Goal: Task Accomplishment & Management: Use online tool/utility

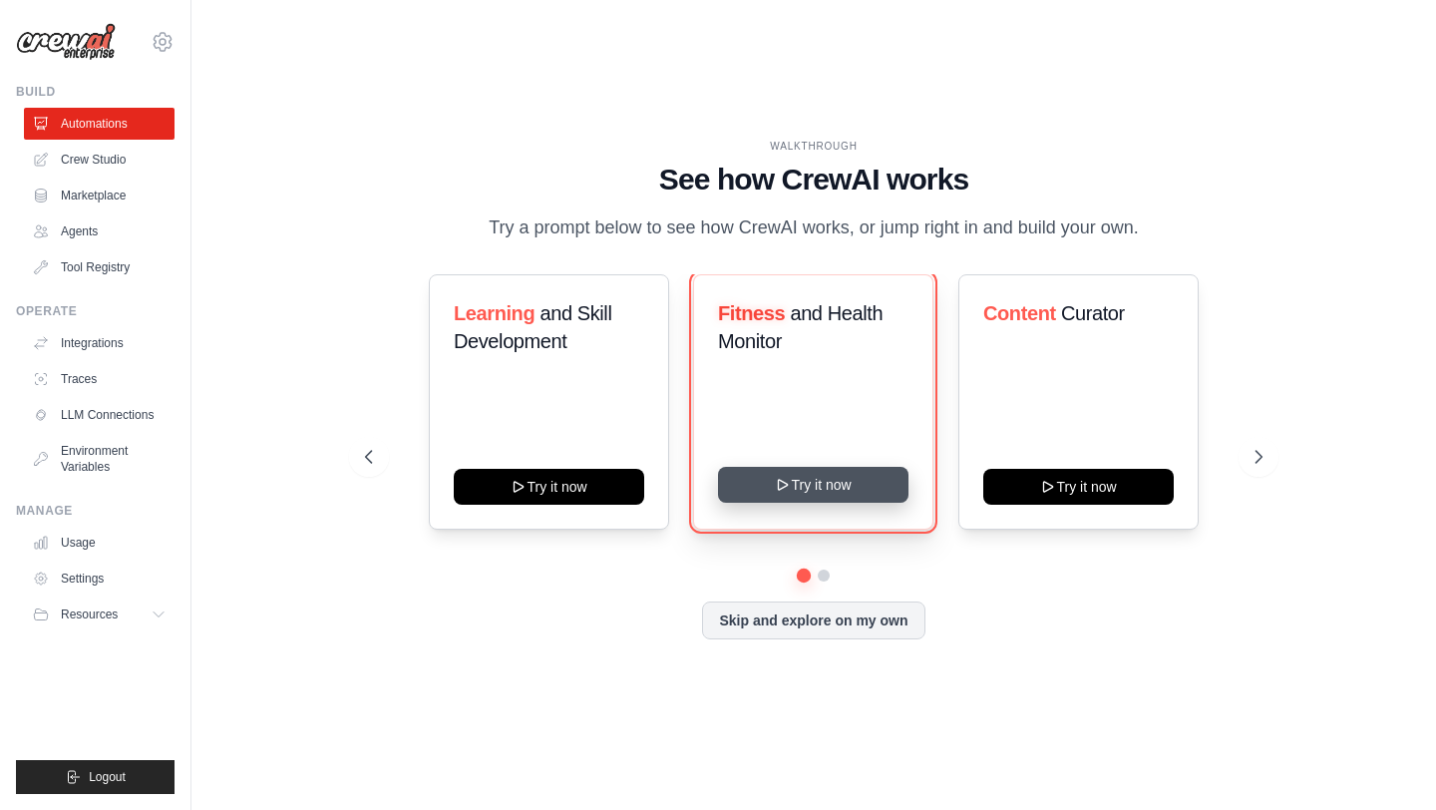
click at [762, 478] on button "Try it now" at bounding box center [813, 485] width 190 height 36
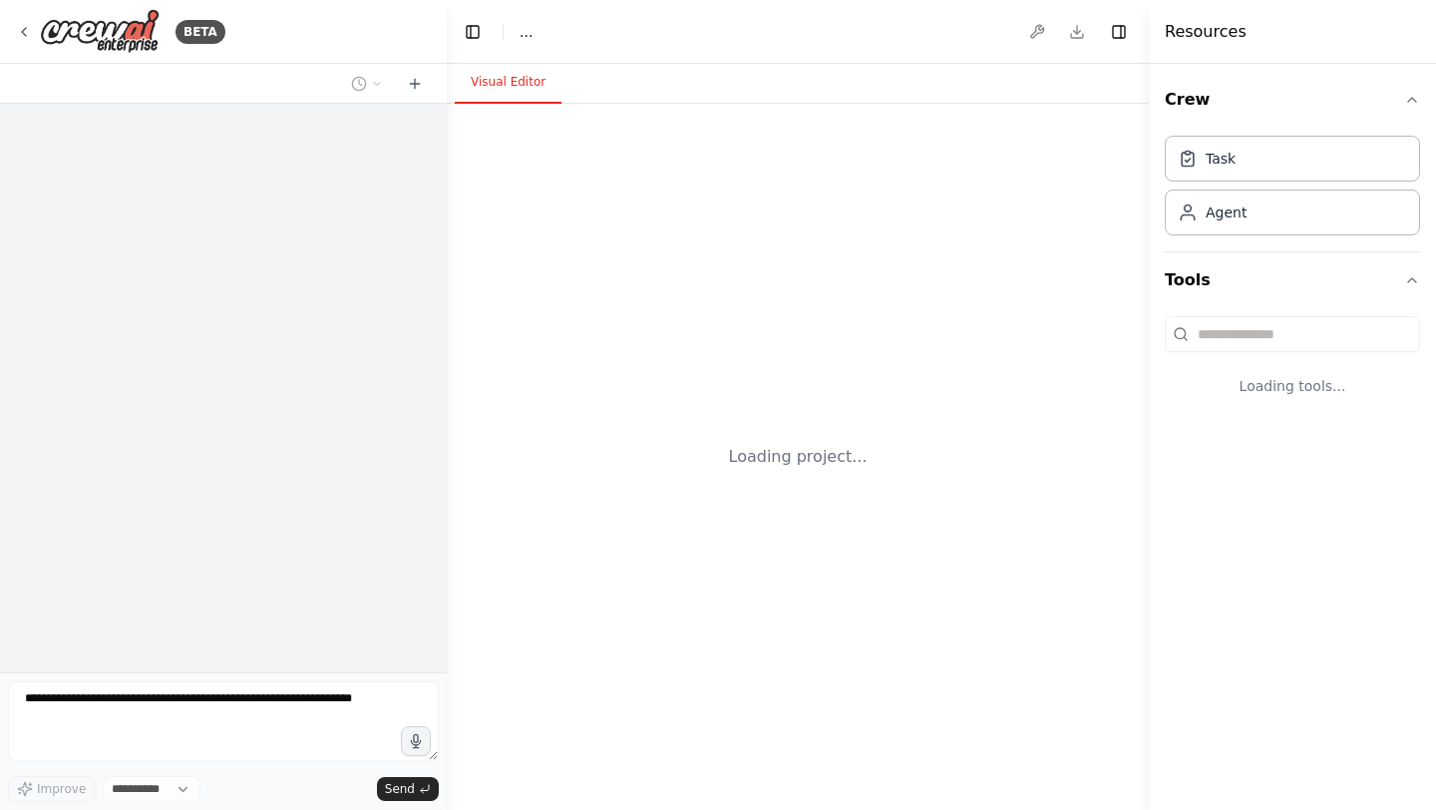
select select "****"
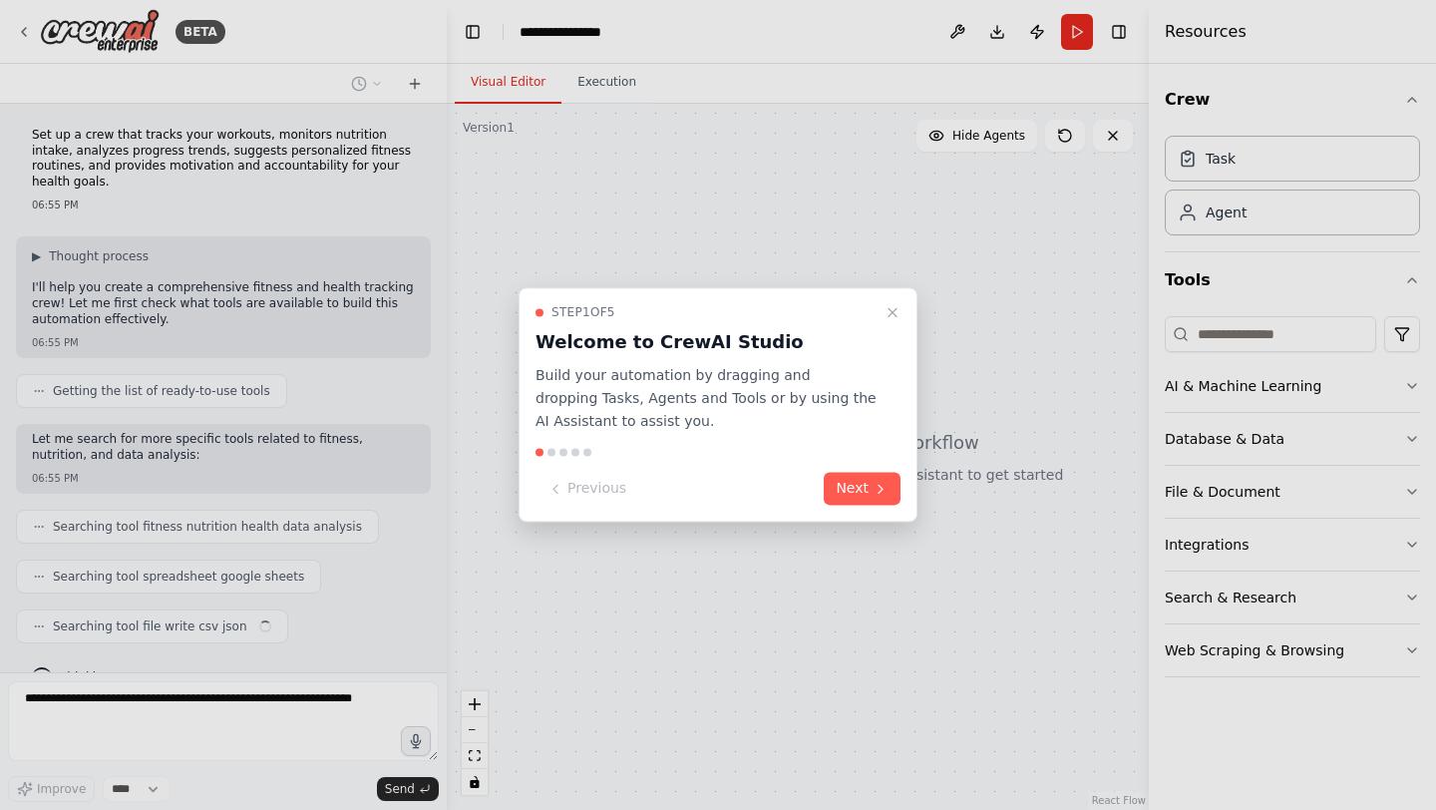
scroll to position [23, 0]
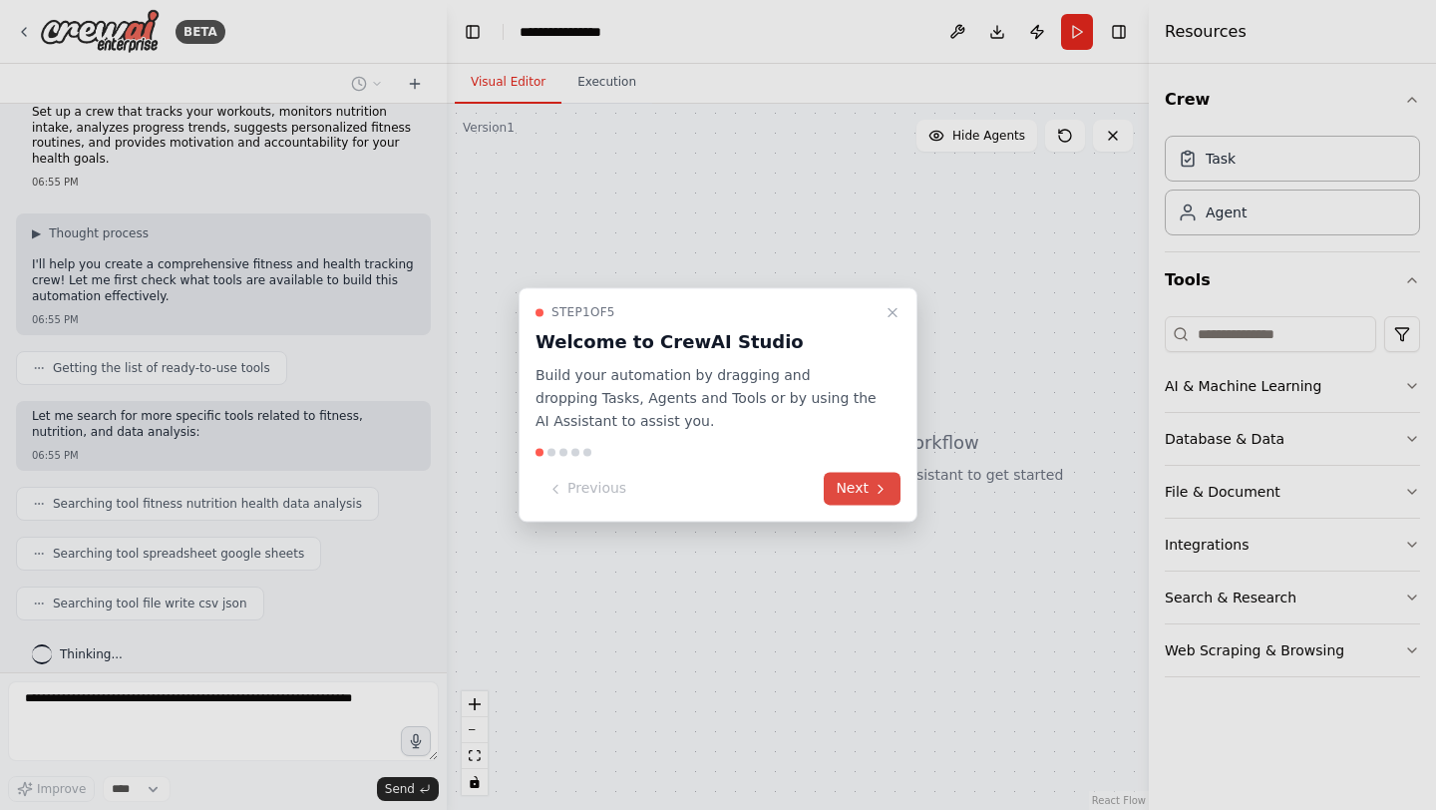
click at [873, 493] on icon at bounding box center [880, 489] width 16 height 16
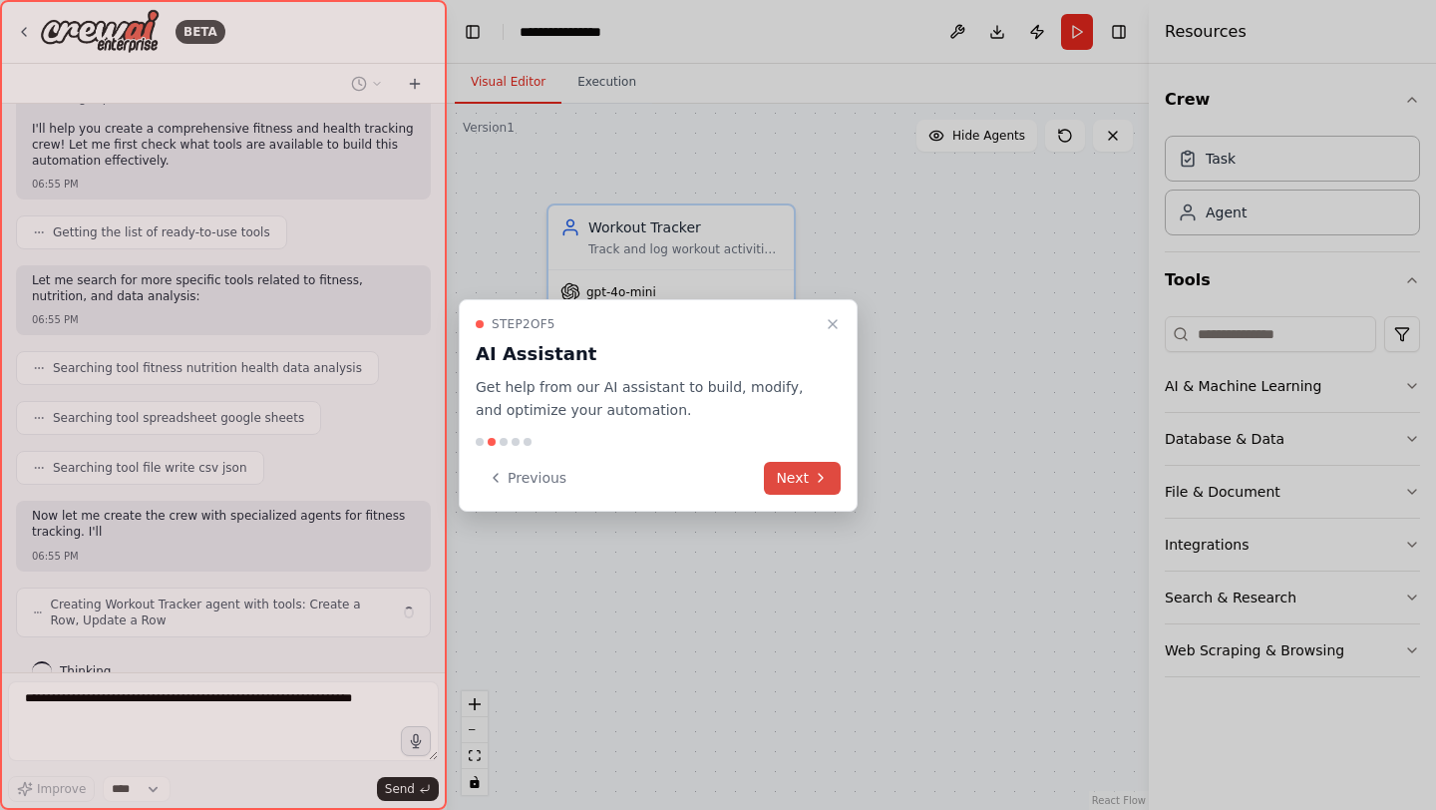
scroll to position [174, 0]
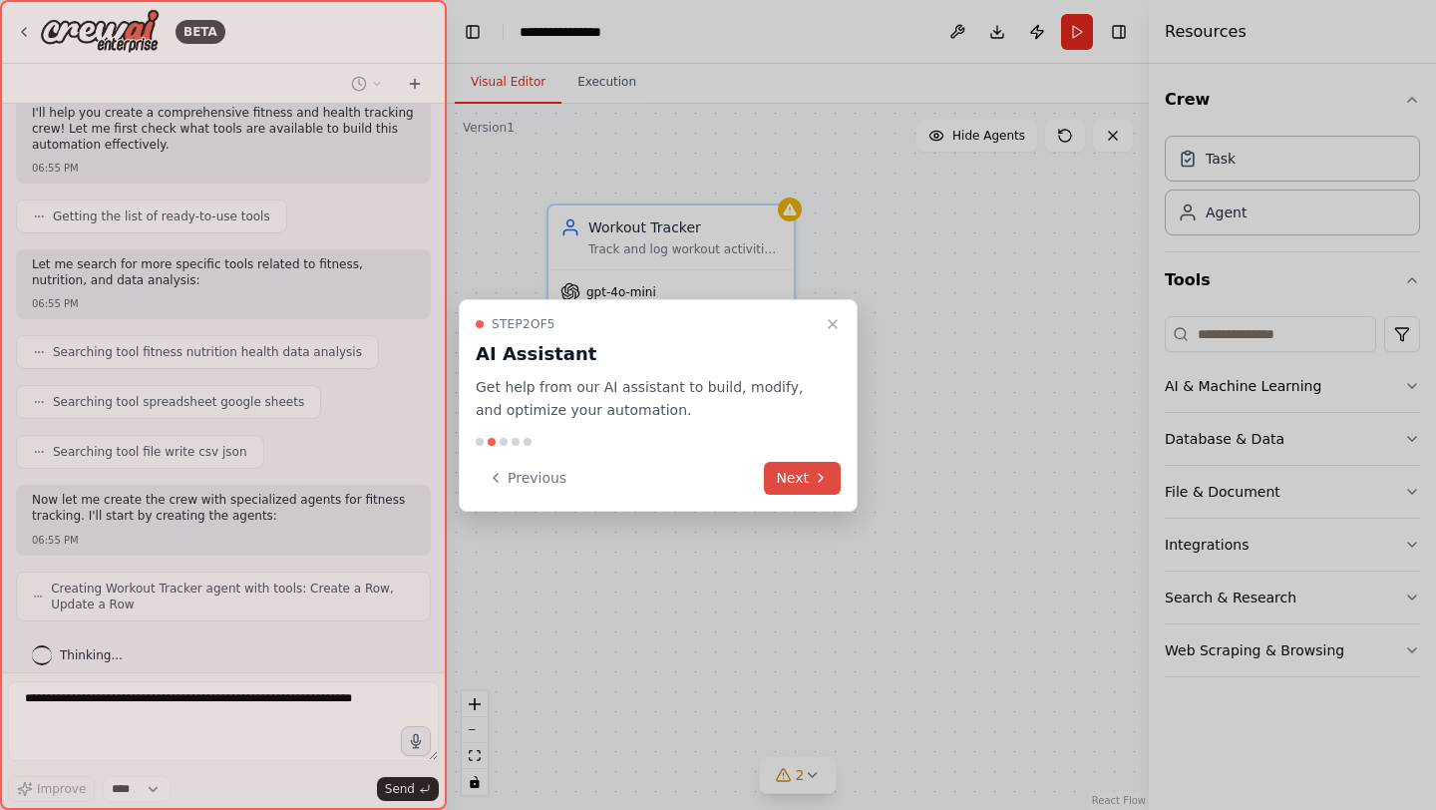
click at [796, 483] on button "Next" at bounding box center [802, 478] width 77 height 33
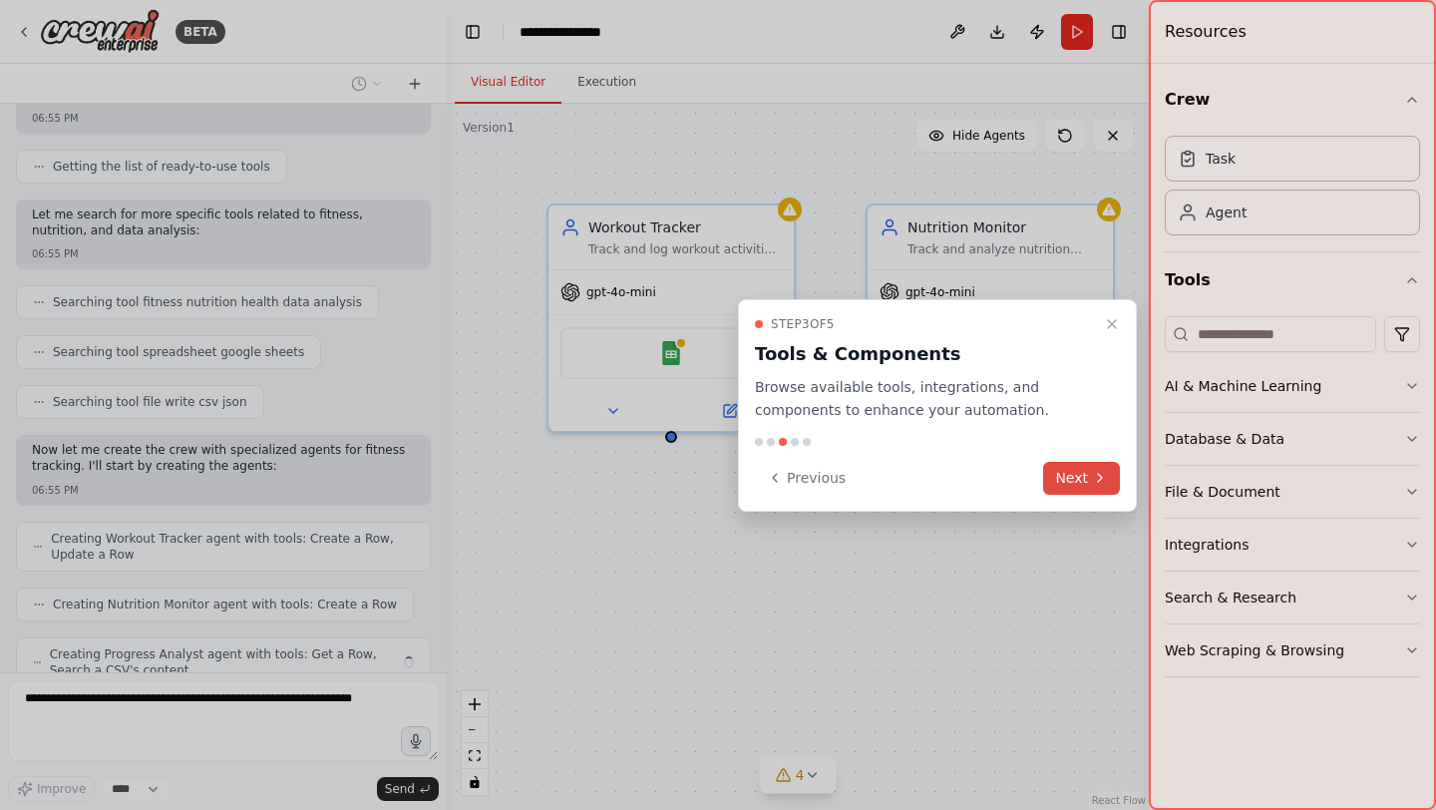
scroll to position [290, 0]
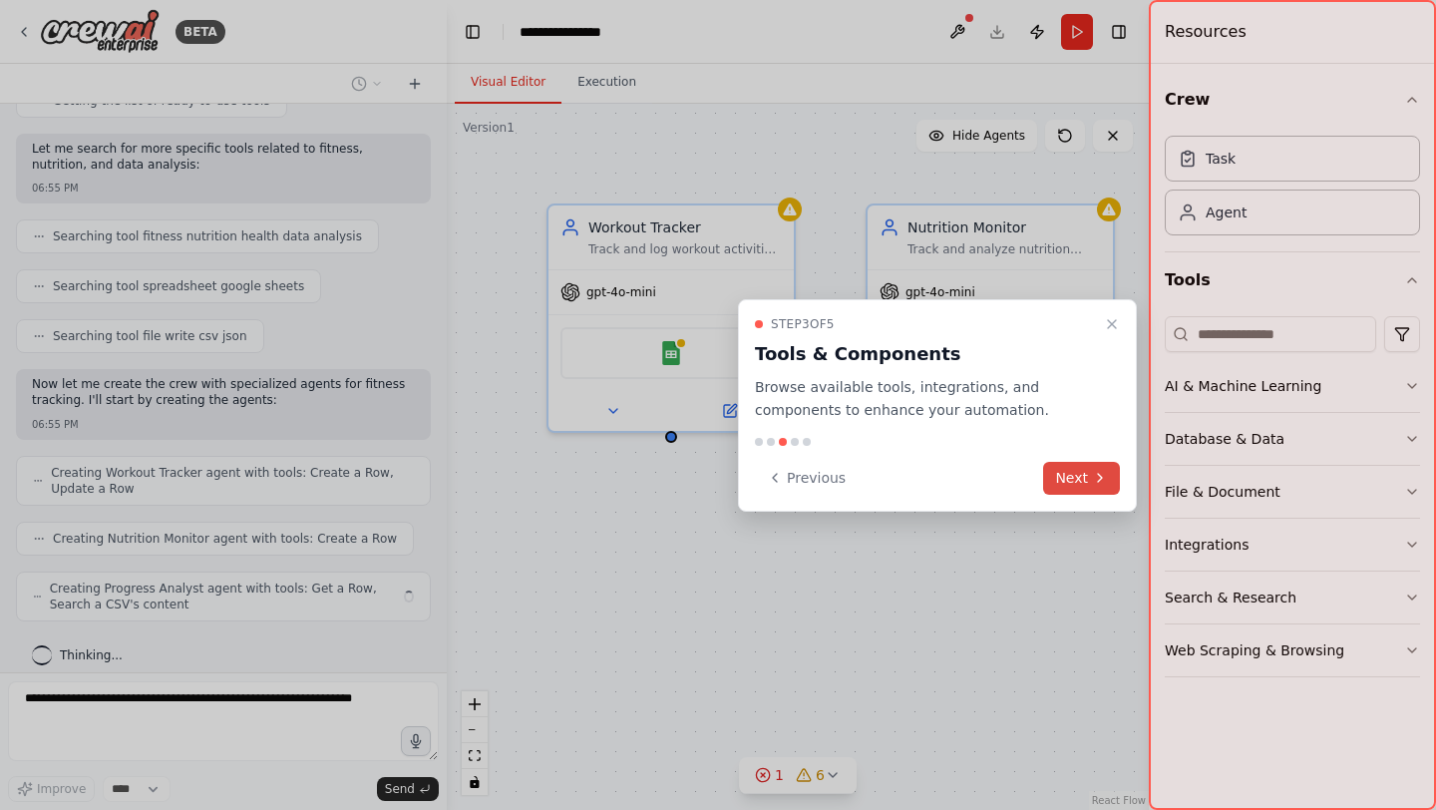
click at [1076, 479] on button "Next" at bounding box center [1081, 478] width 77 height 33
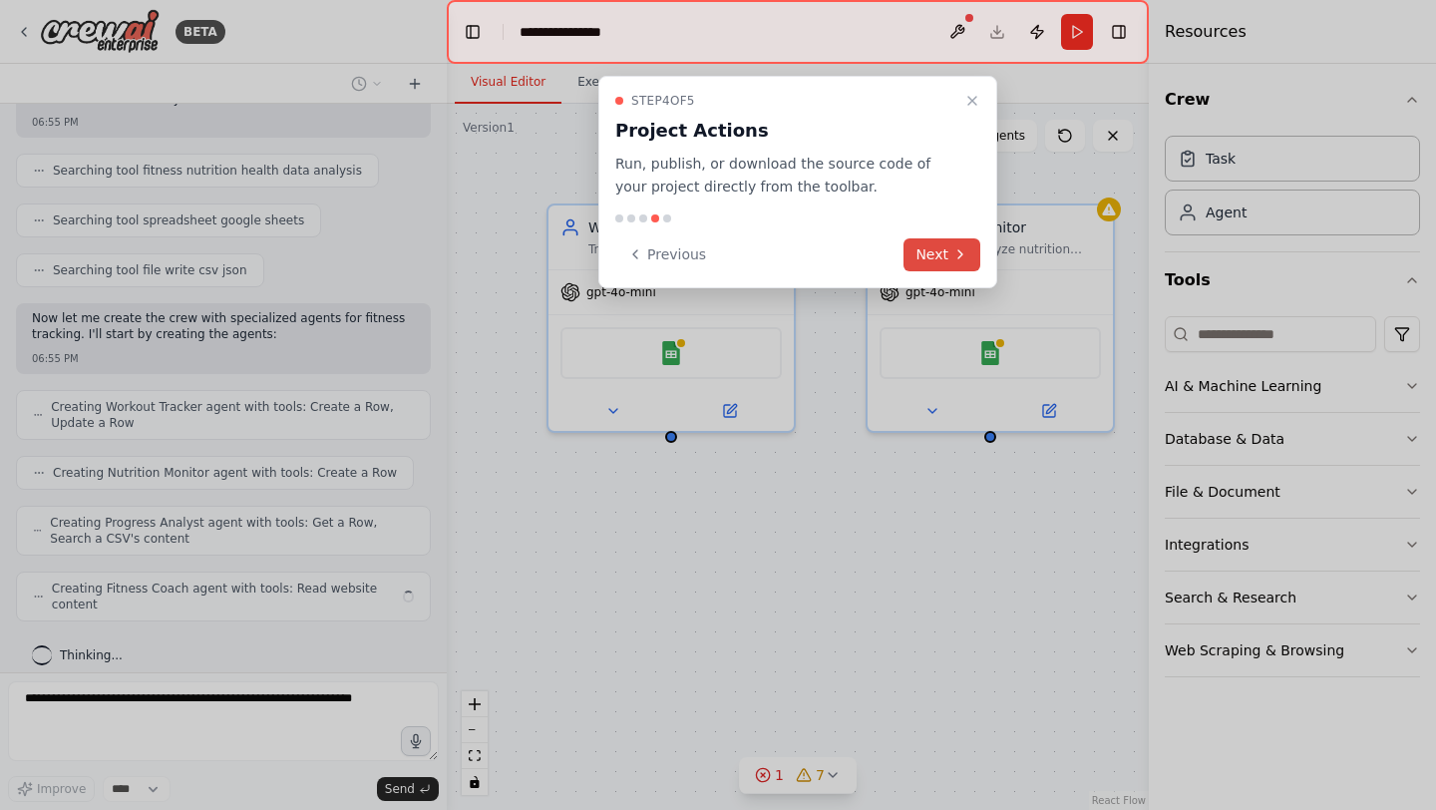
scroll to position [340, 0]
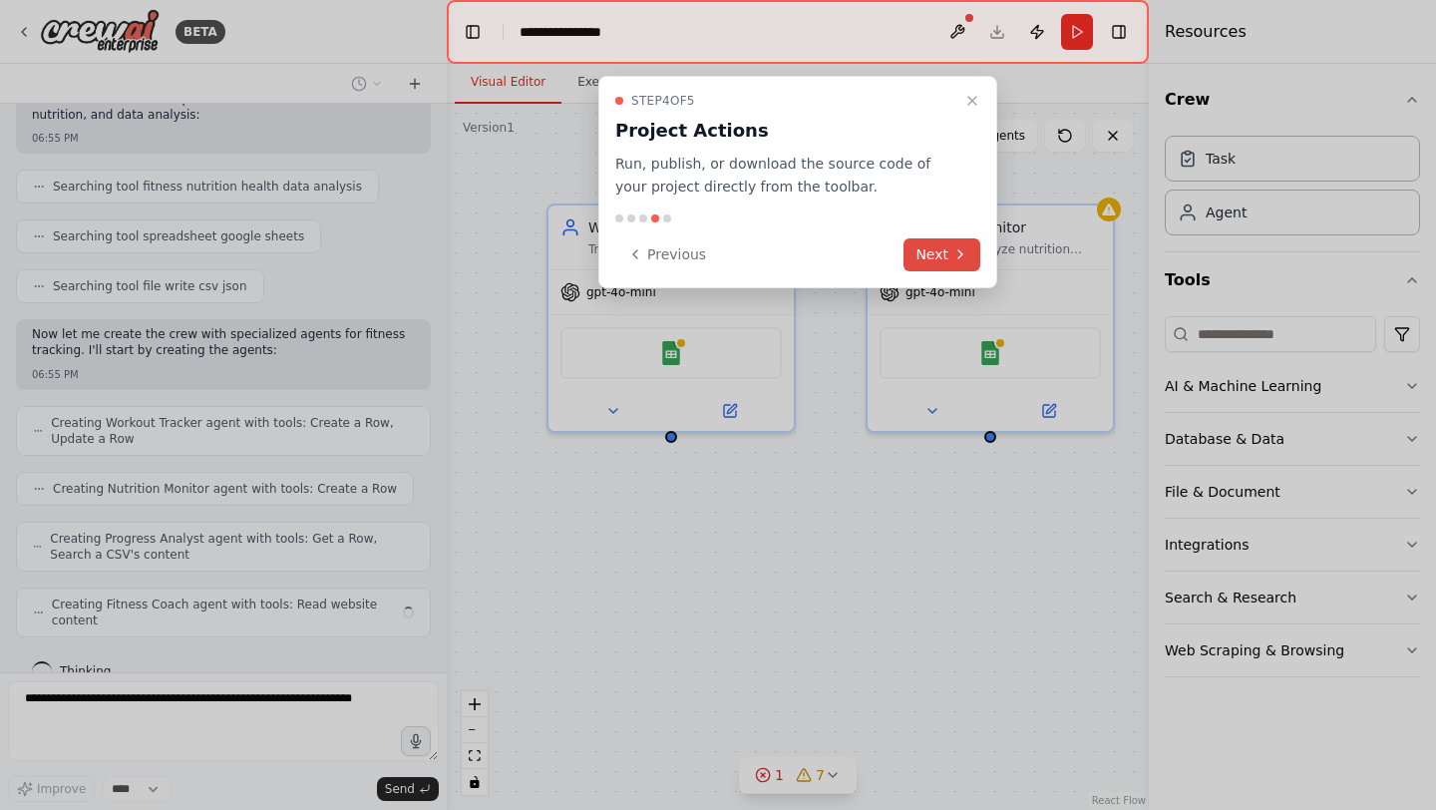
click at [952, 252] on icon at bounding box center [960, 254] width 16 height 16
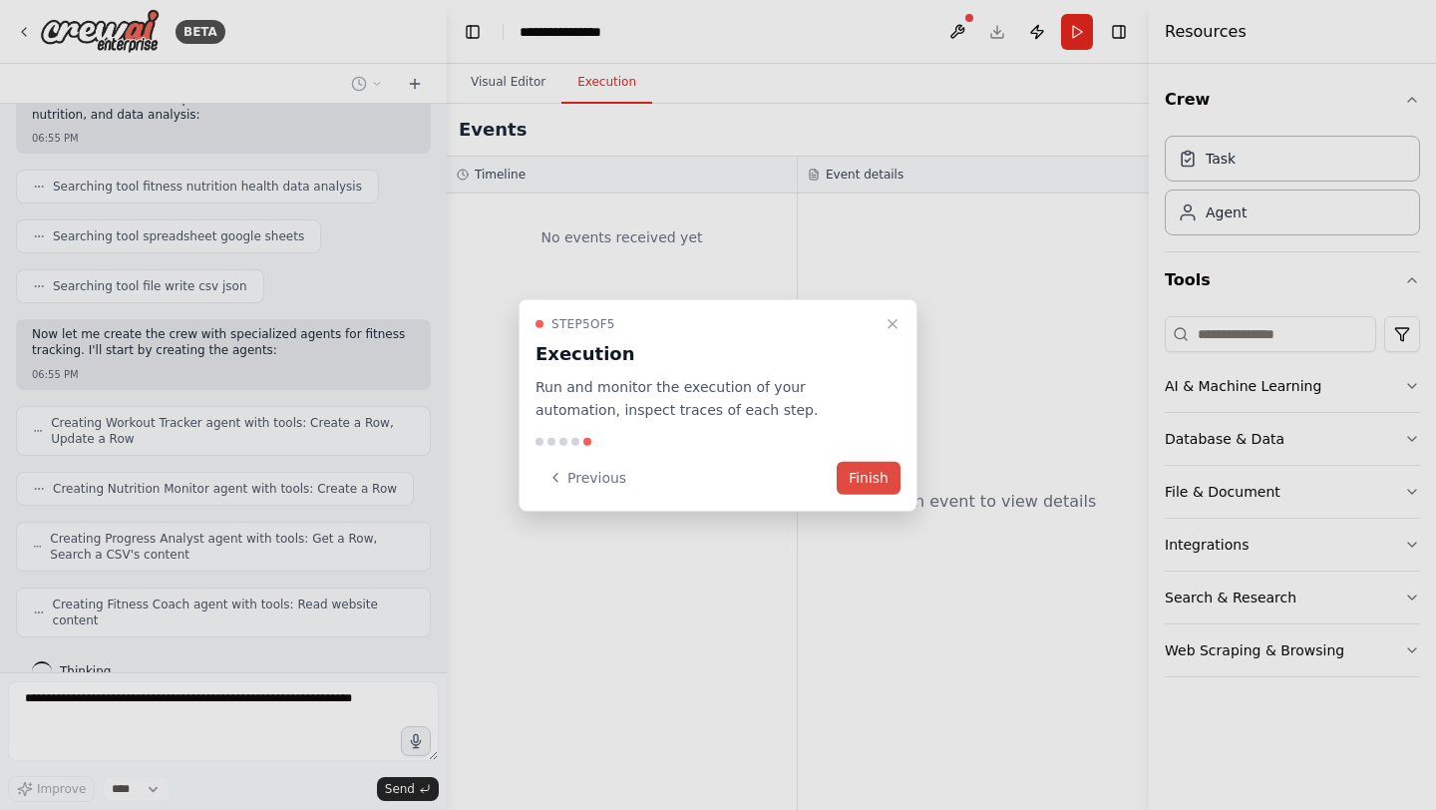
scroll to position [406, 0]
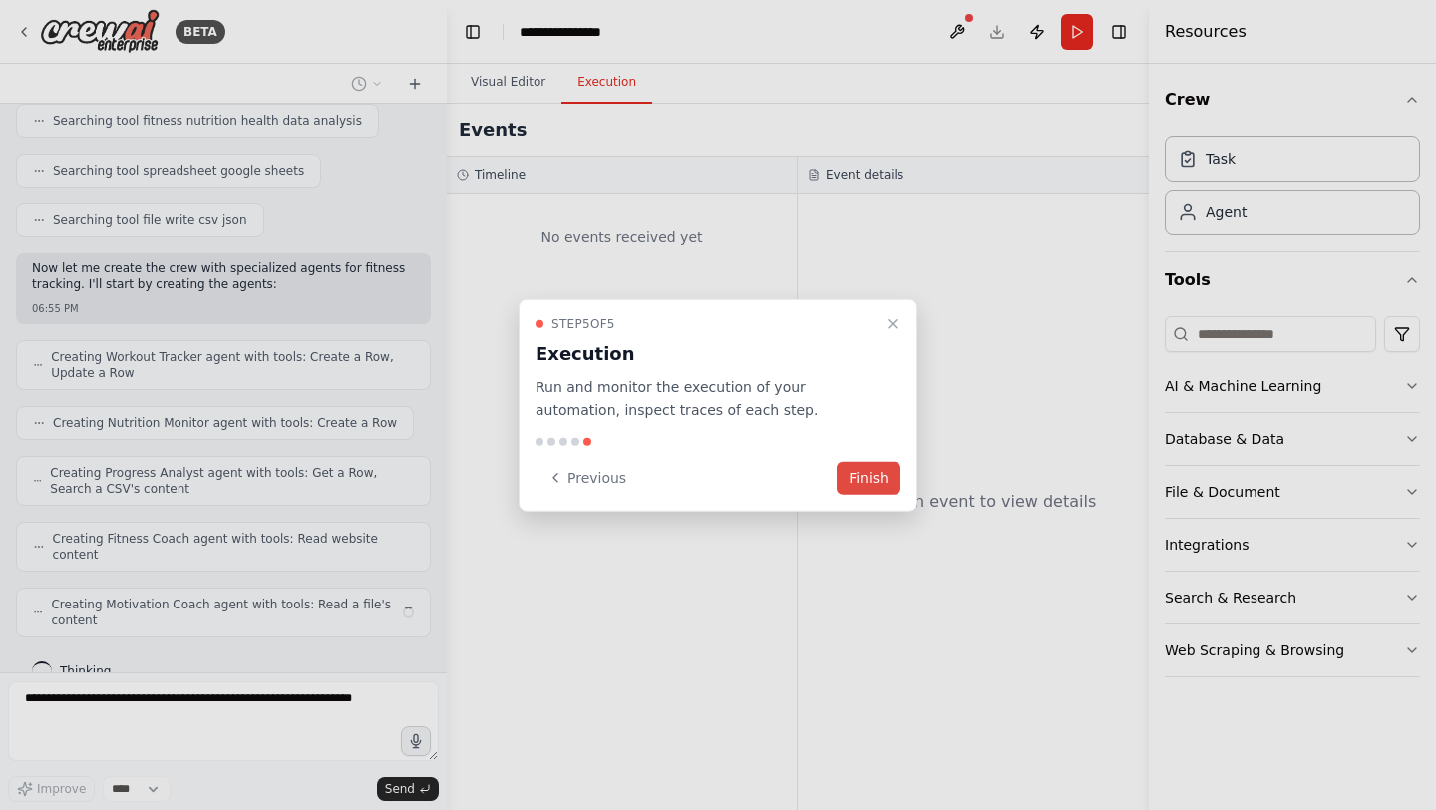
click at [858, 492] on button "Finish" at bounding box center [869, 477] width 64 height 33
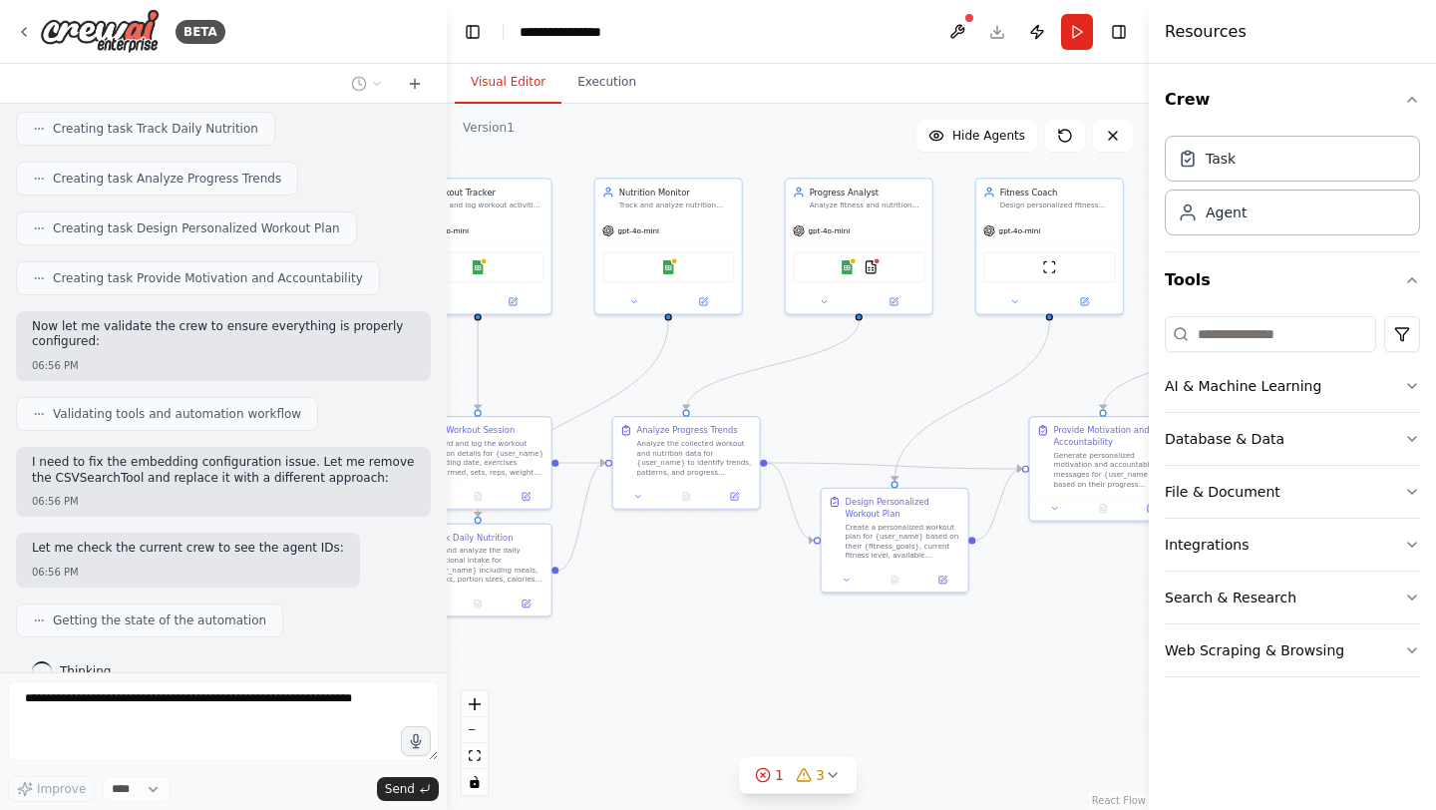
scroll to position [1202, 0]
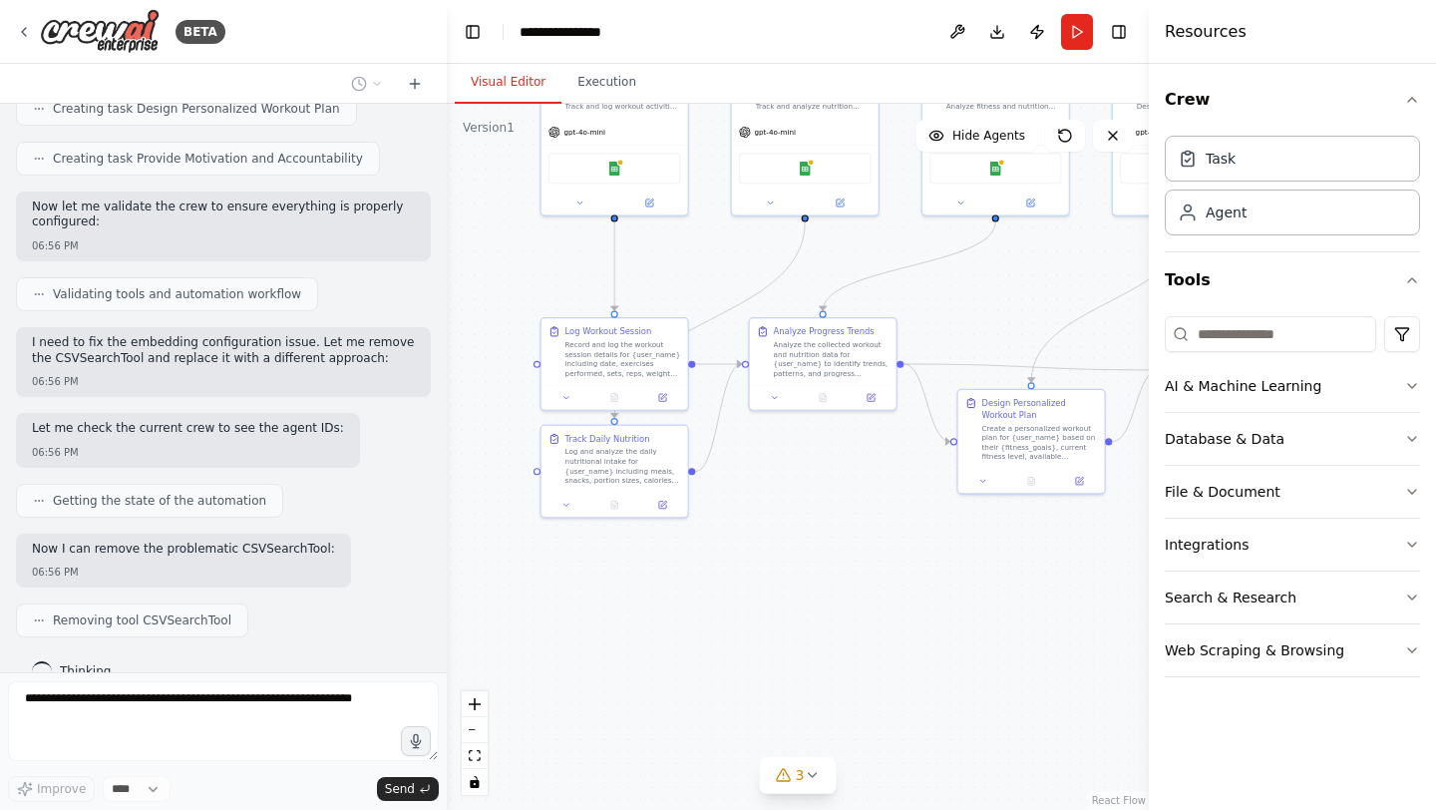
drag, startPoint x: 1049, startPoint y: 515, endPoint x: 972, endPoint y: 297, distance: 231.5
click at [972, 297] on div ".deletable-edge-delete-btn { width: 20px; height: 20px; border: 0px solid #ffff…" at bounding box center [798, 457] width 702 height 706
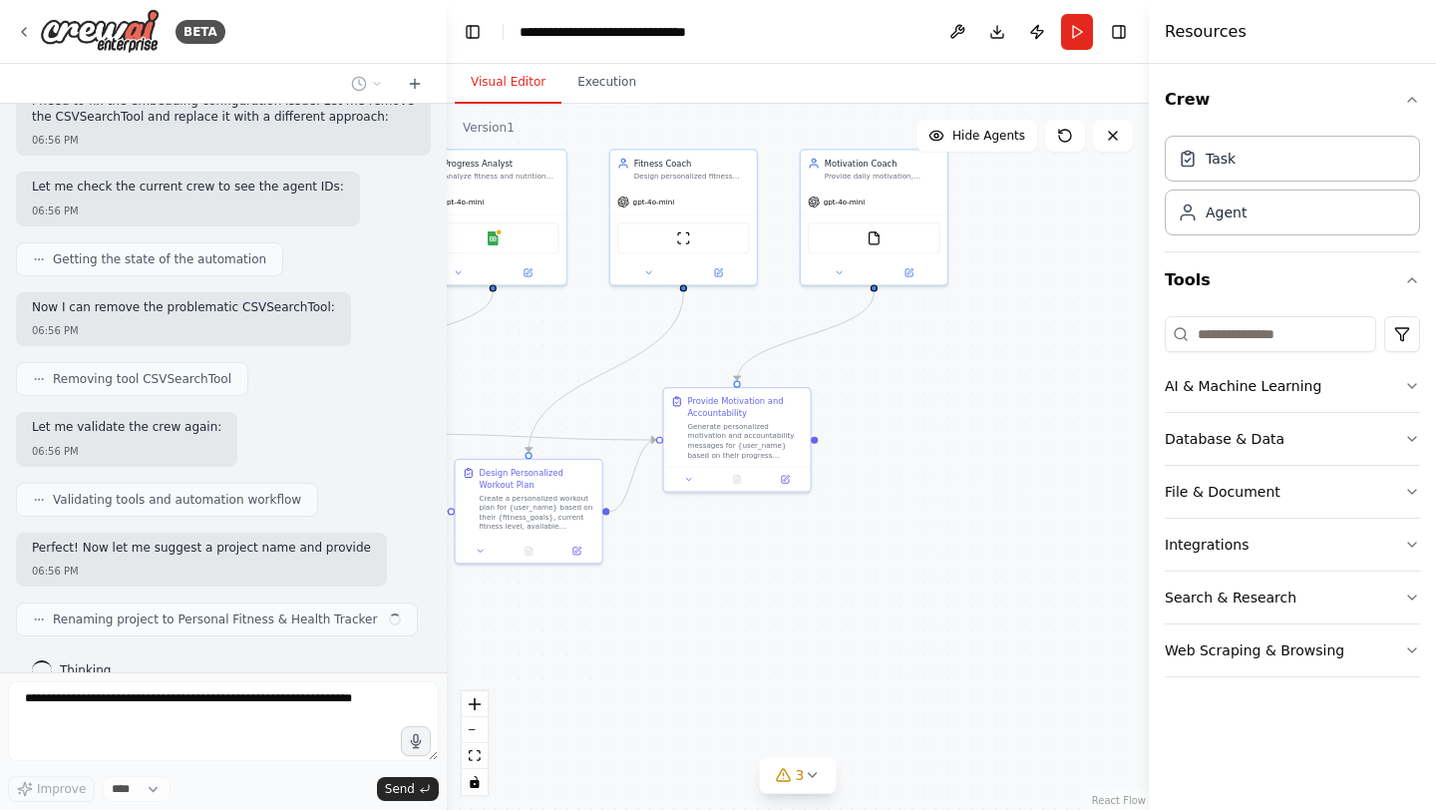
scroll to position [1459, 0]
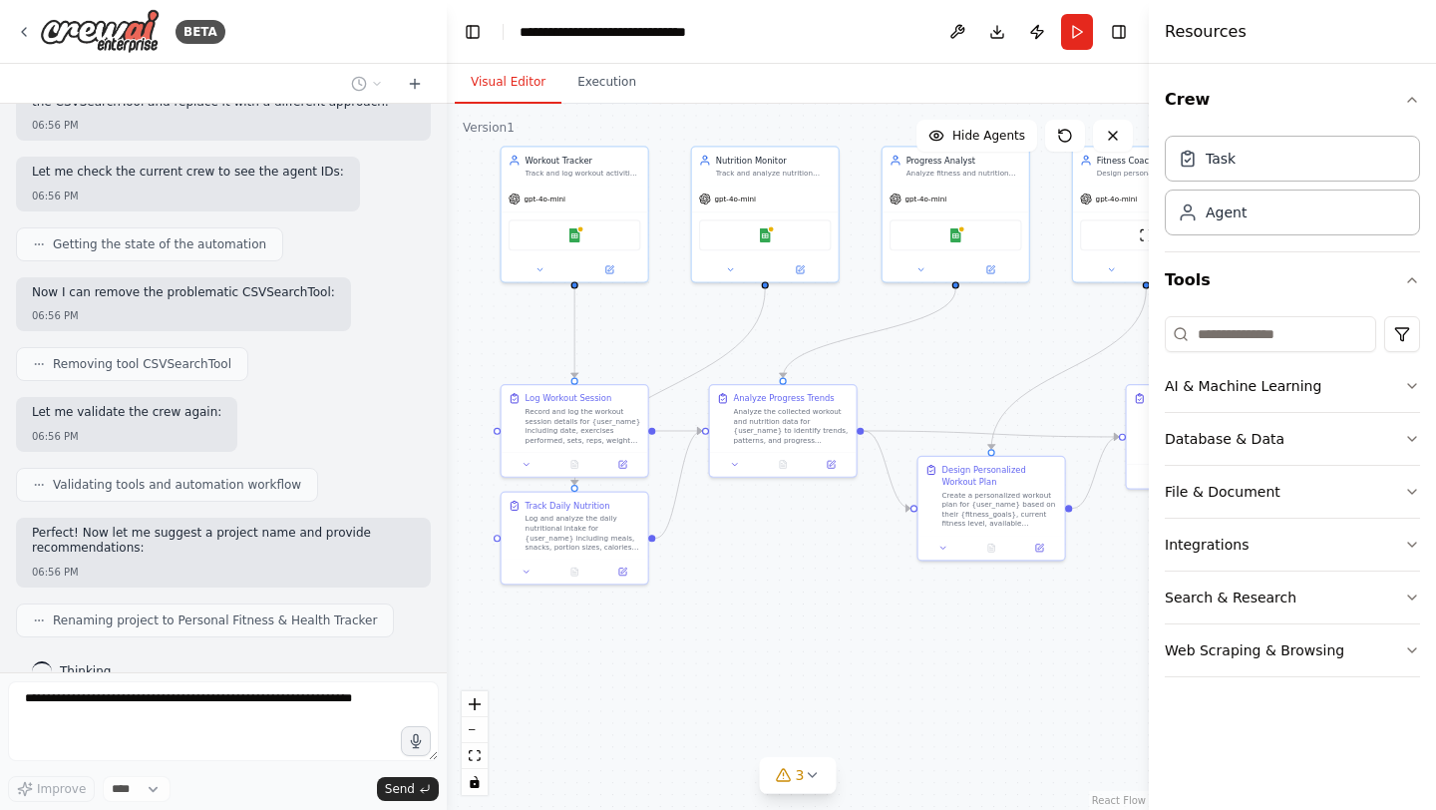
drag, startPoint x: 863, startPoint y: 486, endPoint x: 824, endPoint y: 552, distance: 77.8
click at [824, 552] on div ".deletable-edge-delete-btn { width: 20px; height: 20px; border: 0px solid #ffff…" at bounding box center [798, 457] width 702 height 706
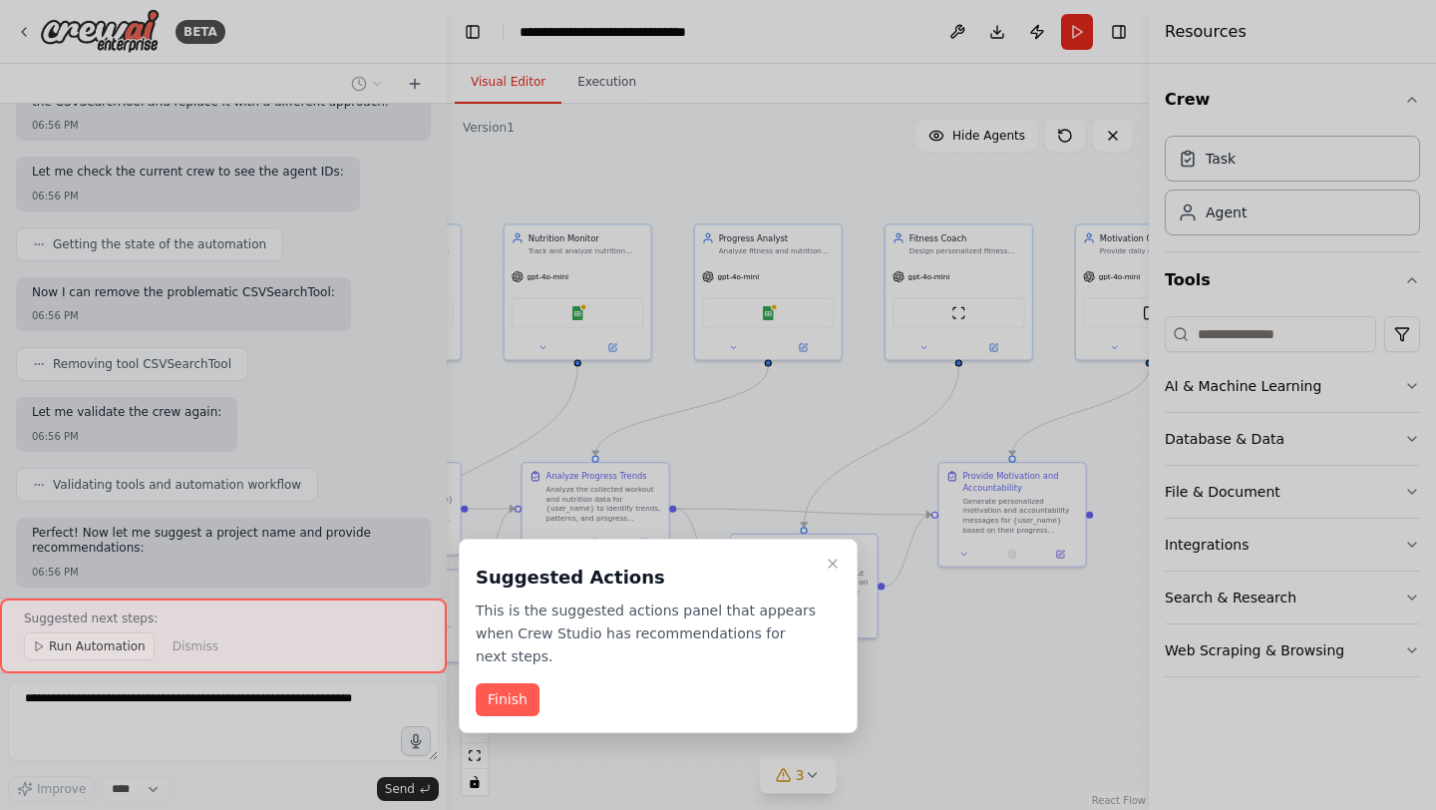
drag, startPoint x: 778, startPoint y: 539, endPoint x: 591, endPoint y: 614, distance: 200.9
click at [591, 614] on div "BETA Set up a crew that tracks your workouts, monitors nutrition intake, analyz…" at bounding box center [718, 405] width 1436 height 810
click at [510, 707] on button "Finish" at bounding box center [508, 699] width 64 height 33
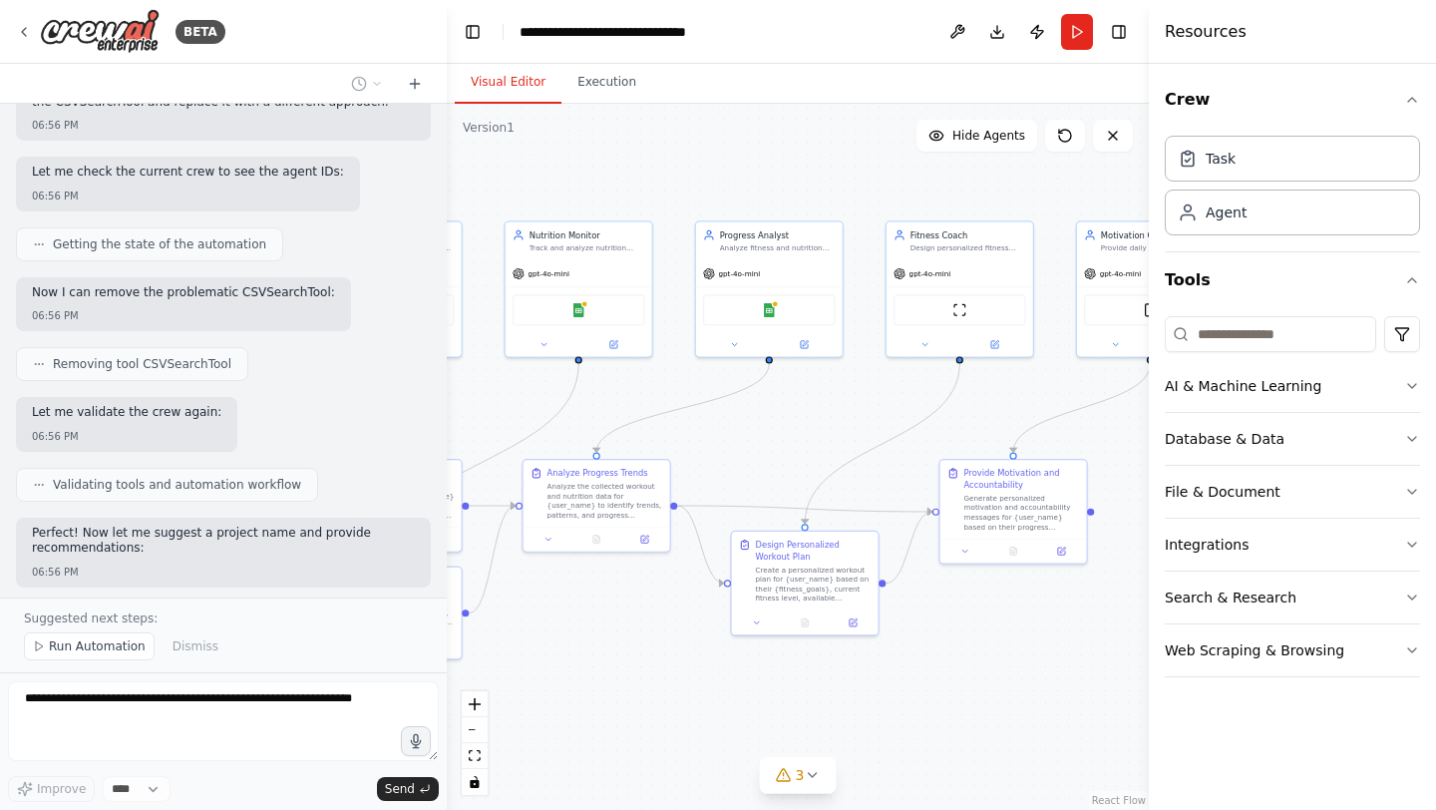
scroll to position [1534, 0]
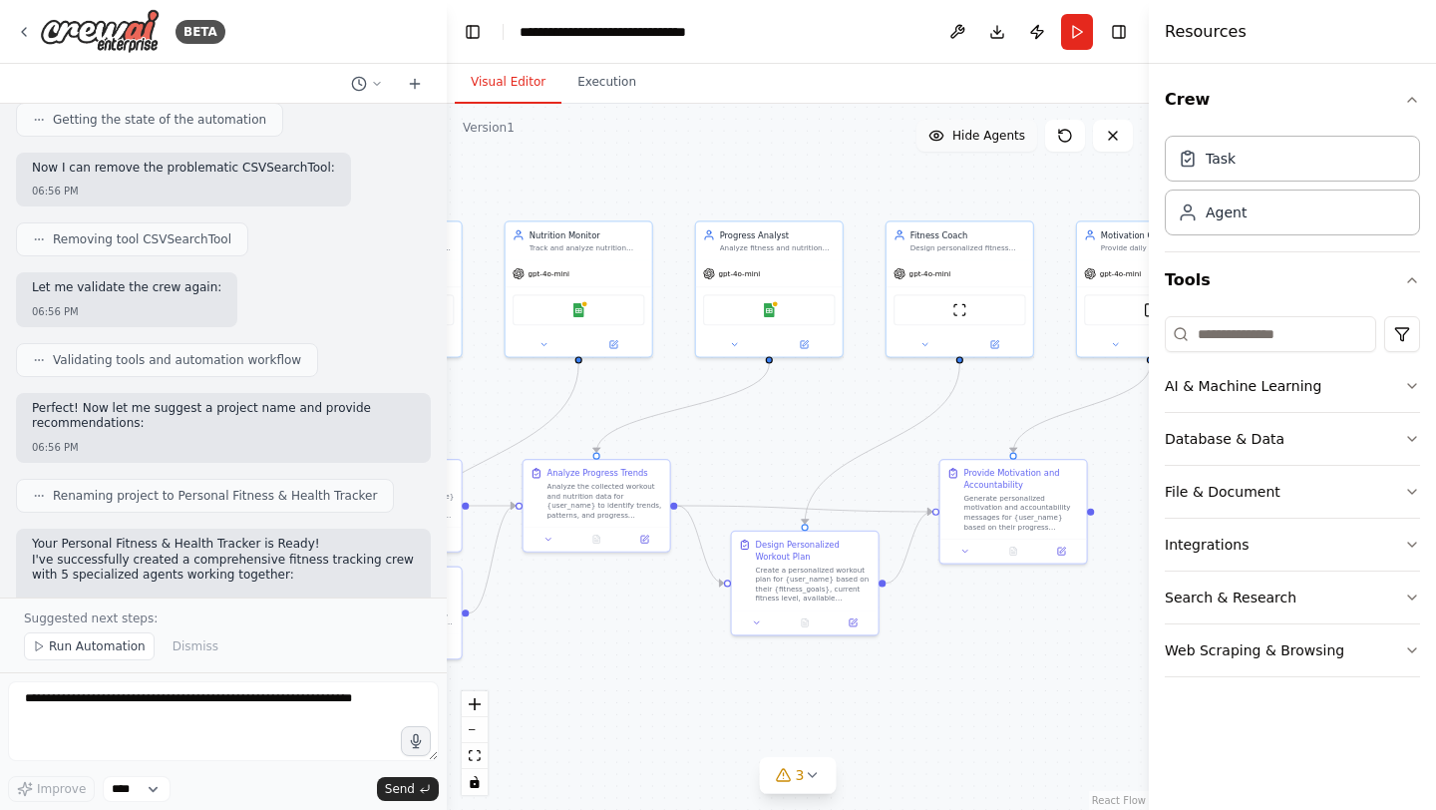
click at [991, 145] on button "Hide Agents" at bounding box center [976, 136] width 121 height 32
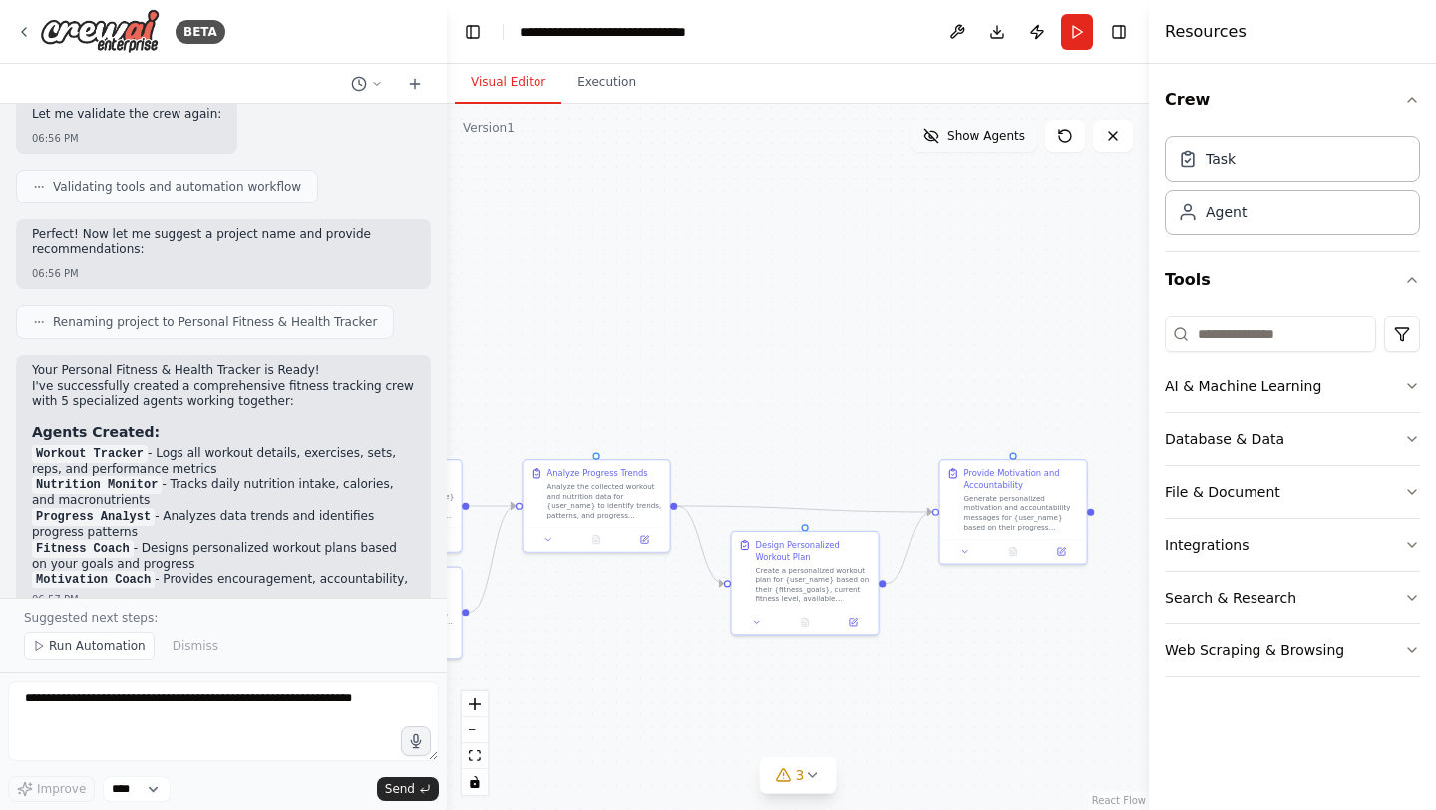
click at [976, 139] on span "Show Agents" at bounding box center [986, 136] width 78 height 16
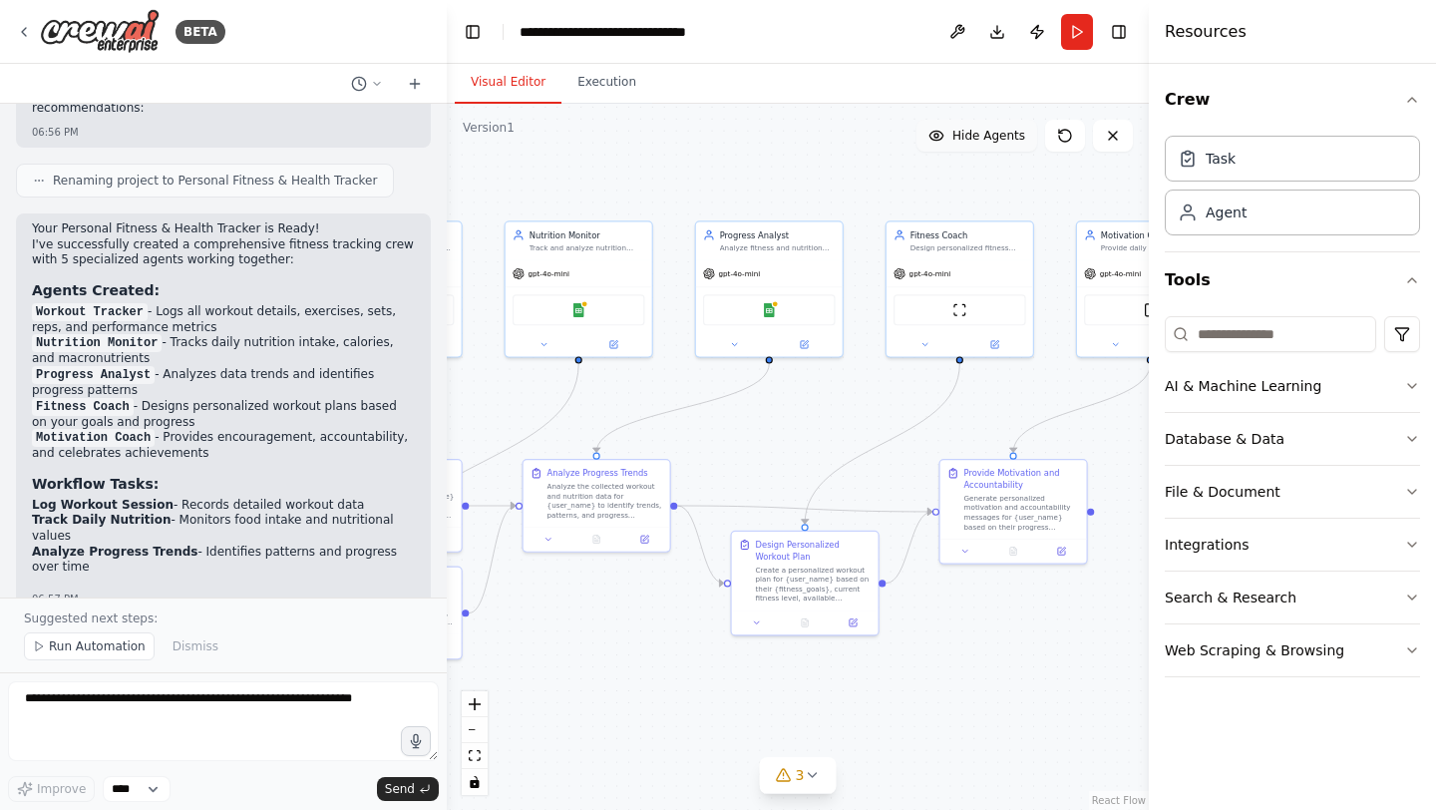
click at [944, 143] on icon at bounding box center [936, 136] width 16 height 16
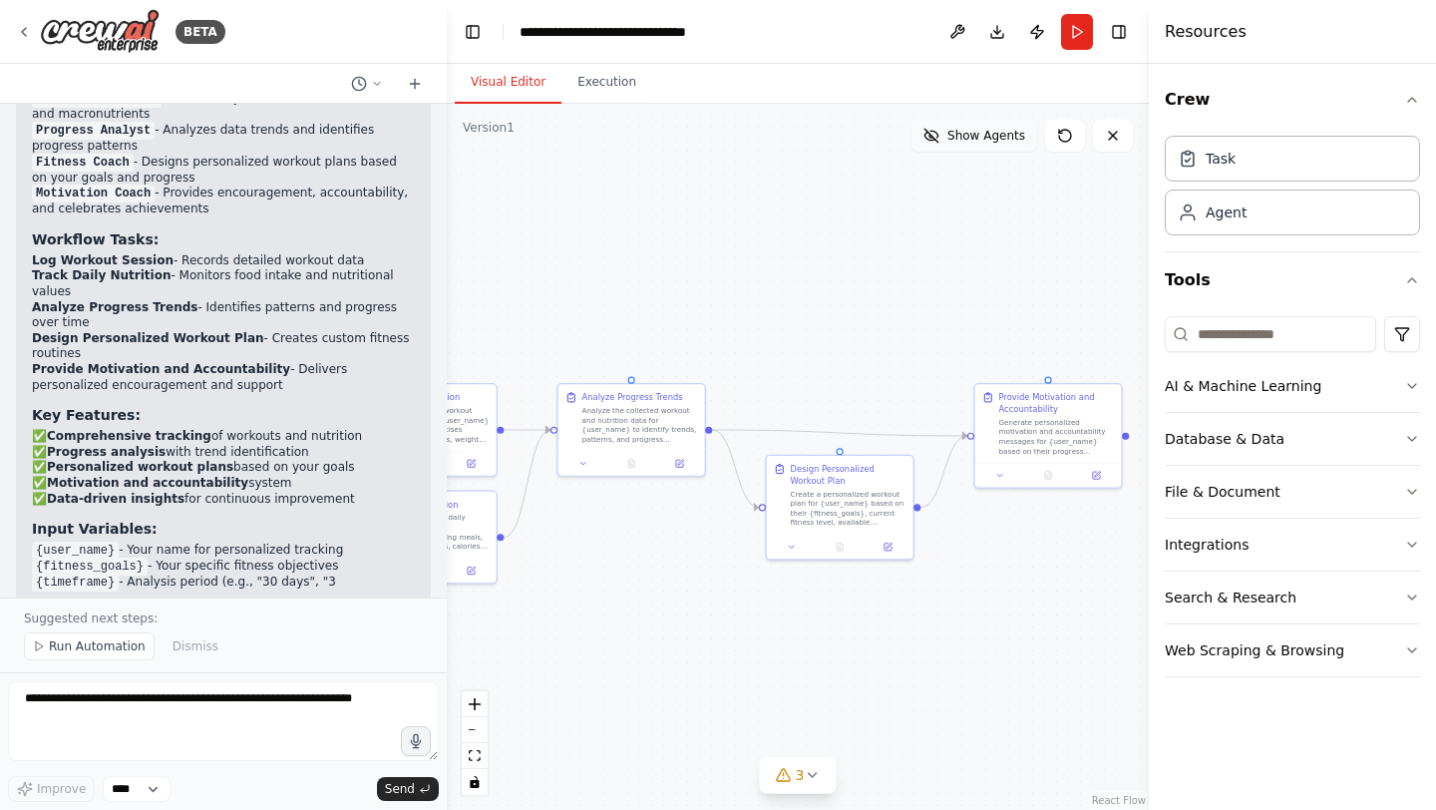
drag, startPoint x: 747, startPoint y: 262, endPoint x: 833, endPoint y: 175, distance: 122.0
click at [832, 175] on div ".deletable-edge-delete-btn { width: 20px; height: 20px; border: 0px solid #ffff…" at bounding box center [798, 457] width 702 height 706
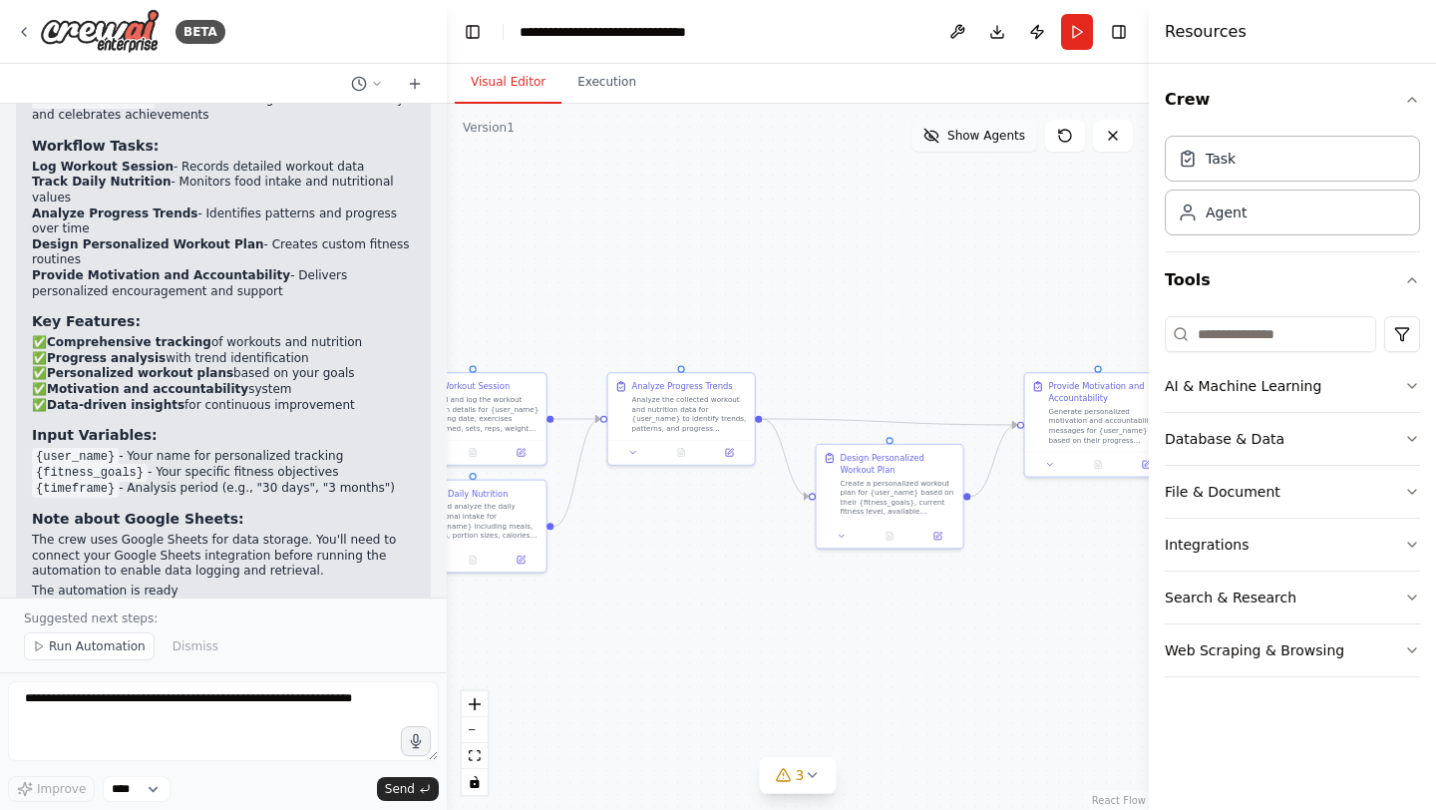
click at [981, 144] on button "Show Agents" at bounding box center [974, 136] width 126 height 32
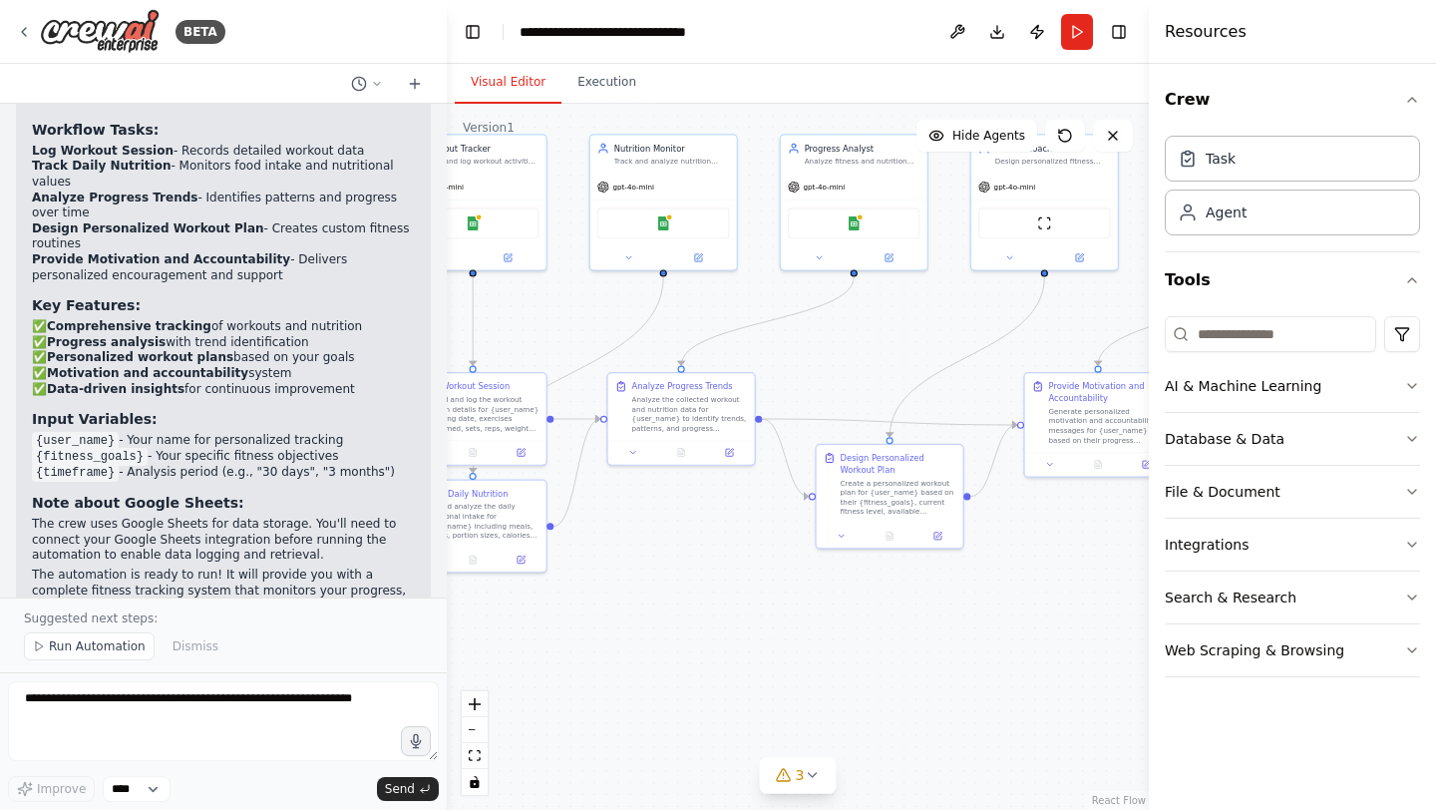
scroll to position [2267, 0]
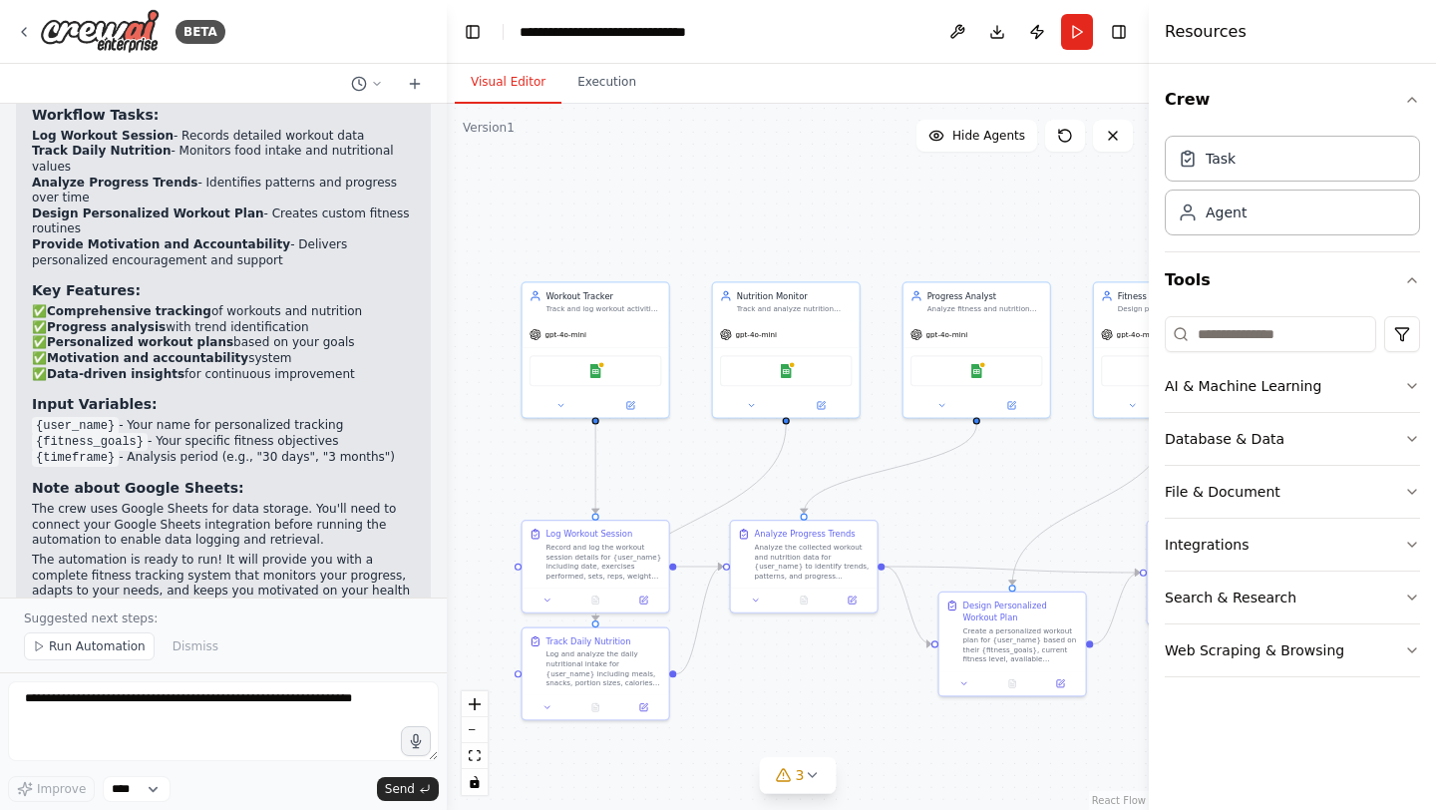
drag, startPoint x: 556, startPoint y: 300, endPoint x: 673, endPoint y: 461, distance: 198.4
click at [673, 461] on div ".deletable-edge-delete-btn { width: 20px; height: 20px; border: 0px solid #ffff…" at bounding box center [798, 457] width 702 height 706
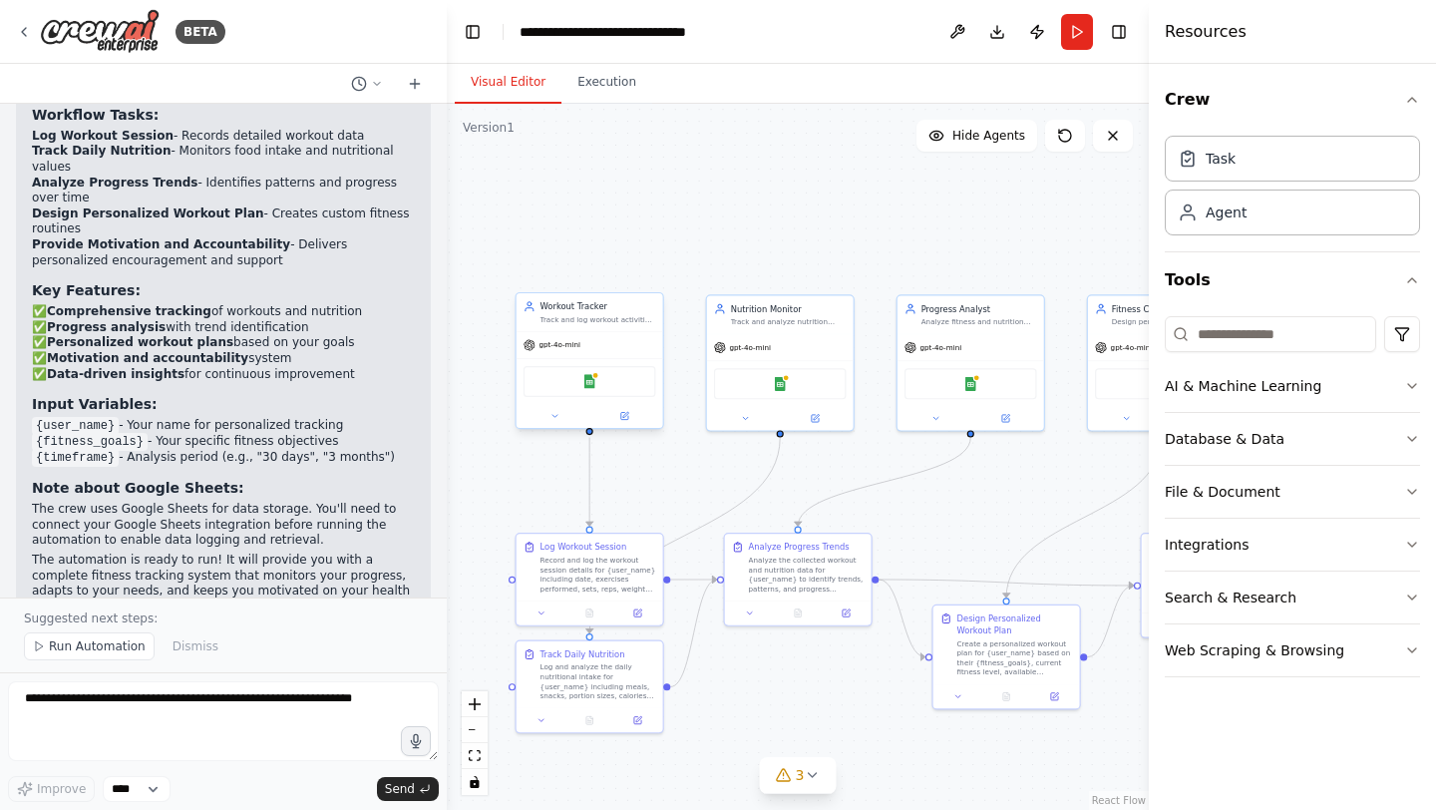
click at [573, 316] on div "Track and log workout activities including exercises, sets, reps, weights, dura…" at bounding box center [598, 320] width 116 height 10
click at [640, 328] on div "Workout Tracker Track and log workout activities including exercises, sets, rep…" at bounding box center [589, 312] width 147 height 38
click at [554, 427] on div at bounding box center [589, 416] width 147 height 24
click at [555, 418] on icon at bounding box center [554, 416] width 10 height 10
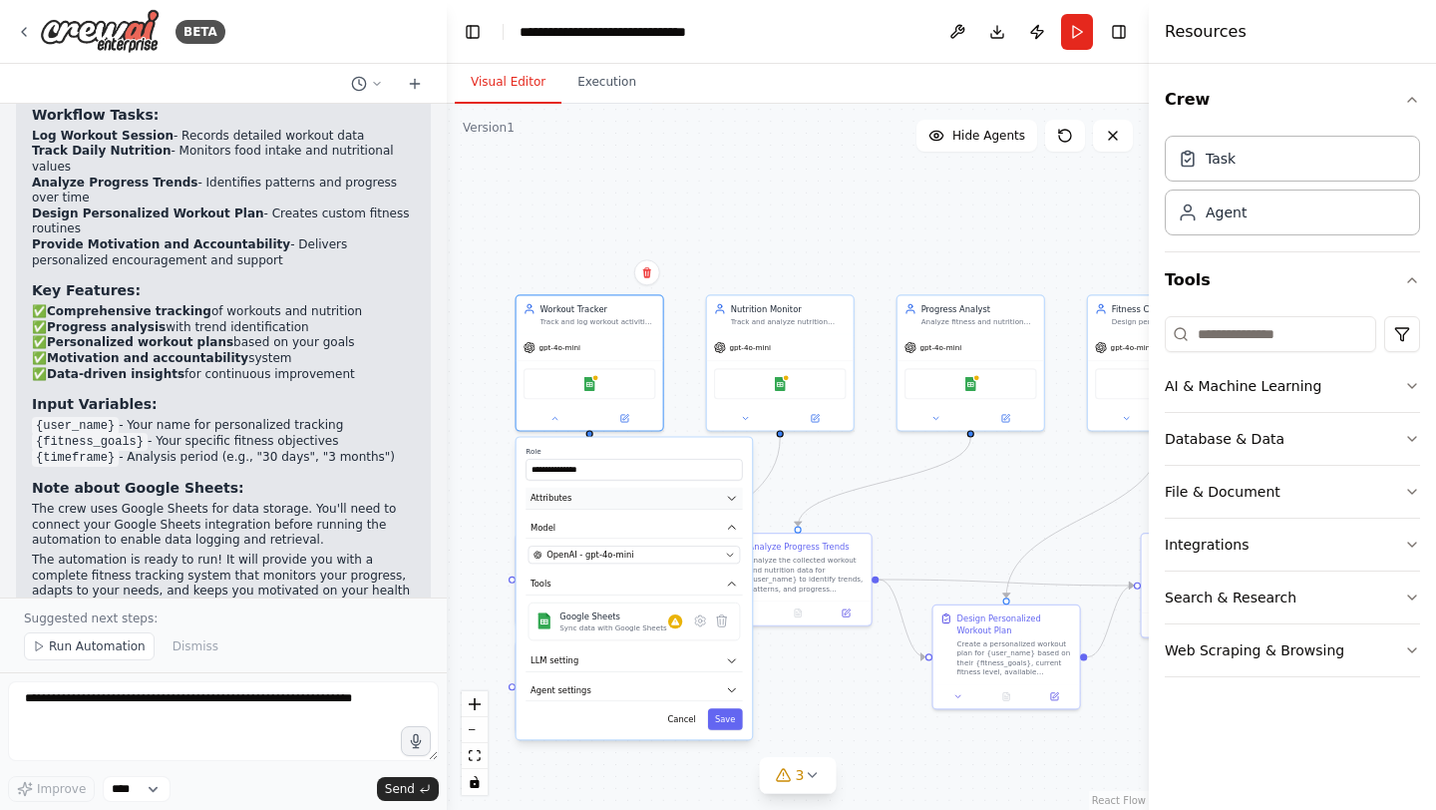
click at [717, 504] on button "Attributes" at bounding box center [633, 499] width 216 height 22
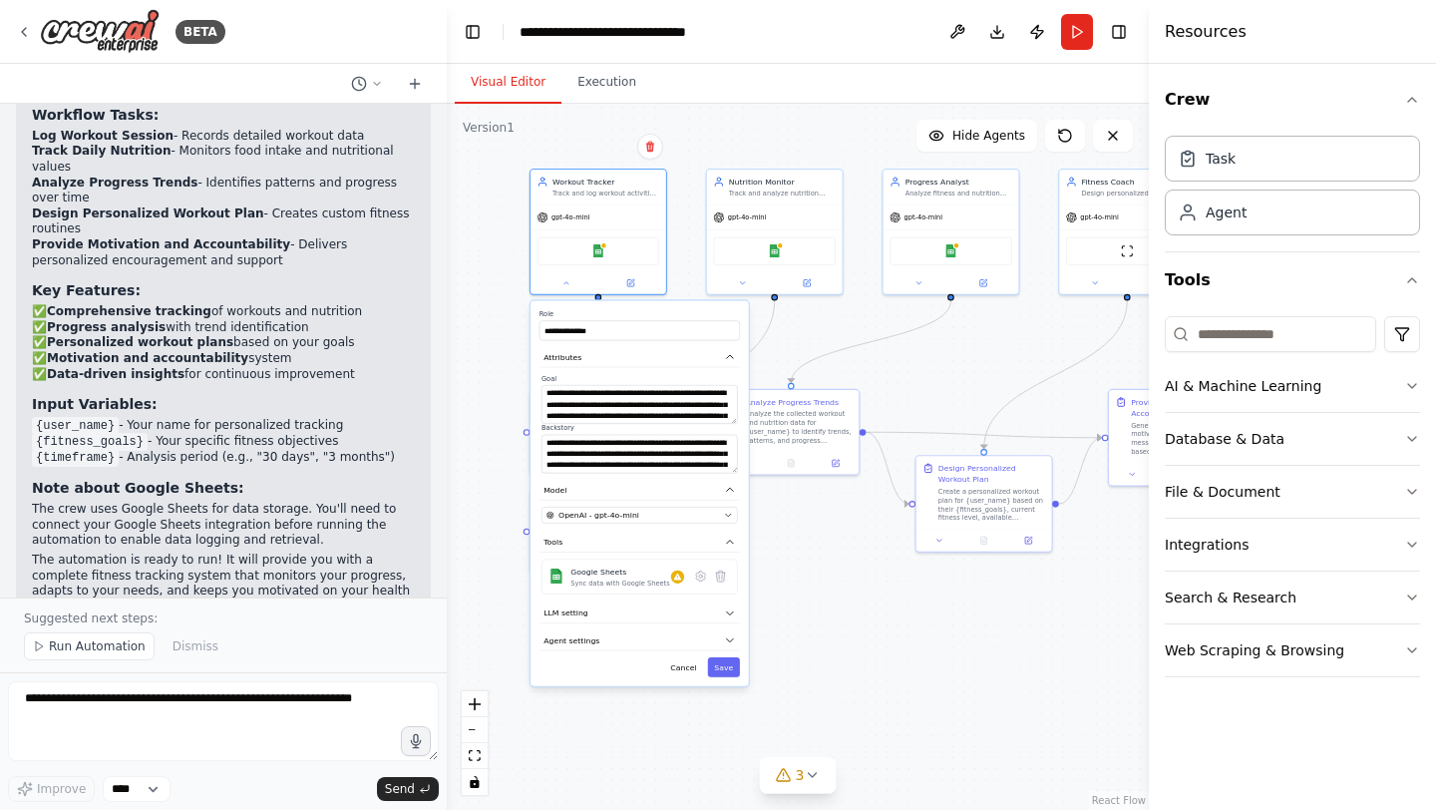
drag, startPoint x: 684, startPoint y: 376, endPoint x: 688, endPoint y: 238, distance: 137.7
click at [688, 238] on div "**********" at bounding box center [798, 457] width 702 height 706
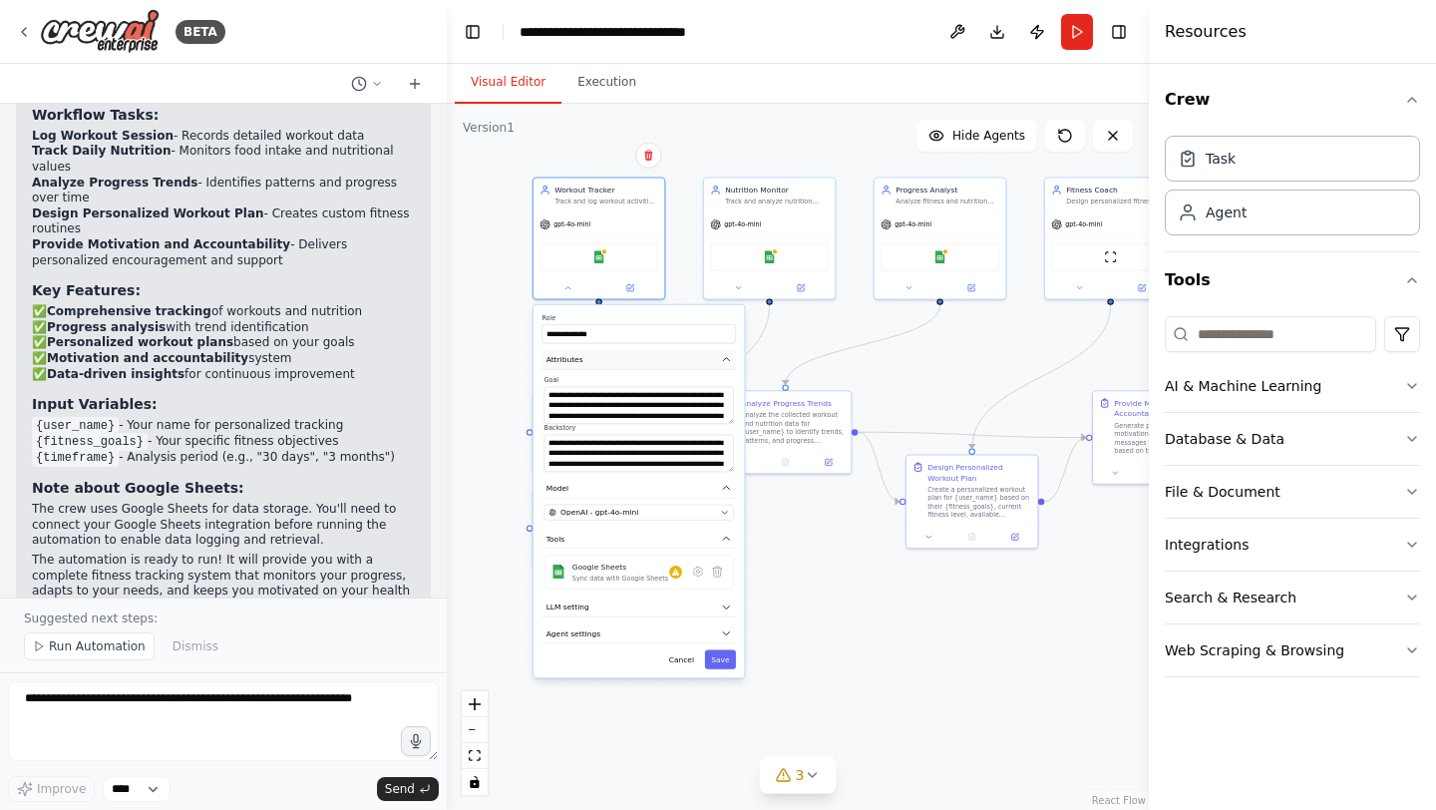
click at [580, 363] on span "Attributes" at bounding box center [564, 359] width 37 height 11
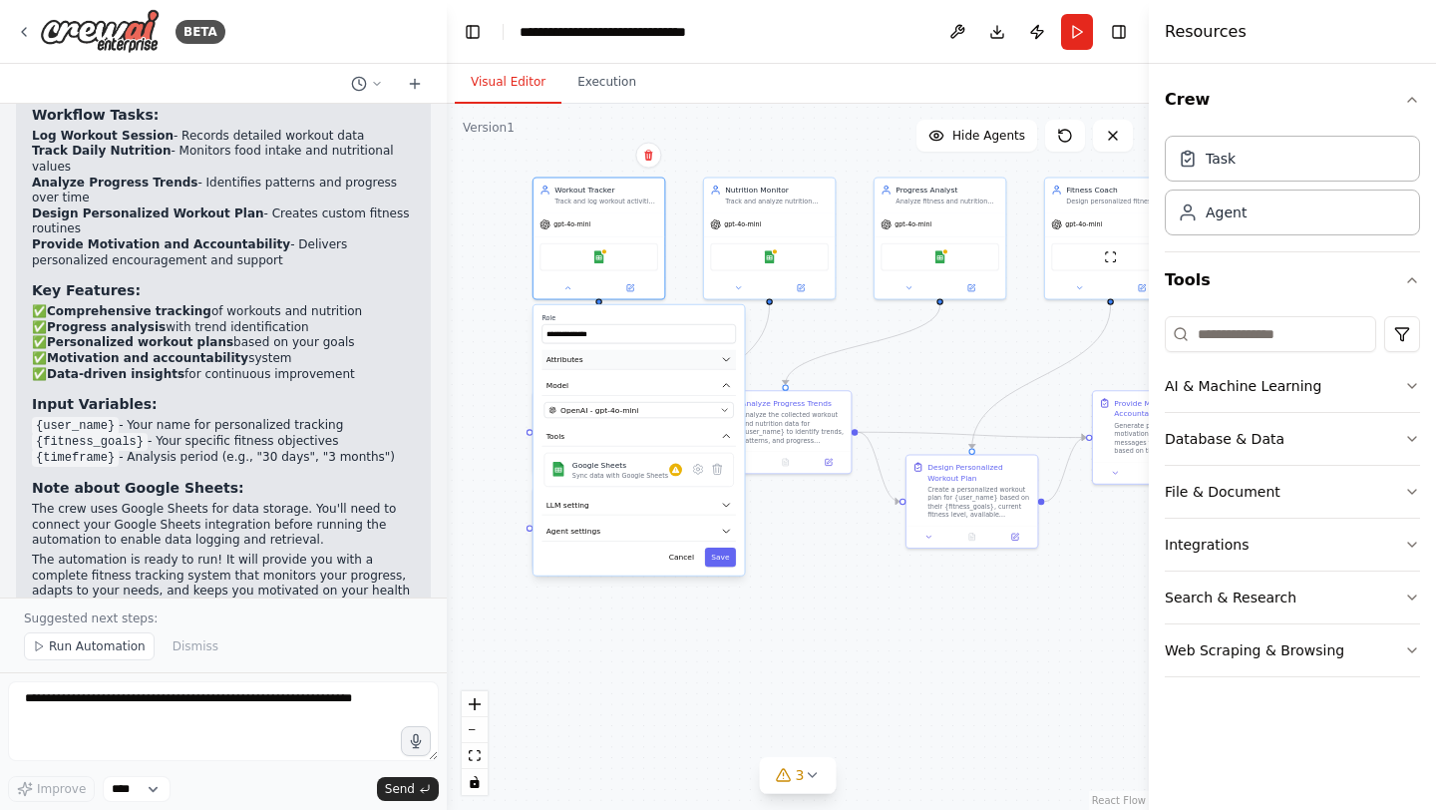
click at [588, 361] on button "Attributes" at bounding box center [638, 360] width 194 height 20
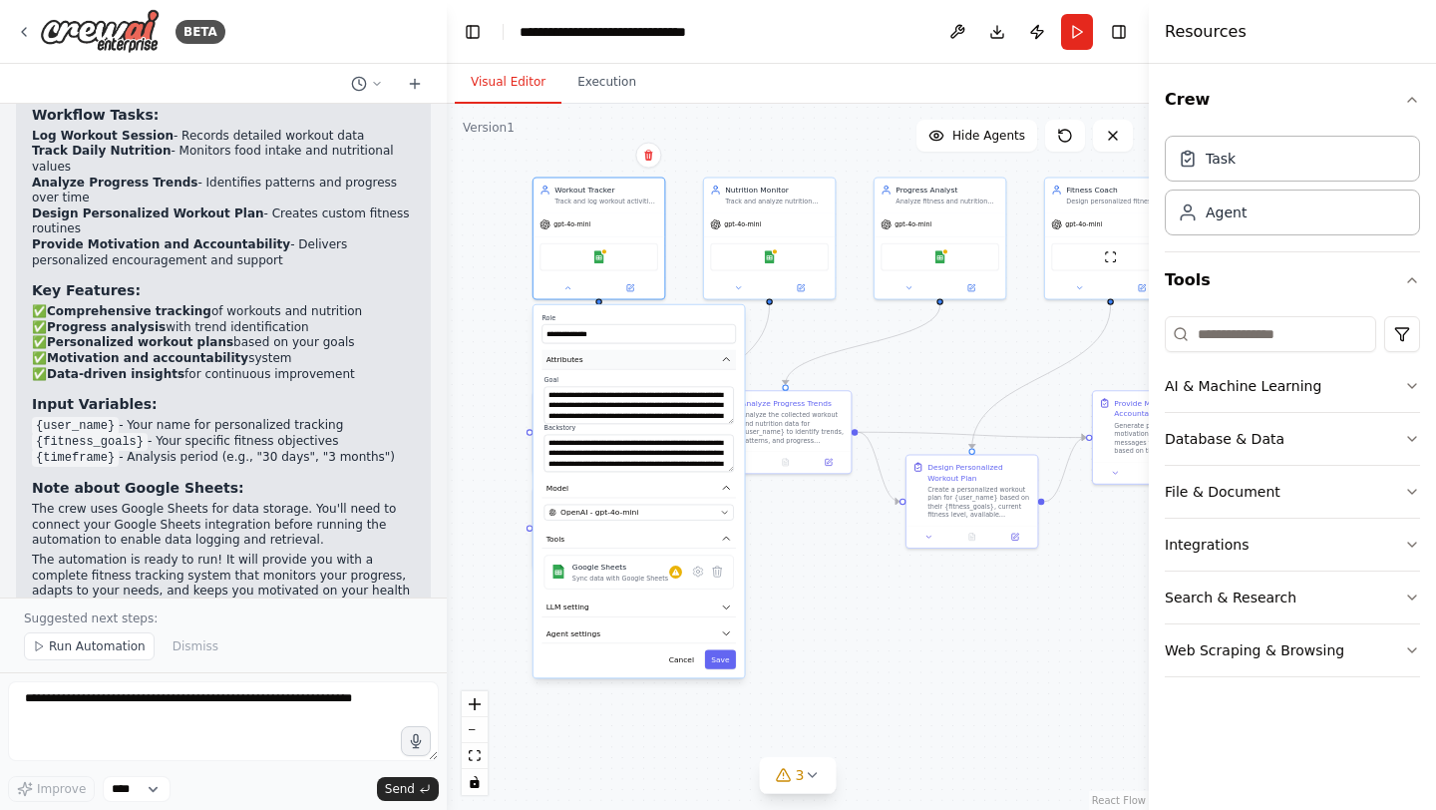
click at [588, 361] on button "Attributes" at bounding box center [638, 360] width 194 height 20
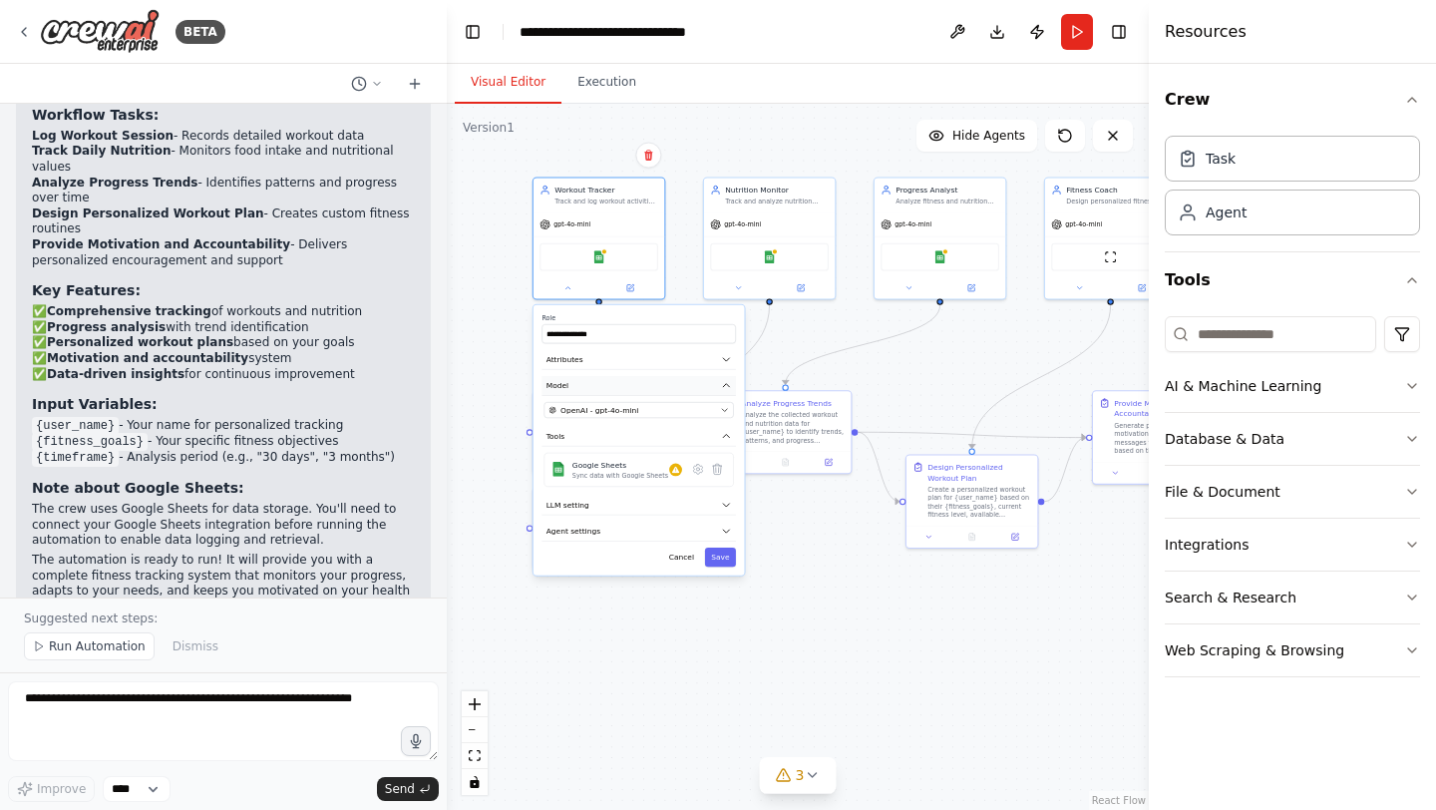
click at [602, 383] on button "Model" at bounding box center [638, 386] width 194 height 20
click at [614, 509] on button "LLM setting" at bounding box center [638, 506] width 194 height 20
click at [630, 506] on button "LLM setting" at bounding box center [638, 506] width 194 height 20
click at [579, 532] on span "Agent settings" at bounding box center [573, 530] width 54 height 11
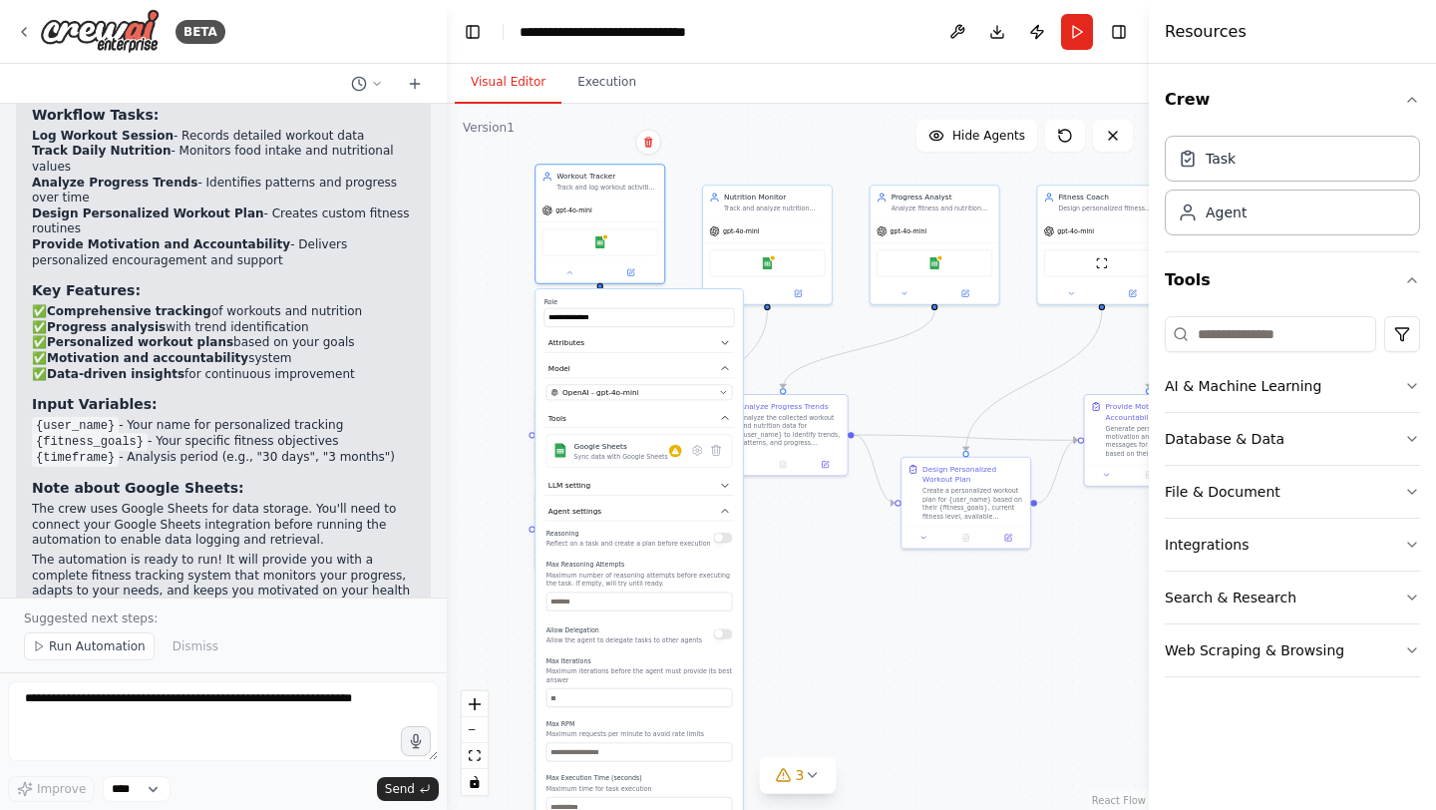
drag, startPoint x: 611, startPoint y: 576, endPoint x: 615, endPoint y: 550, distance: 26.2
click at [615, 550] on div "Reasoning Reflect on a task and create a plan before execution Max Reasoning At…" at bounding box center [639, 671] width 186 height 288
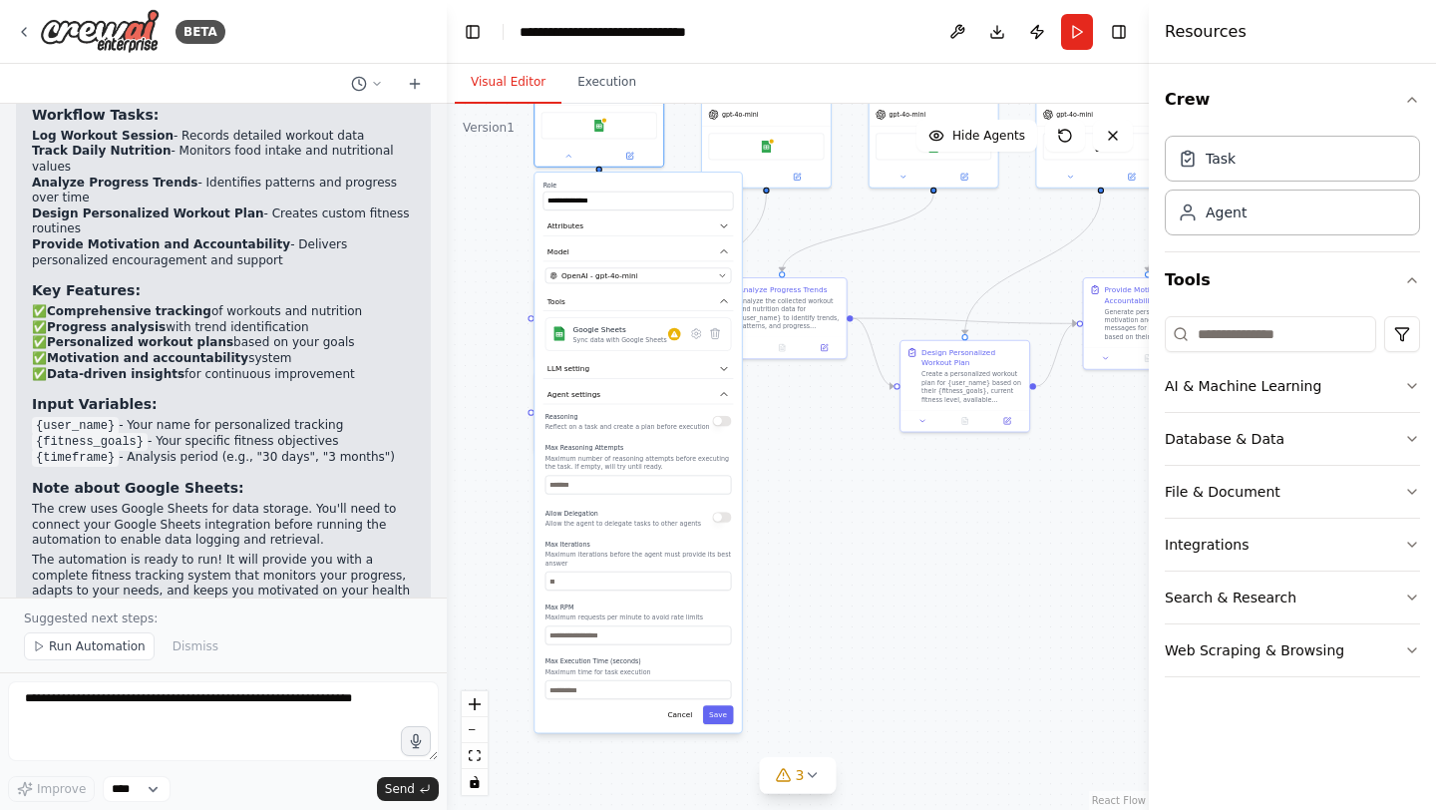
drag, startPoint x: 809, startPoint y: 599, endPoint x: 808, endPoint y: 483, distance: 116.7
click at [808, 483] on div "**********" at bounding box center [798, 457] width 702 height 706
click at [696, 334] on icon at bounding box center [696, 333] width 3 height 3
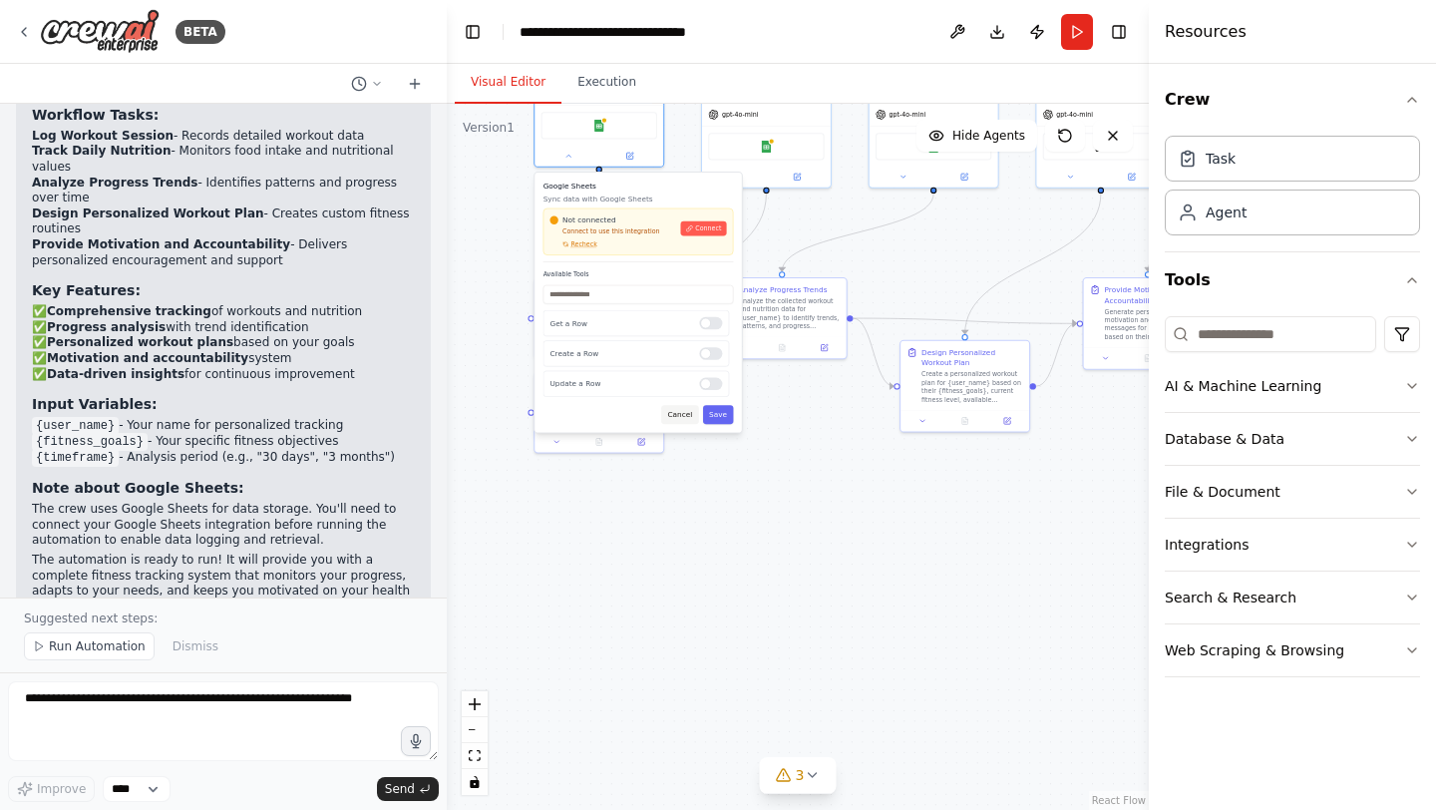
click at [681, 416] on button "Cancel" at bounding box center [679, 414] width 37 height 19
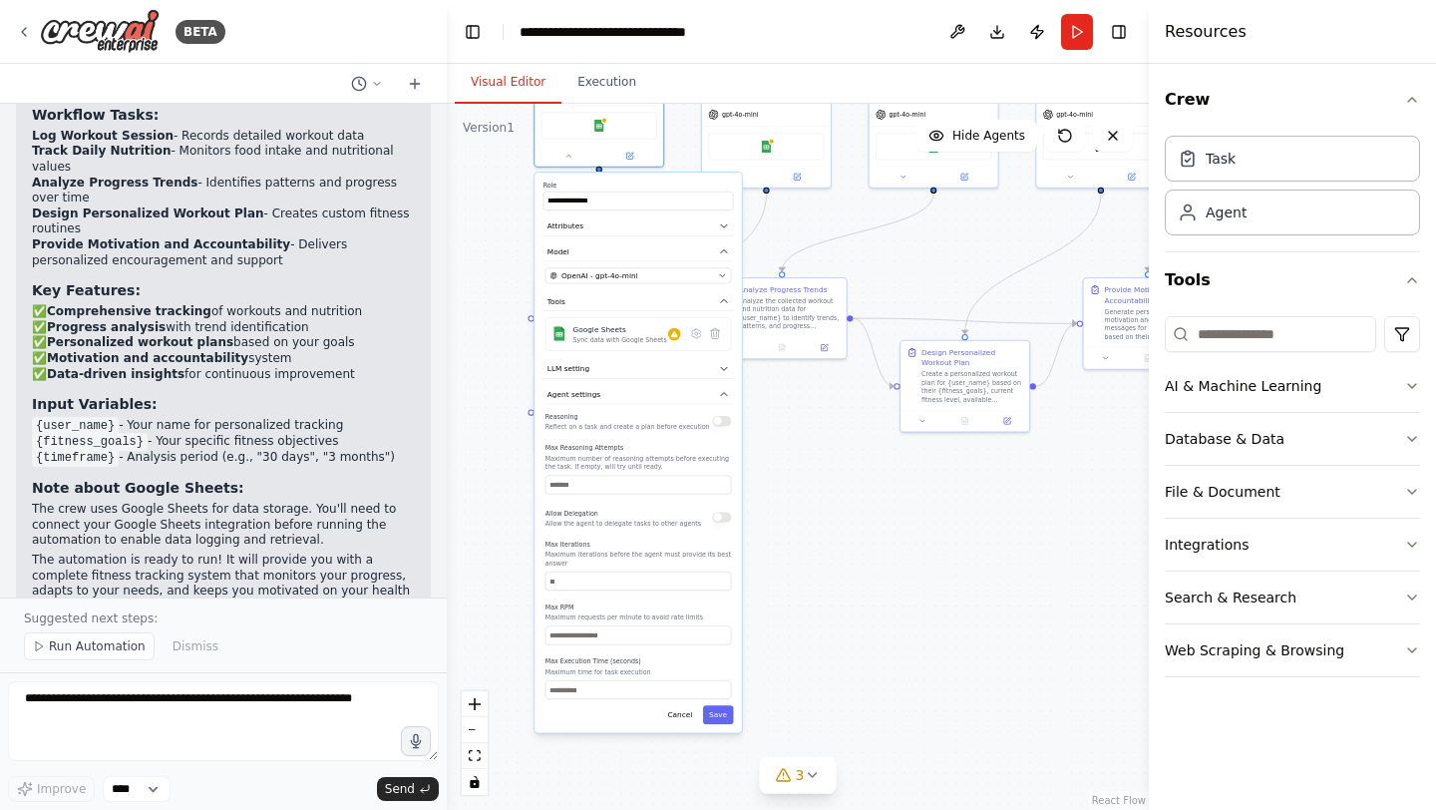
click at [817, 516] on div "**********" at bounding box center [798, 457] width 702 height 706
click at [681, 718] on button "Cancel" at bounding box center [679, 714] width 37 height 19
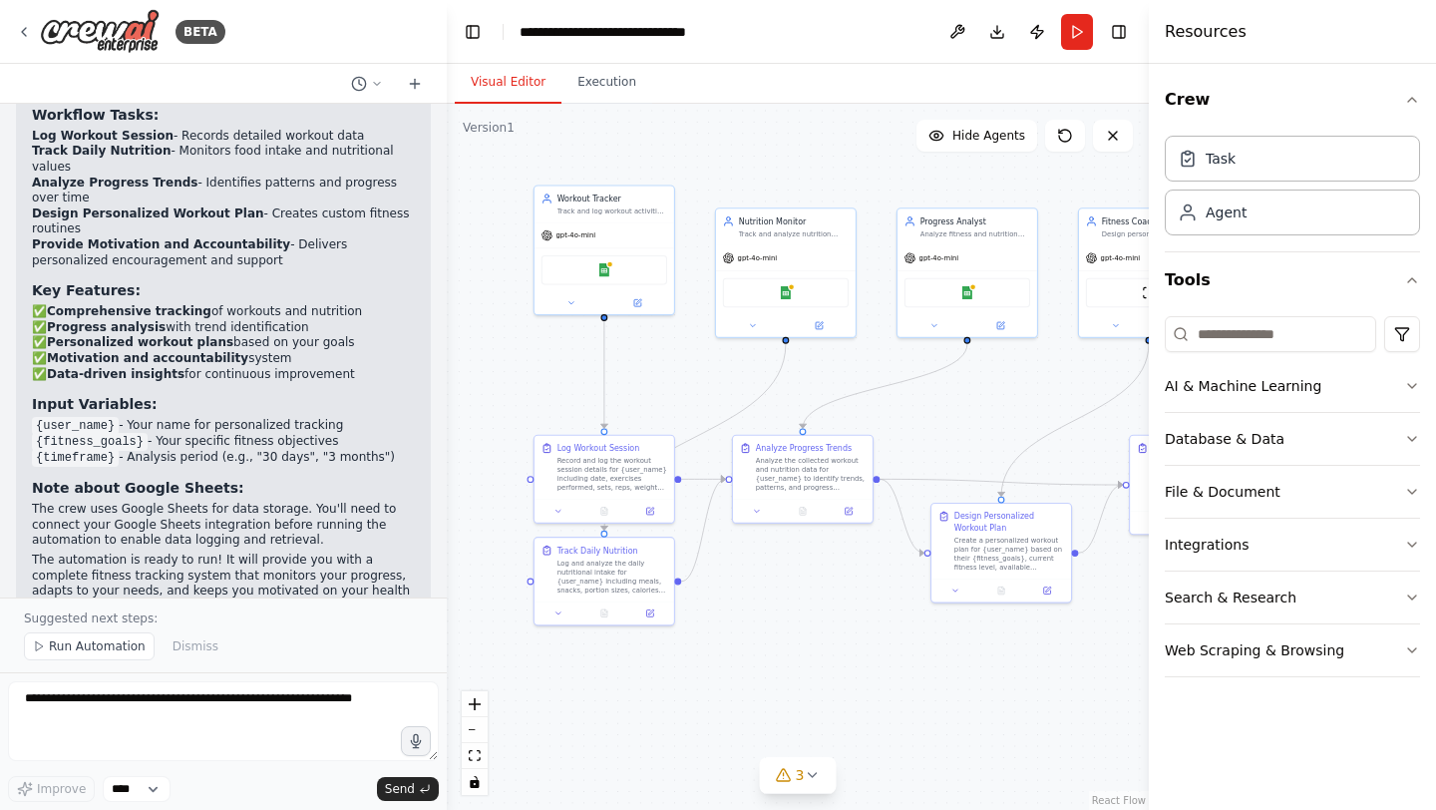
drag, startPoint x: 679, startPoint y: 560, endPoint x: 674, endPoint y: 809, distance: 248.3
click at [679, 803] on div ".deletable-edge-delete-btn { width: 20px; height: 20px; border: 0px solid #ffff…" at bounding box center [798, 457] width 702 height 706
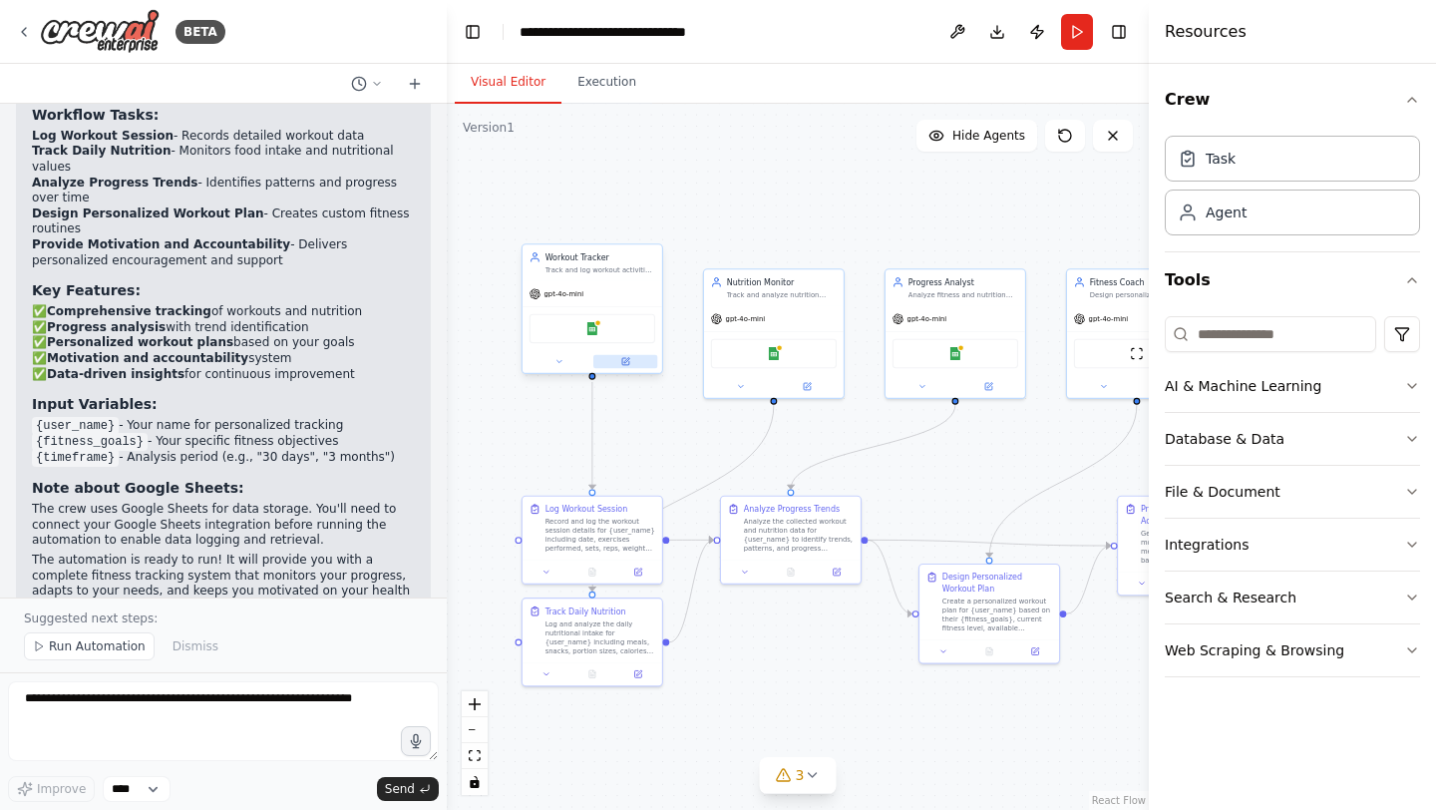
click at [627, 365] on icon at bounding box center [625, 361] width 9 height 9
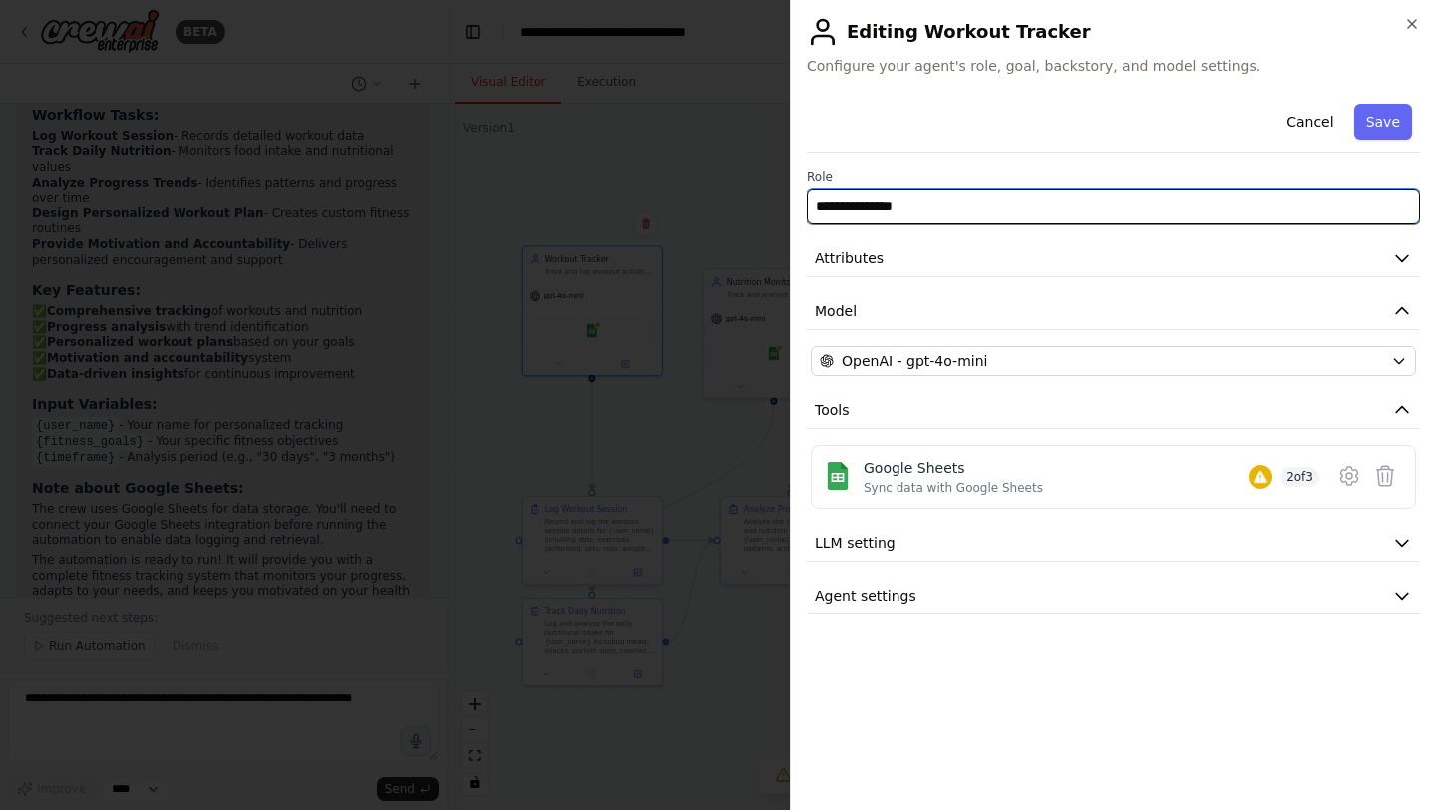
click at [943, 207] on input "**********" at bounding box center [1113, 206] width 613 height 36
type input "**********"
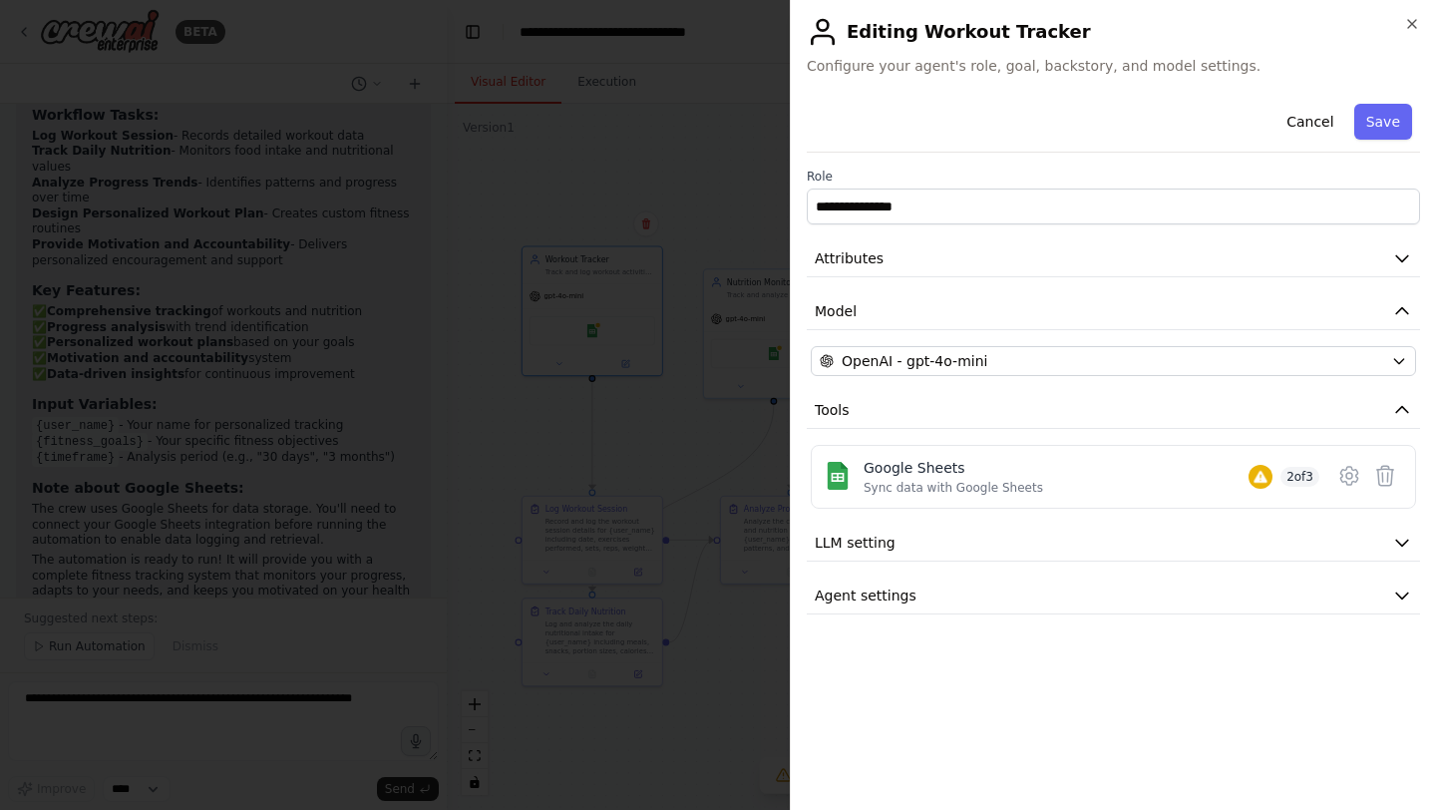
click at [1022, 101] on div "Cancel Save" at bounding box center [1113, 124] width 613 height 57
click at [699, 127] on div at bounding box center [718, 405] width 1436 height 810
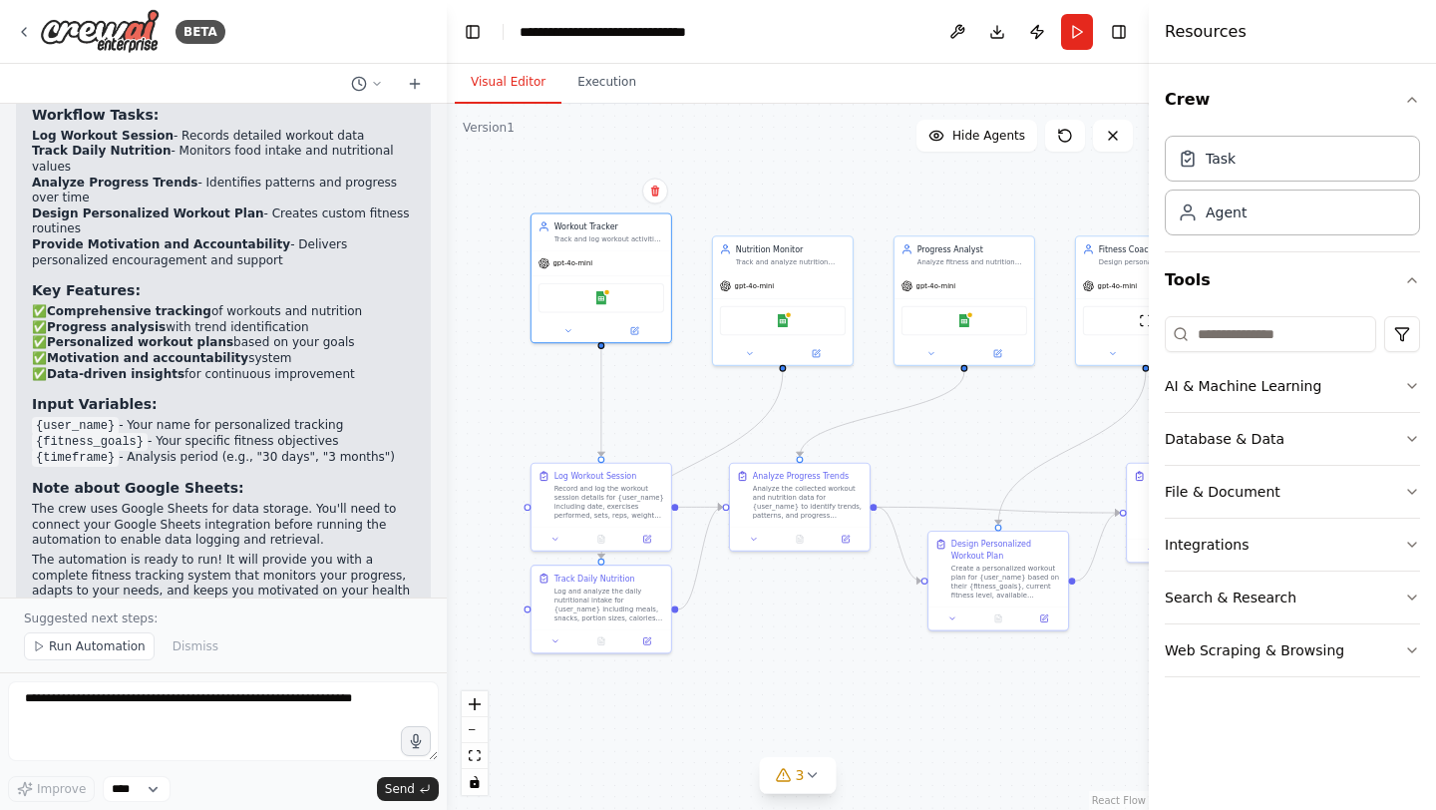
drag, startPoint x: 739, startPoint y: 206, endPoint x: 748, endPoint y: 173, distance: 34.1
click at [748, 173] on div ".deletable-edge-delete-btn { width: 20px; height: 20px; border: 0px solid #ffff…" at bounding box center [798, 457] width 702 height 706
click at [815, 353] on icon at bounding box center [816, 351] width 7 height 7
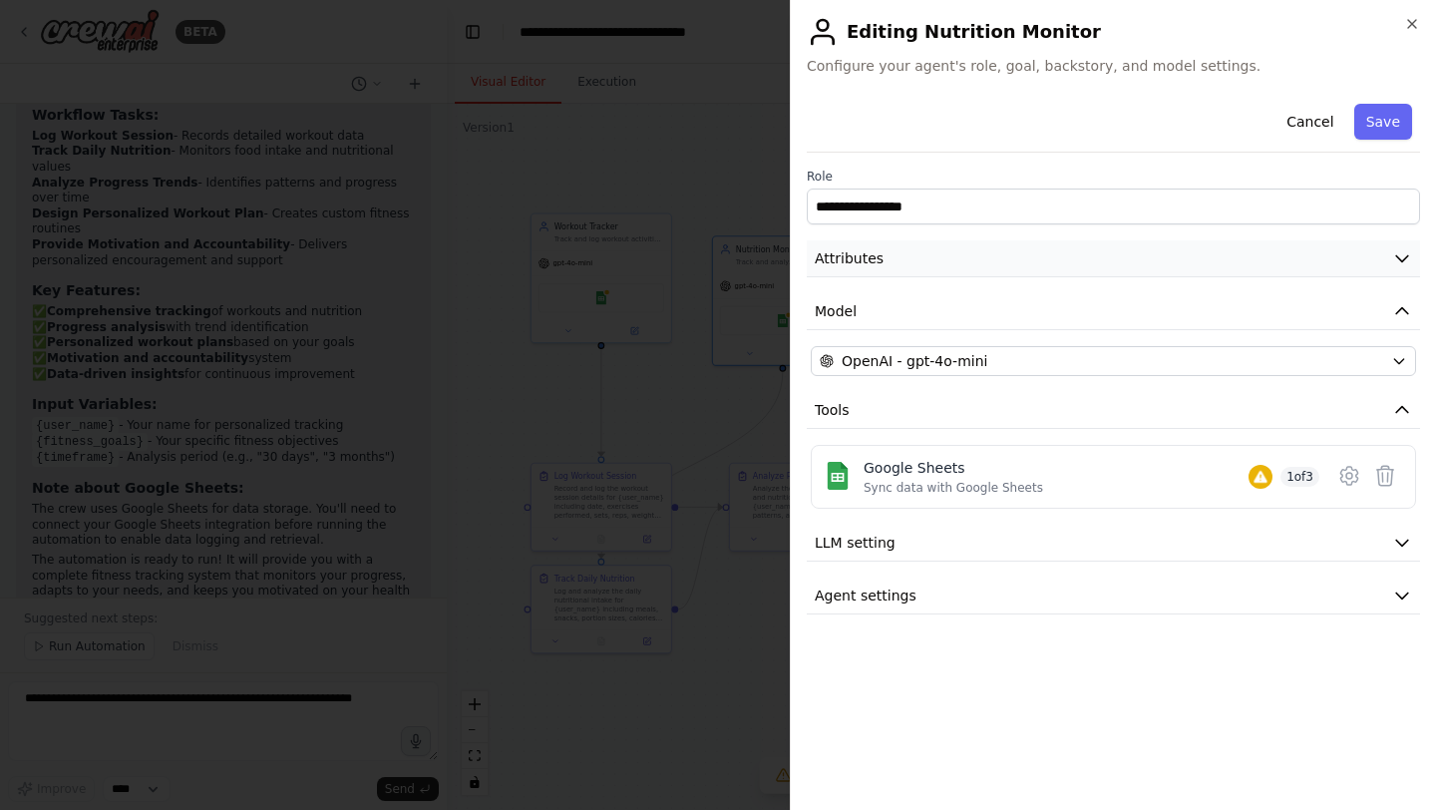
click at [854, 242] on button "Attributes" at bounding box center [1113, 258] width 613 height 37
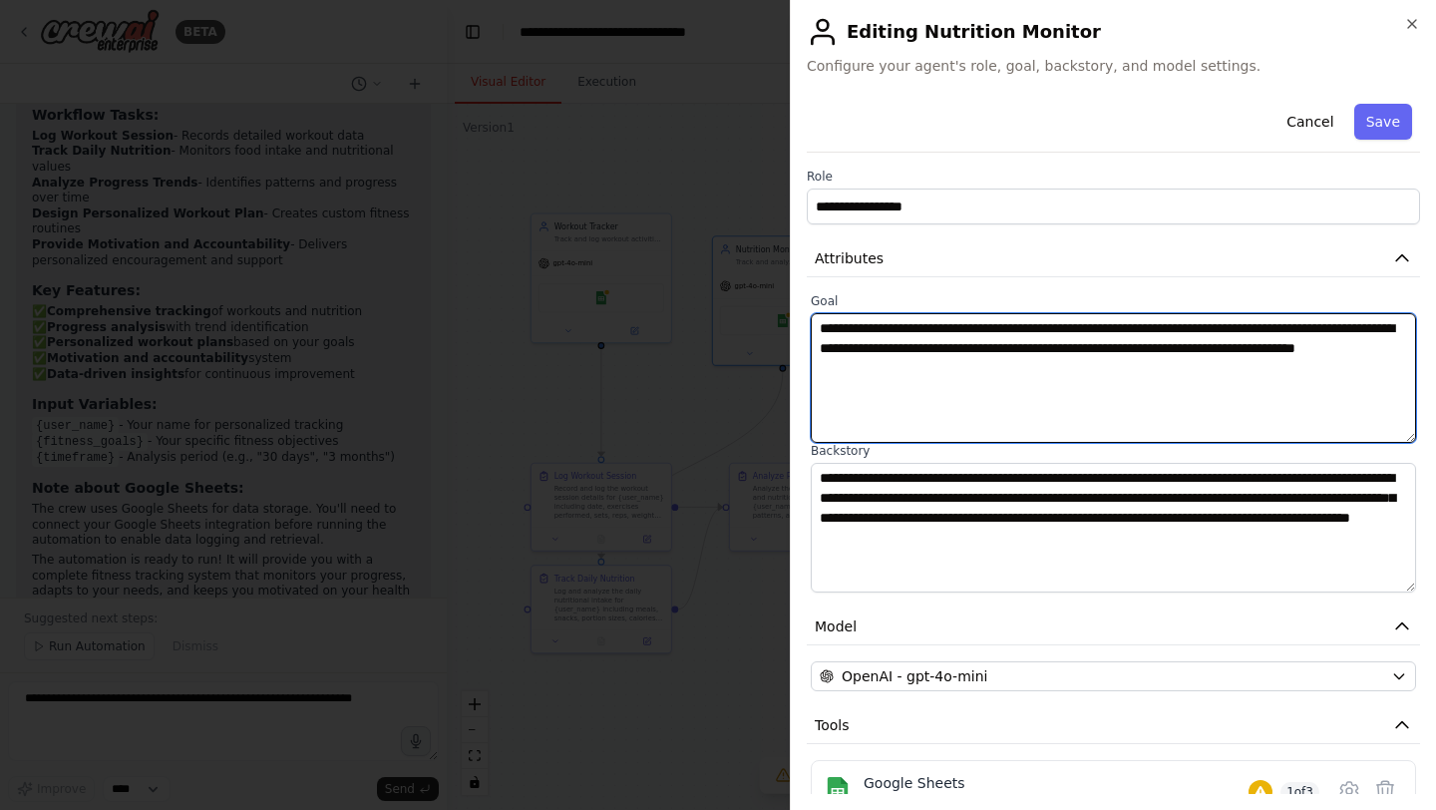
click at [964, 354] on textarea "**********" at bounding box center [1113, 378] width 605 height 130
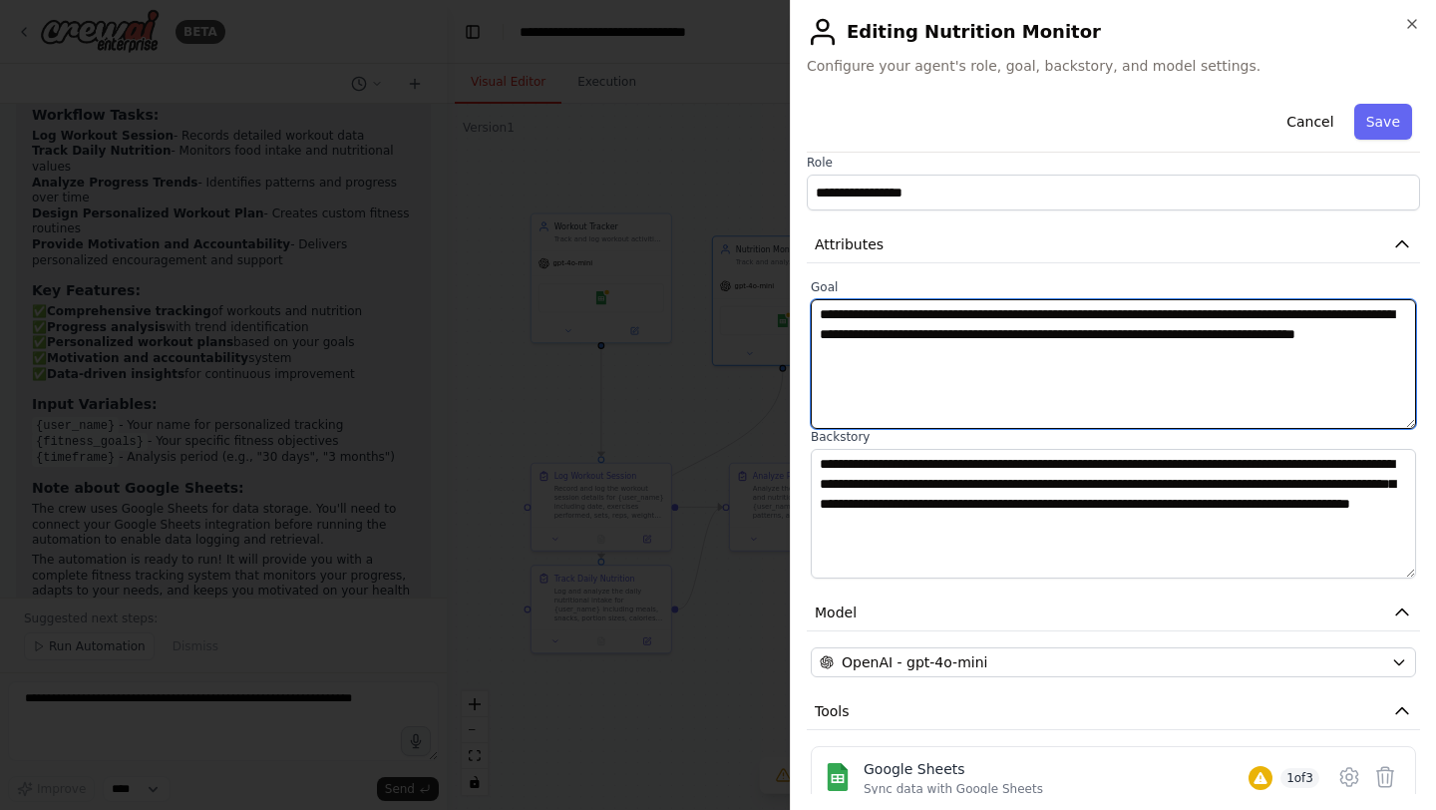
scroll to position [0, 0]
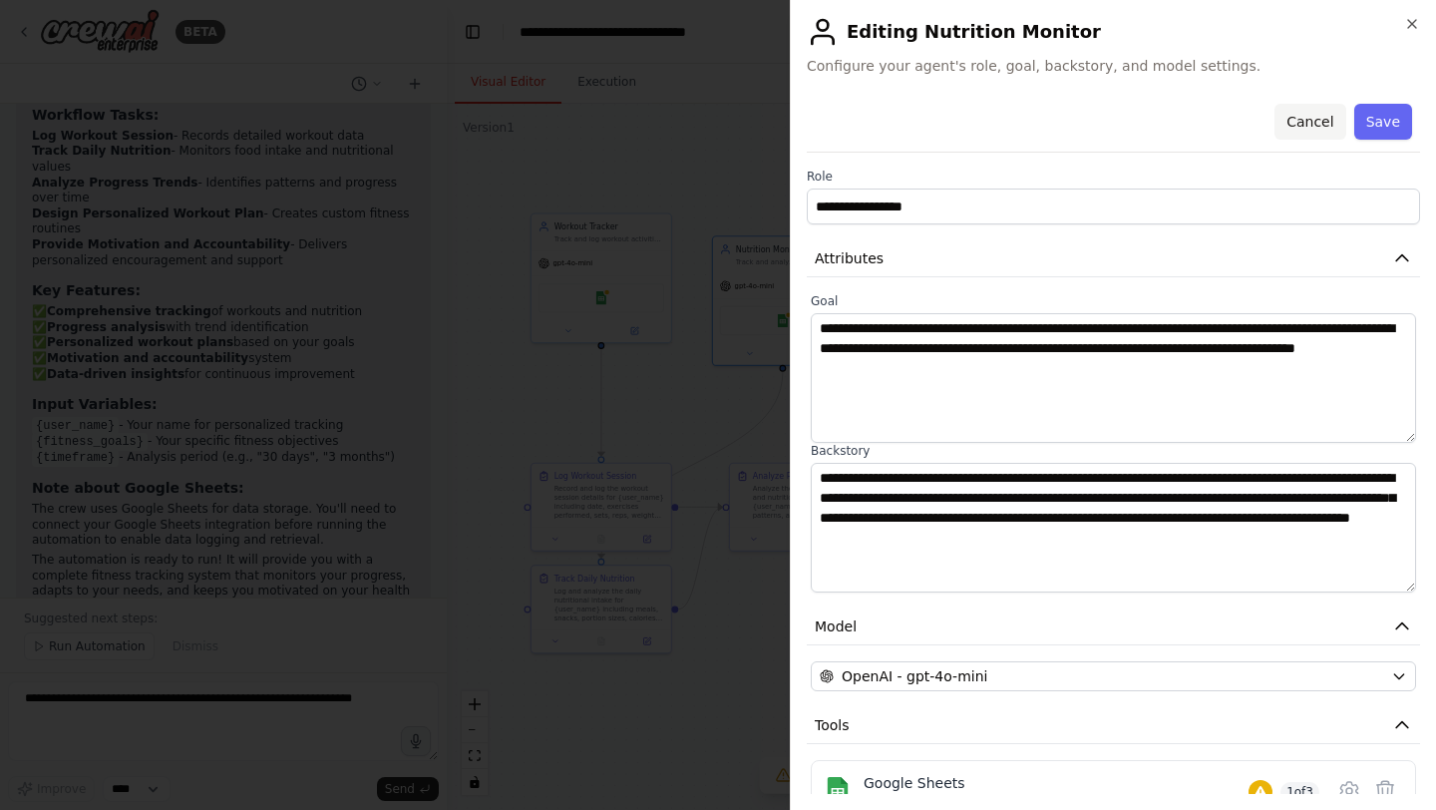
click at [1306, 127] on button "Cancel" at bounding box center [1309, 122] width 71 height 36
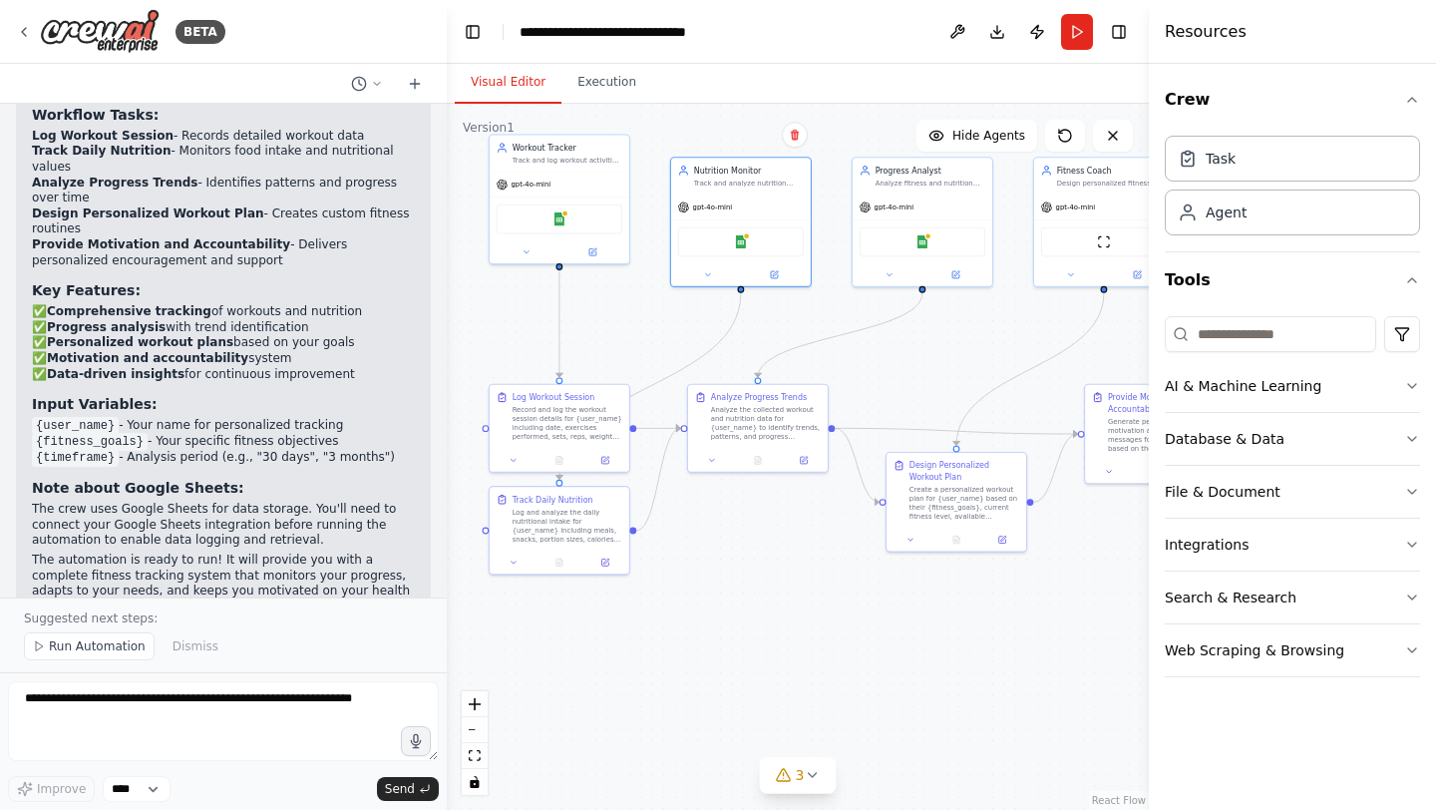
drag, startPoint x: 673, startPoint y: 409, endPoint x: 631, endPoint y: 331, distance: 88.3
click at [631, 331] on div ".deletable-edge-delete-btn { width: 20px; height: 20px; border: 0px solid #ffff…" at bounding box center [798, 457] width 702 height 706
click at [513, 459] on icon at bounding box center [514, 459] width 5 height 2
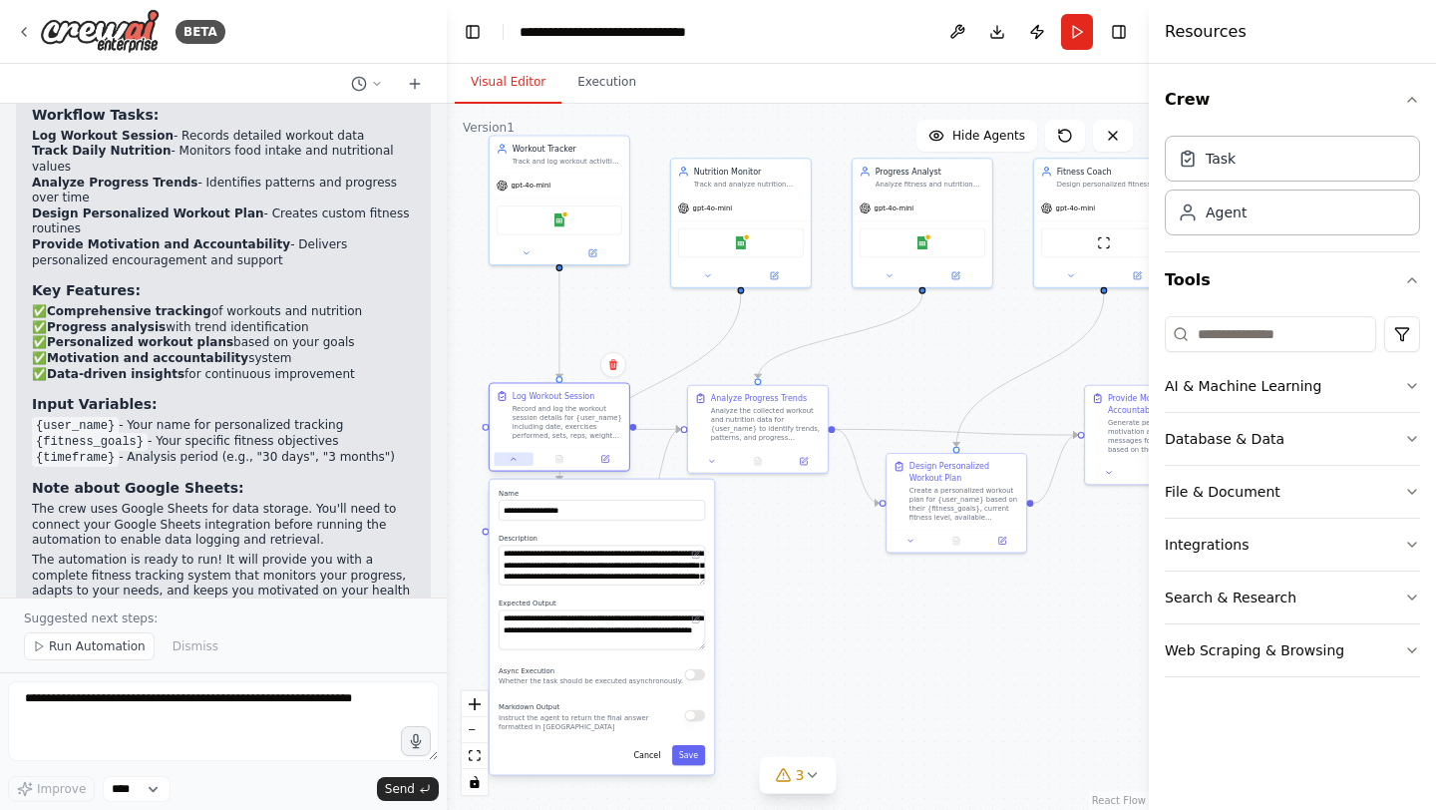
click at [513, 459] on icon at bounding box center [514, 459] width 5 height 2
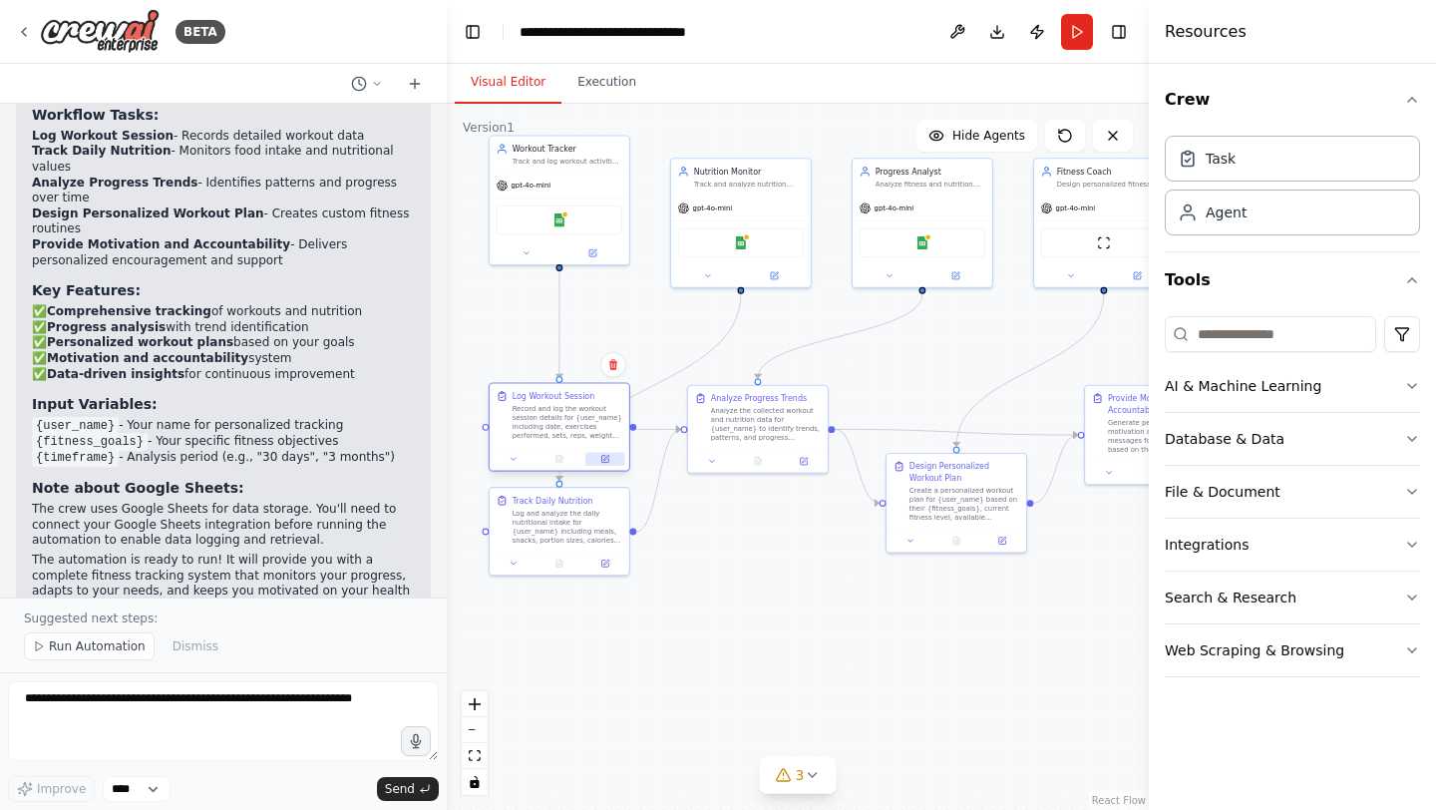
click at [616, 460] on button at bounding box center [604, 459] width 39 height 14
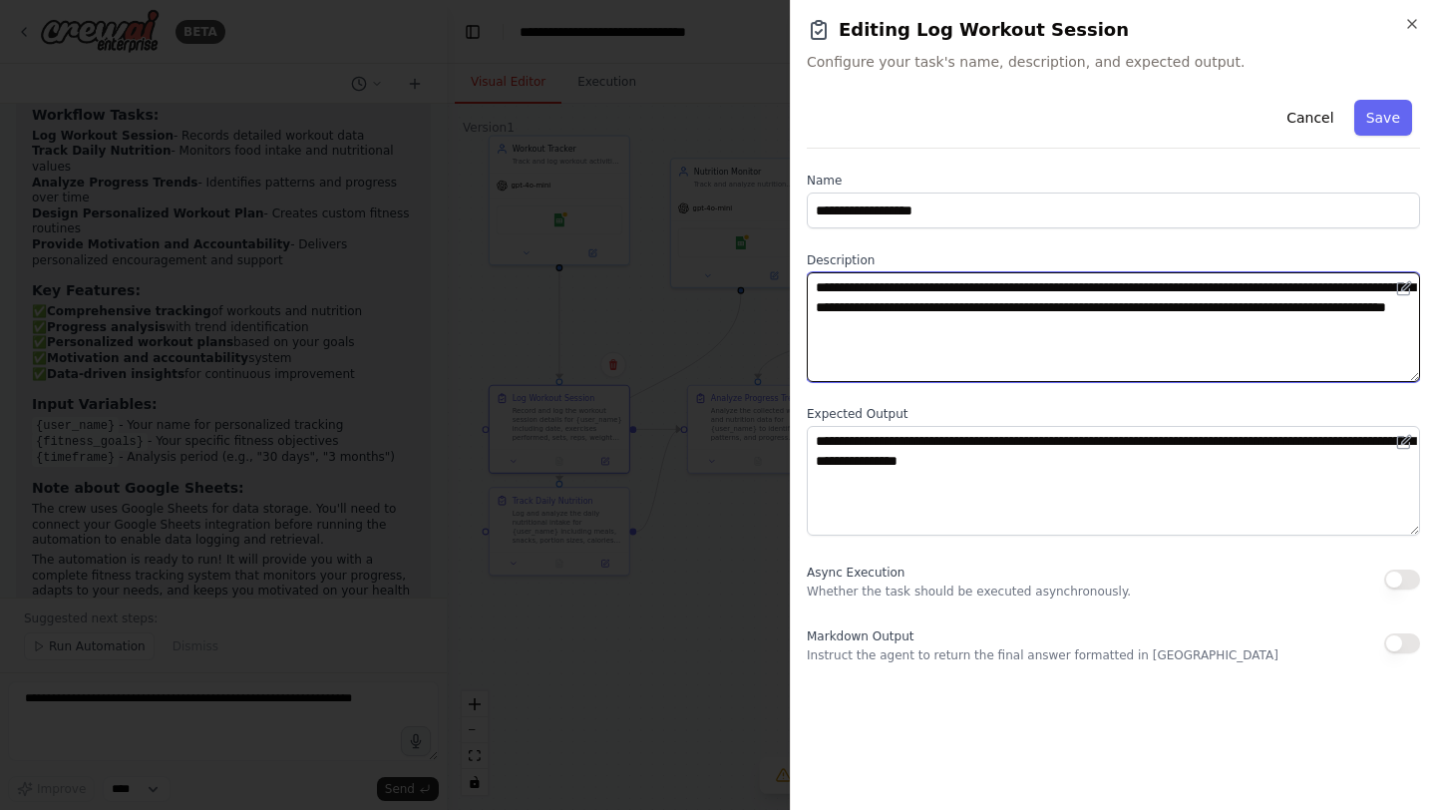
click at [1091, 304] on textarea "**********" at bounding box center [1113, 327] width 613 height 110
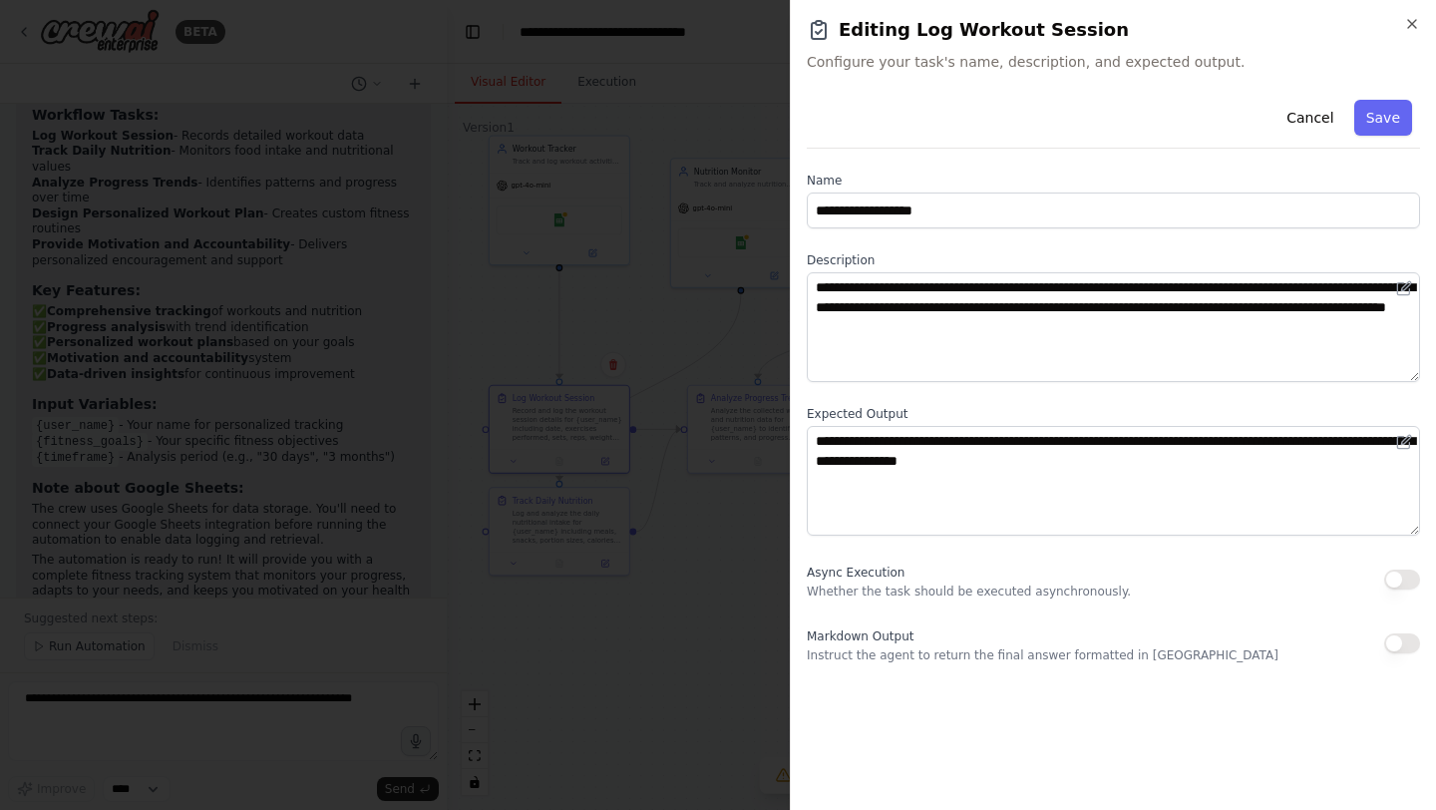
click at [1076, 248] on div "**********" at bounding box center [1113, 377] width 613 height 571
click at [694, 672] on div at bounding box center [718, 405] width 1436 height 810
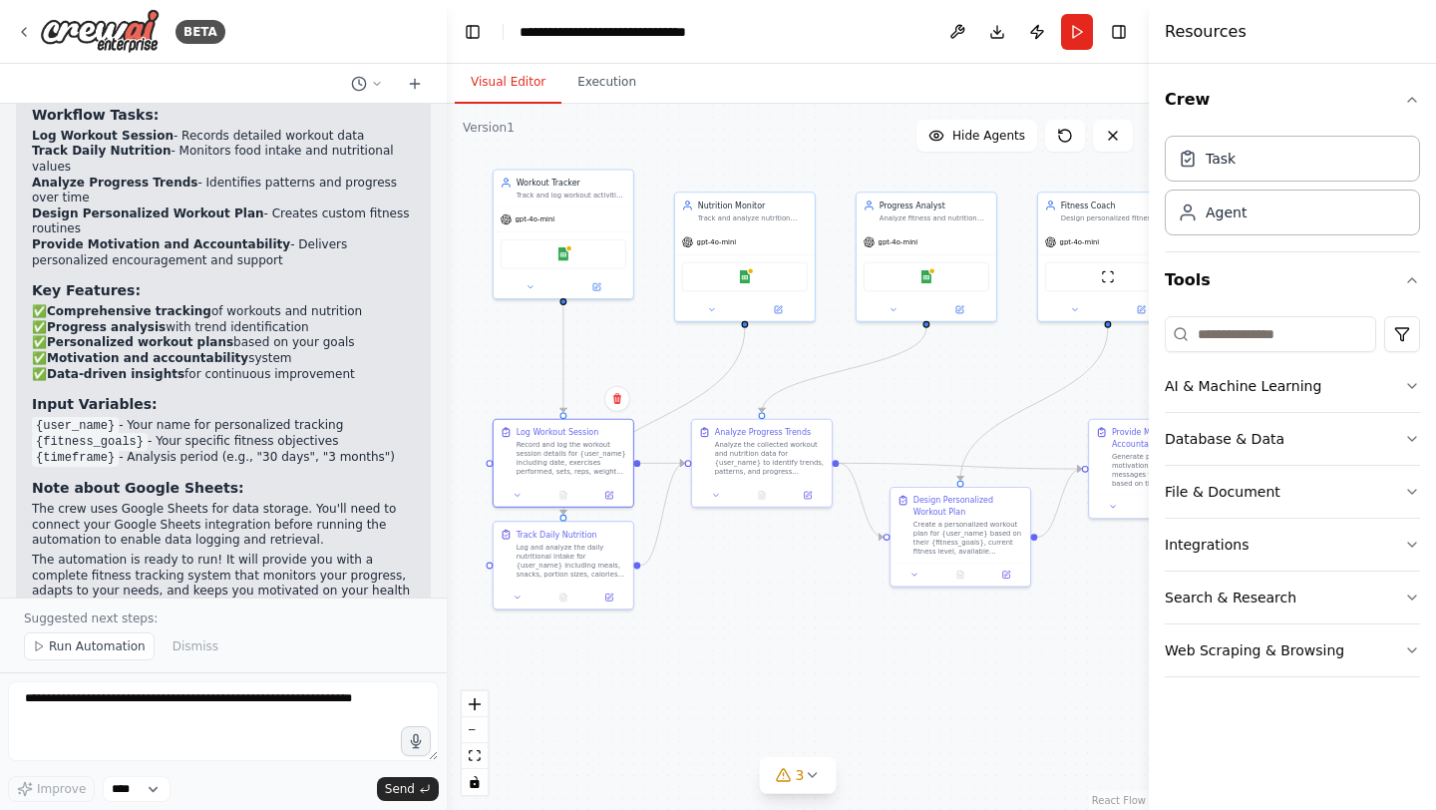
drag, startPoint x: 702, startPoint y: 593, endPoint x: 706, endPoint y: 629, distance: 36.1
click at [706, 629] on div ".deletable-edge-delete-btn { width: 20px; height: 20px; border: 0px solid #ffff…" at bounding box center [798, 457] width 702 height 706
drag, startPoint x: 575, startPoint y: 558, endPoint x: 576, endPoint y: 611, distance: 52.9
click at [576, 611] on div "Log and analyze the daily nutritional intake for {user_name} including meals, s…" at bounding box center [571, 616] width 110 height 36
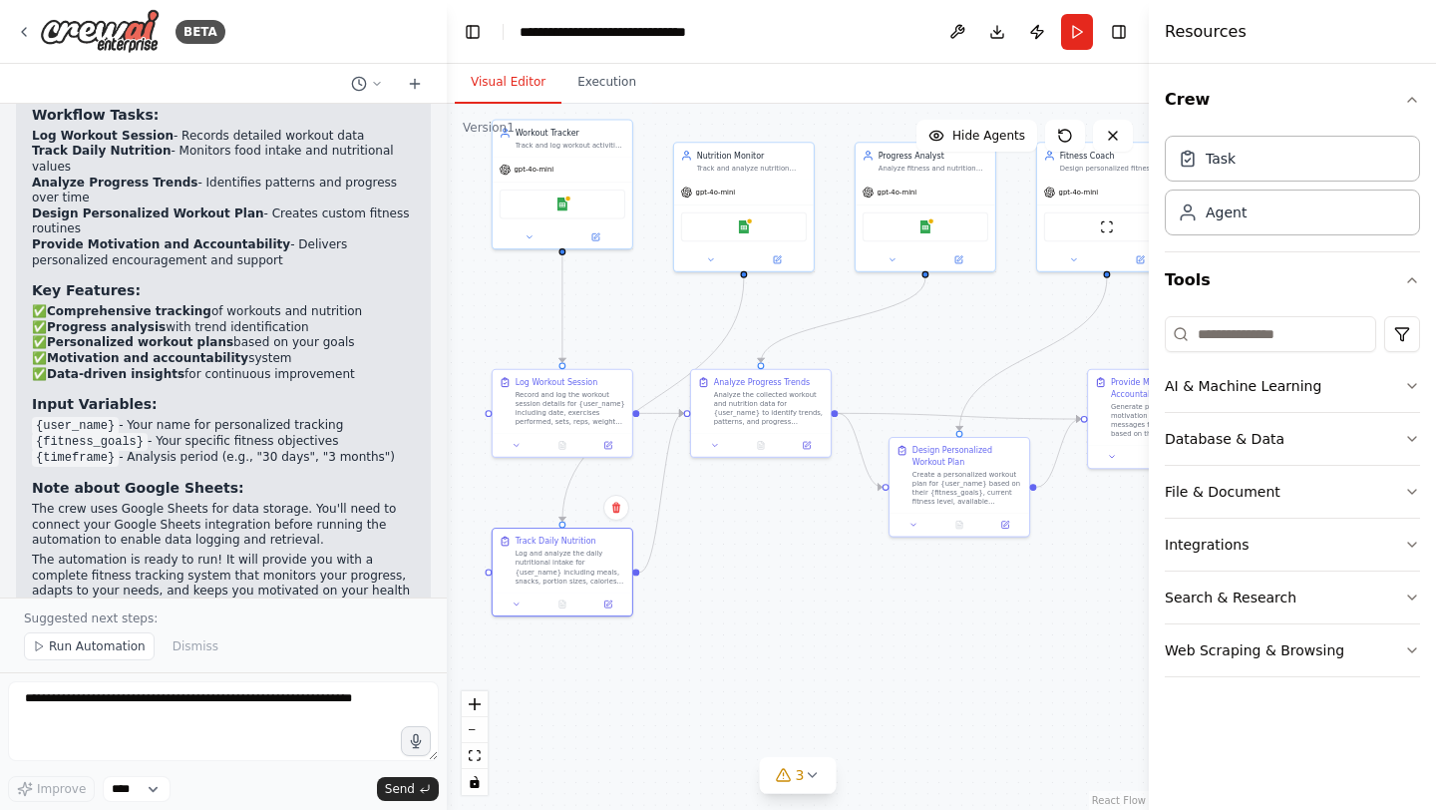
drag, startPoint x: 787, startPoint y: 596, endPoint x: 786, endPoint y: 543, distance: 52.9
click at [786, 544] on div ".deletable-edge-delete-btn { width: 20px; height: 20px; border: 0px solid #ffff…" at bounding box center [798, 457] width 702 height 706
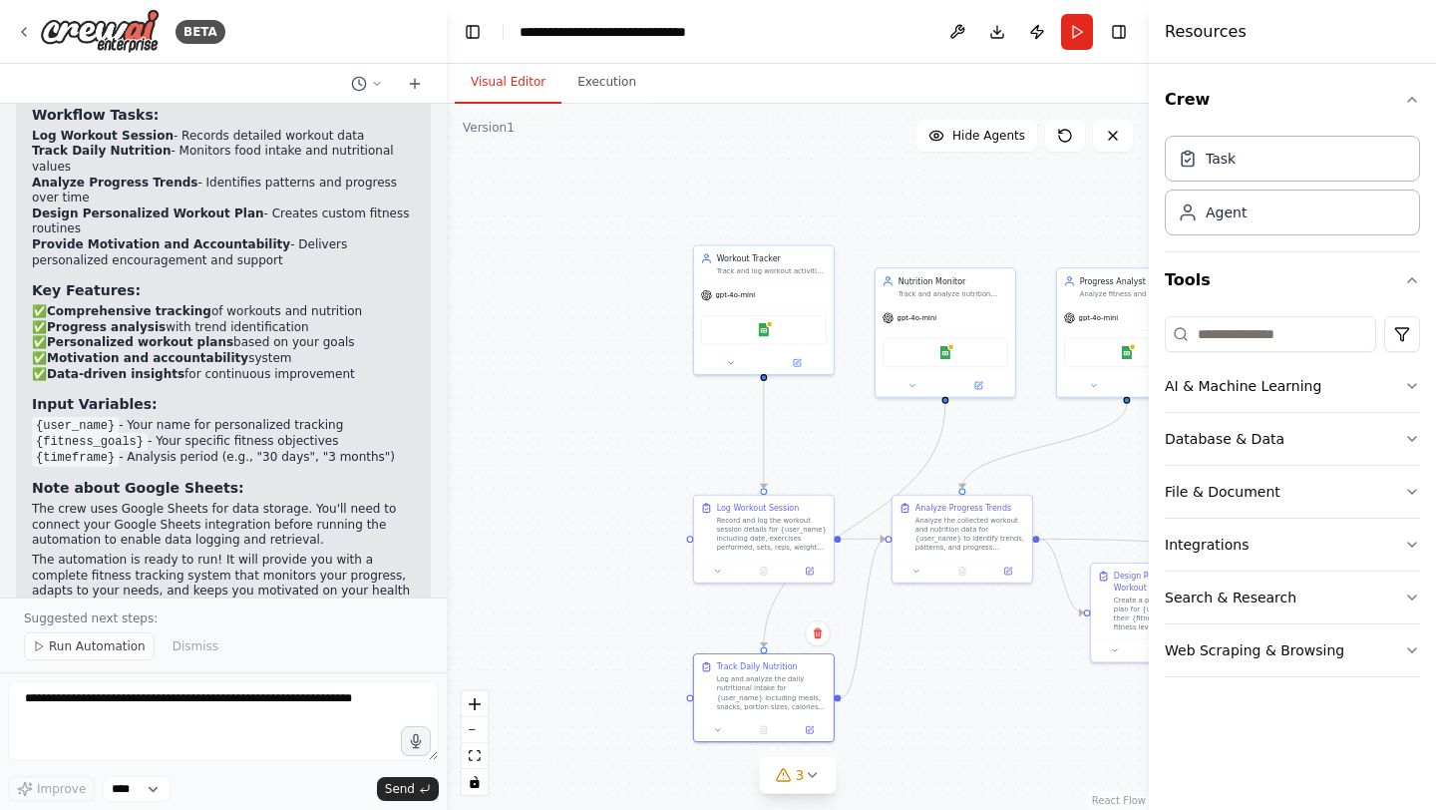
drag, startPoint x: 786, startPoint y: 543, endPoint x: 987, endPoint y: 669, distance: 237.4
click at [987, 669] on div ".deletable-edge-delete-btn { width: 20px; height: 20px; border: 0px solid #ffff…" at bounding box center [798, 457] width 702 height 706
click at [764, 380] on div ".deletable-edge-delete-btn { width: 20px; height: 20px; border: 0px solid #ffff…" at bounding box center [798, 457] width 702 height 706
click at [764, 377] on div at bounding box center [763, 375] width 7 height 7
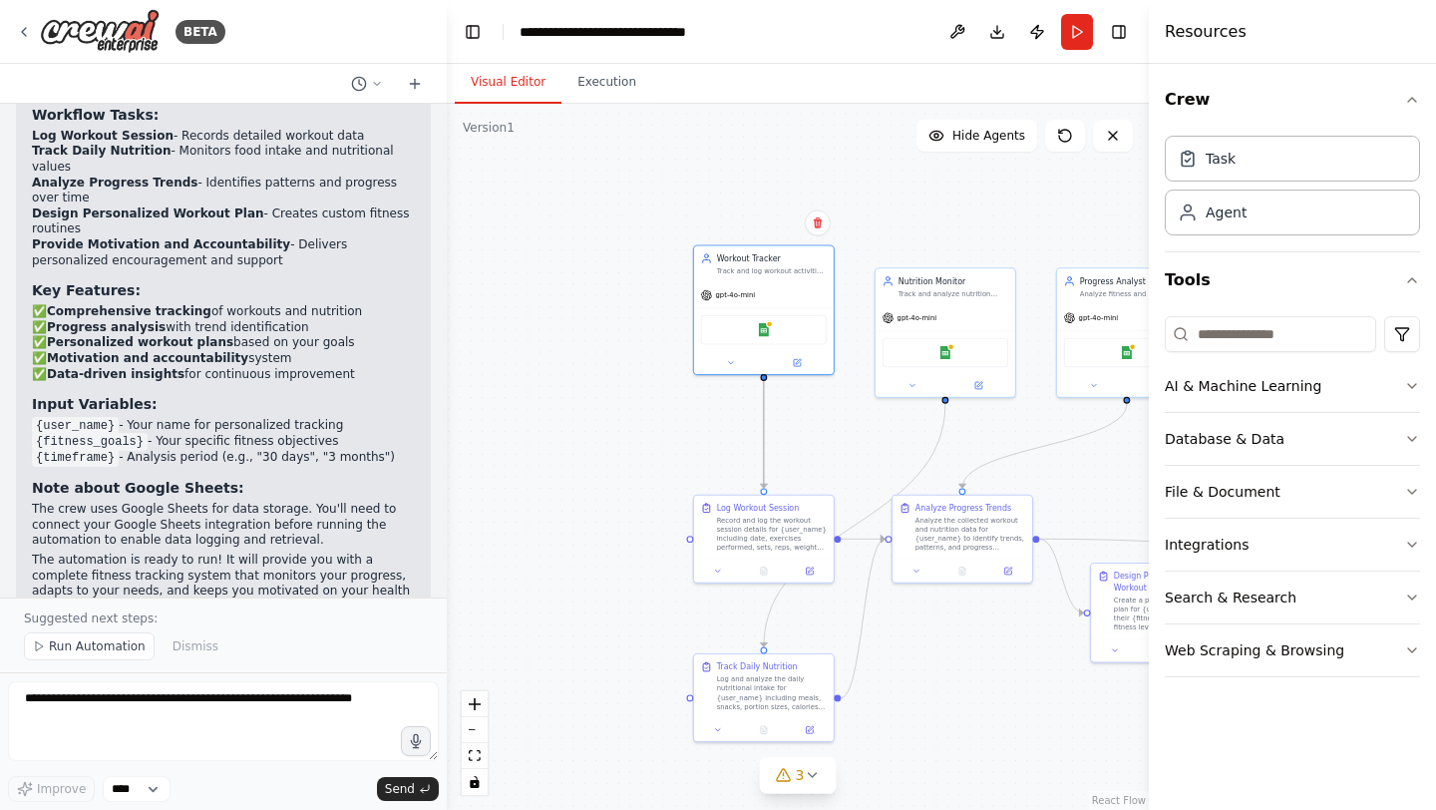
click at [764, 420] on icon "Edge from 071c8abb-153e-4b6c-b973-078476a2f421 to 6ffcfb3f-f171-4ad3-a22e-1a815…" at bounding box center [764, 435] width 0 height 108
click at [764, 475] on icon "Edge from 071c8abb-153e-4b6c-b973-078476a2f421 to 6ffcfb3f-f171-4ad3-a22e-1a815…" at bounding box center [764, 435] width 0 height 108
click at [627, 452] on div ".deletable-edge-delete-btn { width: 20px; height: 20px; border: 0px solid #ffff…" at bounding box center [798, 457] width 702 height 706
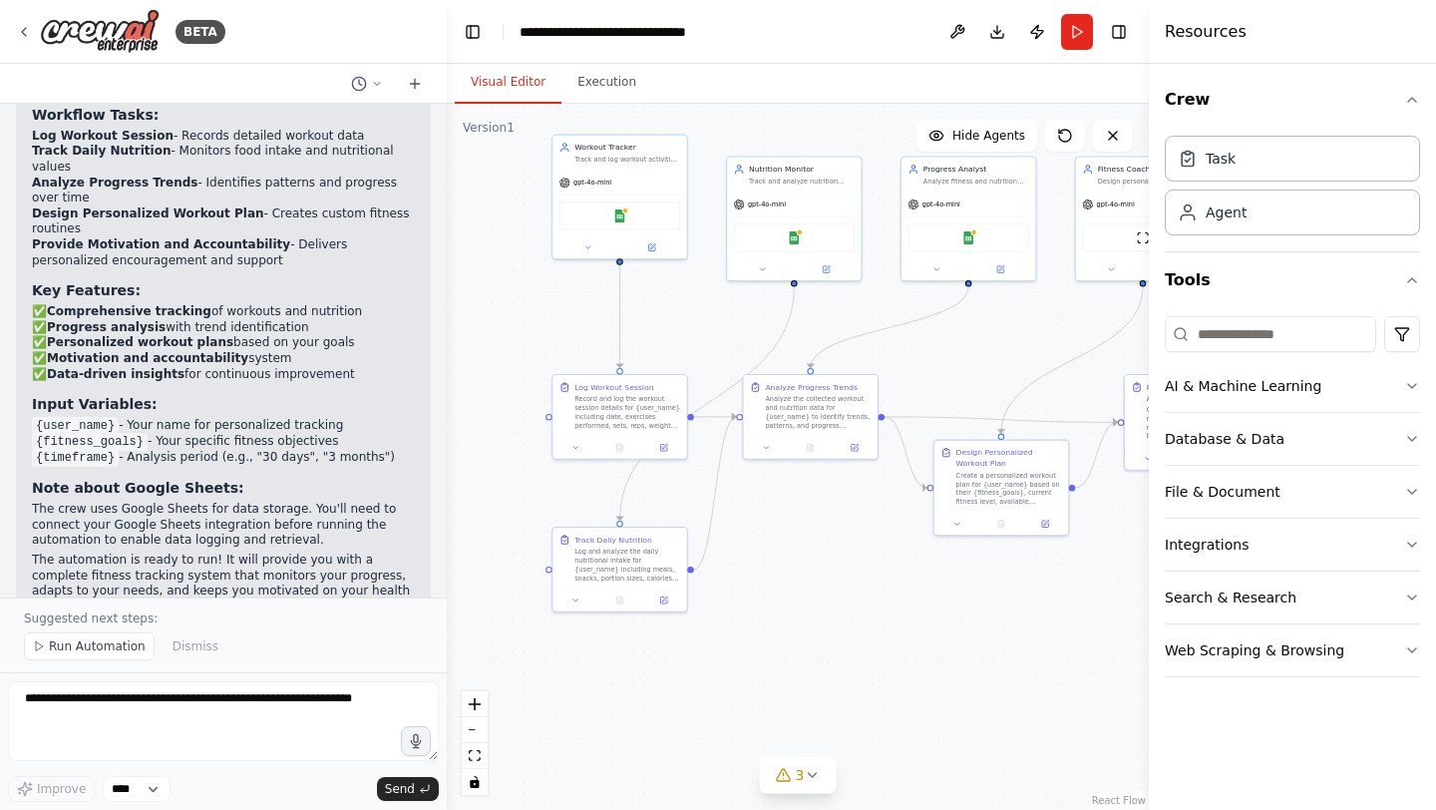
drag, startPoint x: 665, startPoint y: 466, endPoint x: 526, endPoint y: 347, distance: 182.4
click at [526, 347] on div ".deletable-edge-delete-btn { width: 20px; height: 20px; border: 0px solid #ffff…" at bounding box center [798, 457] width 702 height 706
click at [1236, 161] on div "Task" at bounding box center [1292, 158] width 255 height 46
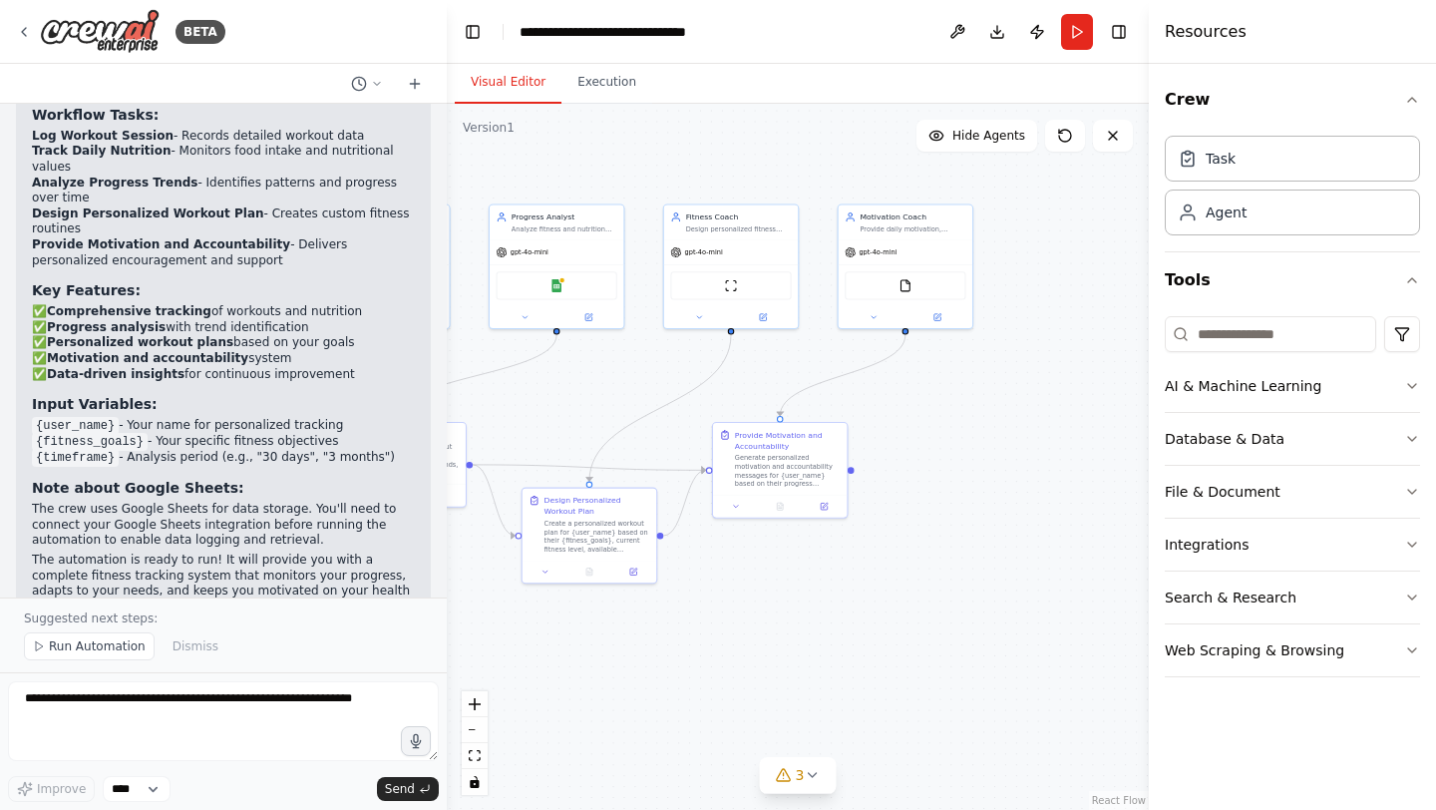
drag, startPoint x: 866, startPoint y: 553, endPoint x: 392, endPoint y: 592, distance: 476.2
click at [393, 592] on div "BETA Set up a crew that tracks your workouts, monitors nutrition intake, analyz…" at bounding box center [718, 405] width 1436 height 810
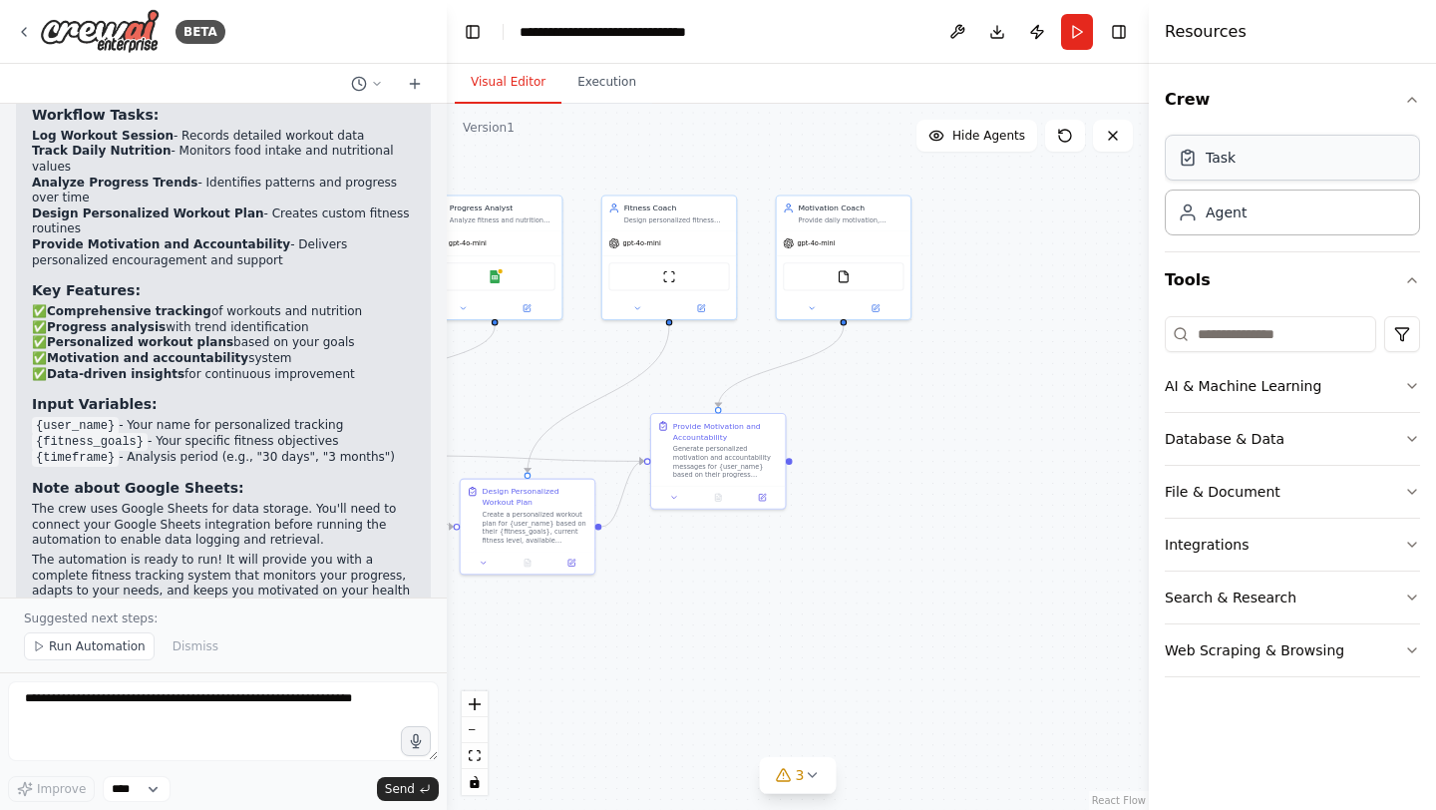
click at [1224, 170] on div "Task" at bounding box center [1292, 158] width 255 height 46
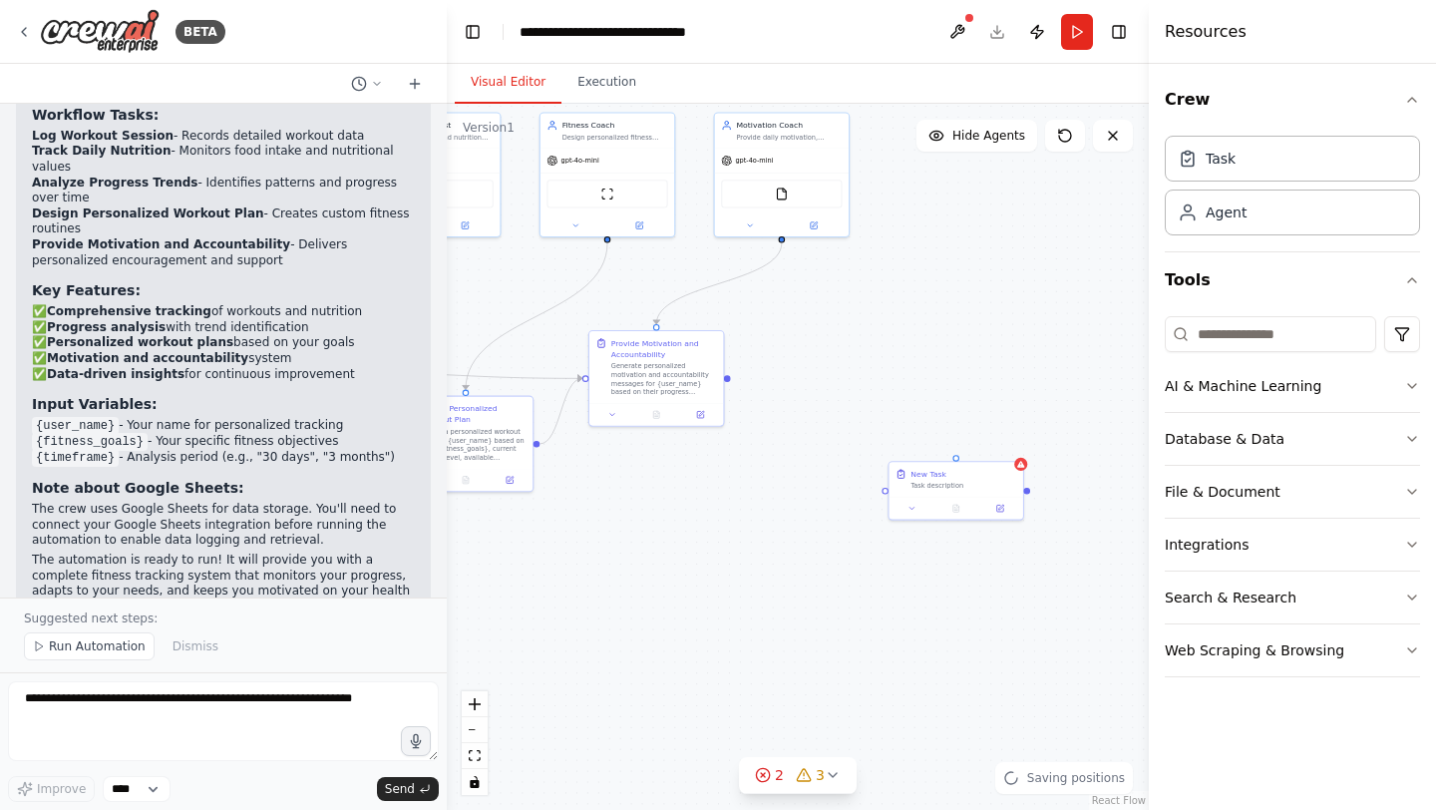
drag, startPoint x: 950, startPoint y: 496, endPoint x: 888, endPoint y: 413, distance: 103.3
click at [888, 413] on div ".deletable-edge-delete-btn { width: 20px; height: 20px; border: 0px solid #ffff…" at bounding box center [798, 457] width 702 height 706
click at [978, 480] on div "Task description" at bounding box center [963, 484] width 106 height 9
click at [1000, 510] on button at bounding box center [1000, 506] width 38 height 13
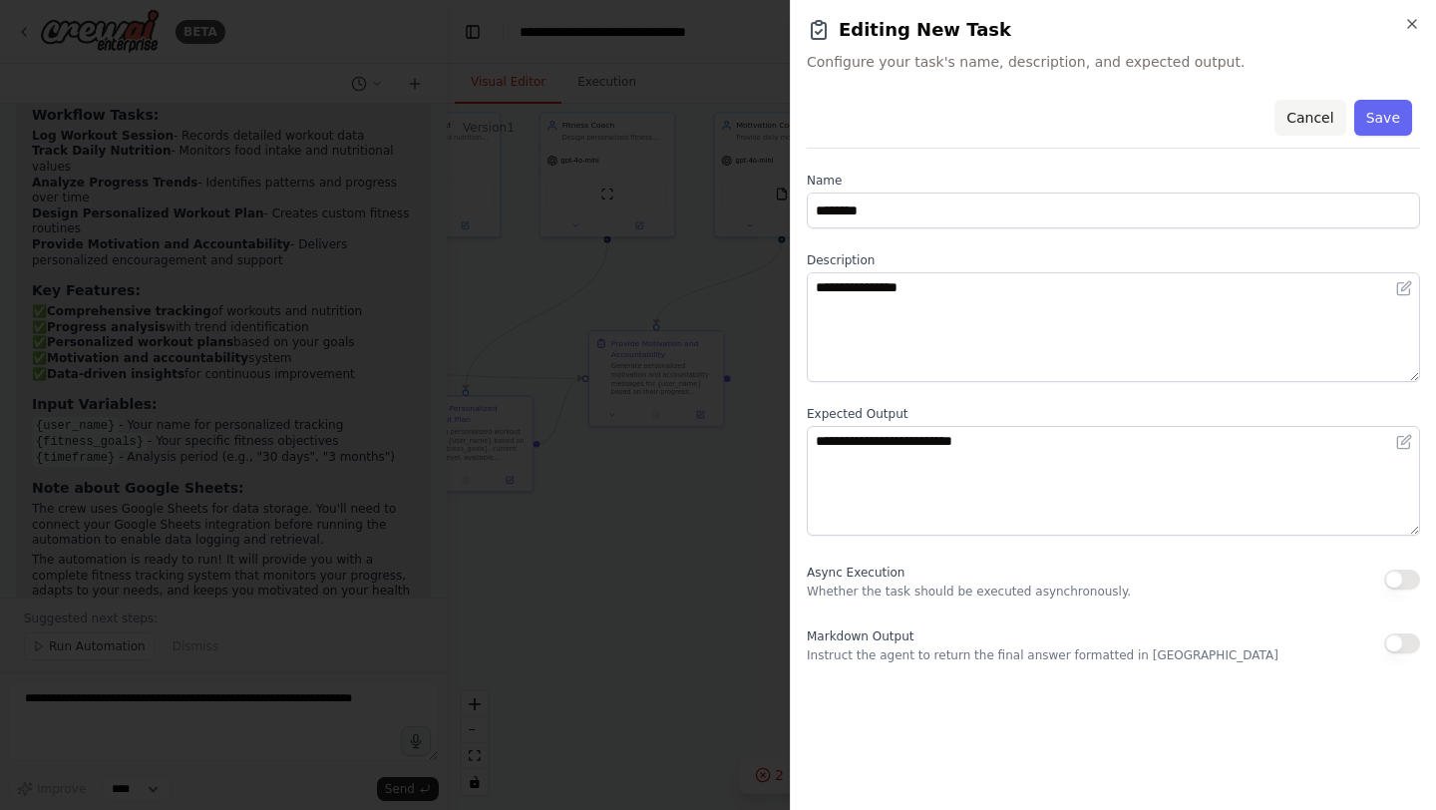
click at [1306, 118] on button "Cancel" at bounding box center [1309, 118] width 71 height 36
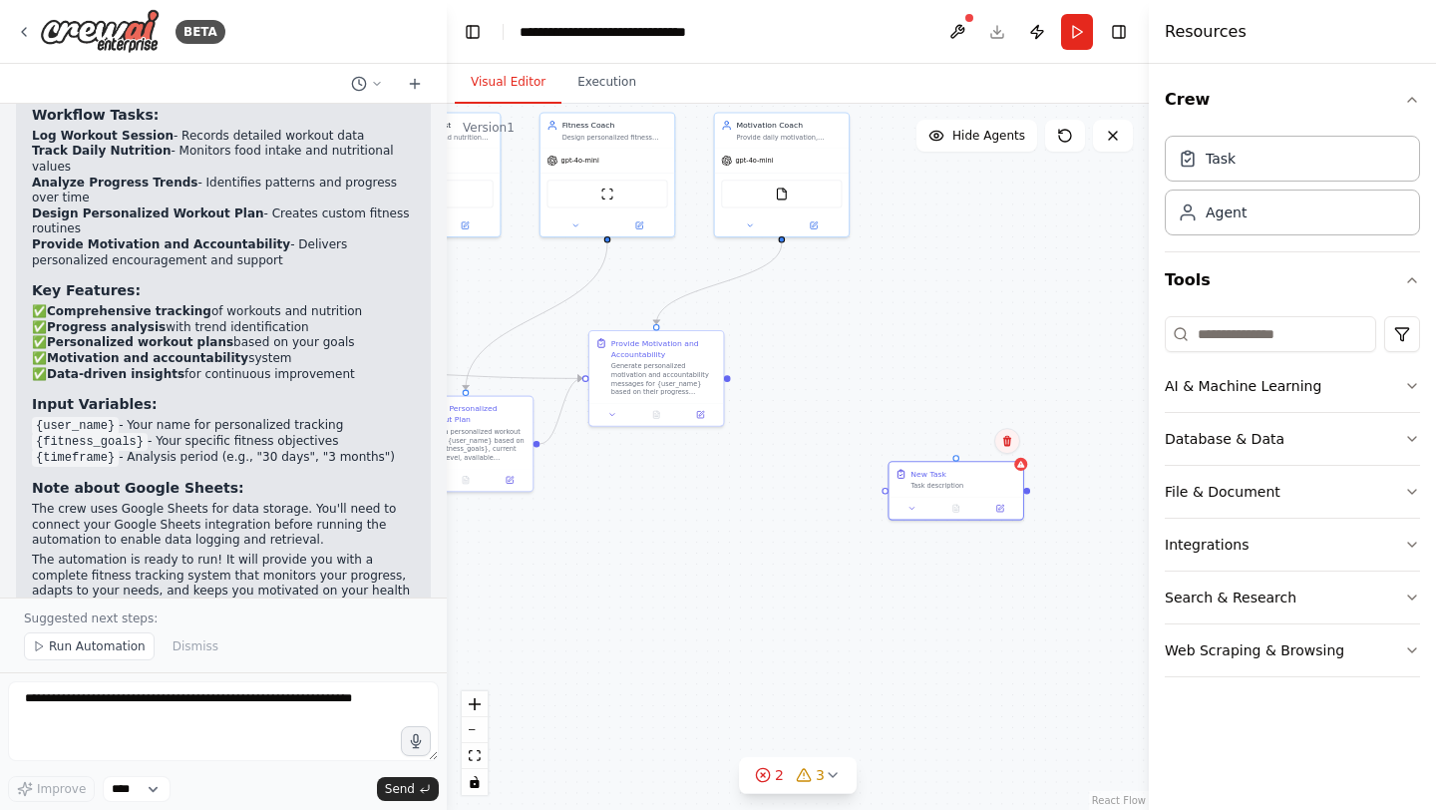
click at [1008, 448] on button at bounding box center [1007, 441] width 26 height 26
click at [945, 447] on button "Confirm" at bounding box center [950, 441] width 71 height 24
click at [704, 415] on button at bounding box center [701, 412] width 38 height 13
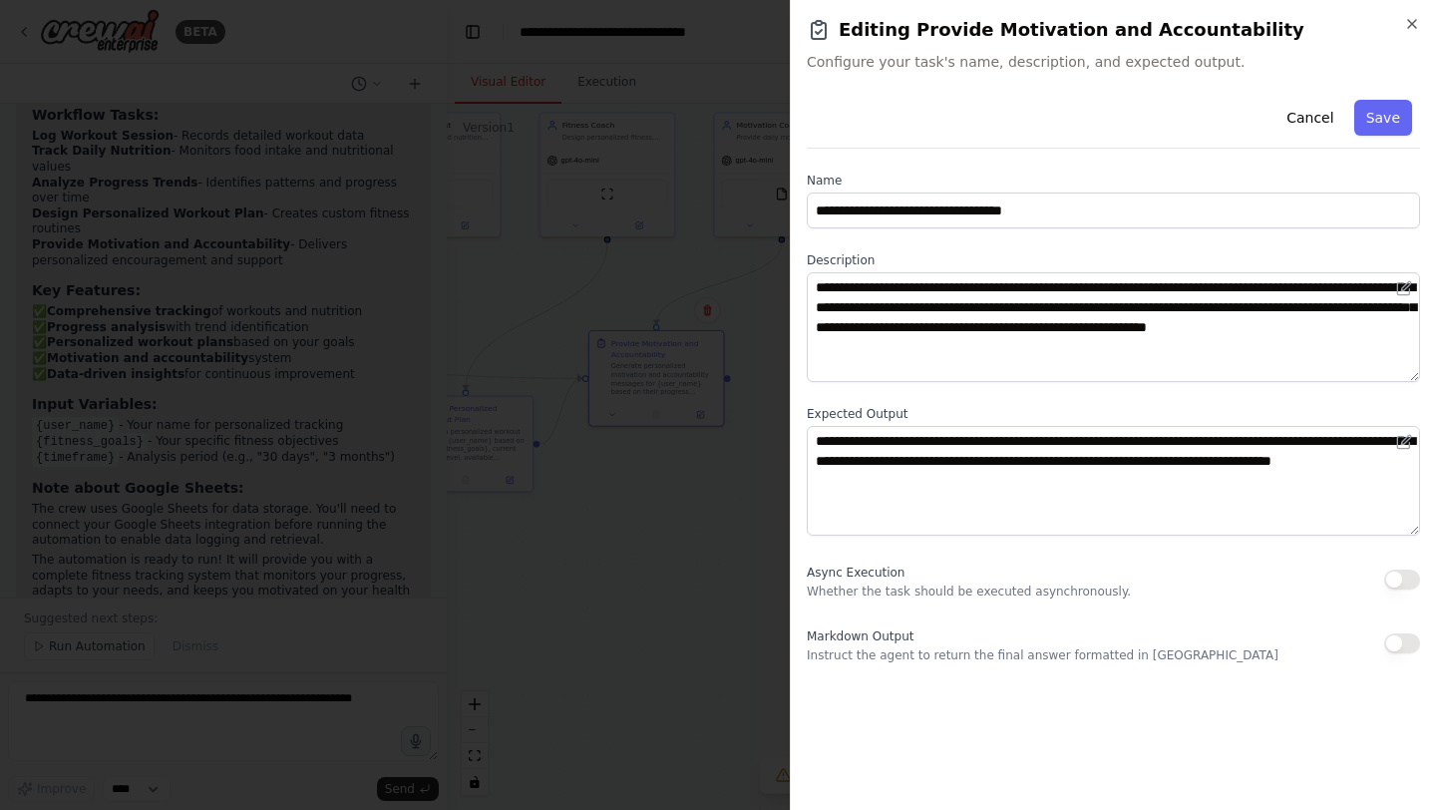
click at [721, 598] on div at bounding box center [718, 405] width 1436 height 810
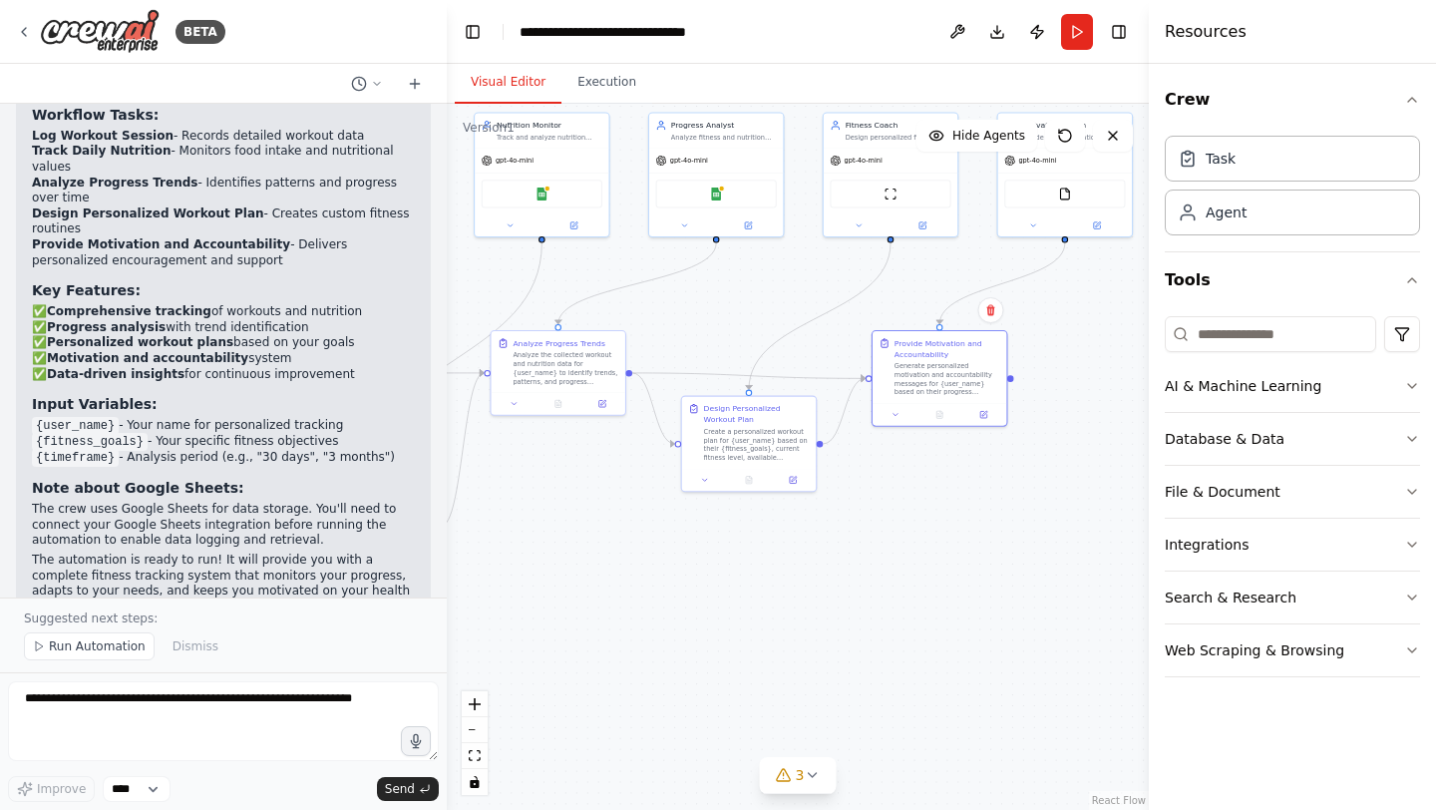
drag, startPoint x: 831, startPoint y: 542, endPoint x: 1114, endPoint y: 542, distance: 283.2
click at [1114, 542] on div ".deletable-edge-delete-btn { width: 20px; height: 20px; border: 0px solid #ffff…" at bounding box center [798, 457] width 702 height 706
click at [1379, 391] on button "AI & Machine Learning" at bounding box center [1292, 386] width 255 height 52
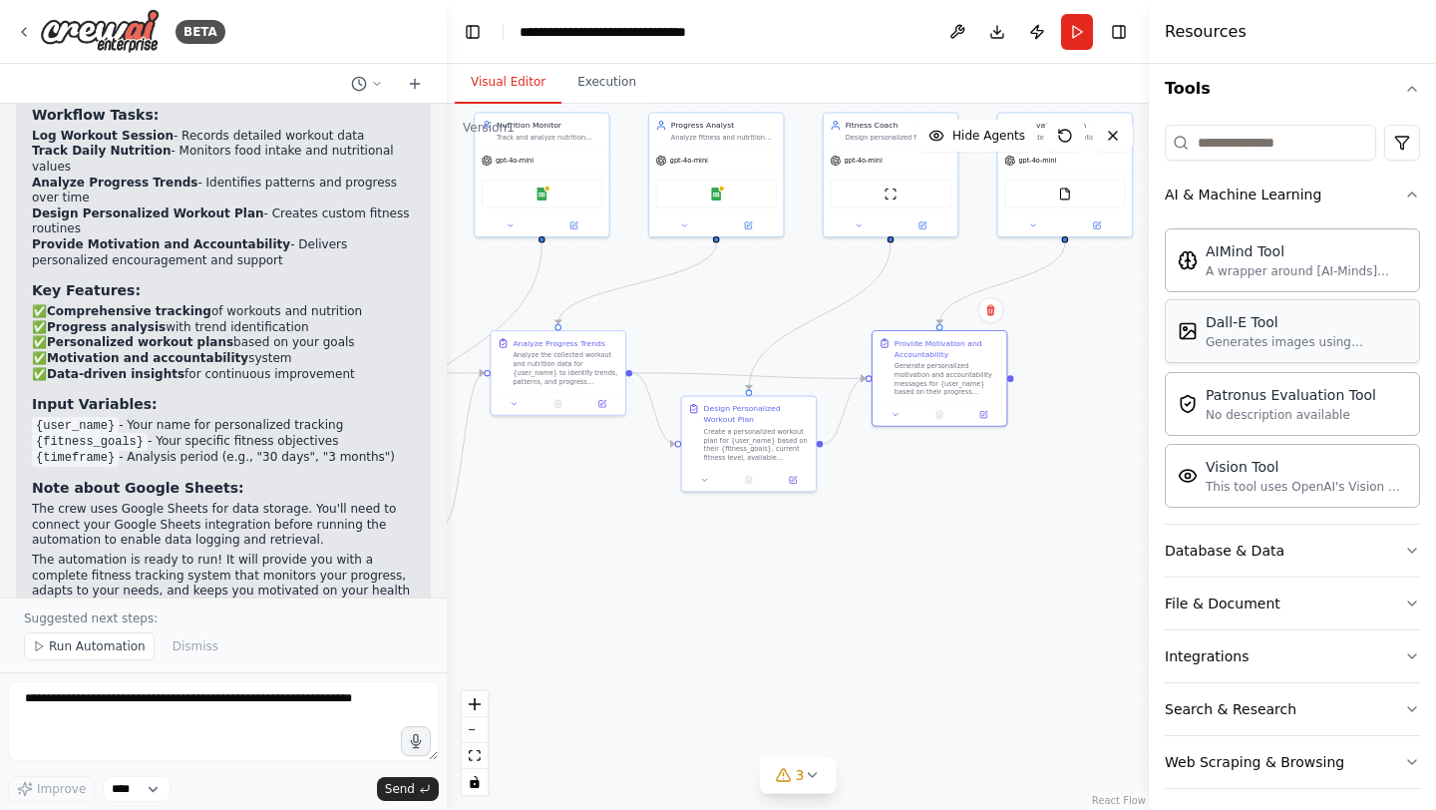
scroll to position [202, 0]
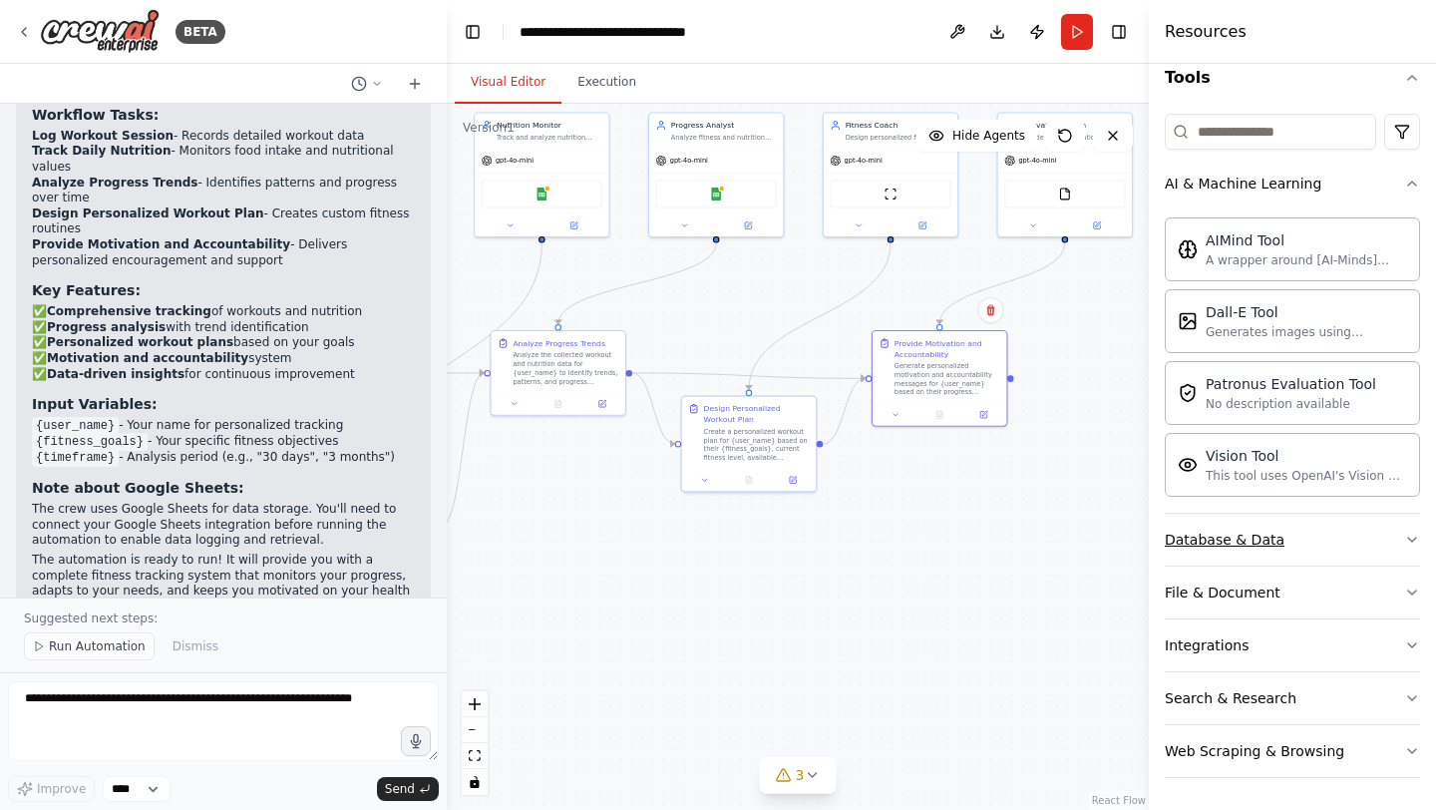
click at [1291, 532] on button "Database & Data" at bounding box center [1292, 540] width 255 height 52
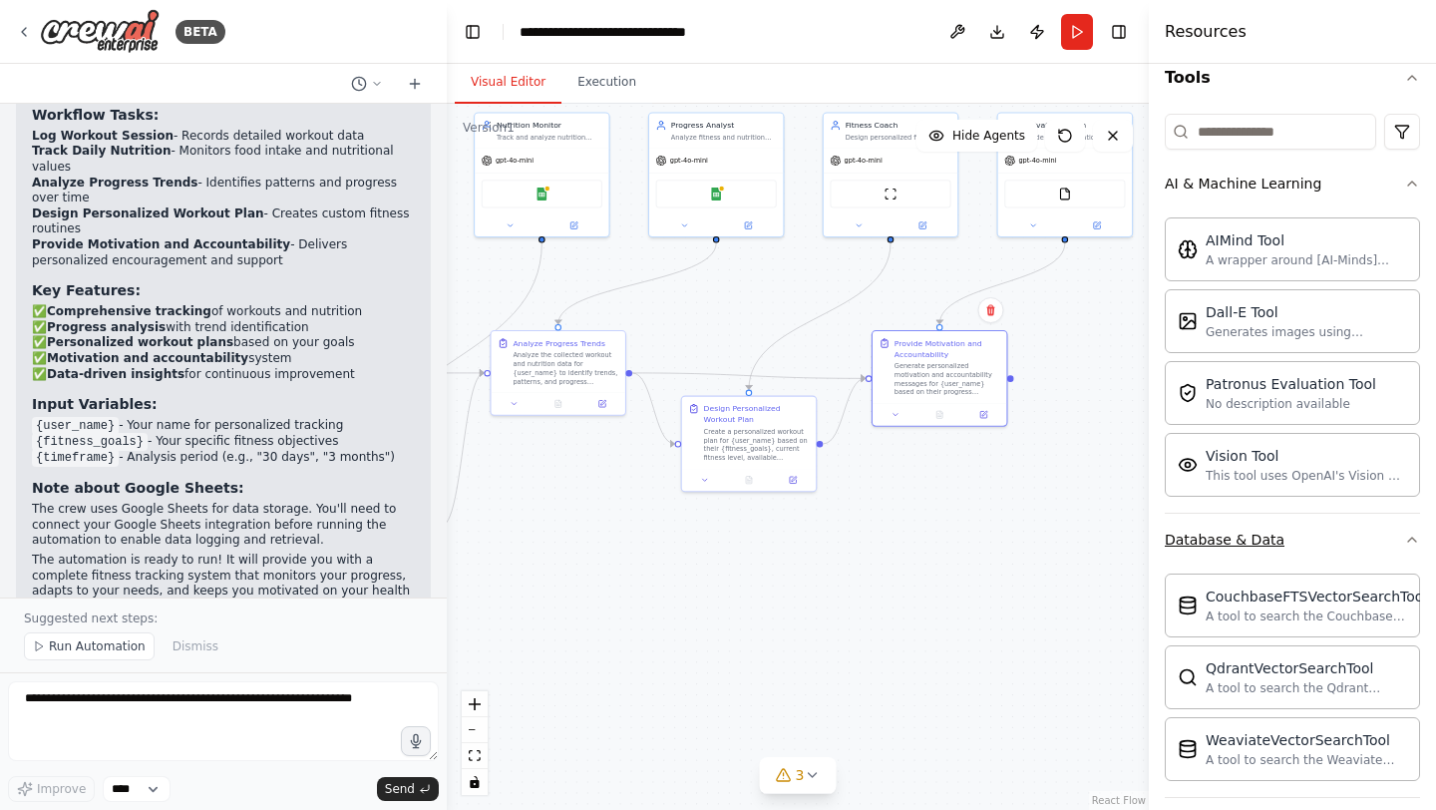
scroll to position [434, 0]
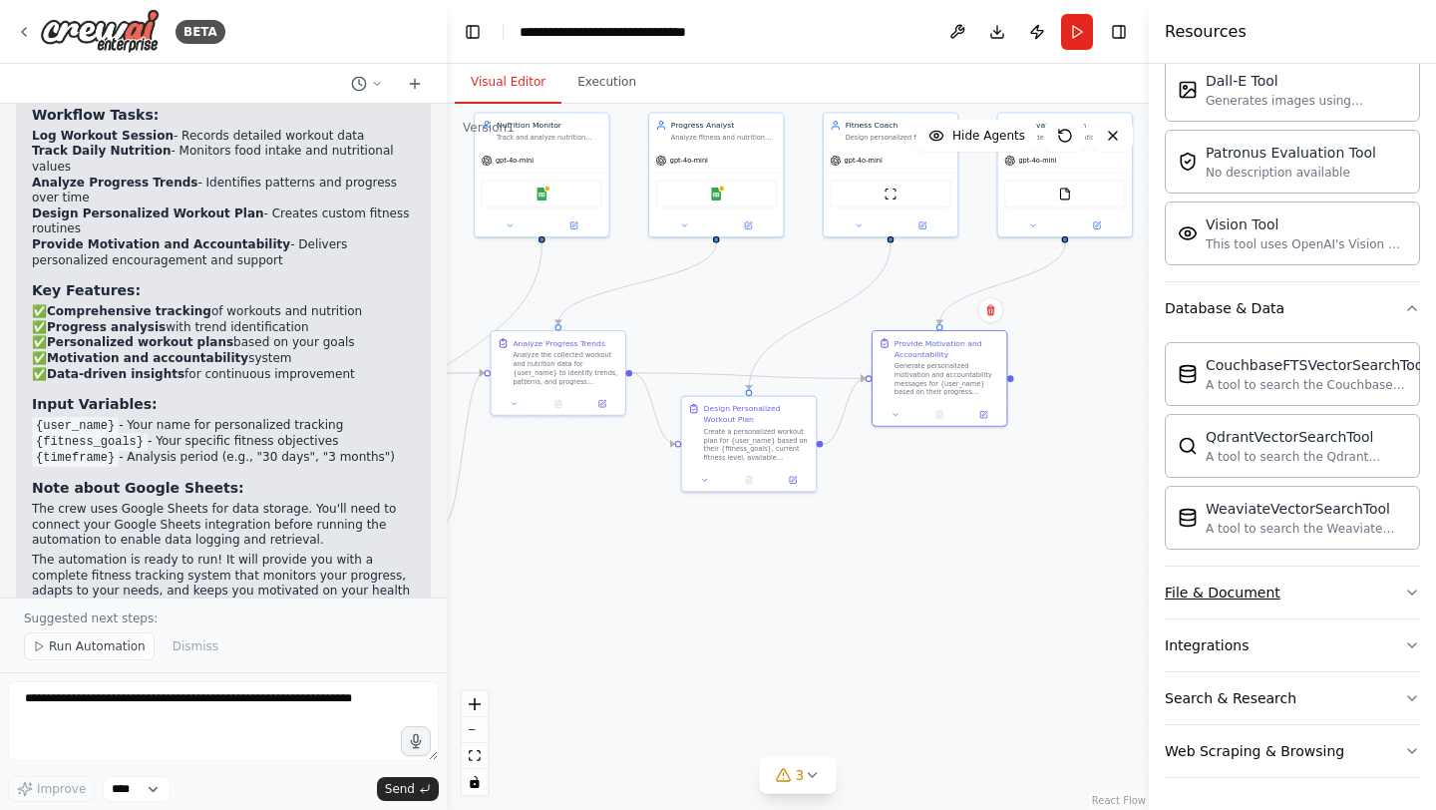
click at [1312, 588] on button "File & Document" at bounding box center [1292, 592] width 255 height 52
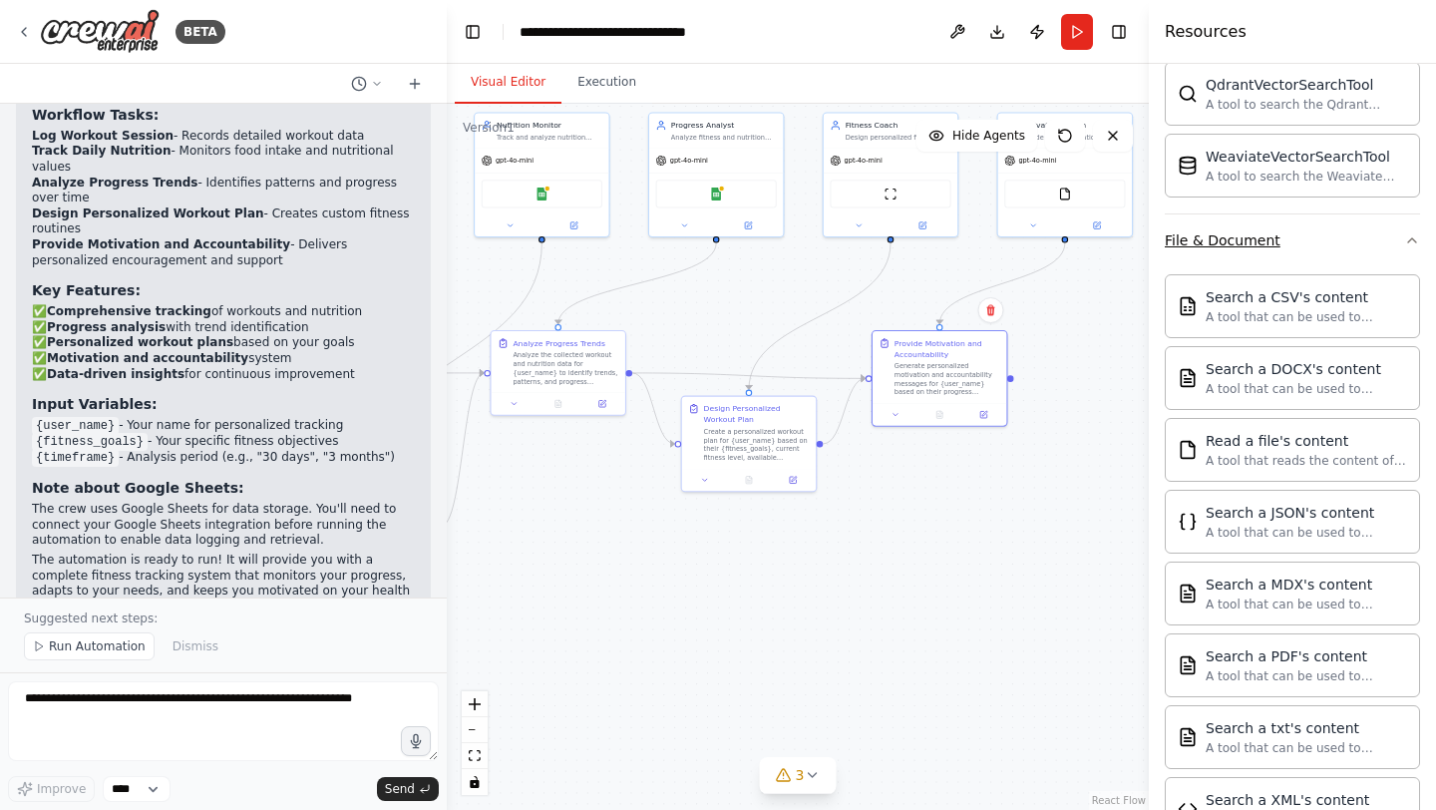
scroll to position [1024, 0]
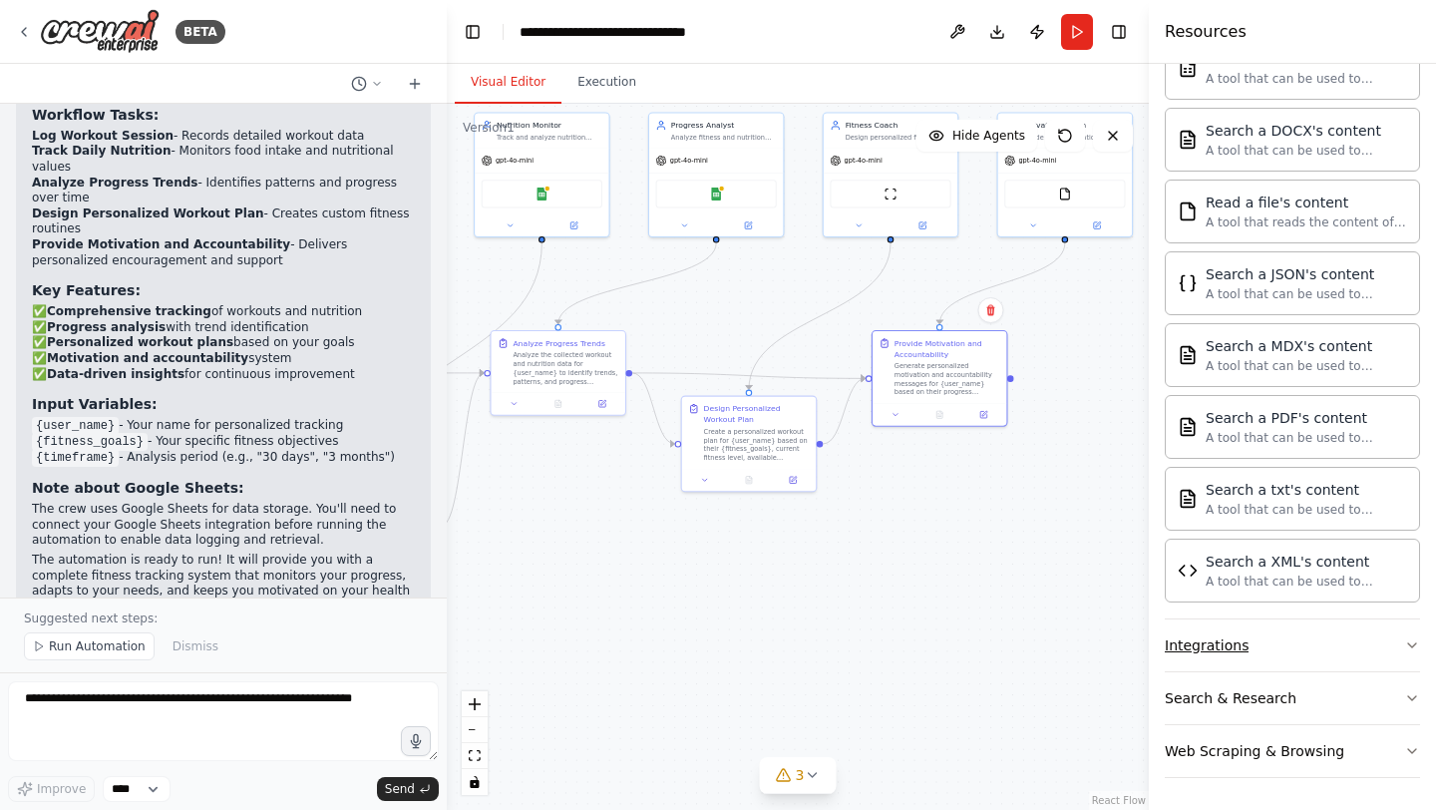
click at [1305, 665] on button "Integrations" at bounding box center [1292, 645] width 255 height 52
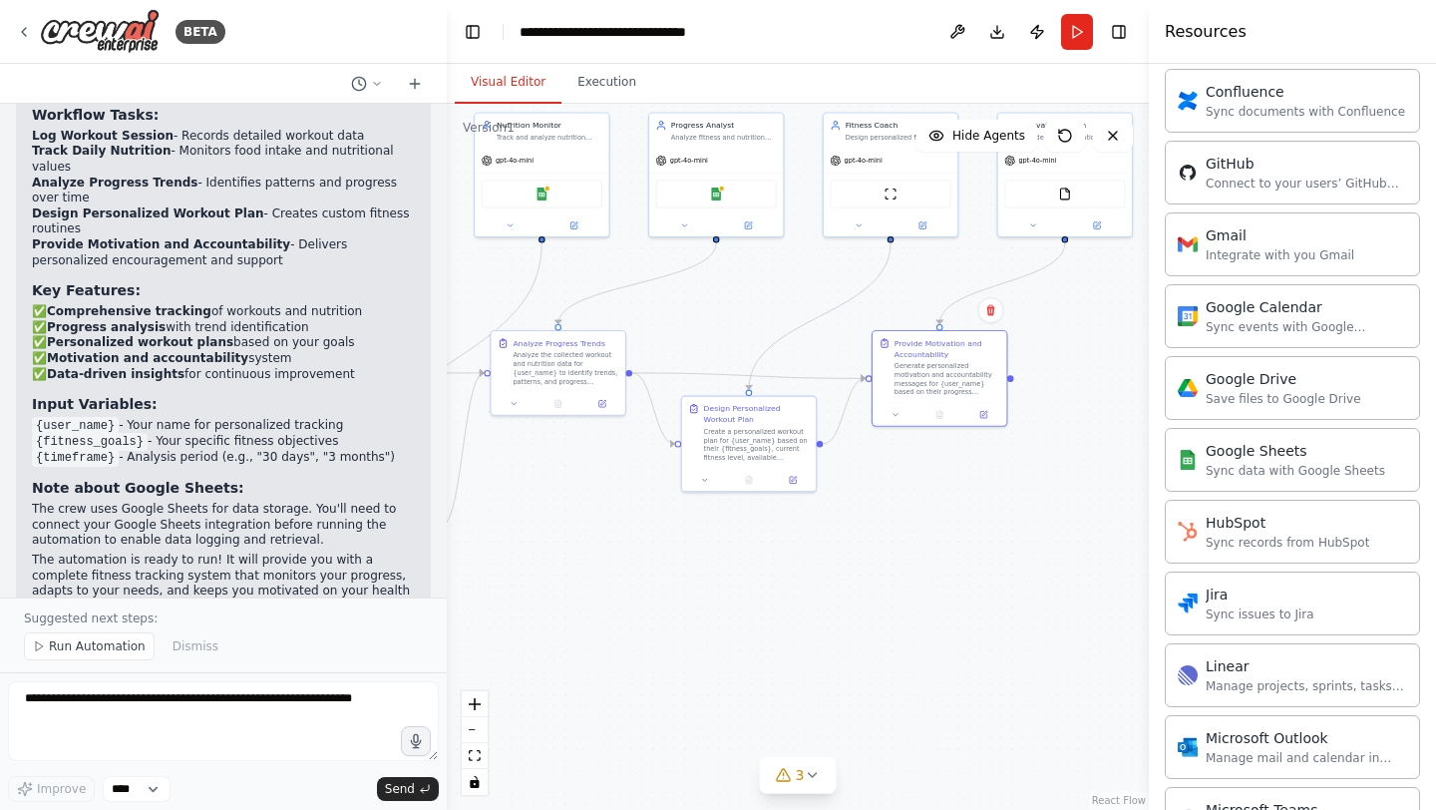
scroll to position [2548, 0]
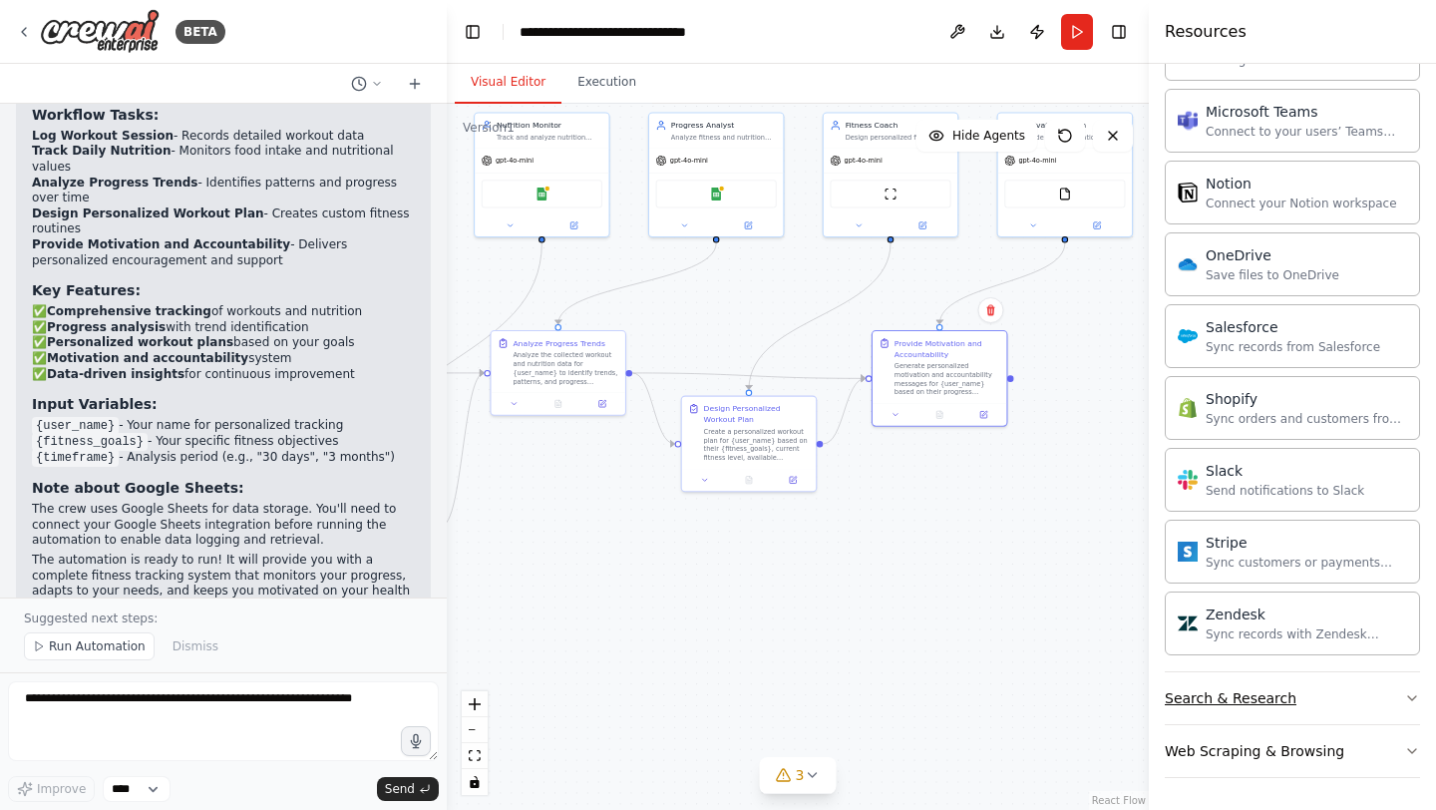
click at [1295, 692] on button "Search & Research" at bounding box center [1292, 698] width 255 height 52
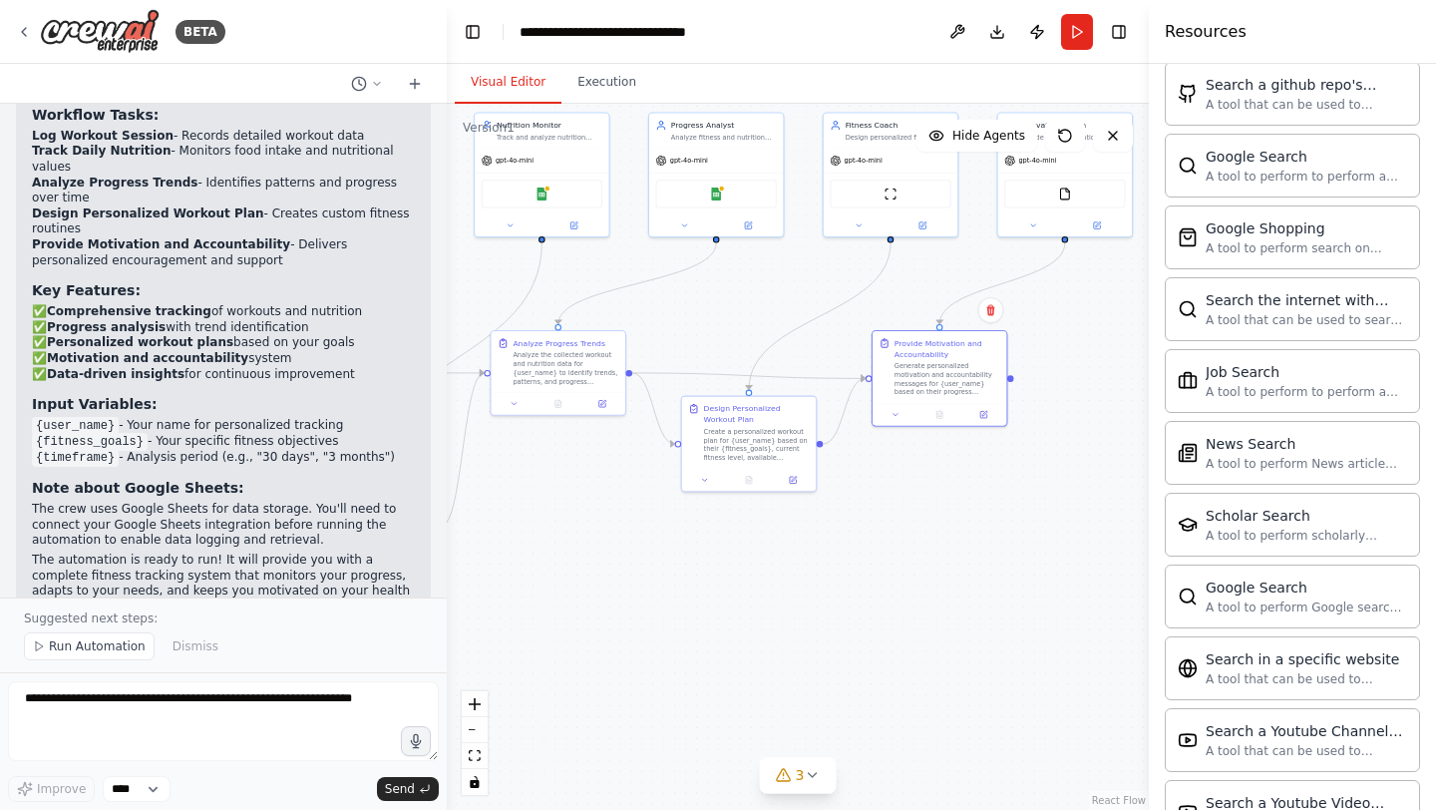
scroll to position [3569, 0]
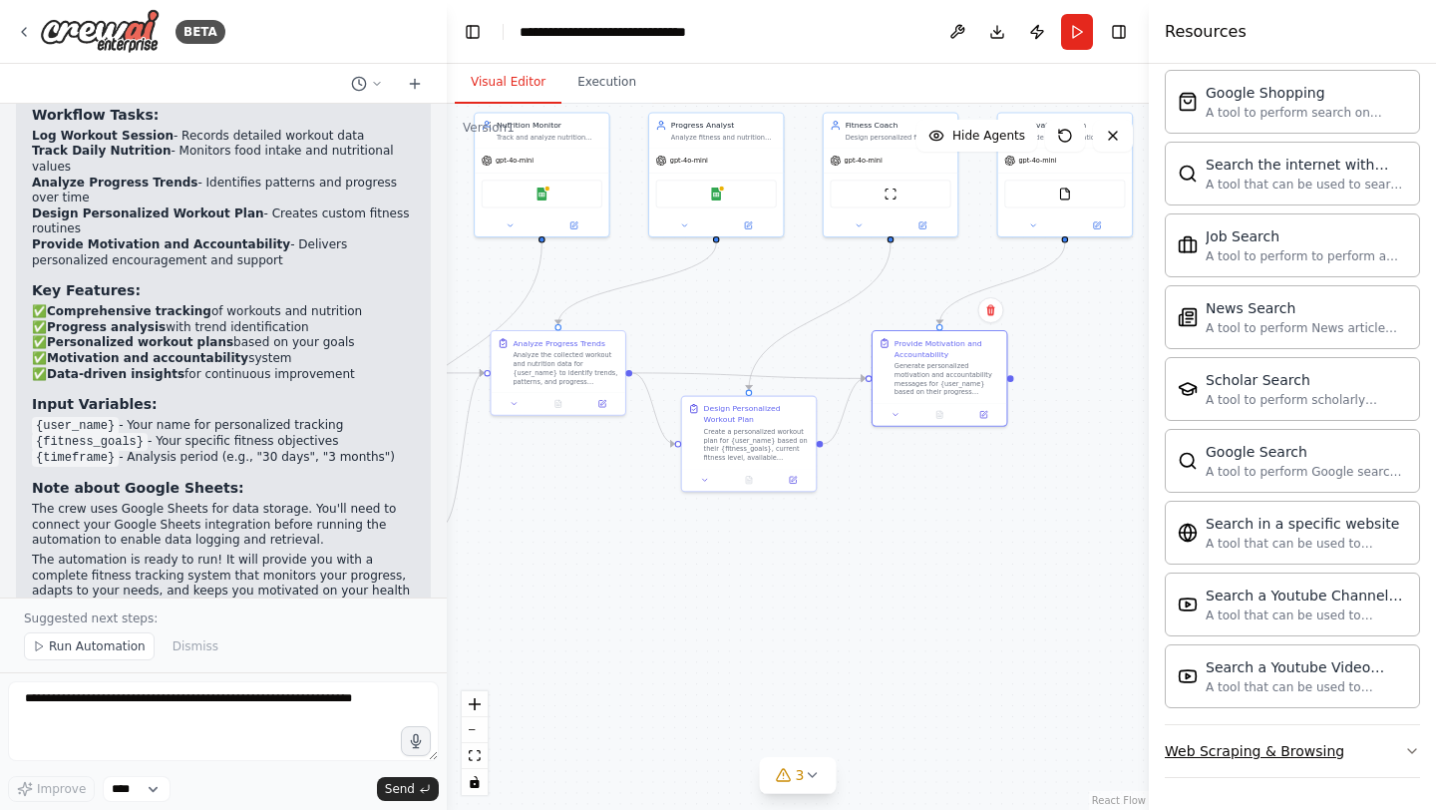
click at [1310, 768] on button "Web Scraping & Browsing" at bounding box center [1292, 751] width 255 height 52
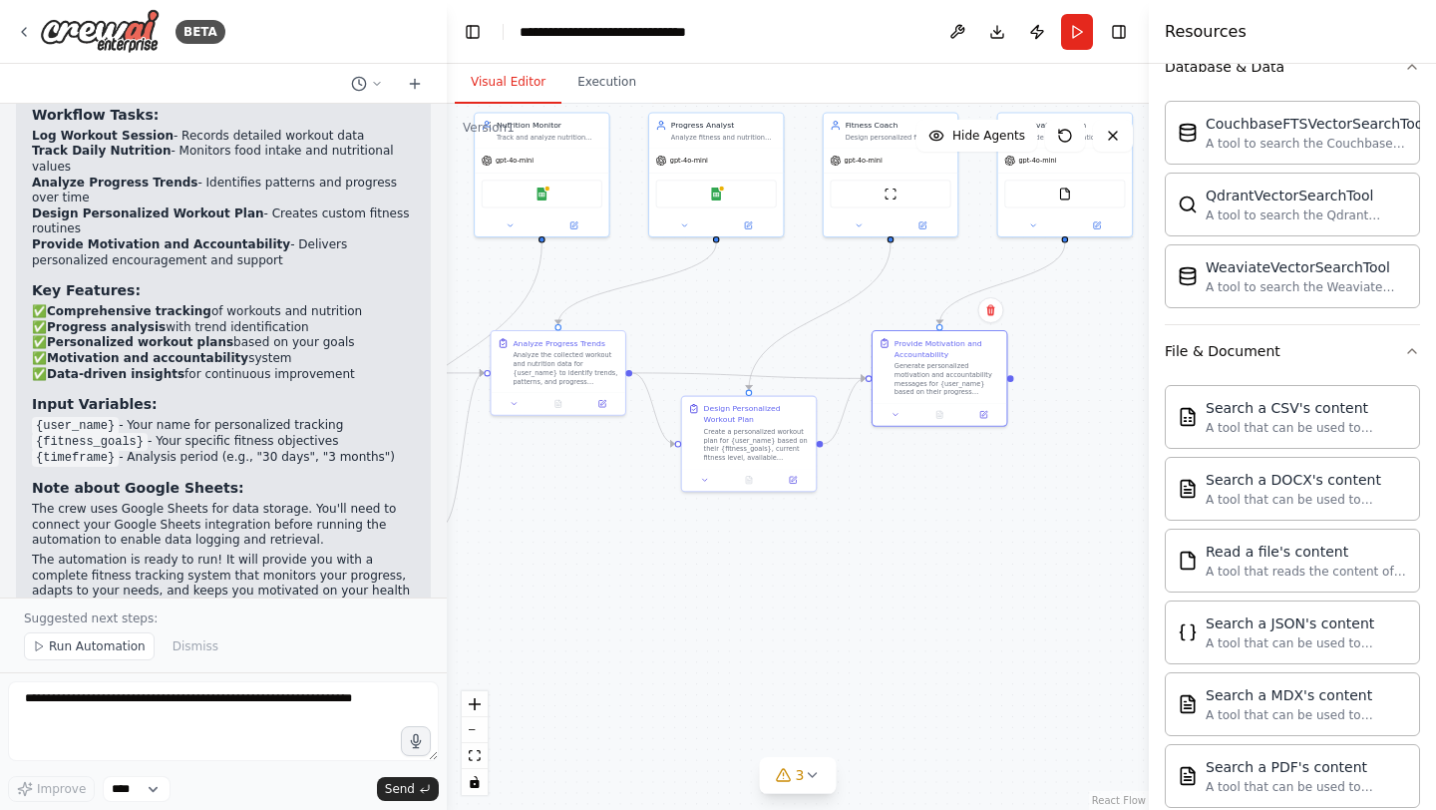
scroll to position [0, 0]
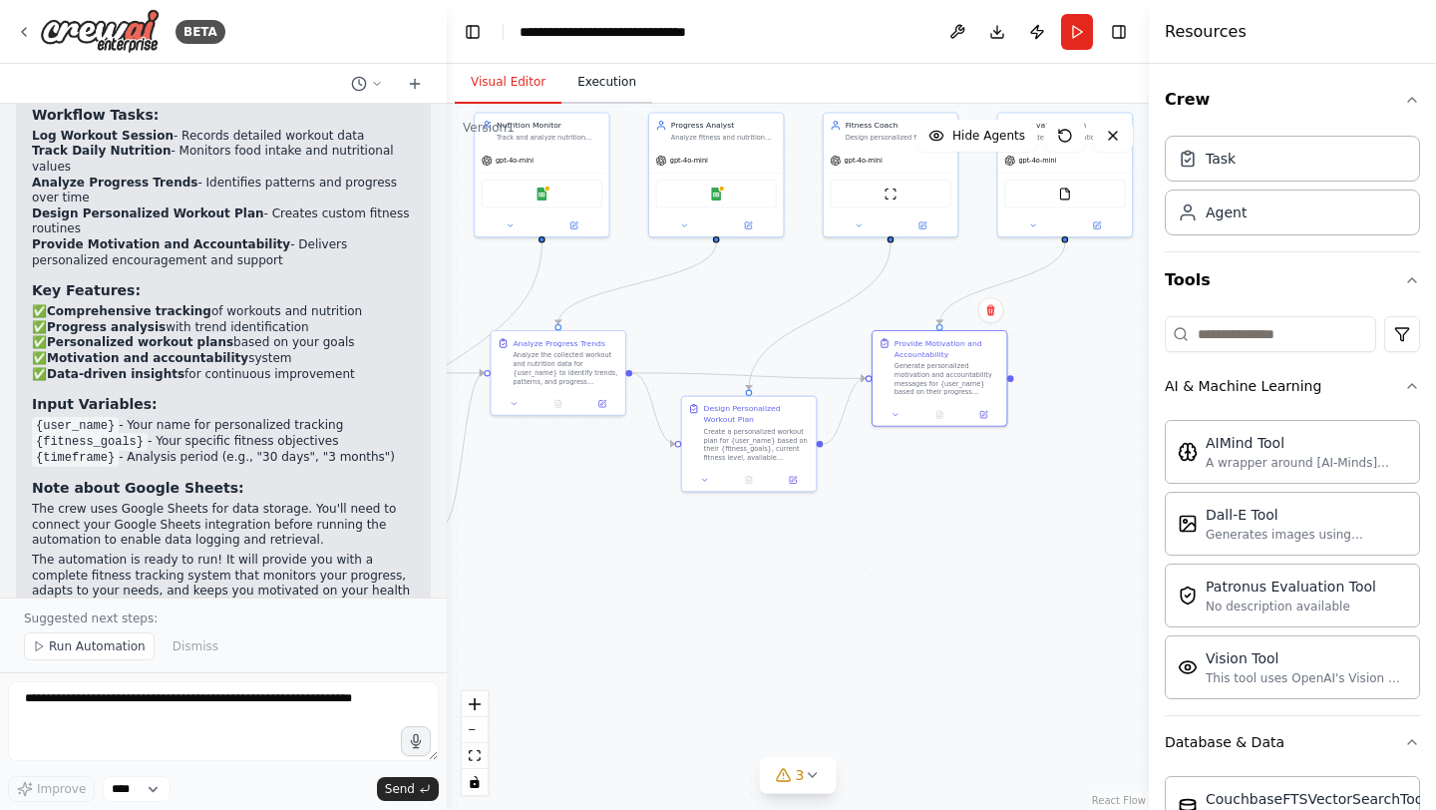
click at [604, 97] on button "Execution" at bounding box center [606, 83] width 91 height 42
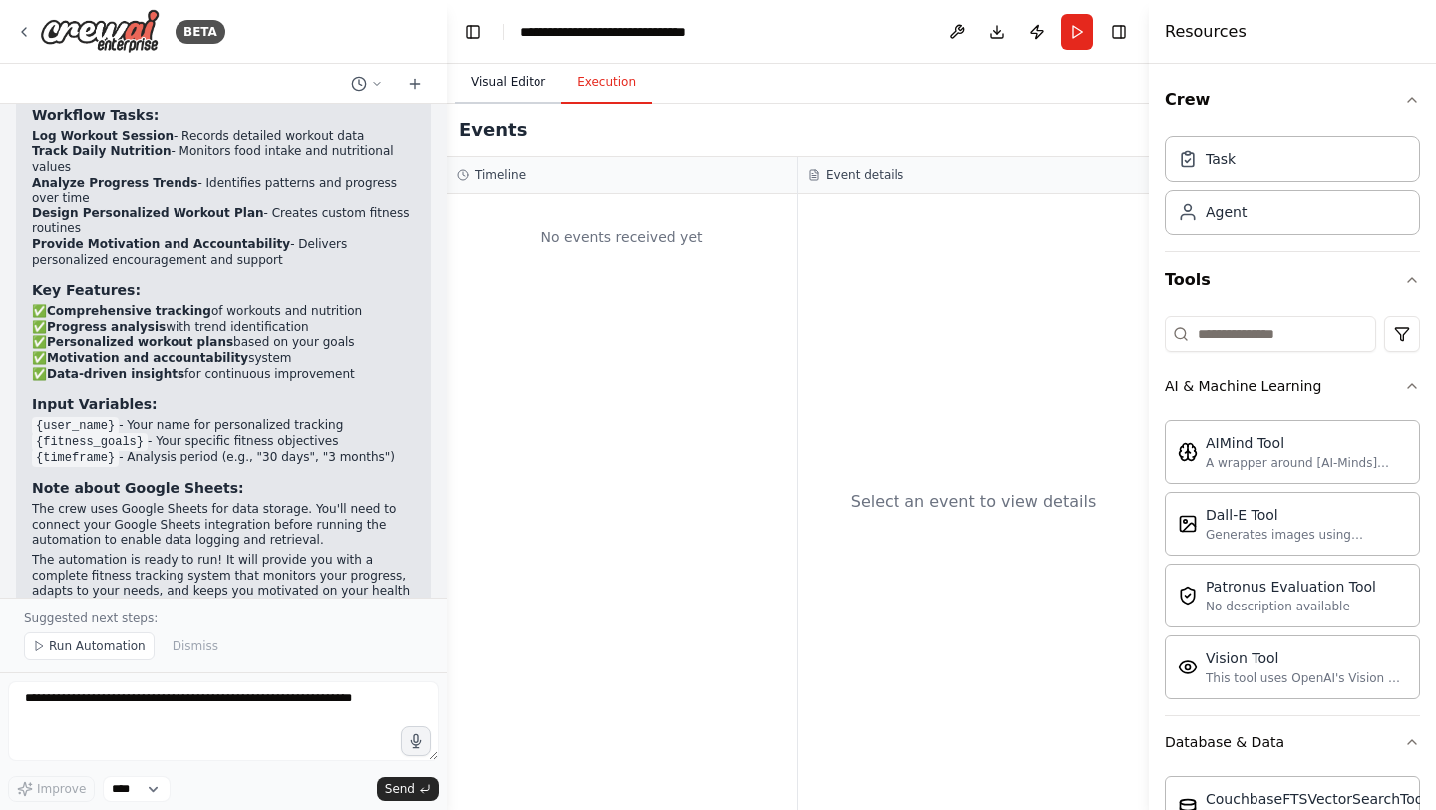
click at [500, 78] on button "Visual Editor" at bounding box center [508, 83] width 107 height 42
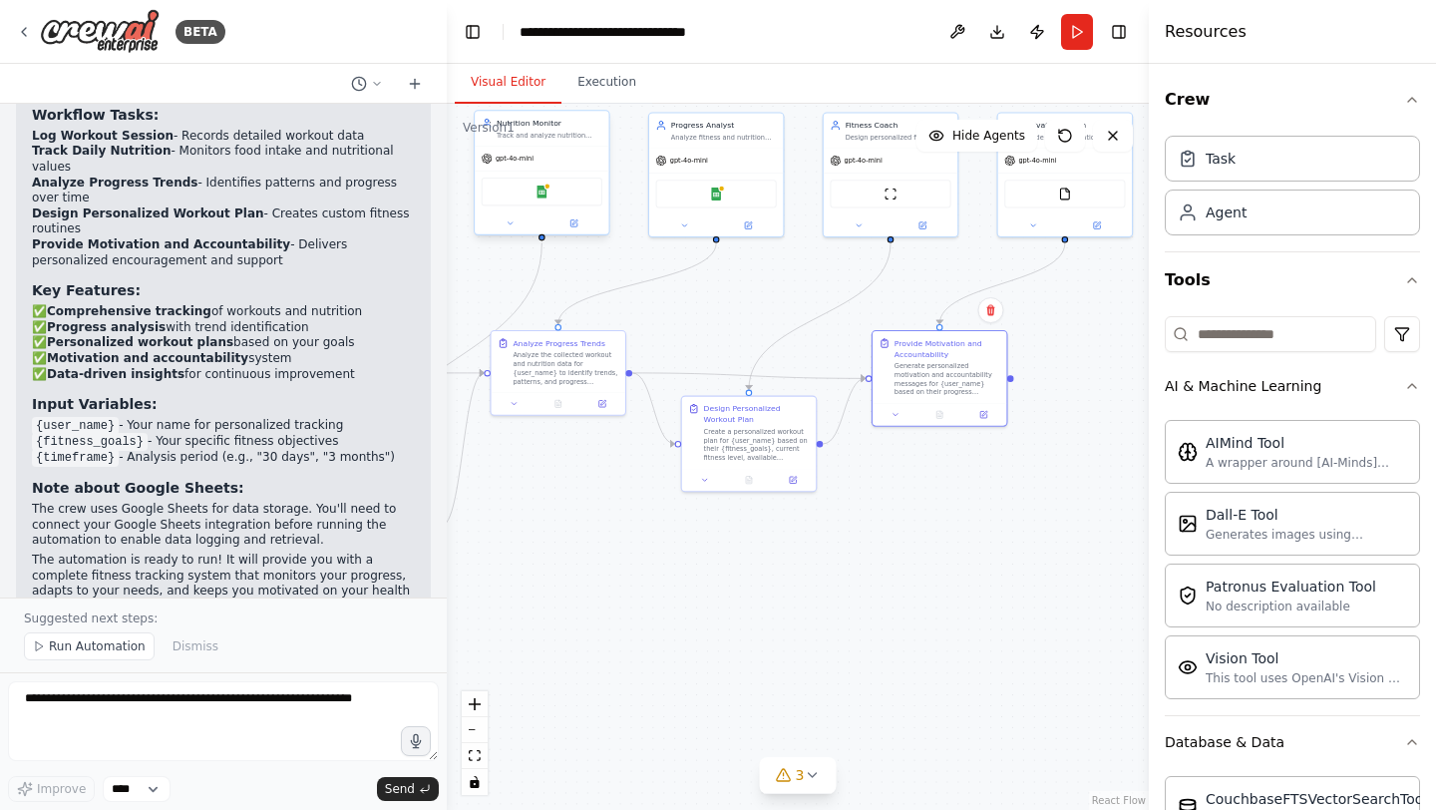
click at [559, 194] on div "Google Sheets" at bounding box center [542, 191] width 121 height 28
click at [610, 97] on button "Execution" at bounding box center [606, 83] width 91 height 42
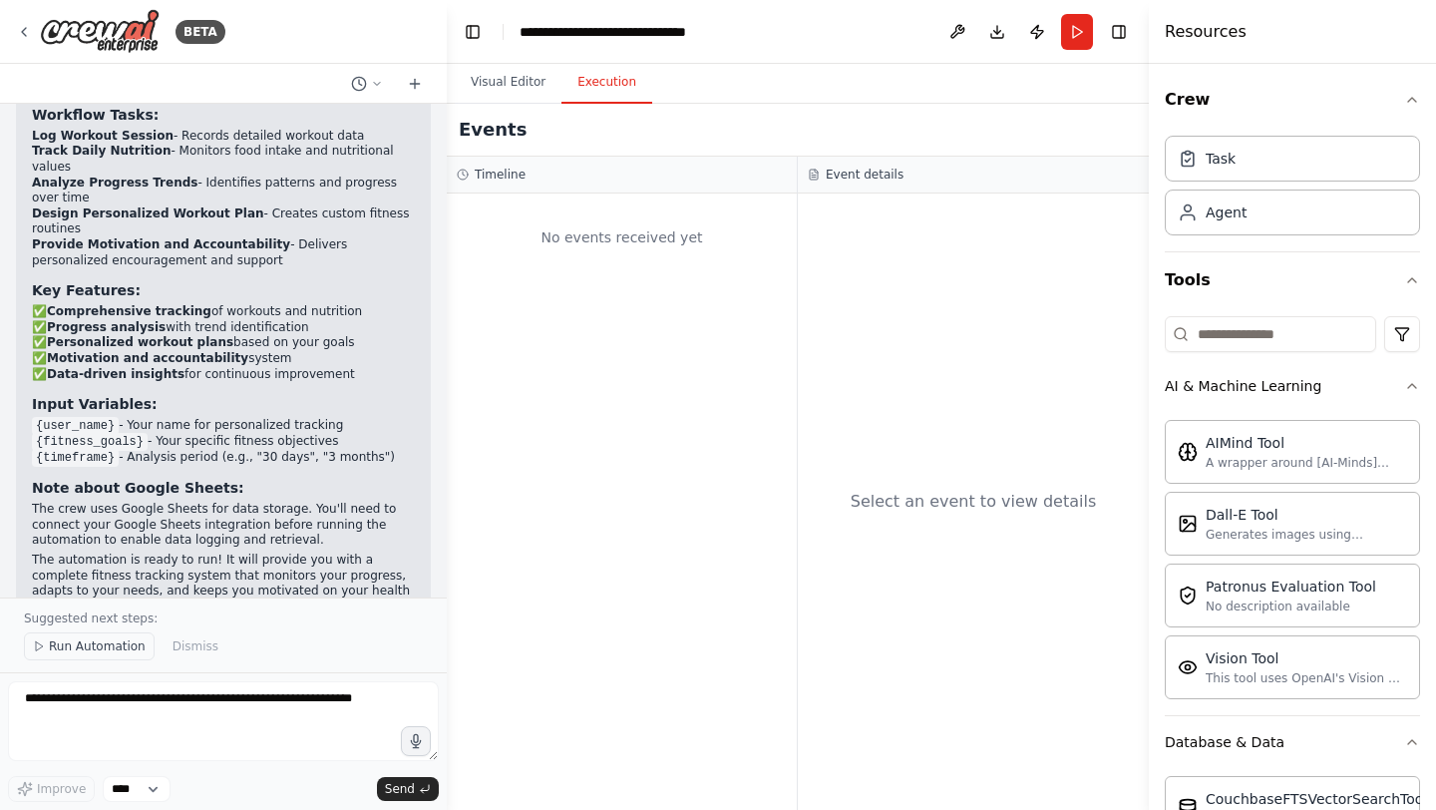
click at [114, 650] on span "Run Automation" at bounding box center [97, 646] width 97 height 16
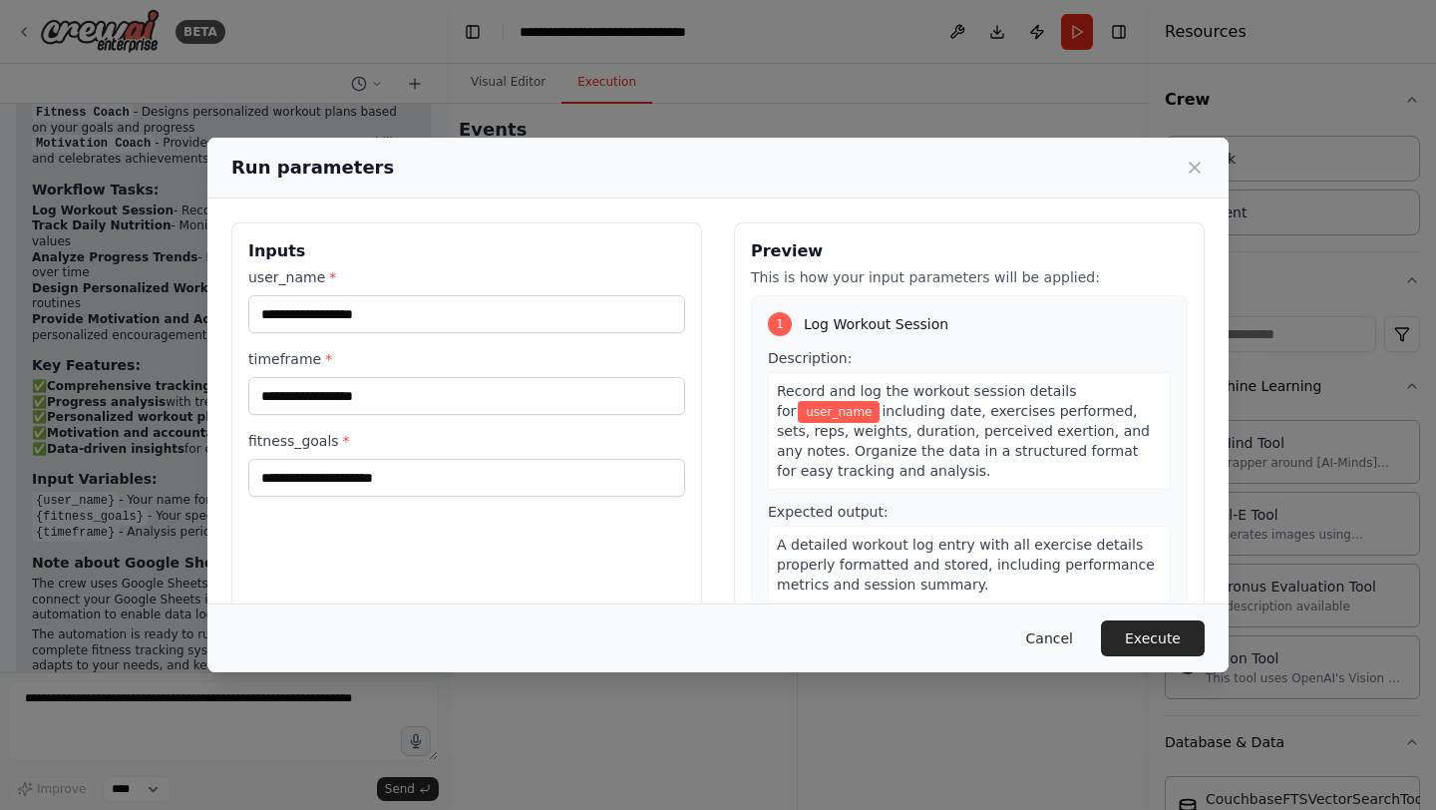
click at [1050, 631] on button "Cancel" at bounding box center [1049, 638] width 79 height 36
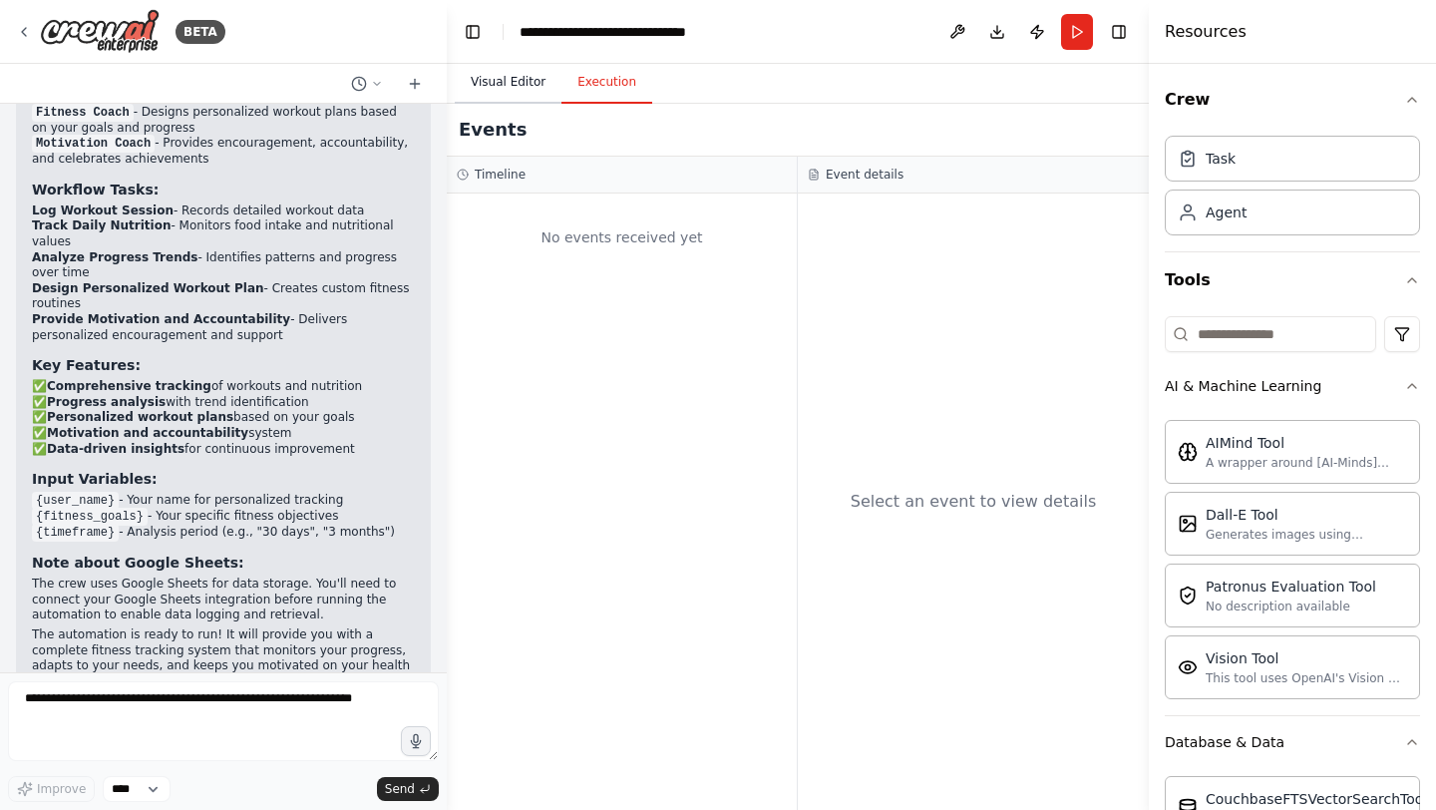
click at [513, 82] on button "Visual Editor" at bounding box center [508, 83] width 107 height 42
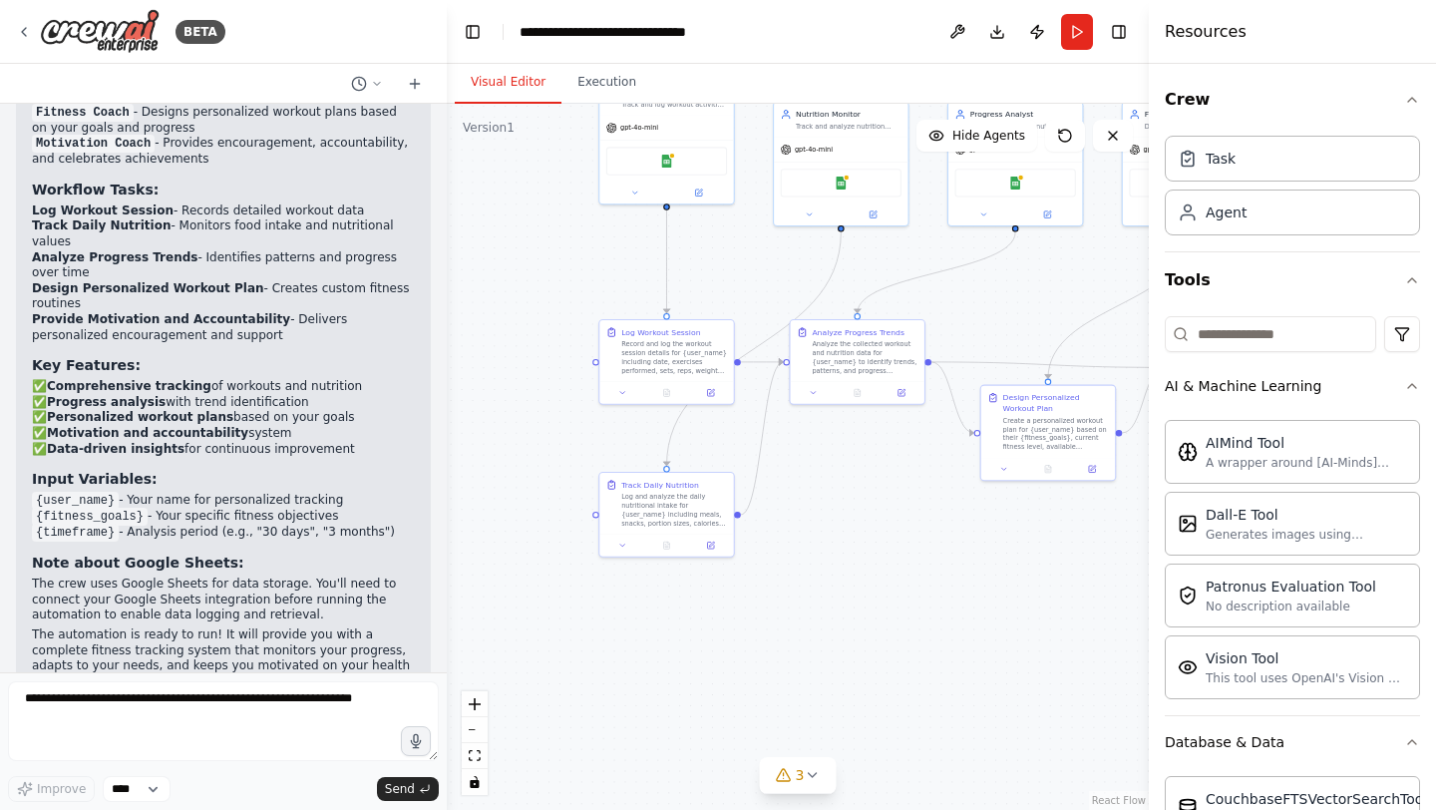
drag, startPoint x: 758, startPoint y: 296, endPoint x: 1056, endPoint y: 285, distance: 298.3
click at [1056, 285] on div ".deletable-edge-delete-btn { width: 20px; height: 20px; border: 0px solid #ffff…" at bounding box center [798, 457] width 702 height 706
click at [962, 39] on button at bounding box center [957, 32] width 32 height 36
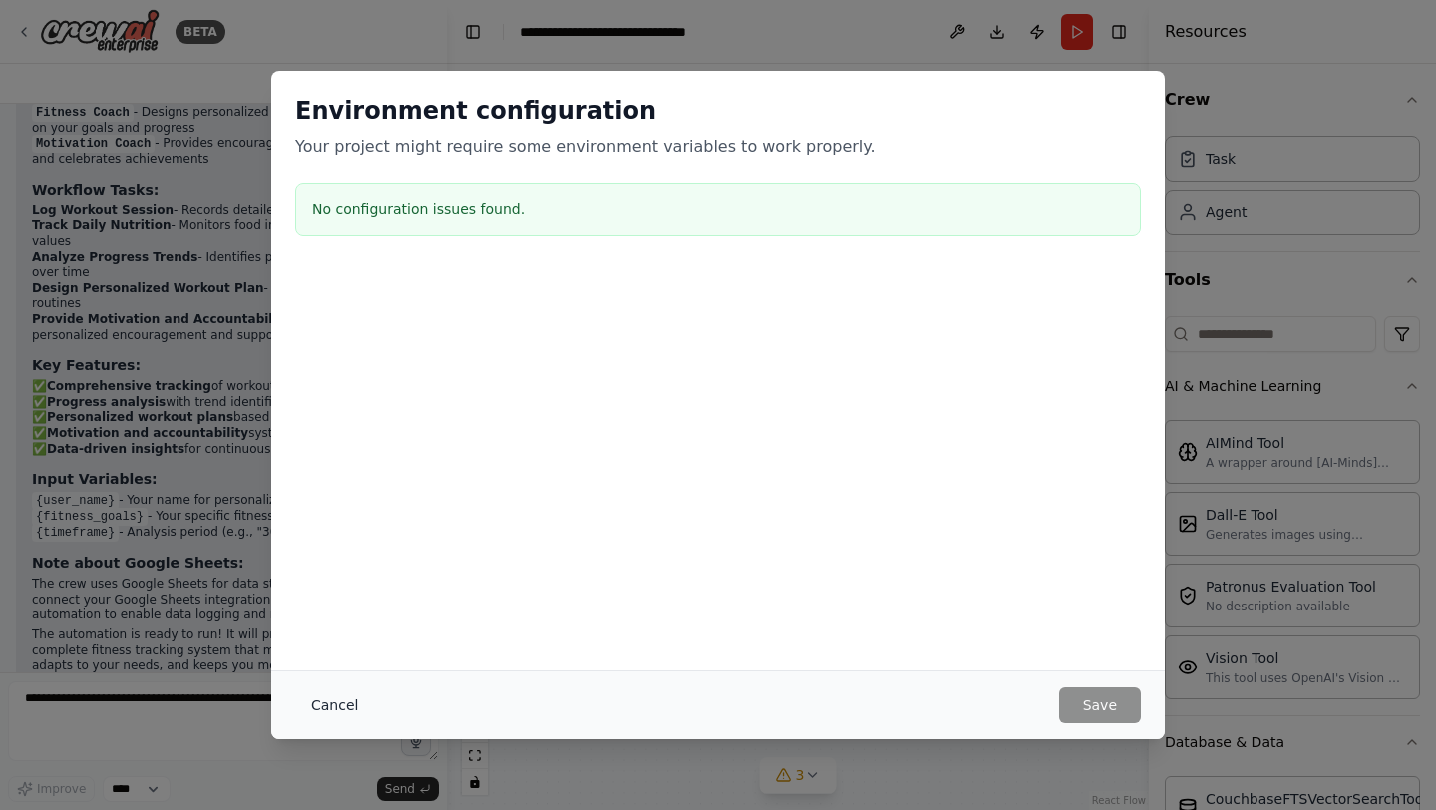
click at [339, 703] on button "Cancel" at bounding box center [334, 705] width 79 height 36
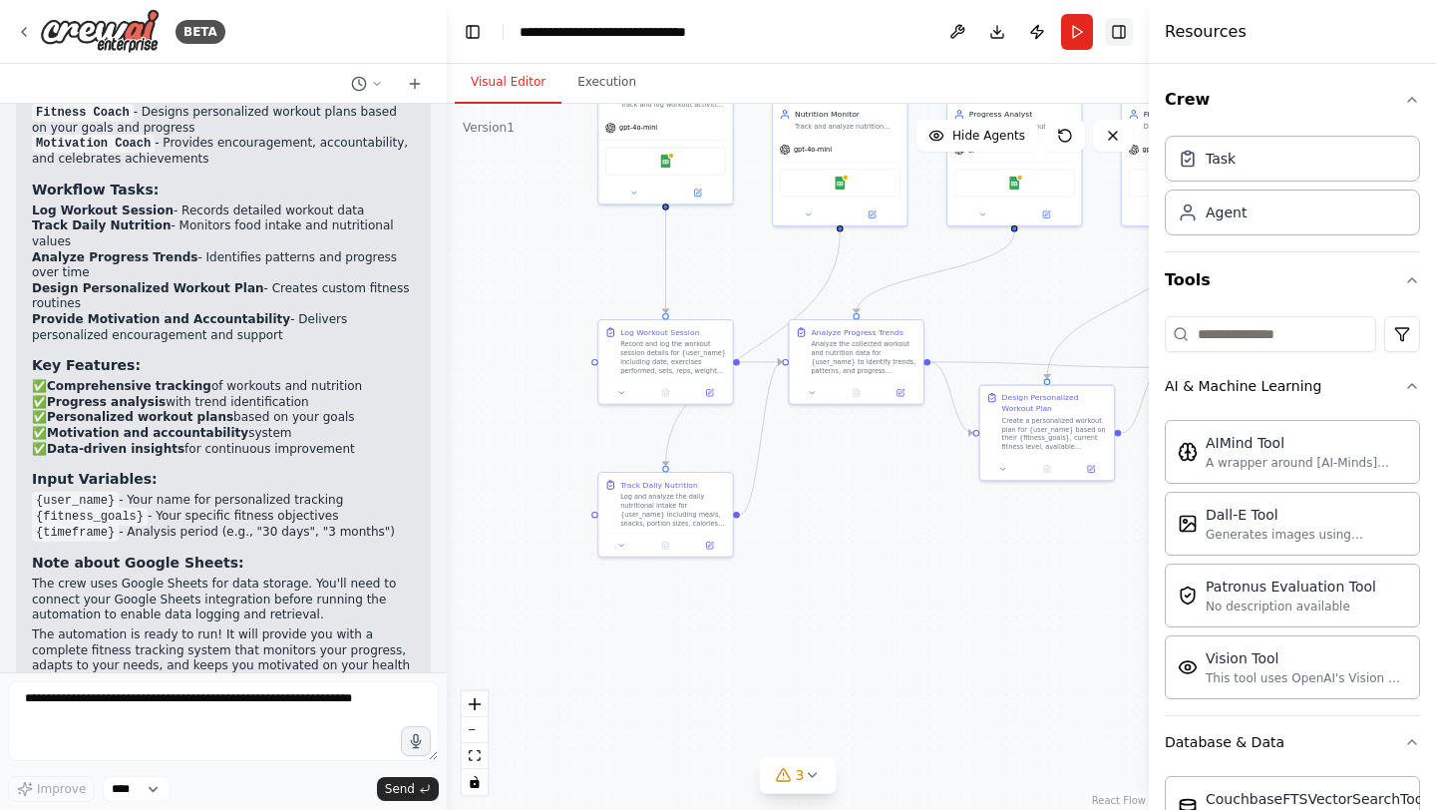
click at [1116, 36] on button "Toggle Right Sidebar" at bounding box center [1119, 32] width 28 height 28
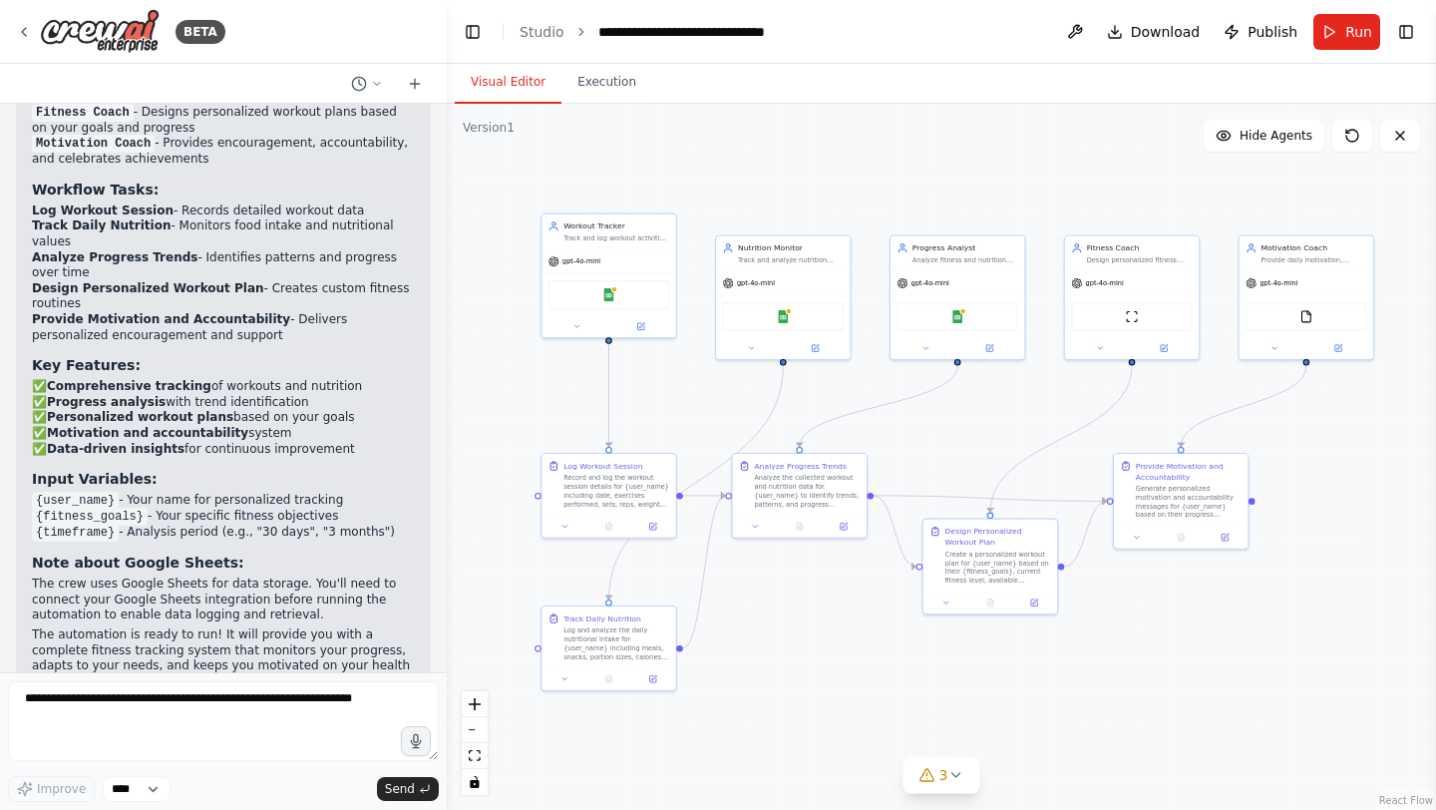
drag, startPoint x: 872, startPoint y: 521, endPoint x: 816, endPoint y: 655, distance: 145.2
click at [816, 655] on div ".deletable-edge-delete-btn { width: 20px; height: 20px; border: 0px solid #ffff…" at bounding box center [941, 457] width 989 height 706
click at [954, 770] on icon at bounding box center [955, 775] width 16 height 16
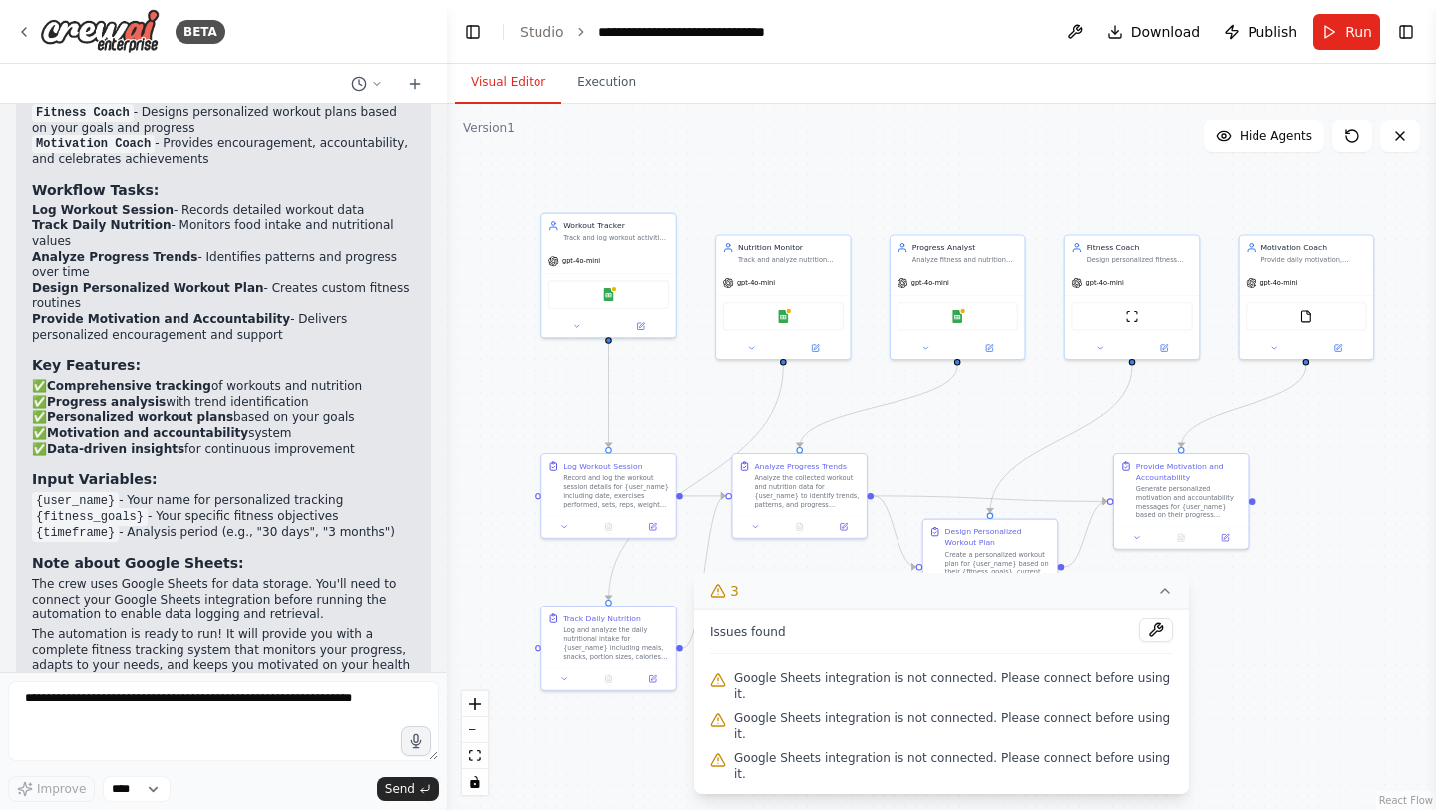
click at [1147, 609] on button "3" at bounding box center [941, 590] width 495 height 37
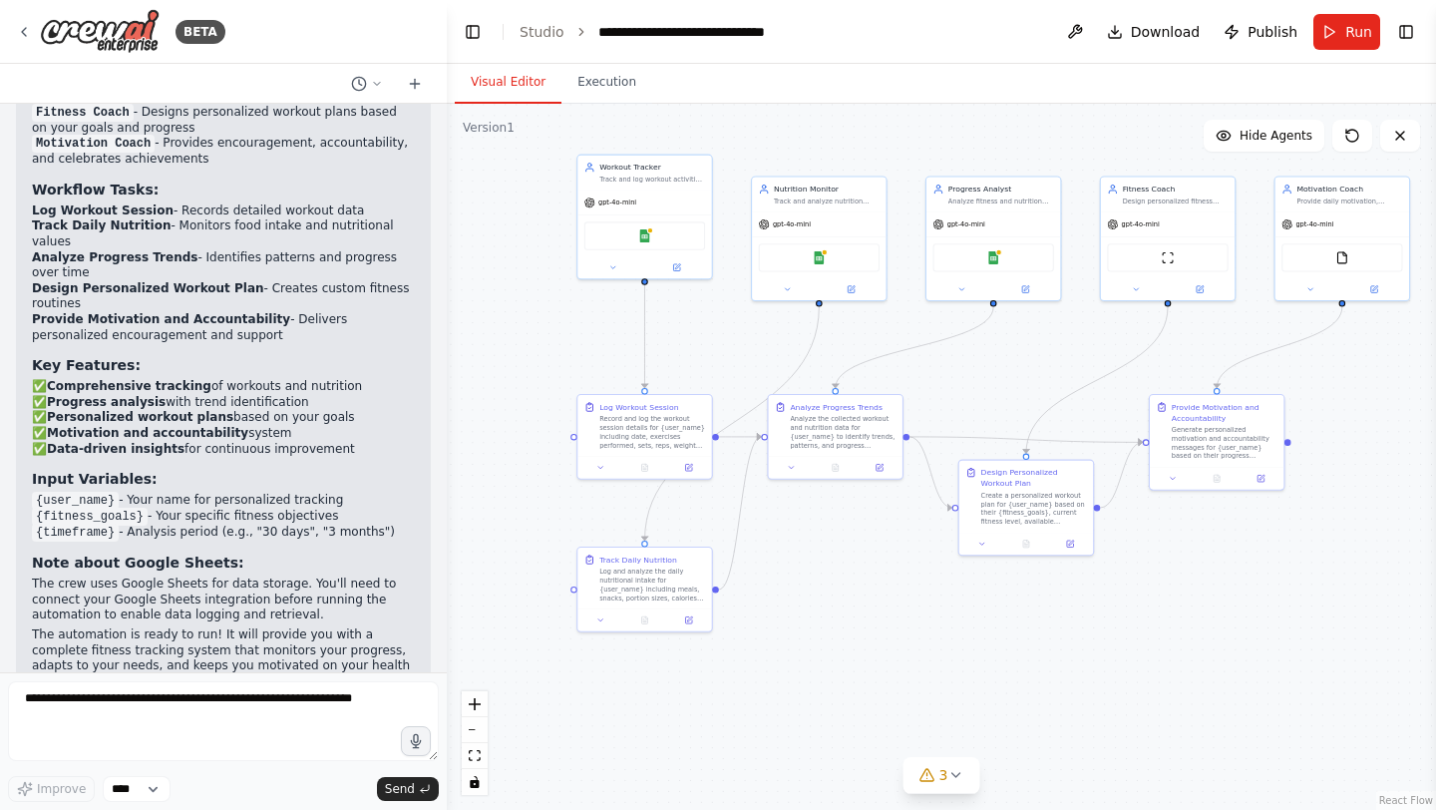
drag, startPoint x: 1242, startPoint y: 615, endPoint x: 1270, endPoint y: 552, distance: 68.7
click at [1270, 552] on div ".deletable-edge-delete-btn { width: 20px; height: 20px; border: 0px solid #ffff…" at bounding box center [941, 457] width 989 height 706
click at [599, 92] on button "Execution" at bounding box center [606, 83] width 91 height 42
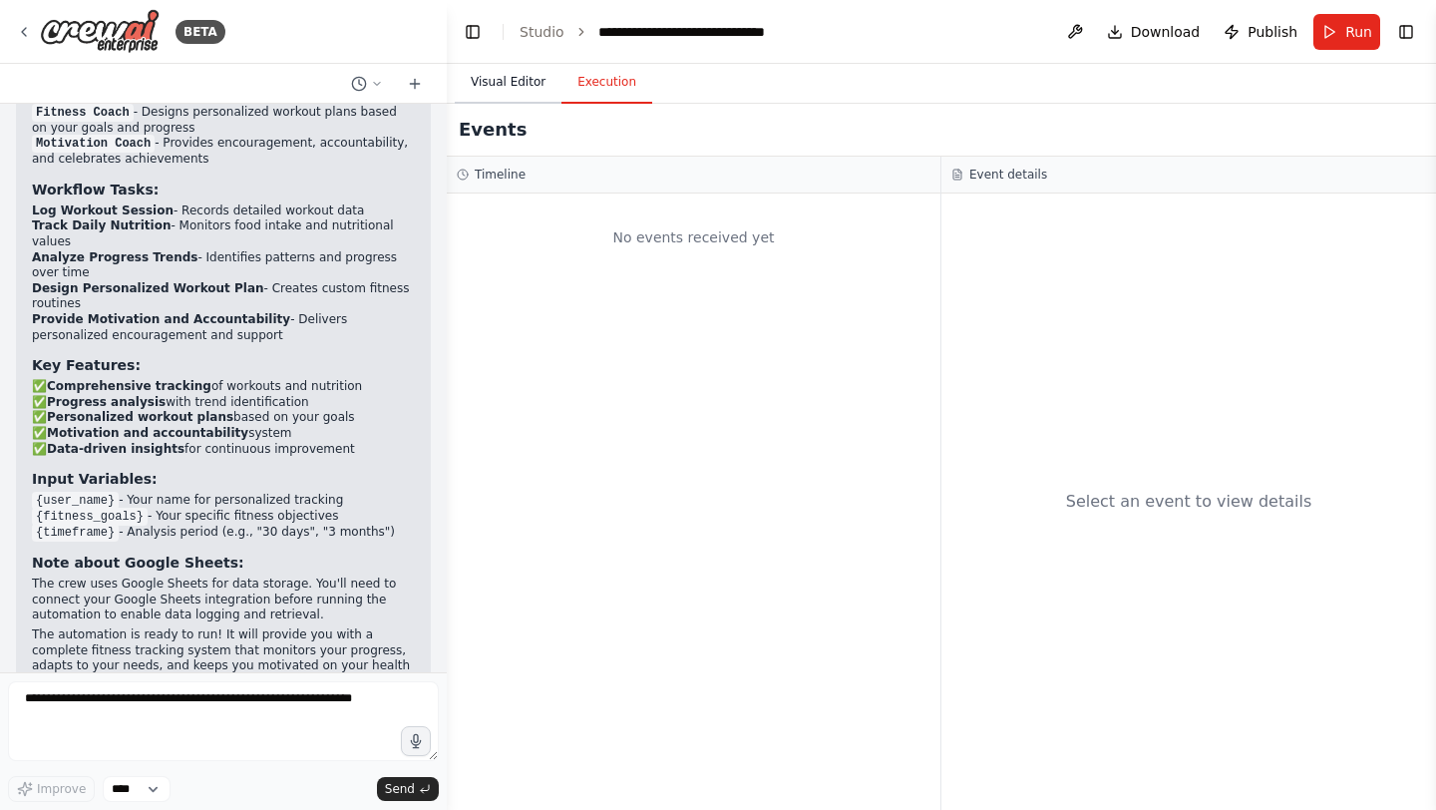
click at [523, 74] on button "Visual Editor" at bounding box center [508, 83] width 107 height 42
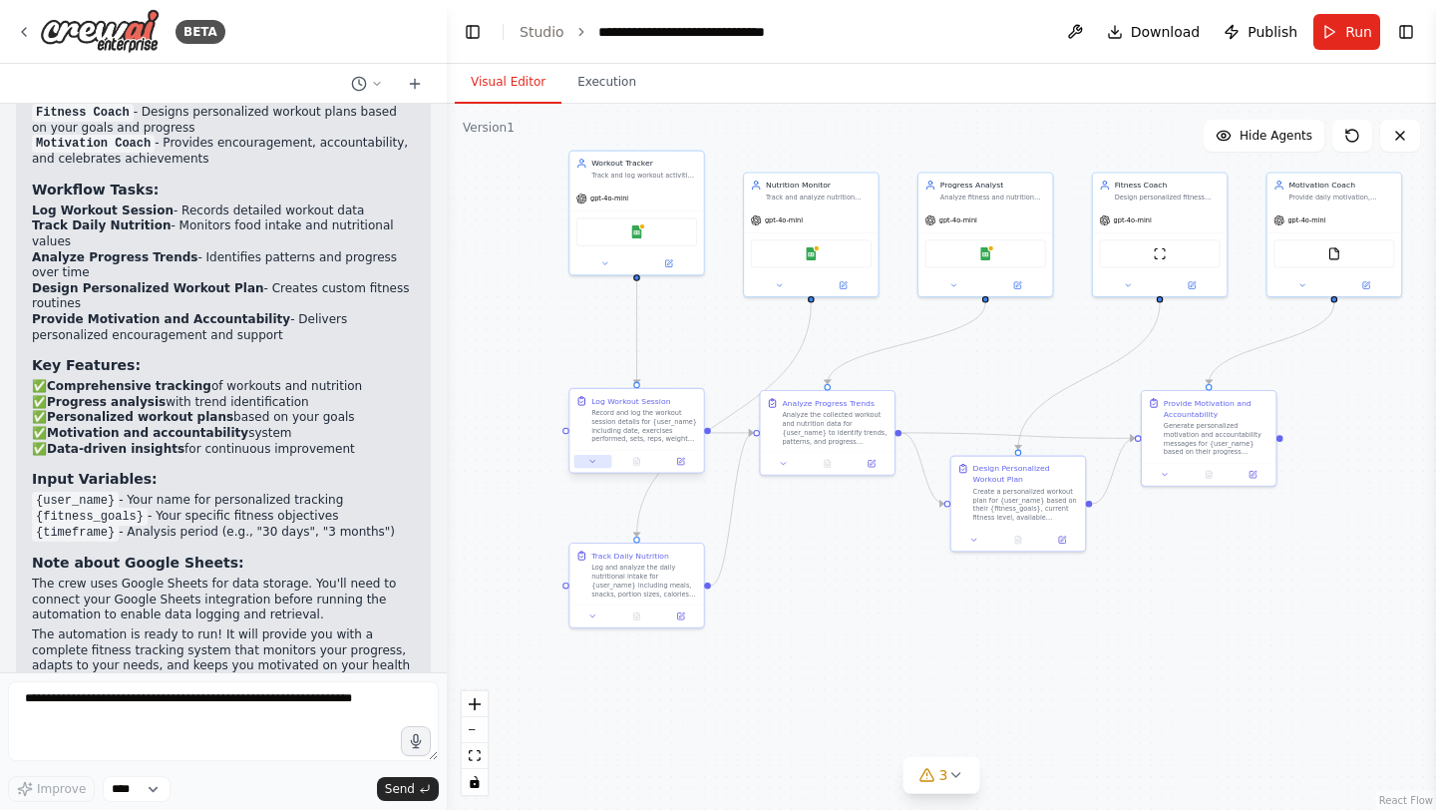
click at [595, 465] on icon at bounding box center [592, 461] width 9 height 9
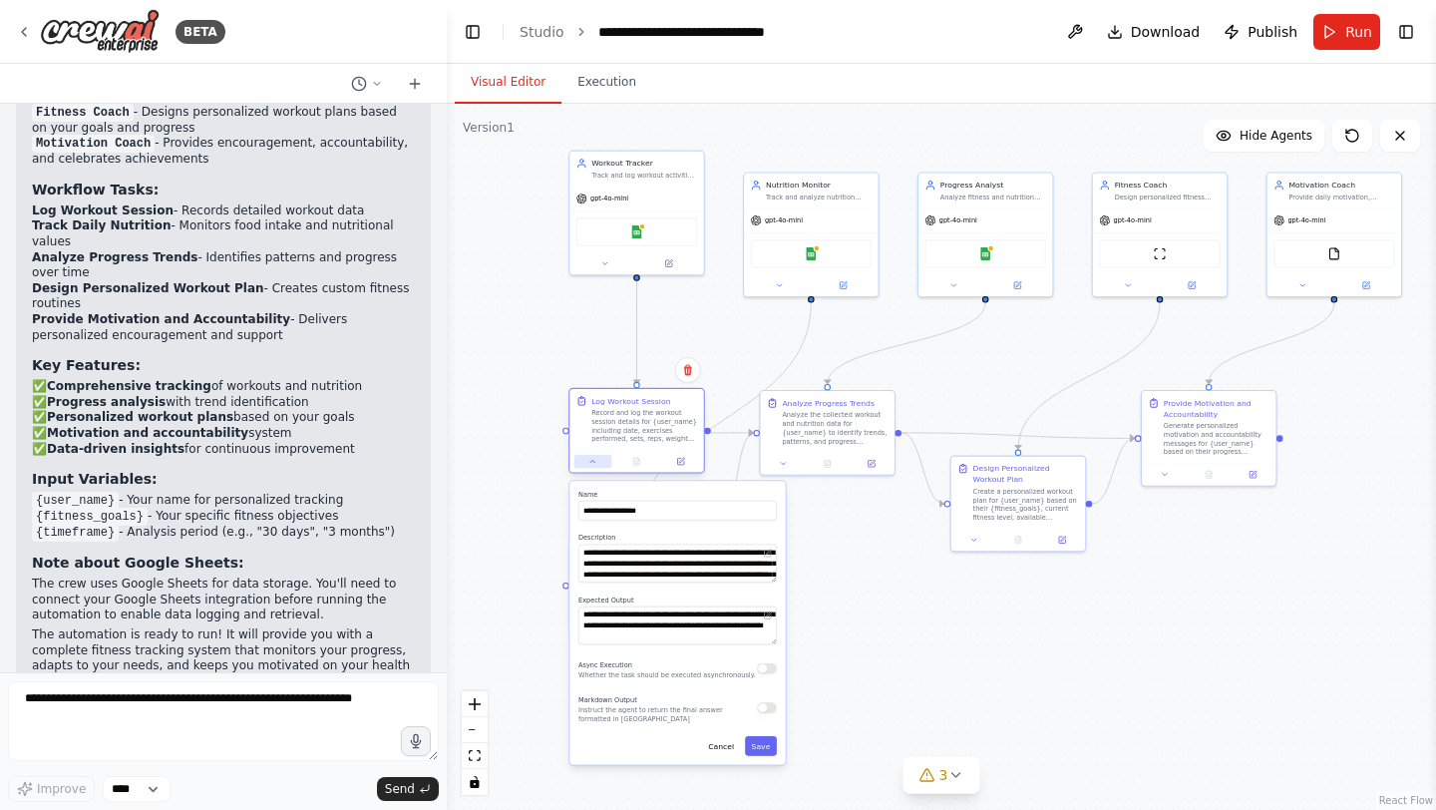
click at [595, 465] on icon at bounding box center [592, 461] width 9 height 9
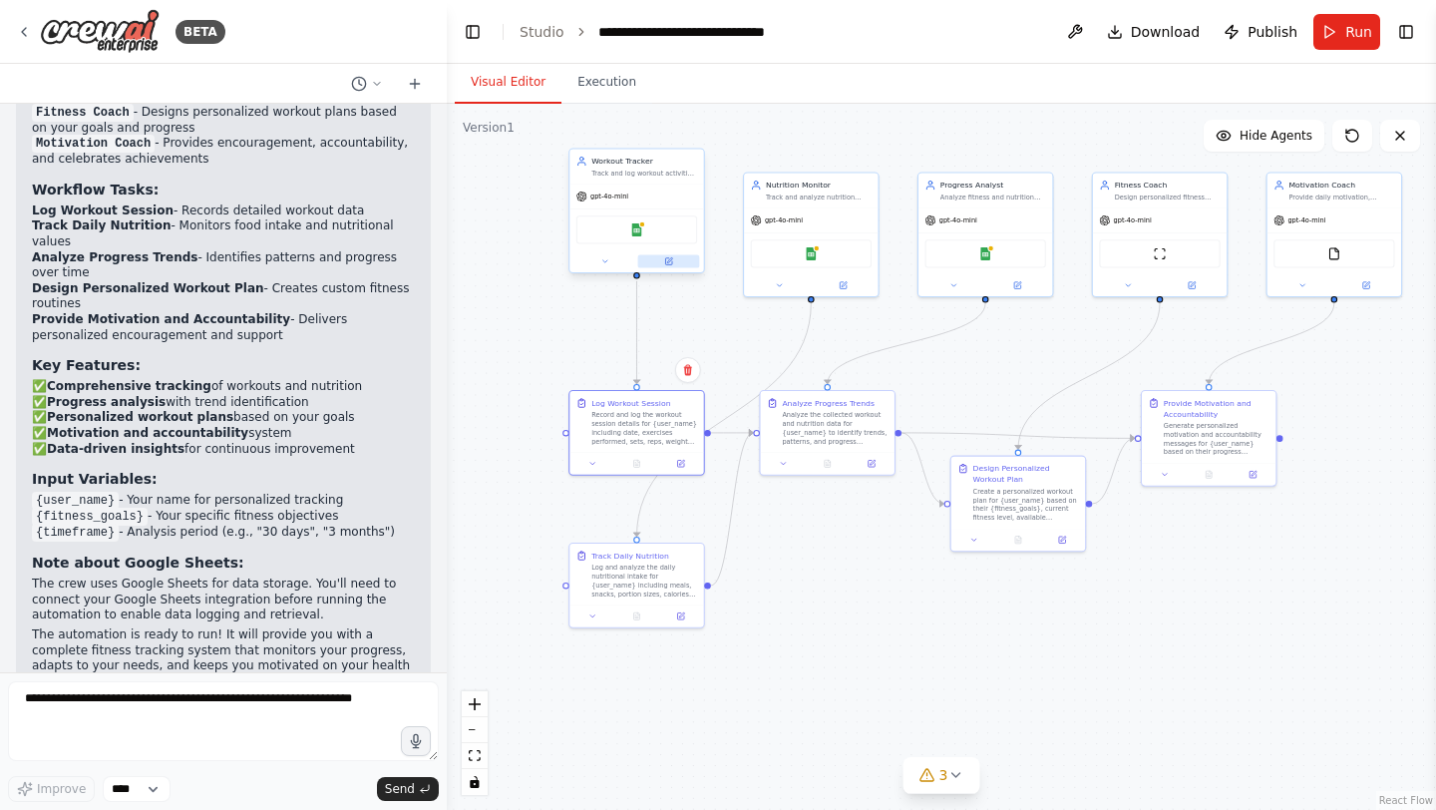
click at [674, 265] on button at bounding box center [669, 261] width 62 height 13
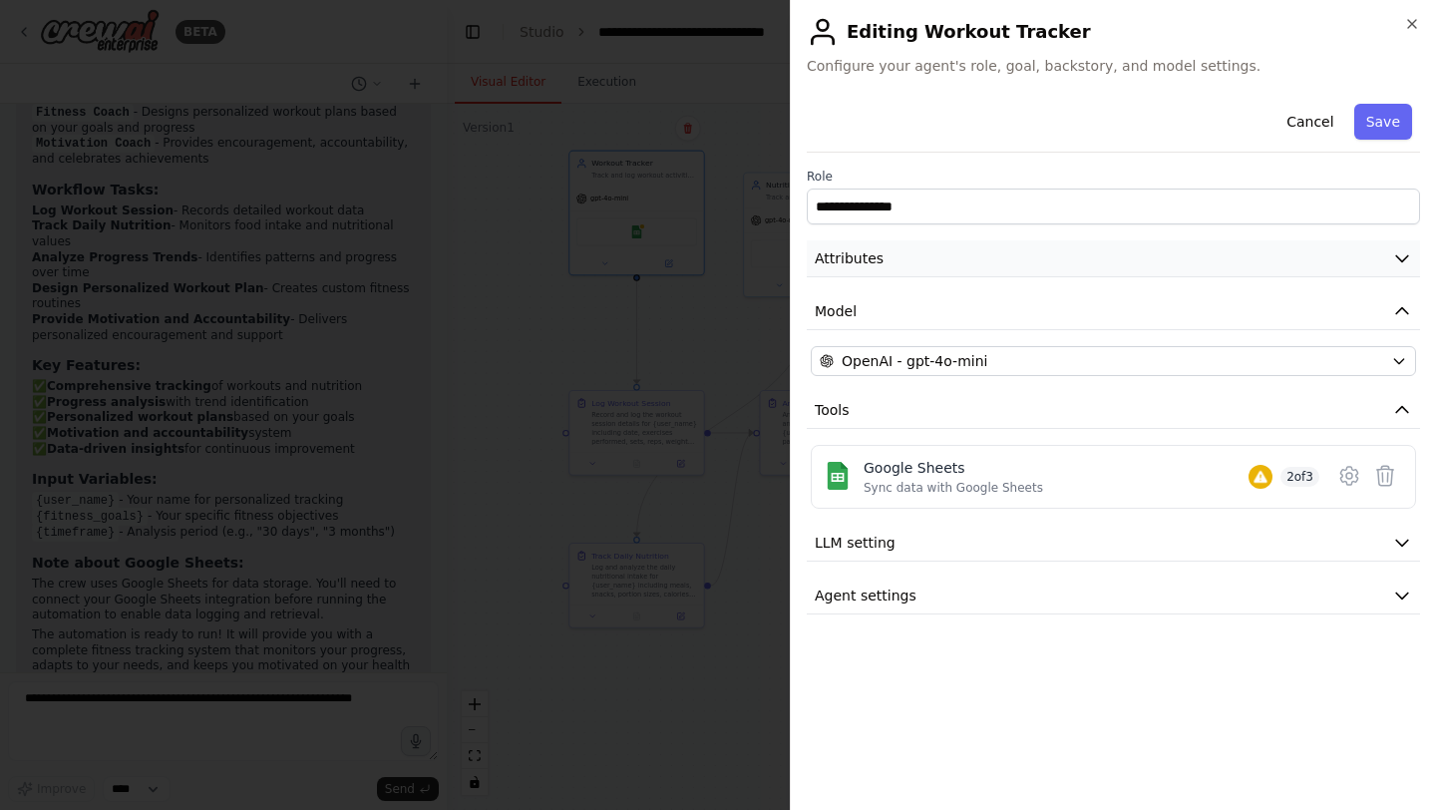
click at [903, 254] on button "Attributes" at bounding box center [1113, 258] width 613 height 37
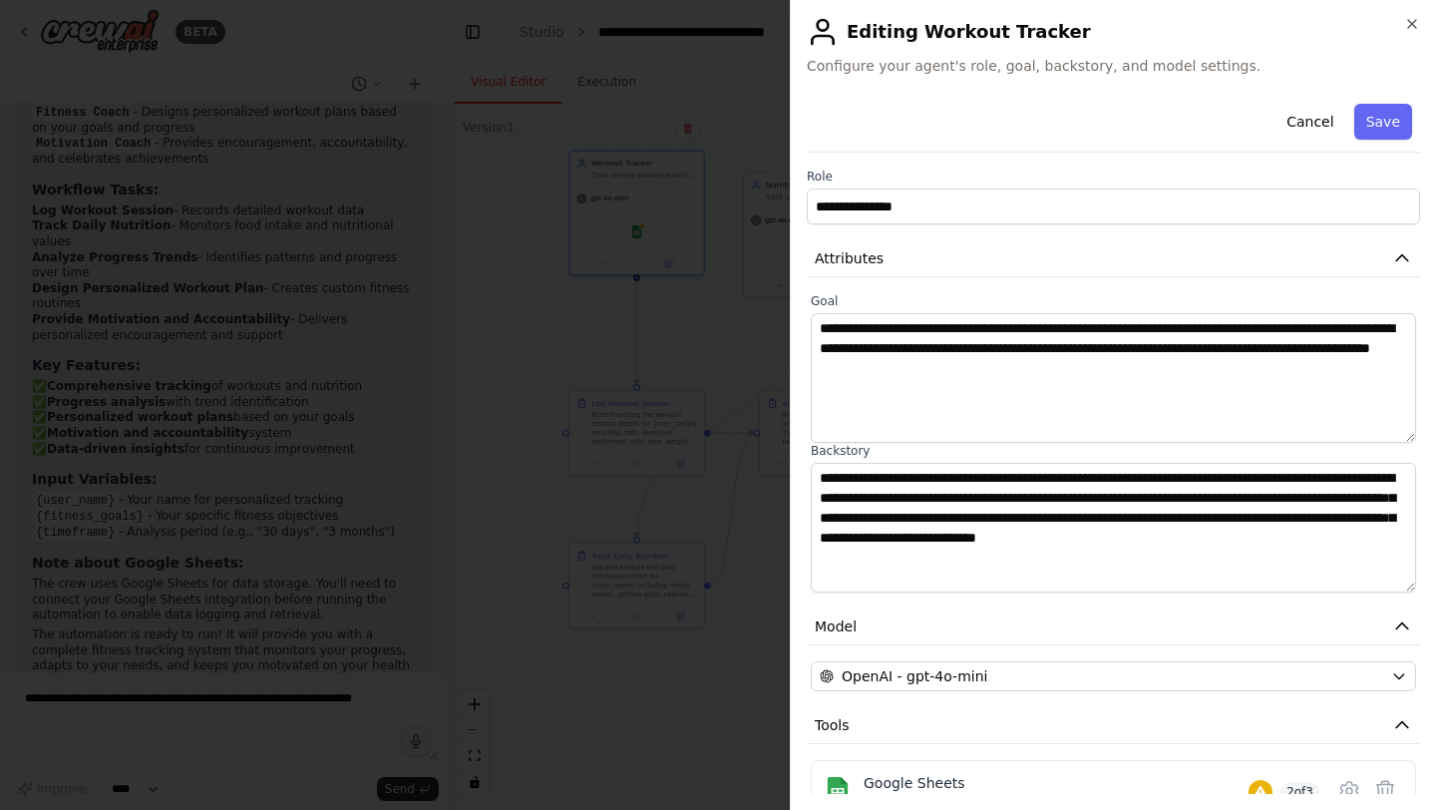
click at [545, 327] on div at bounding box center [718, 405] width 1436 height 810
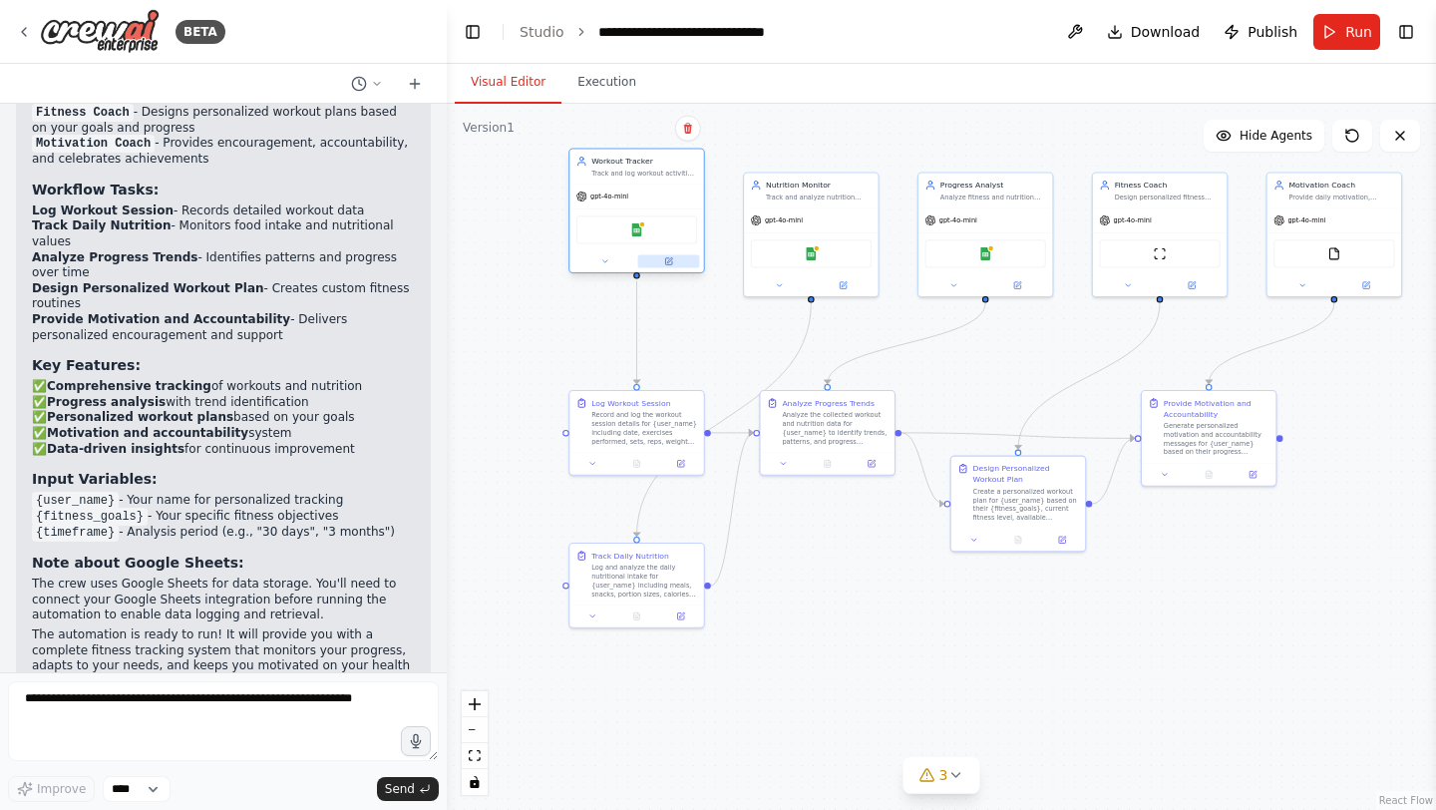
click at [671, 257] on icon at bounding box center [669, 259] width 5 height 5
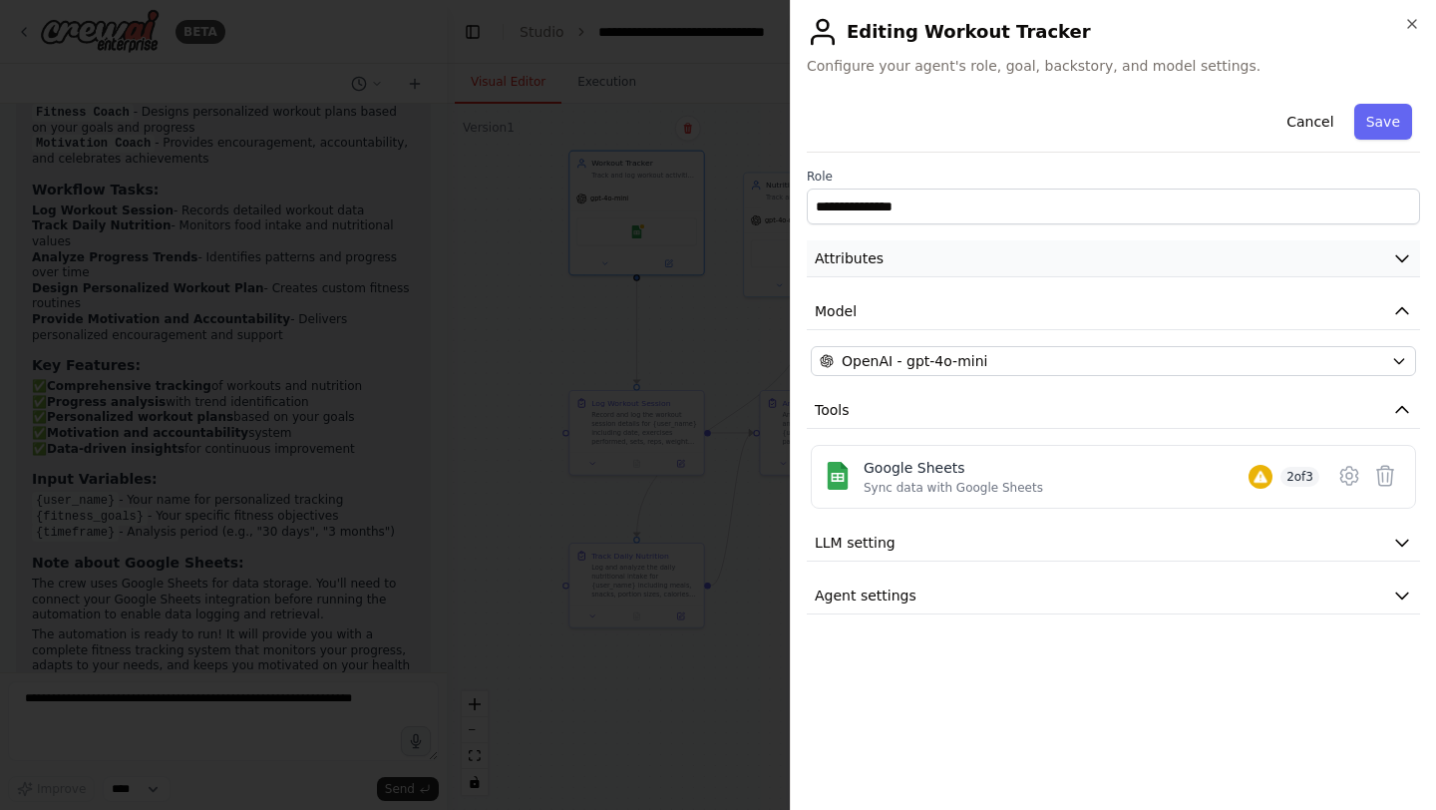
click at [999, 257] on button "Attributes" at bounding box center [1113, 258] width 613 height 37
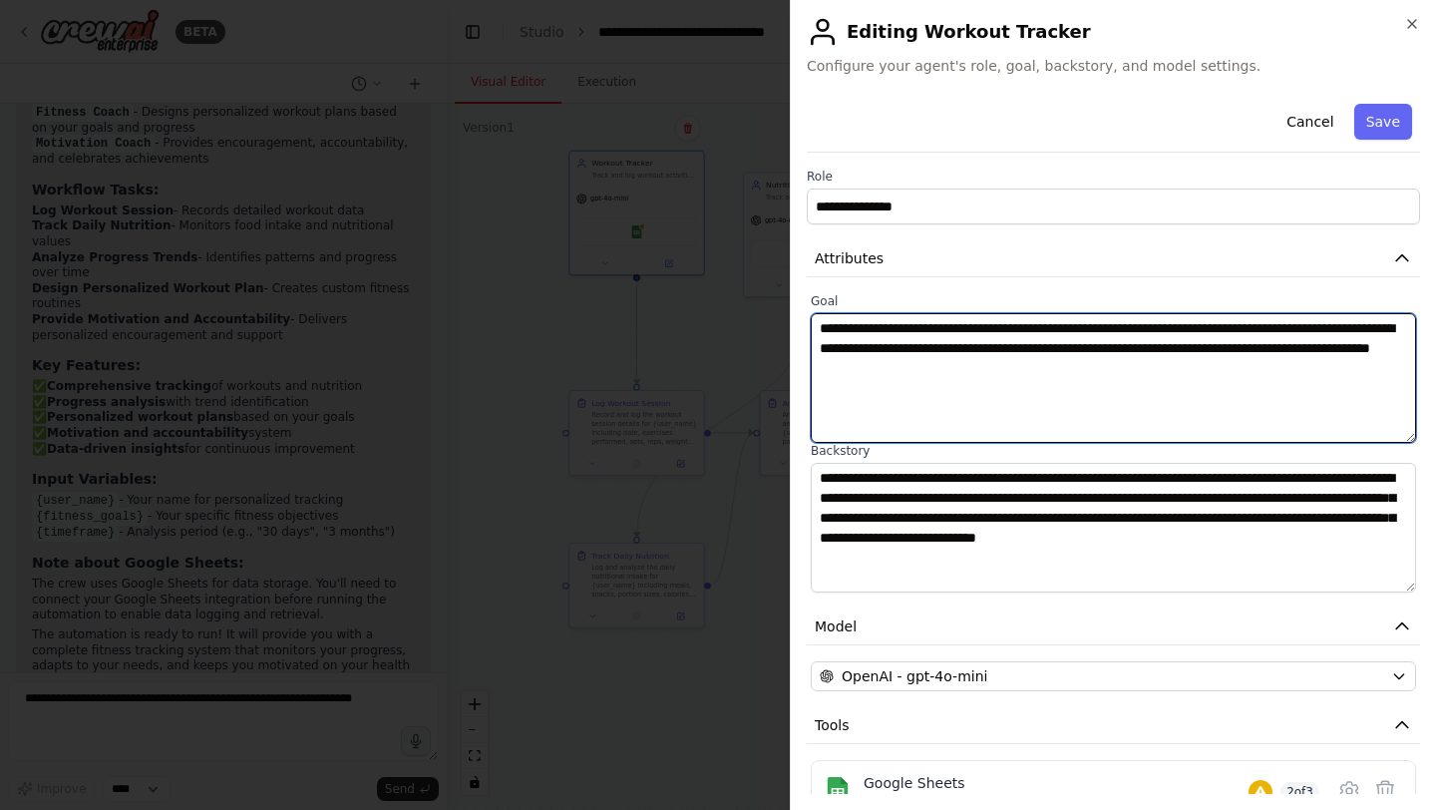
click at [1107, 369] on textarea "**********" at bounding box center [1113, 378] width 605 height 130
type textarea "**********"
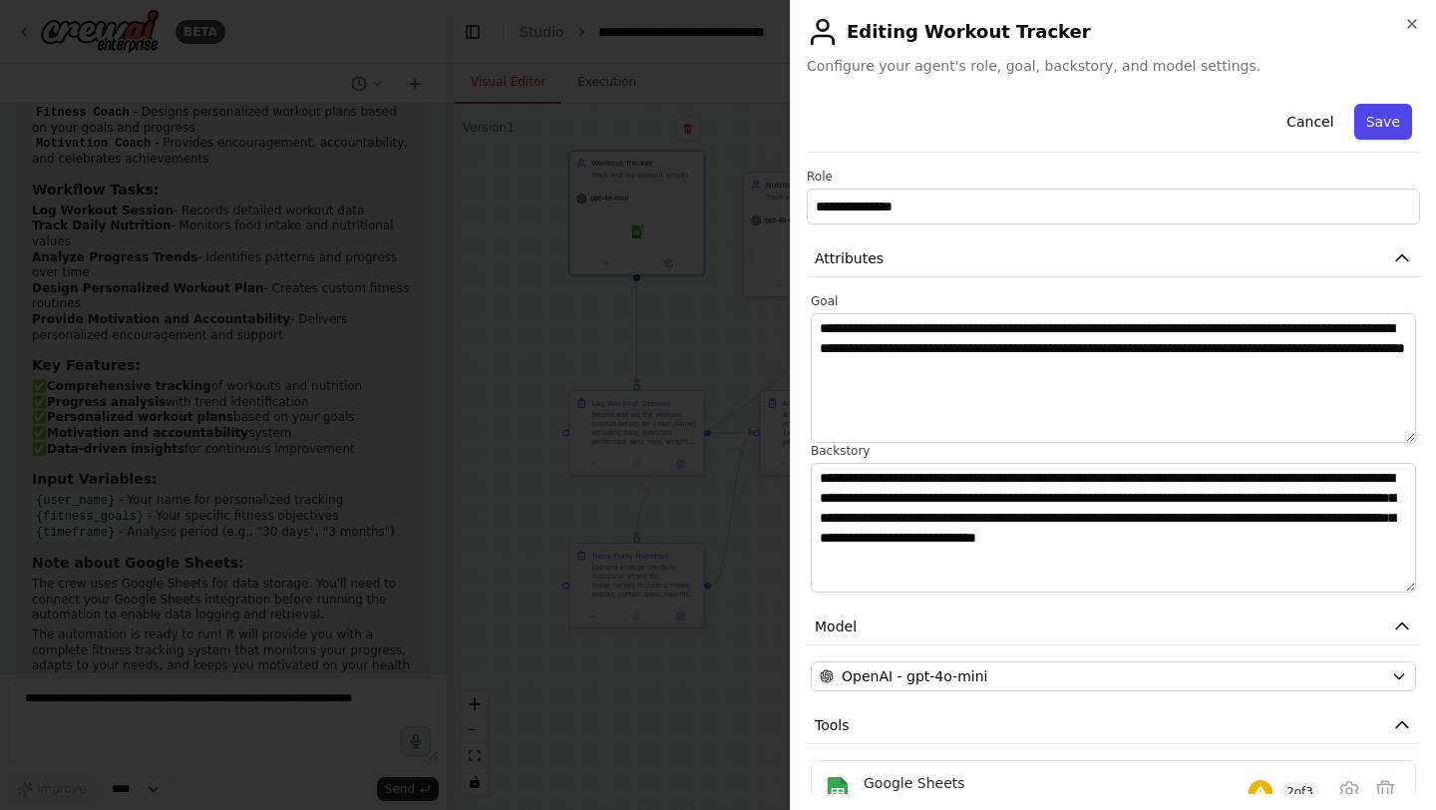
click at [1394, 106] on button "Save" at bounding box center [1383, 122] width 58 height 36
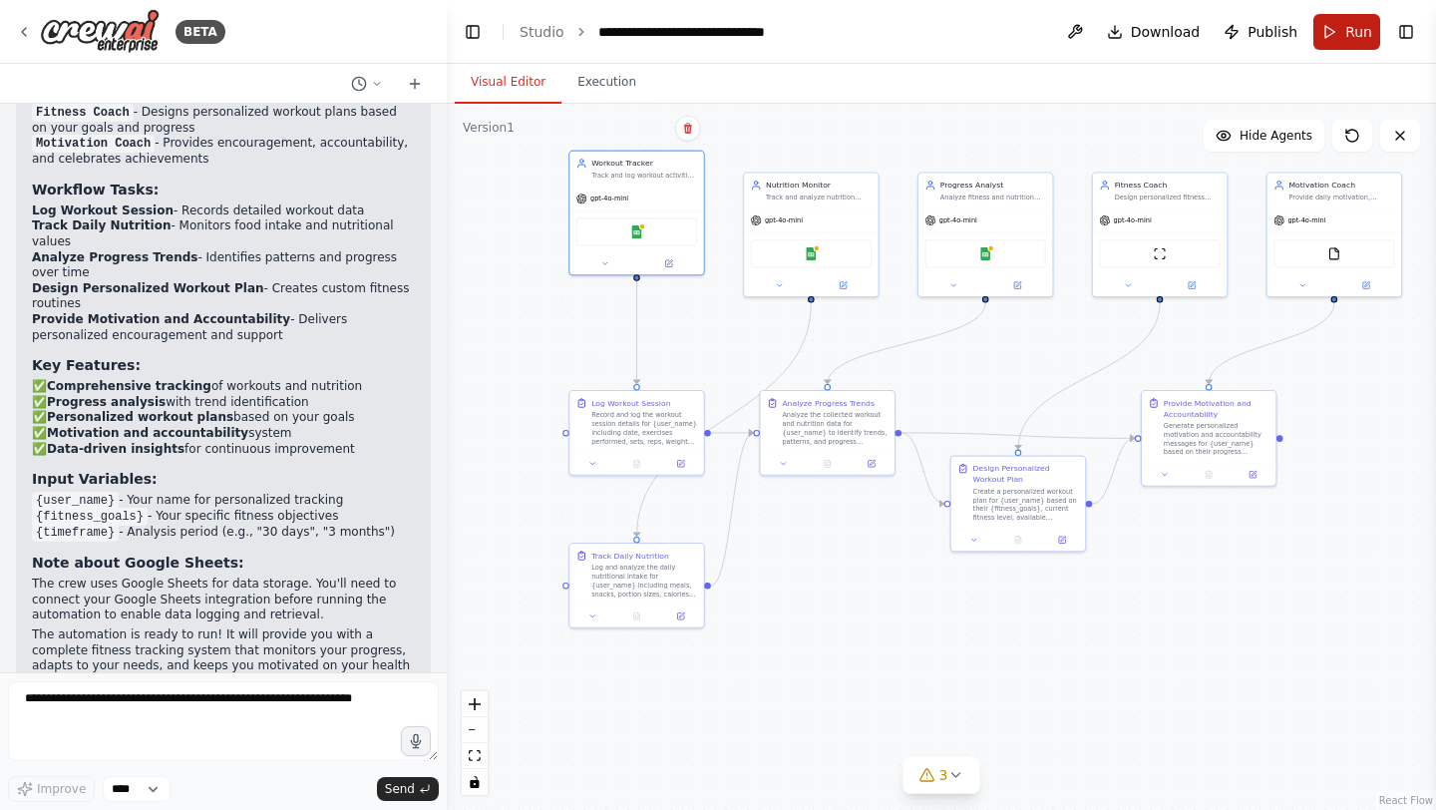
click at [1339, 26] on button "Run" at bounding box center [1346, 32] width 67 height 36
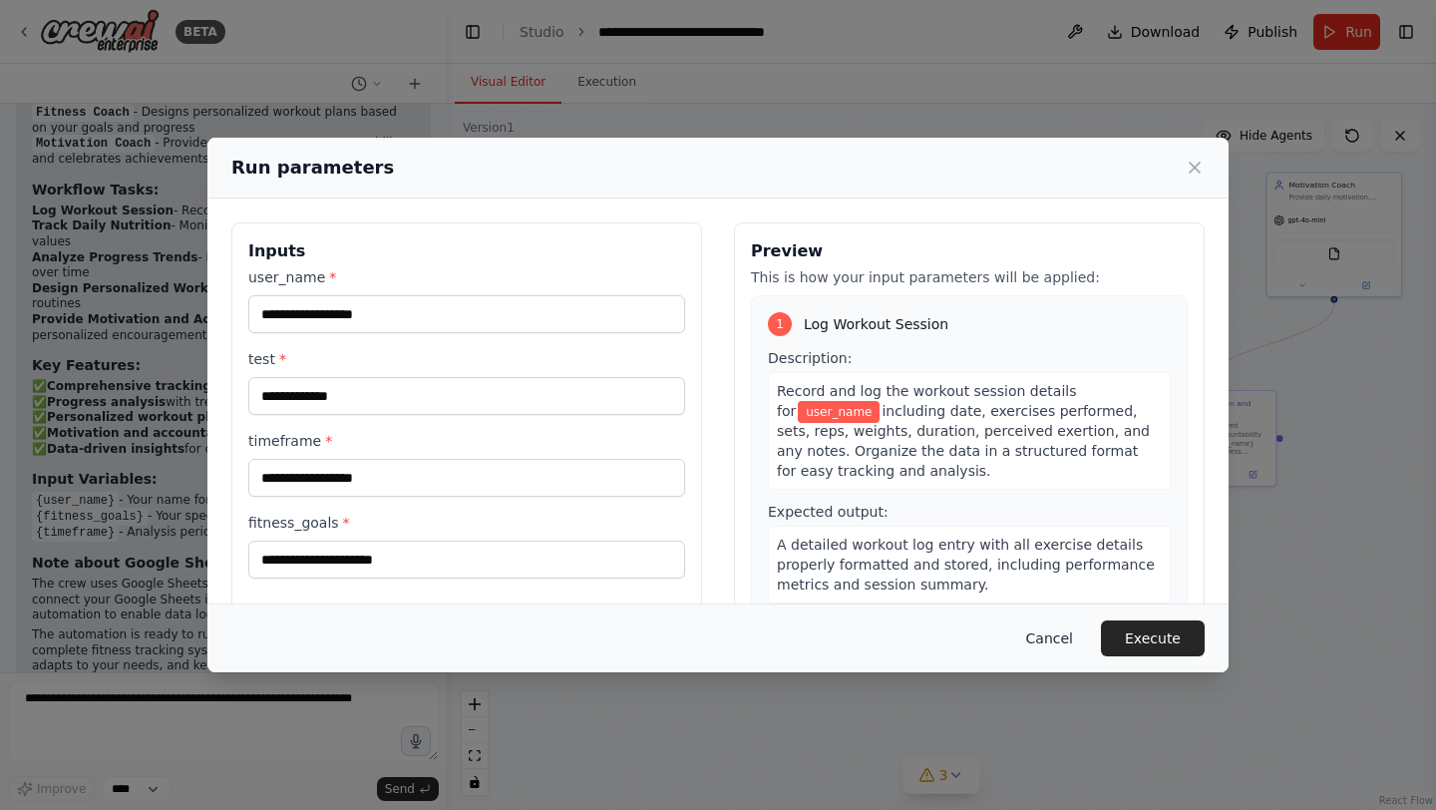
click at [1061, 636] on button "Cancel" at bounding box center [1049, 638] width 79 height 36
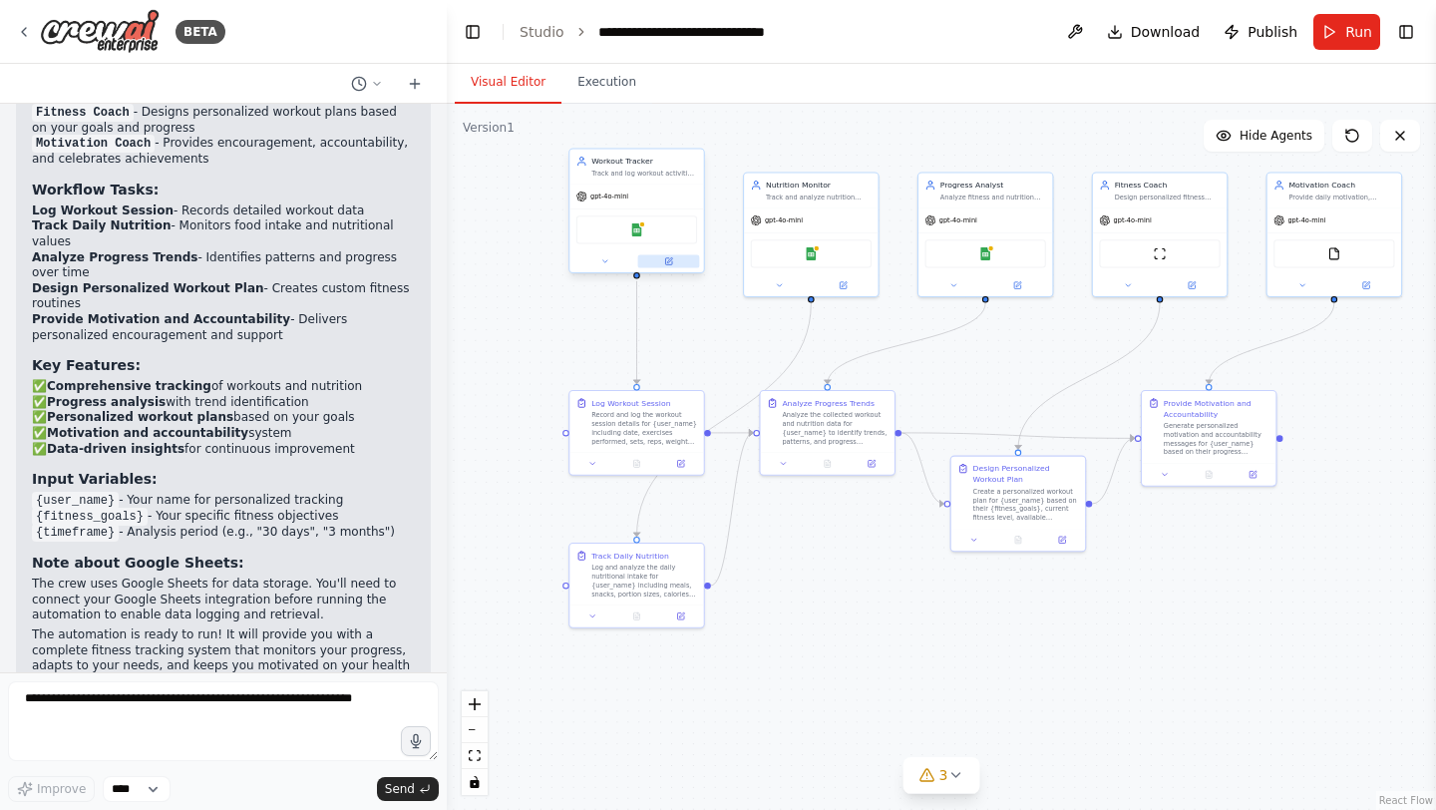
click at [667, 258] on icon at bounding box center [668, 261] width 7 height 7
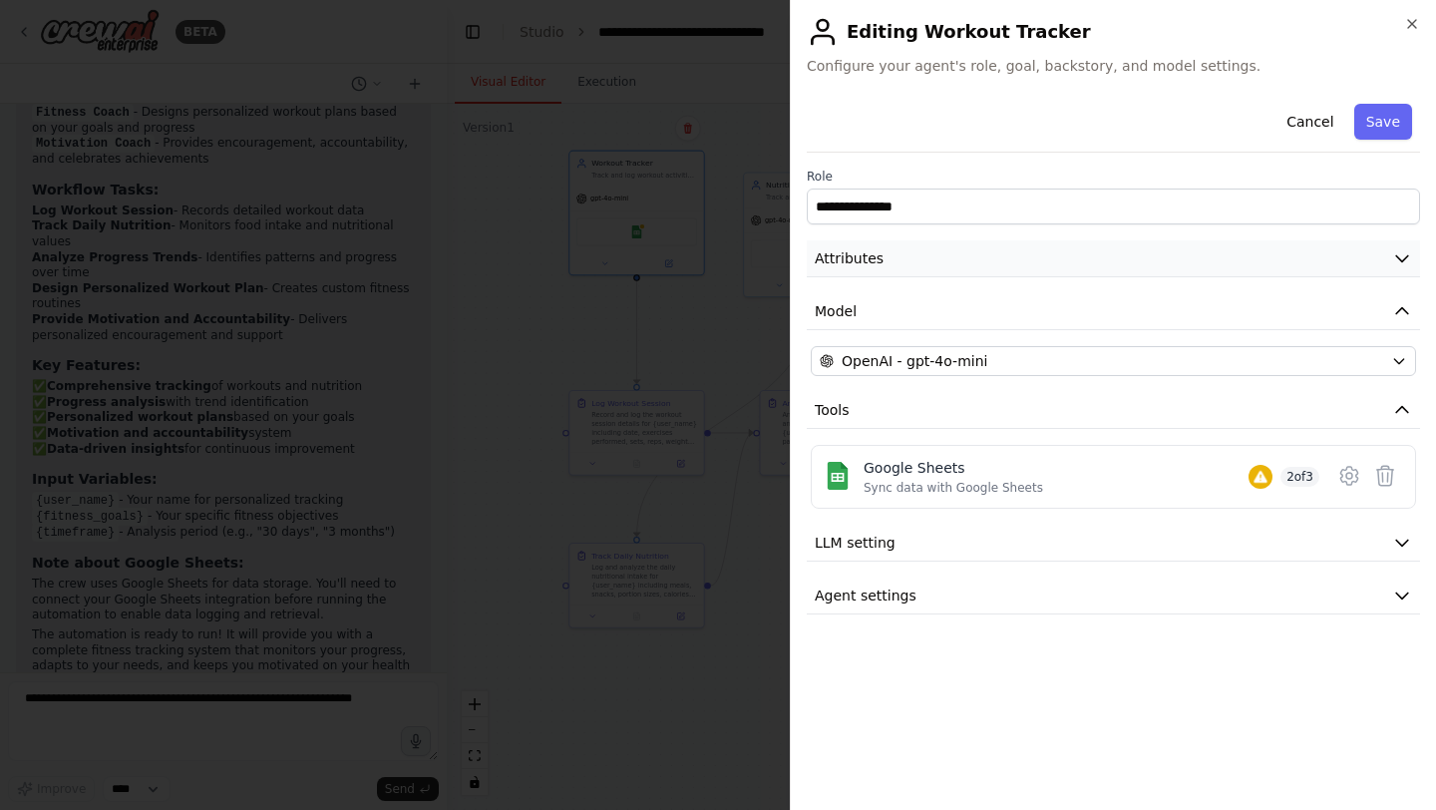
click at [1055, 264] on button "Attributes" at bounding box center [1113, 258] width 613 height 37
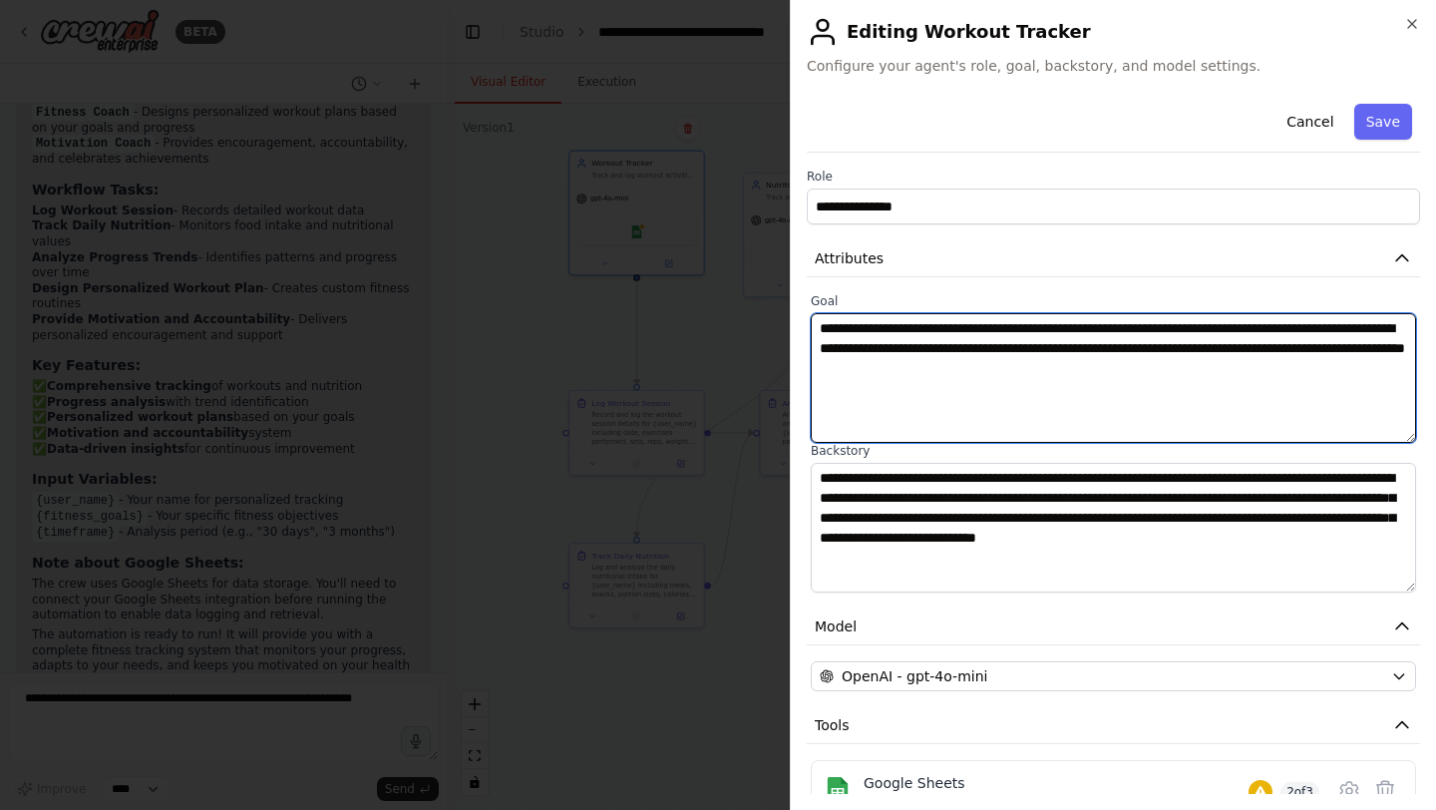
click at [1147, 364] on textarea "**********" at bounding box center [1113, 378] width 605 height 130
type textarea "**********"
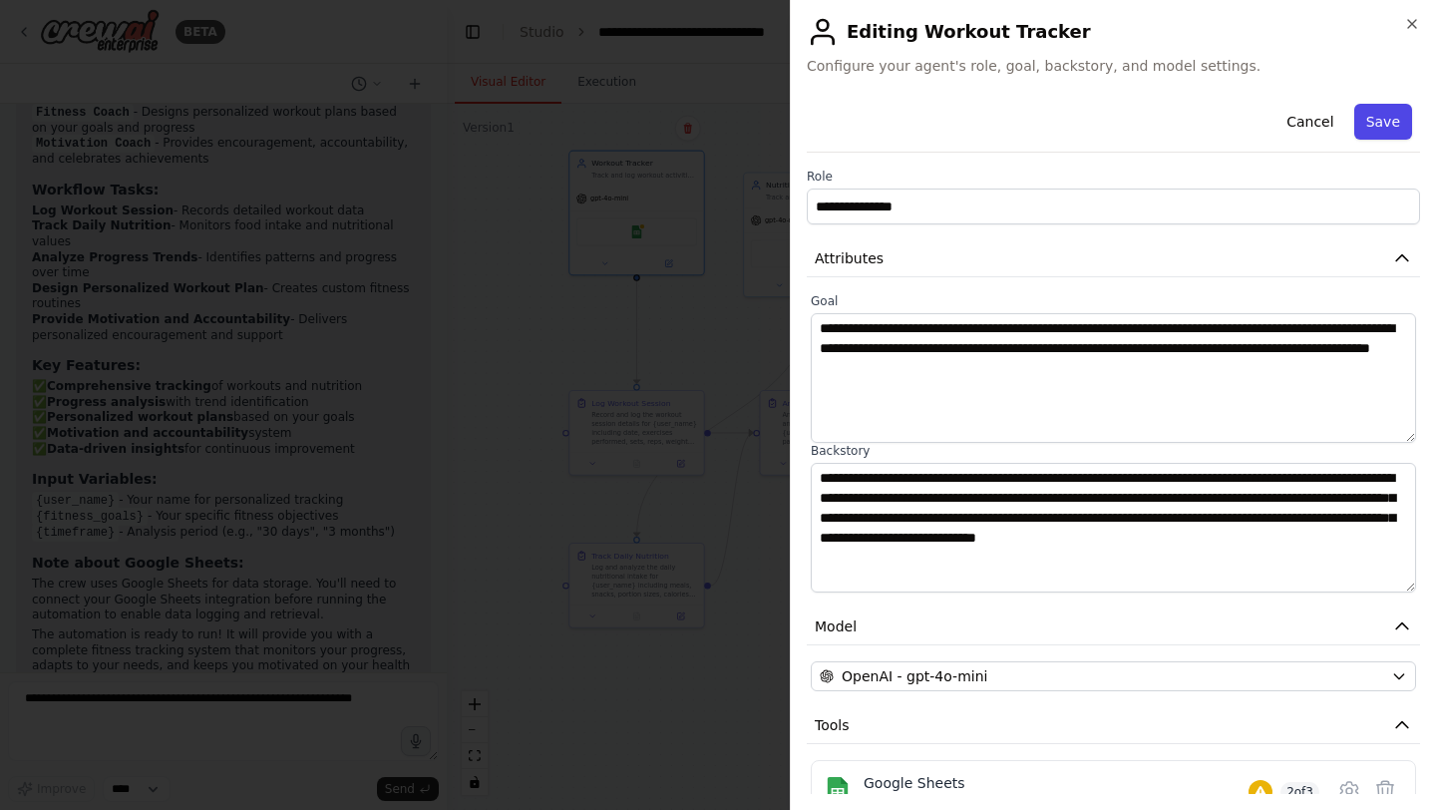
click at [1386, 134] on button "Save" at bounding box center [1383, 122] width 58 height 36
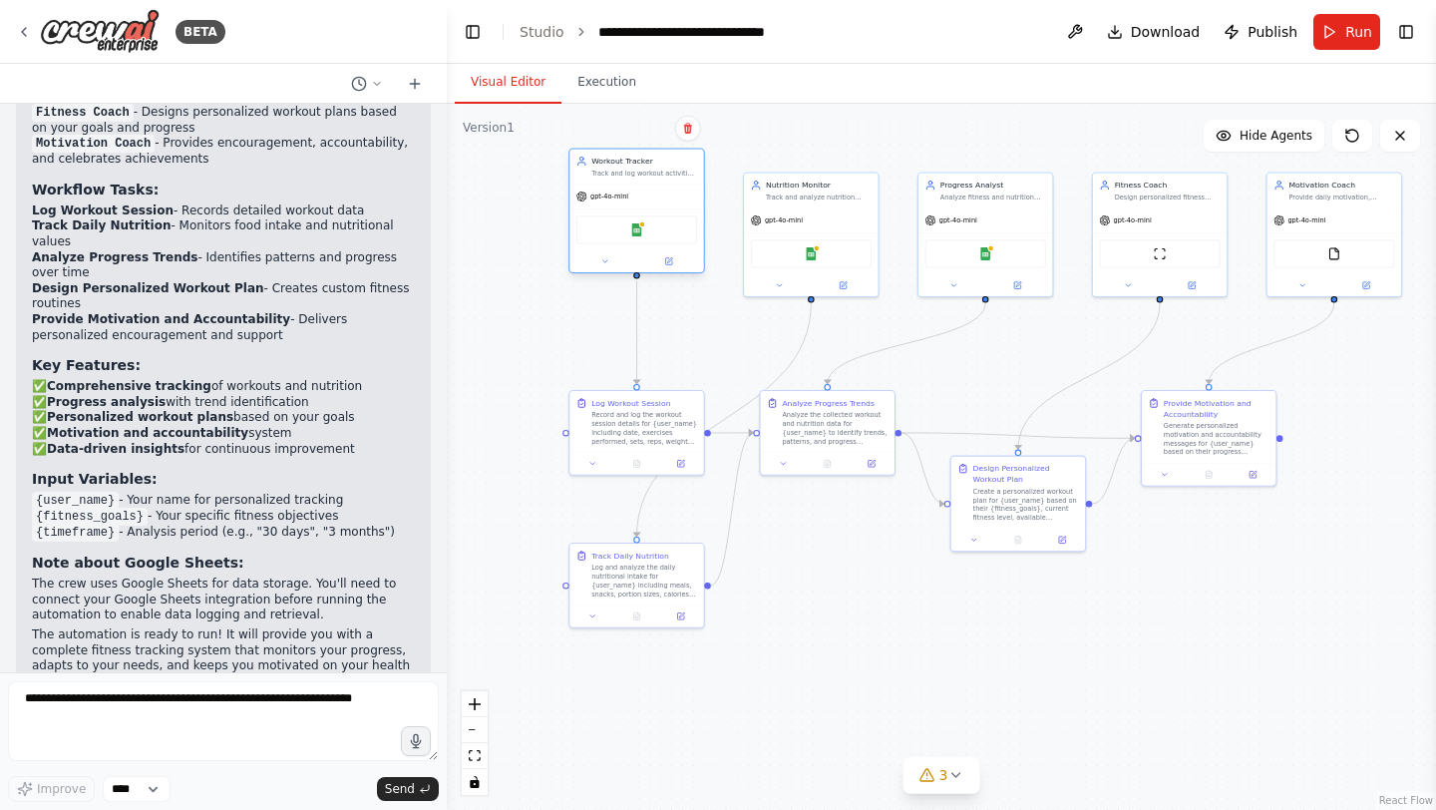
click at [670, 270] on div at bounding box center [636, 261] width 134 height 22
click at [665, 258] on icon at bounding box center [668, 261] width 7 height 7
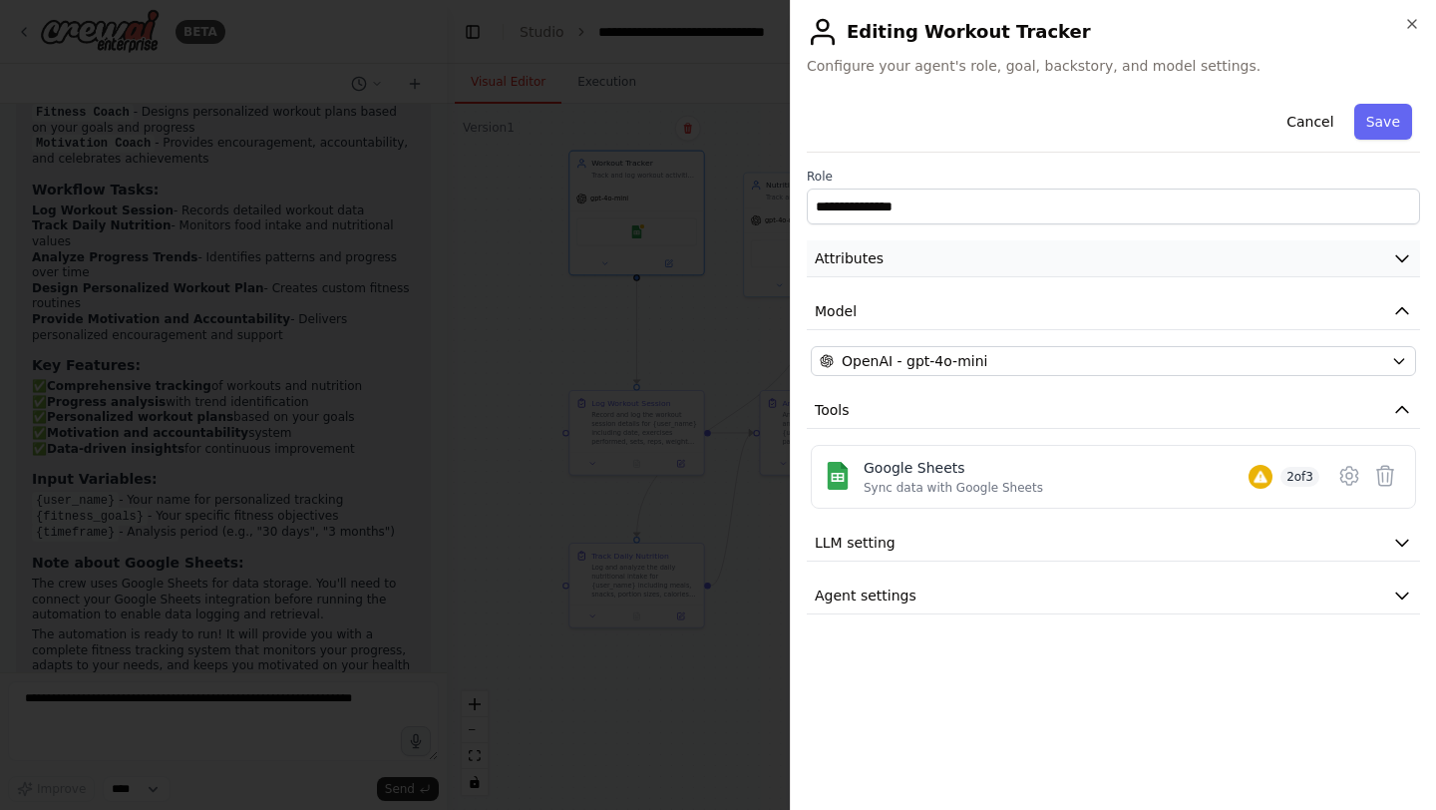
click at [977, 260] on button "Attributes" at bounding box center [1113, 258] width 613 height 37
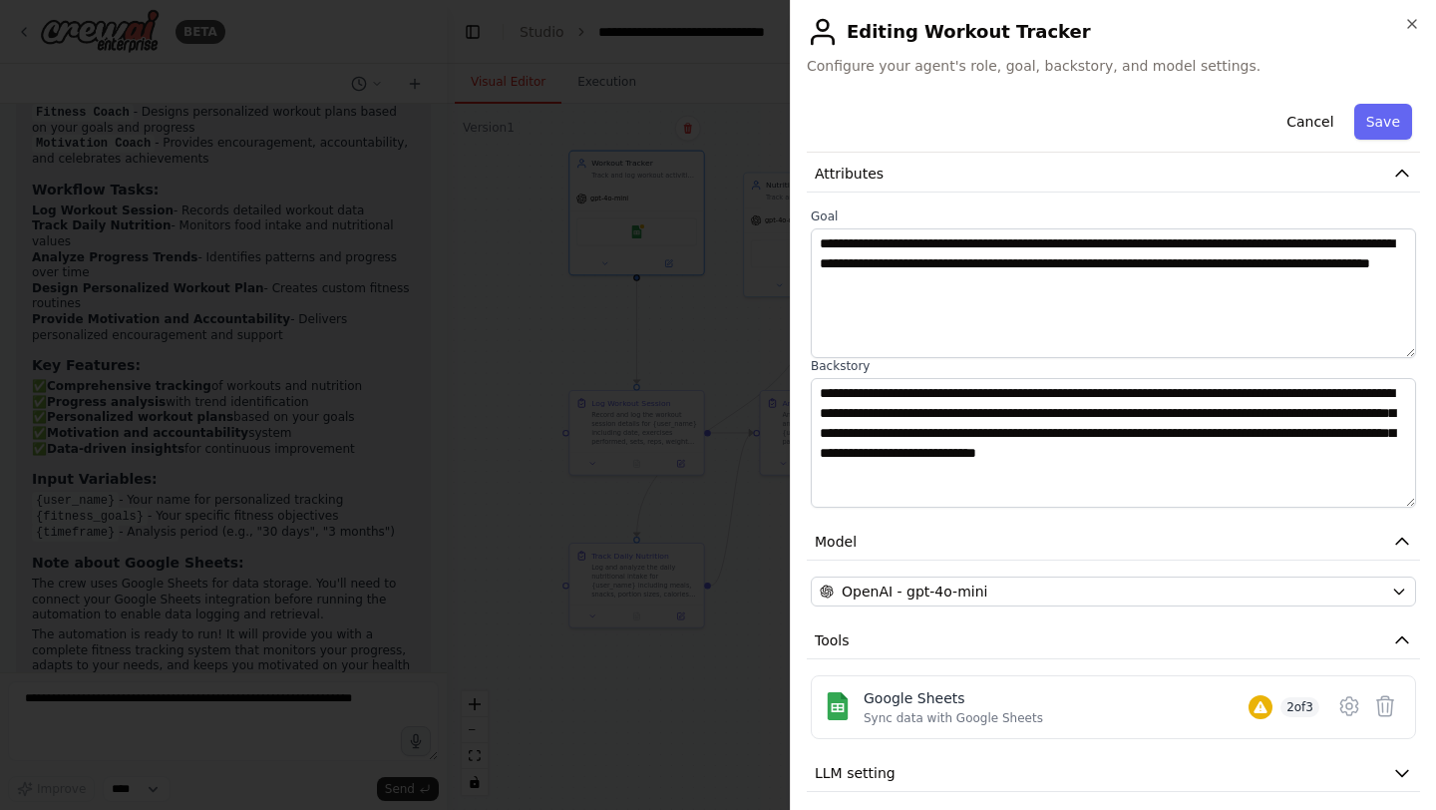
scroll to position [152, 0]
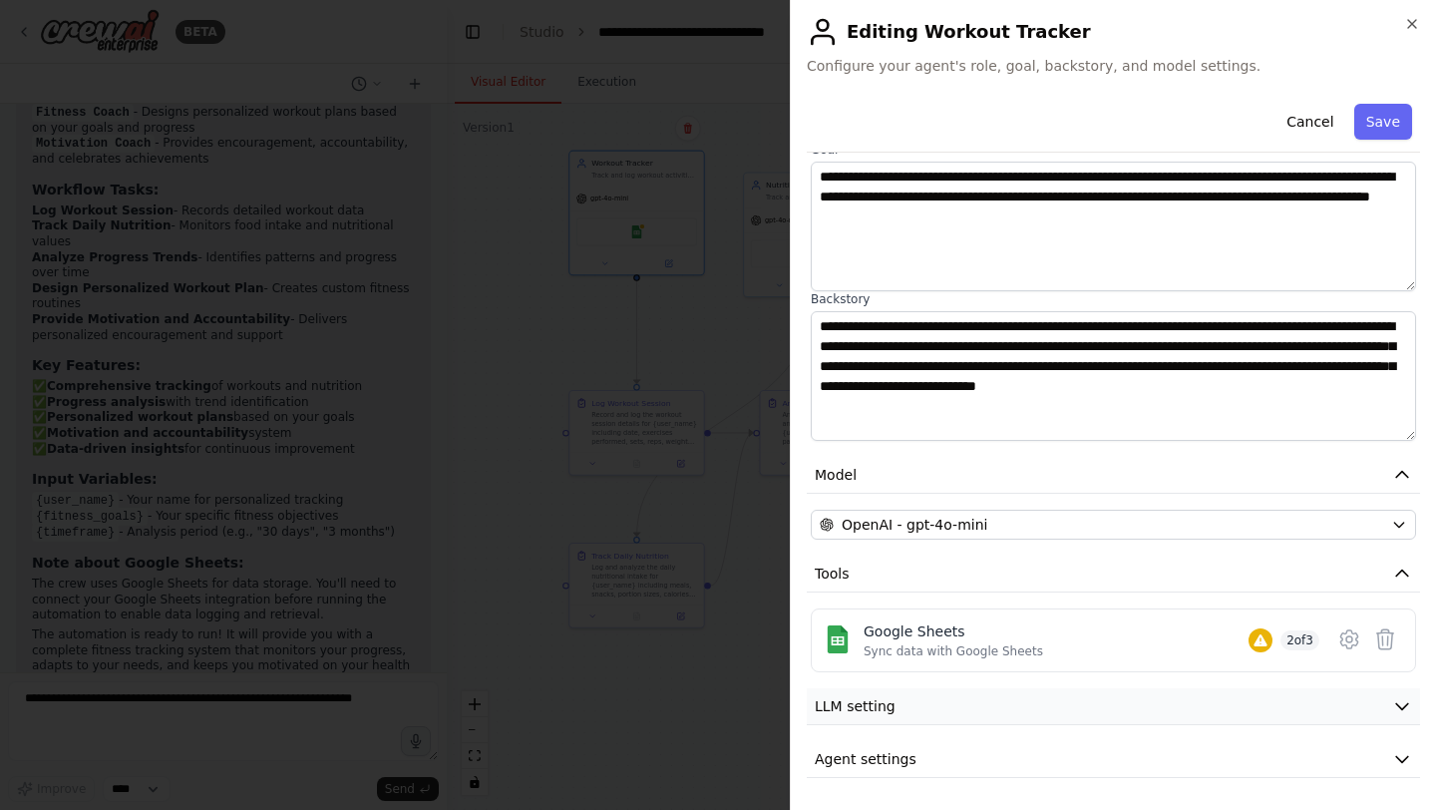
click at [880, 702] on span "LLM setting" at bounding box center [855, 706] width 81 height 20
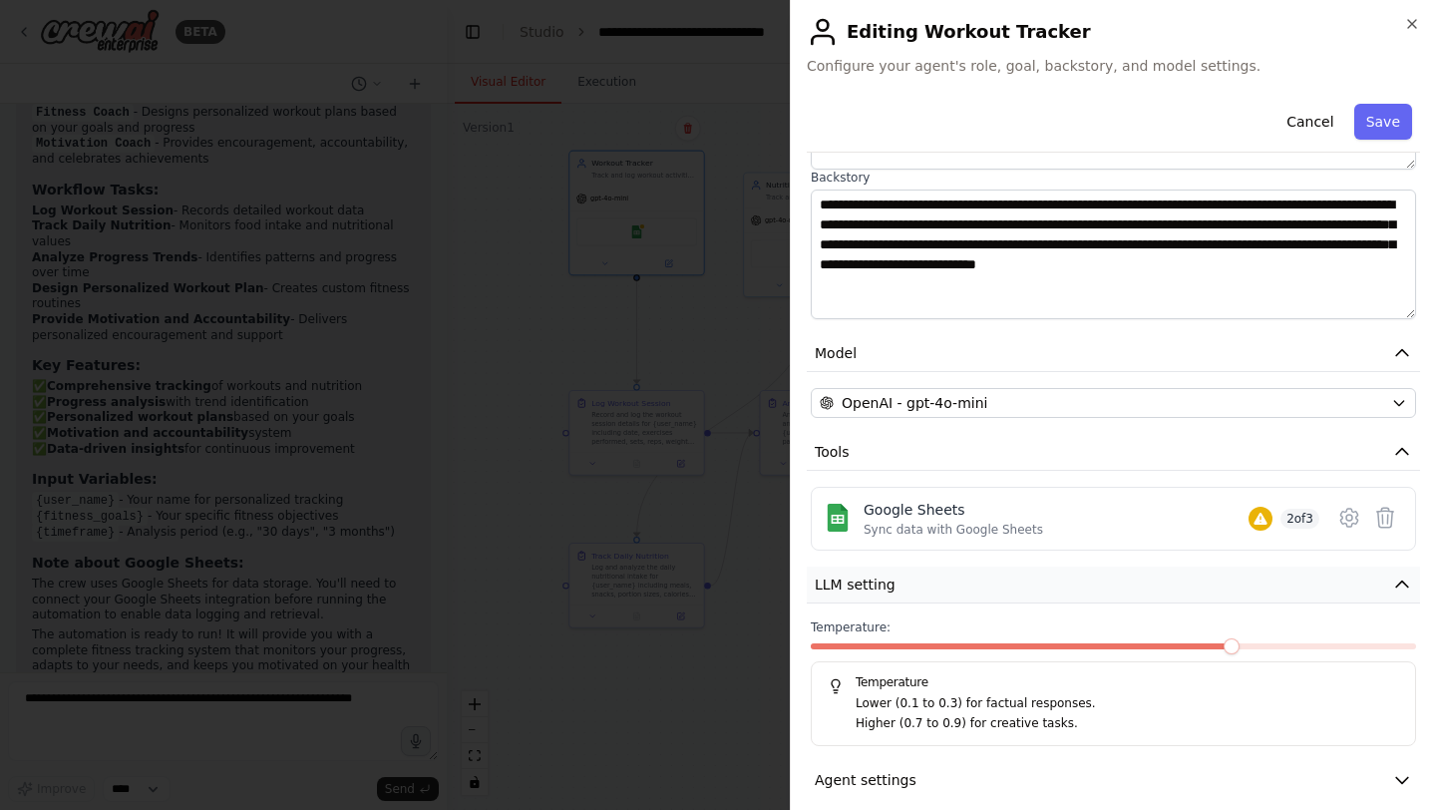
scroll to position [294, 0]
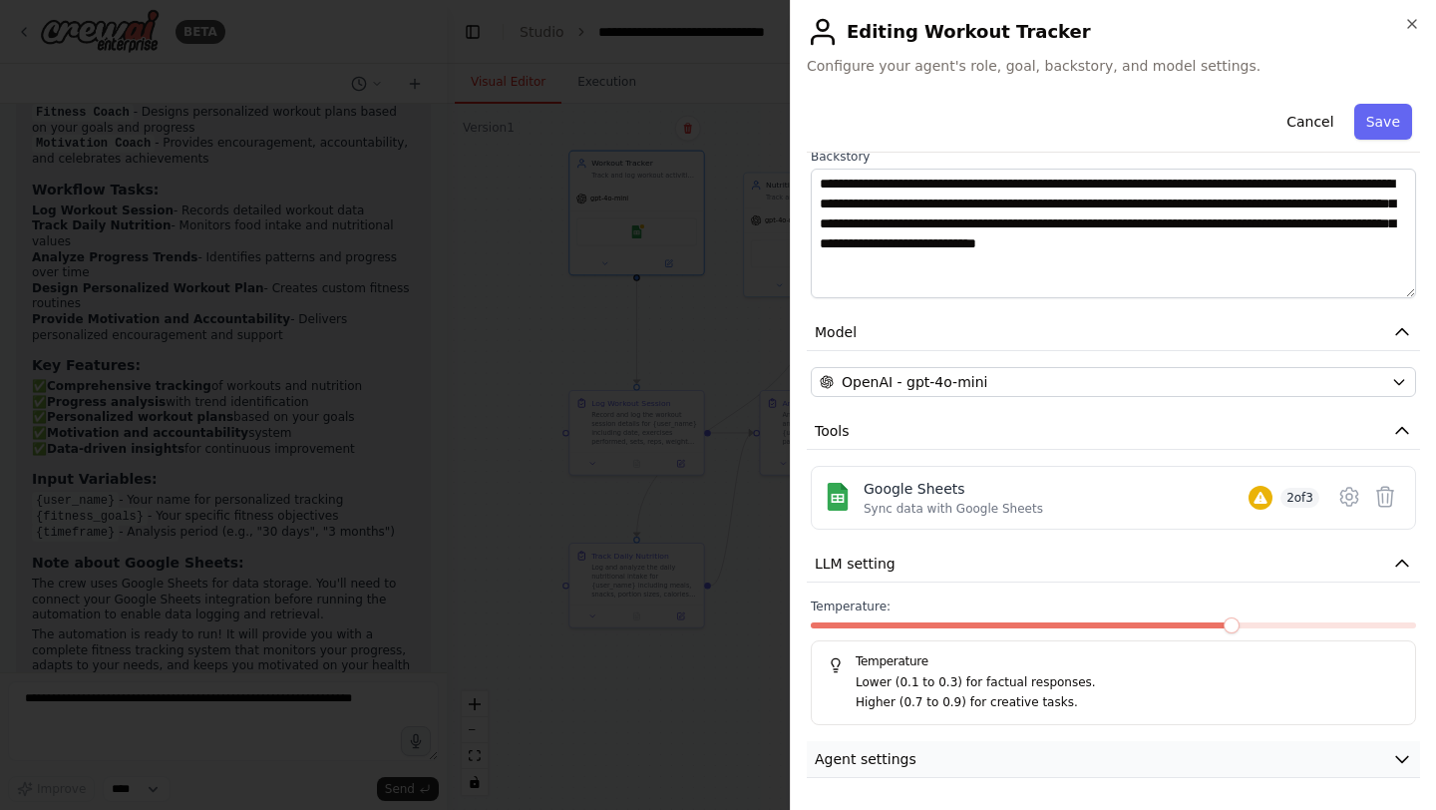
click at [875, 766] on span "Agent settings" at bounding box center [866, 759] width 102 height 20
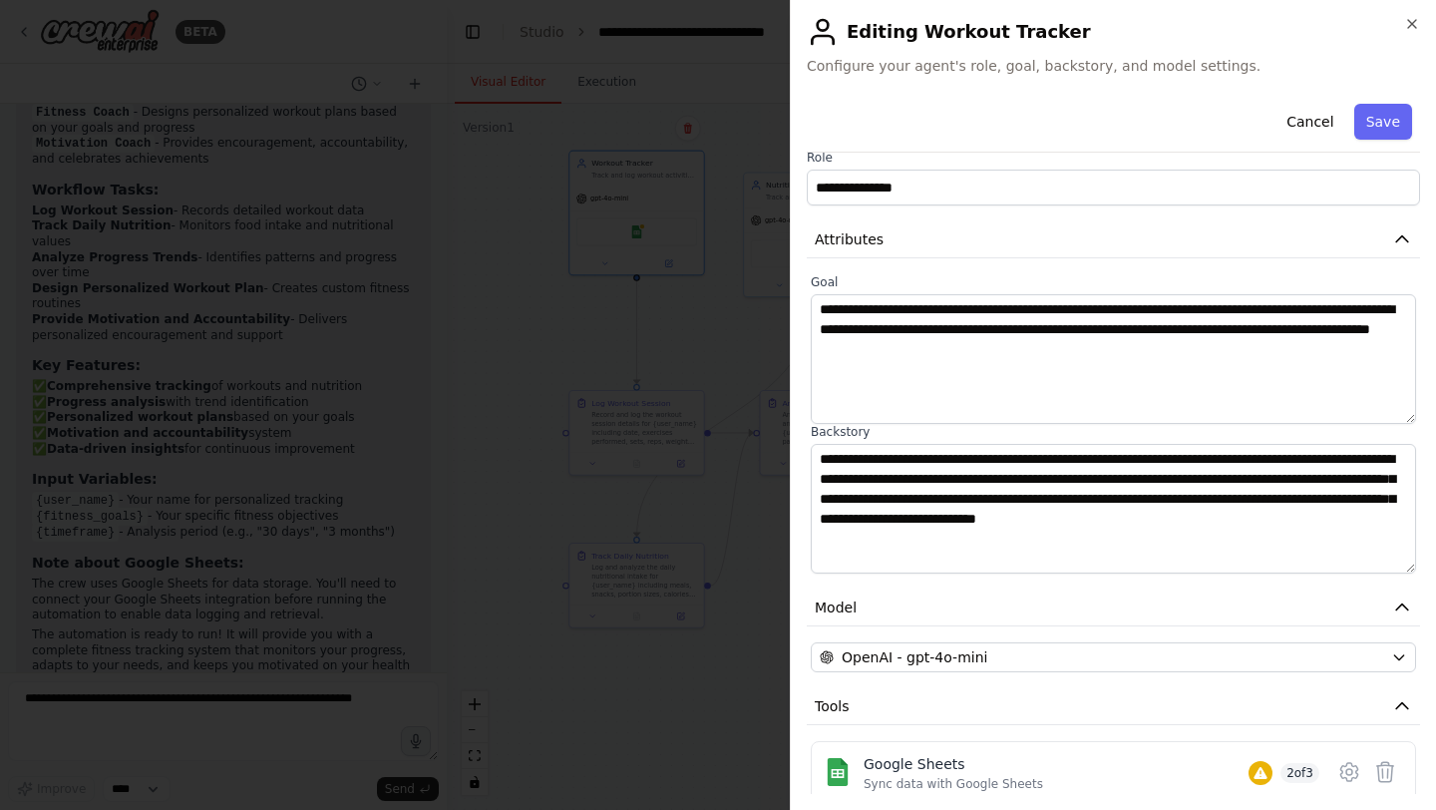
scroll to position [0, 0]
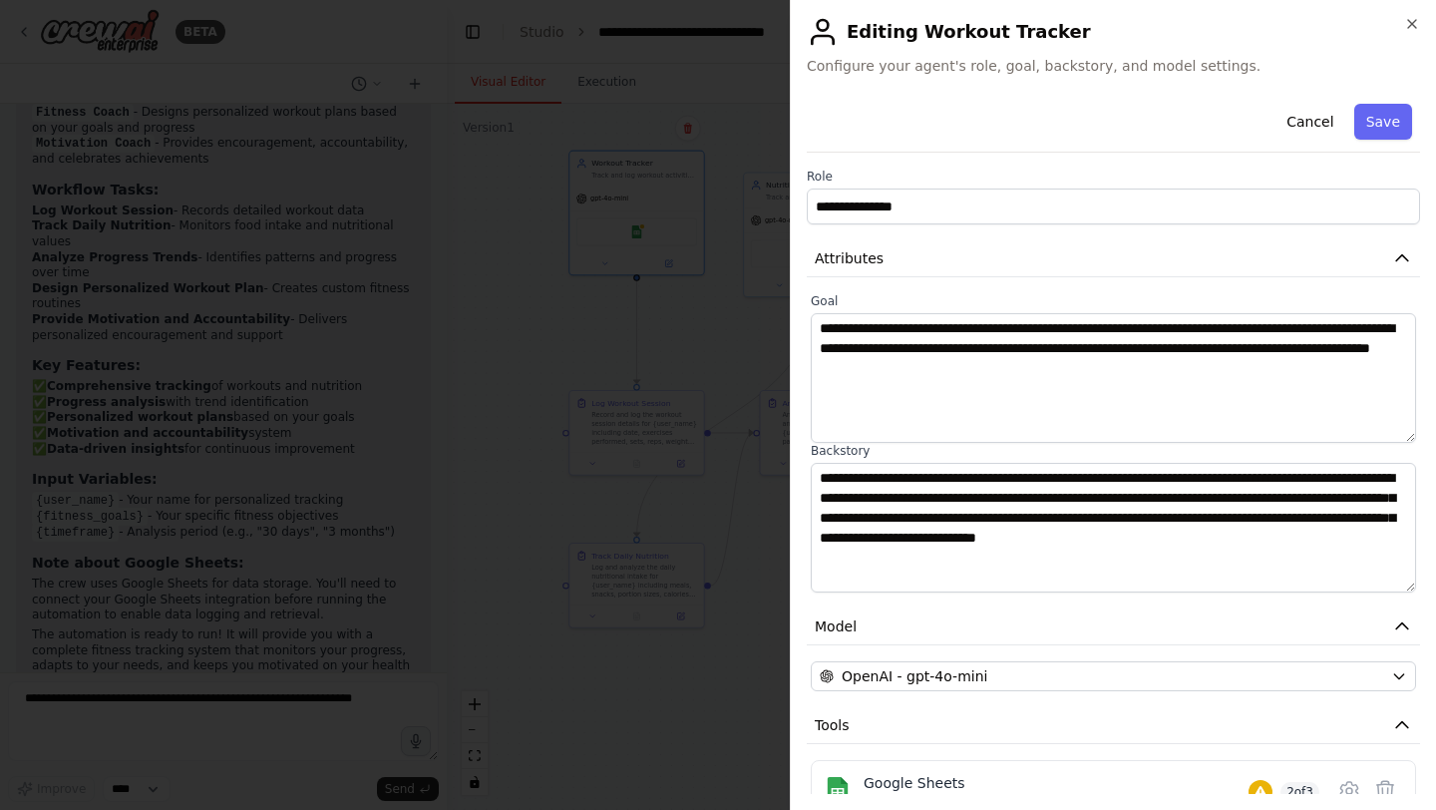
click at [505, 366] on div at bounding box center [718, 405] width 1436 height 810
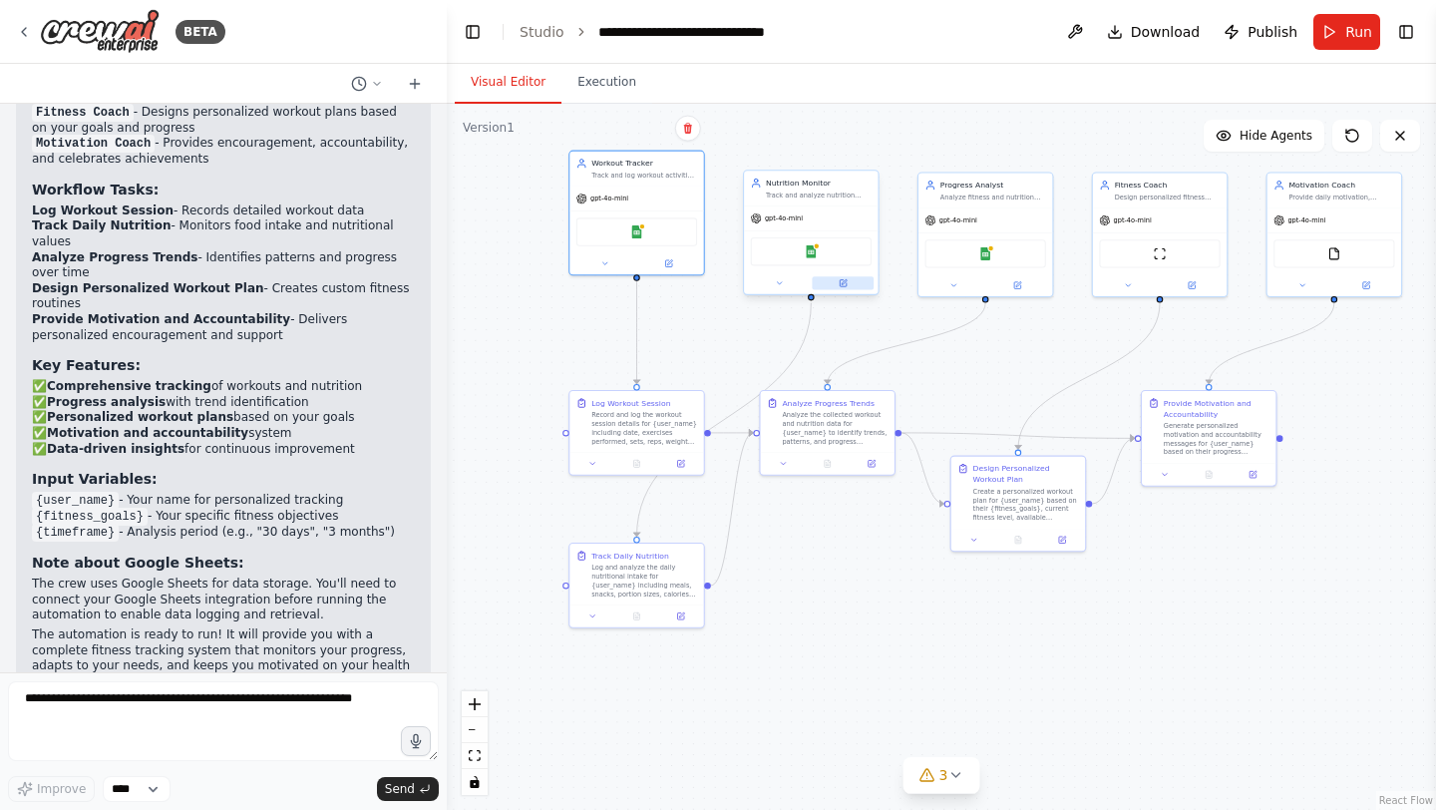
click at [847, 283] on icon at bounding box center [843, 283] width 9 height 9
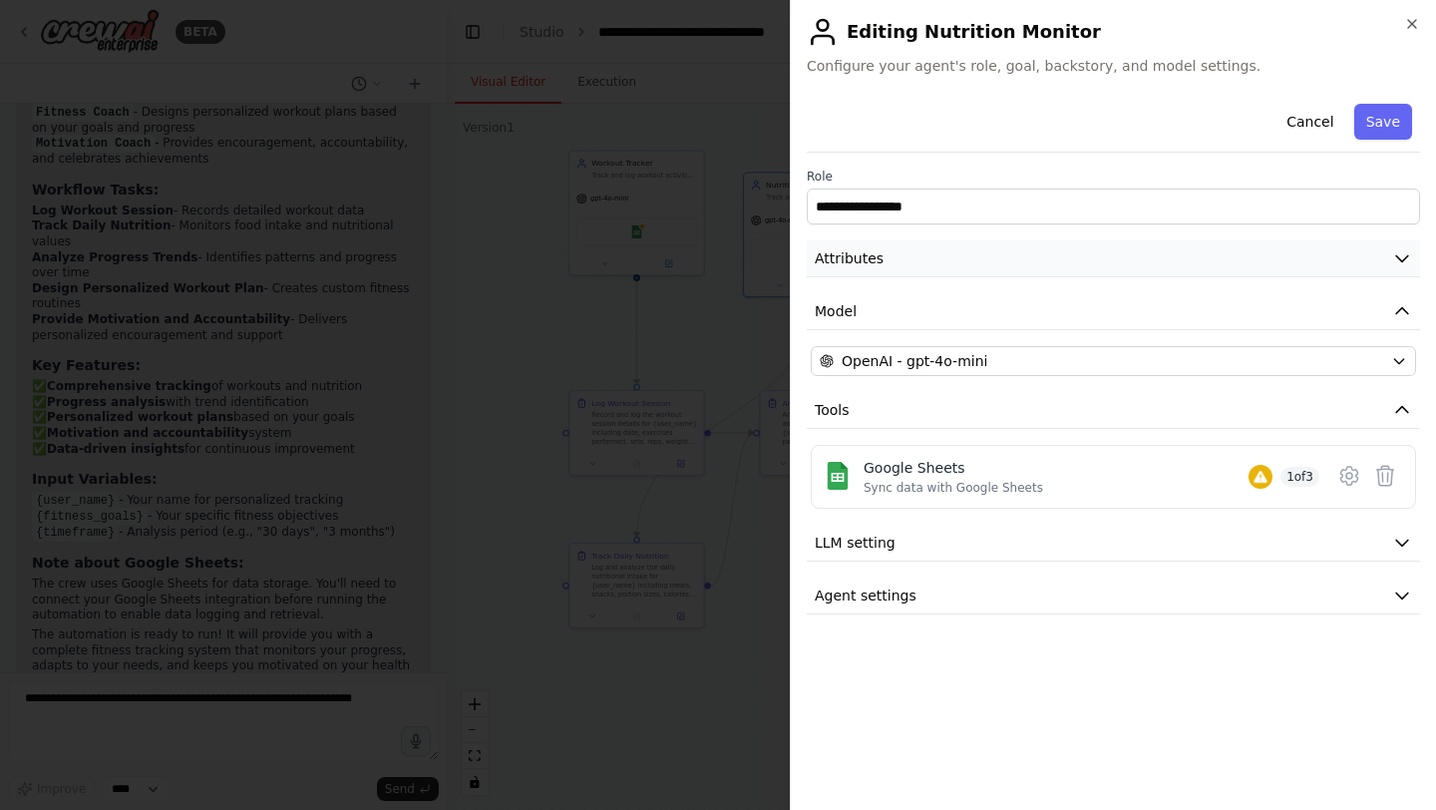
click at [899, 265] on button "Attributes" at bounding box center [1113, 258] width 613 height 37
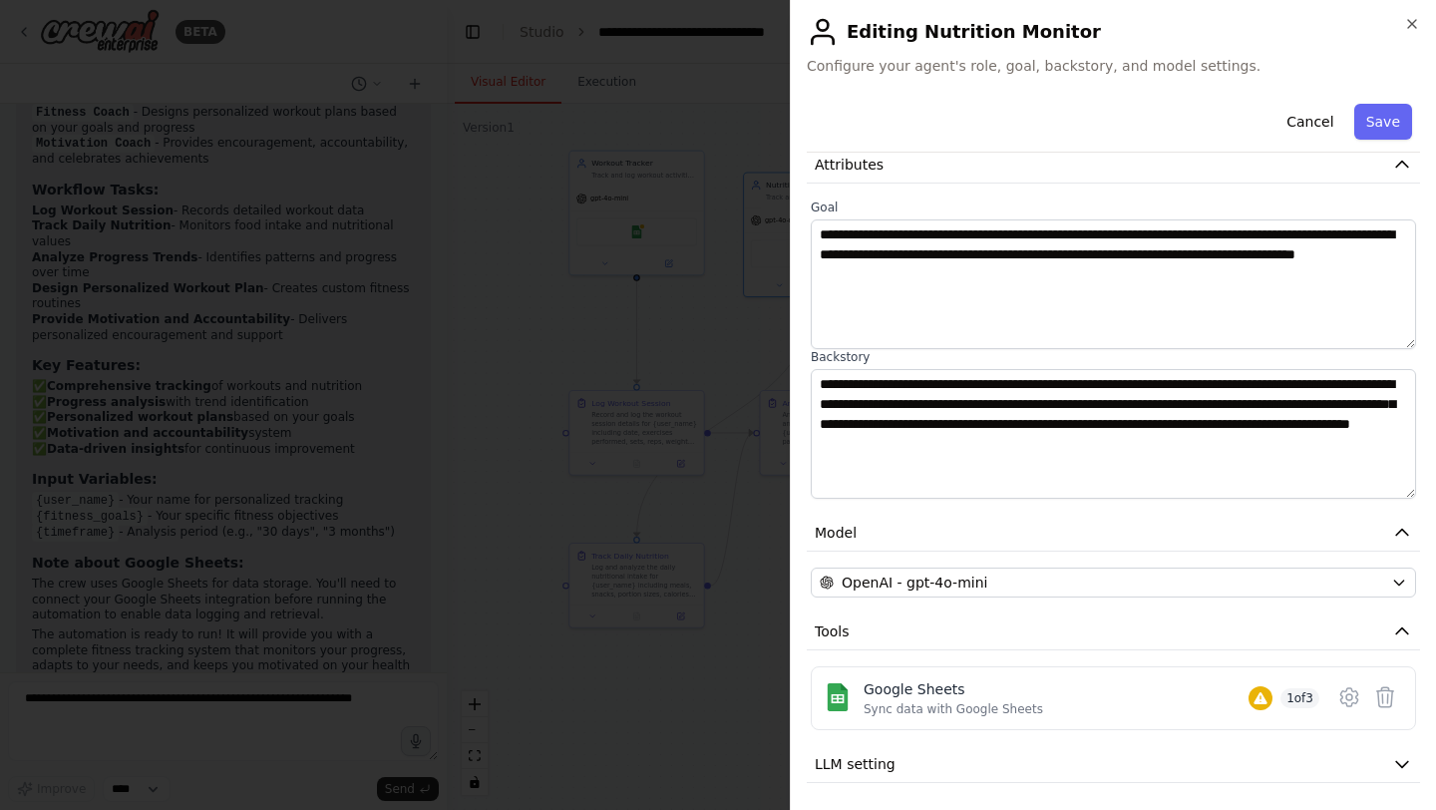
scroll to position [100, 0]
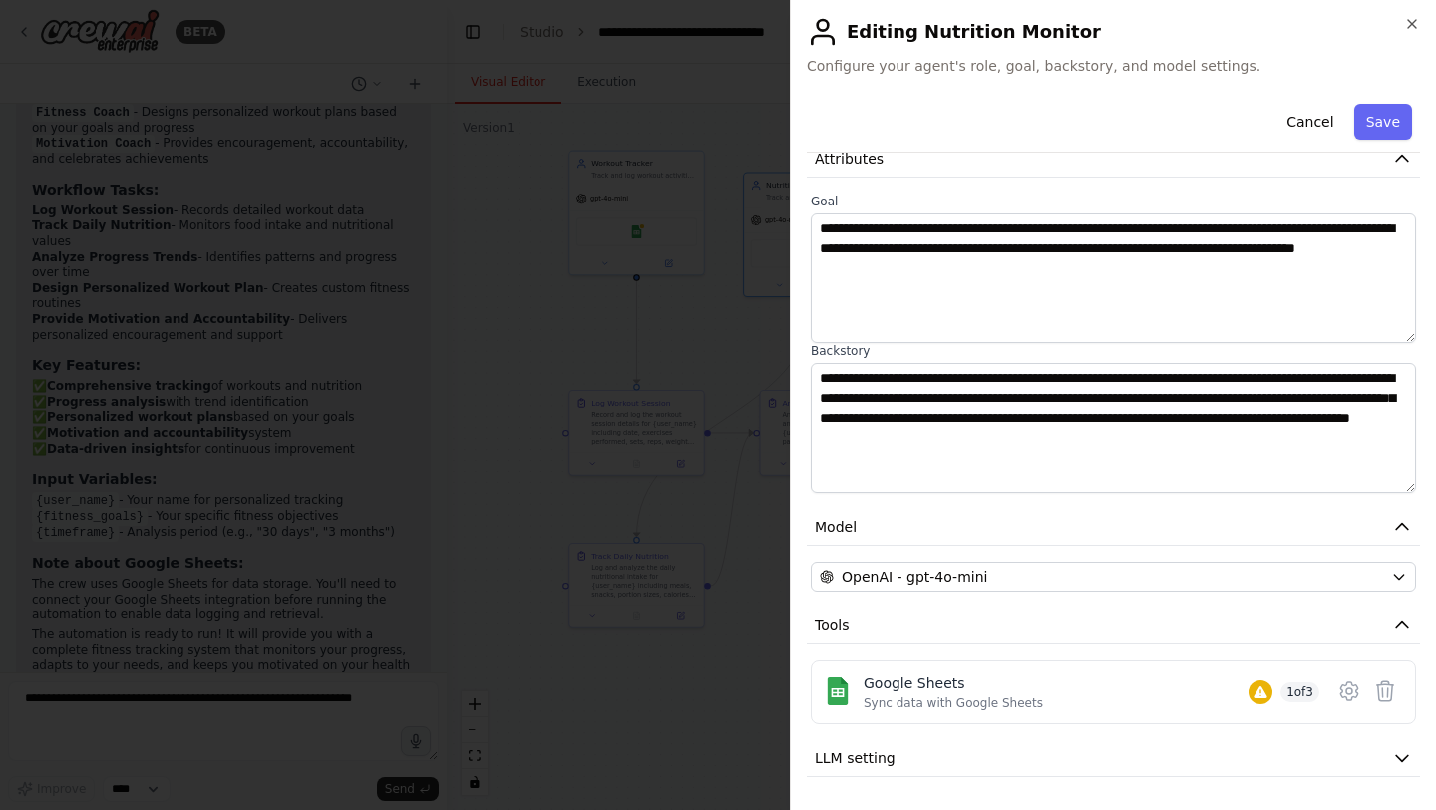
click at [559, 383] on div at bounding box center [718, 405] width 1436 height 810
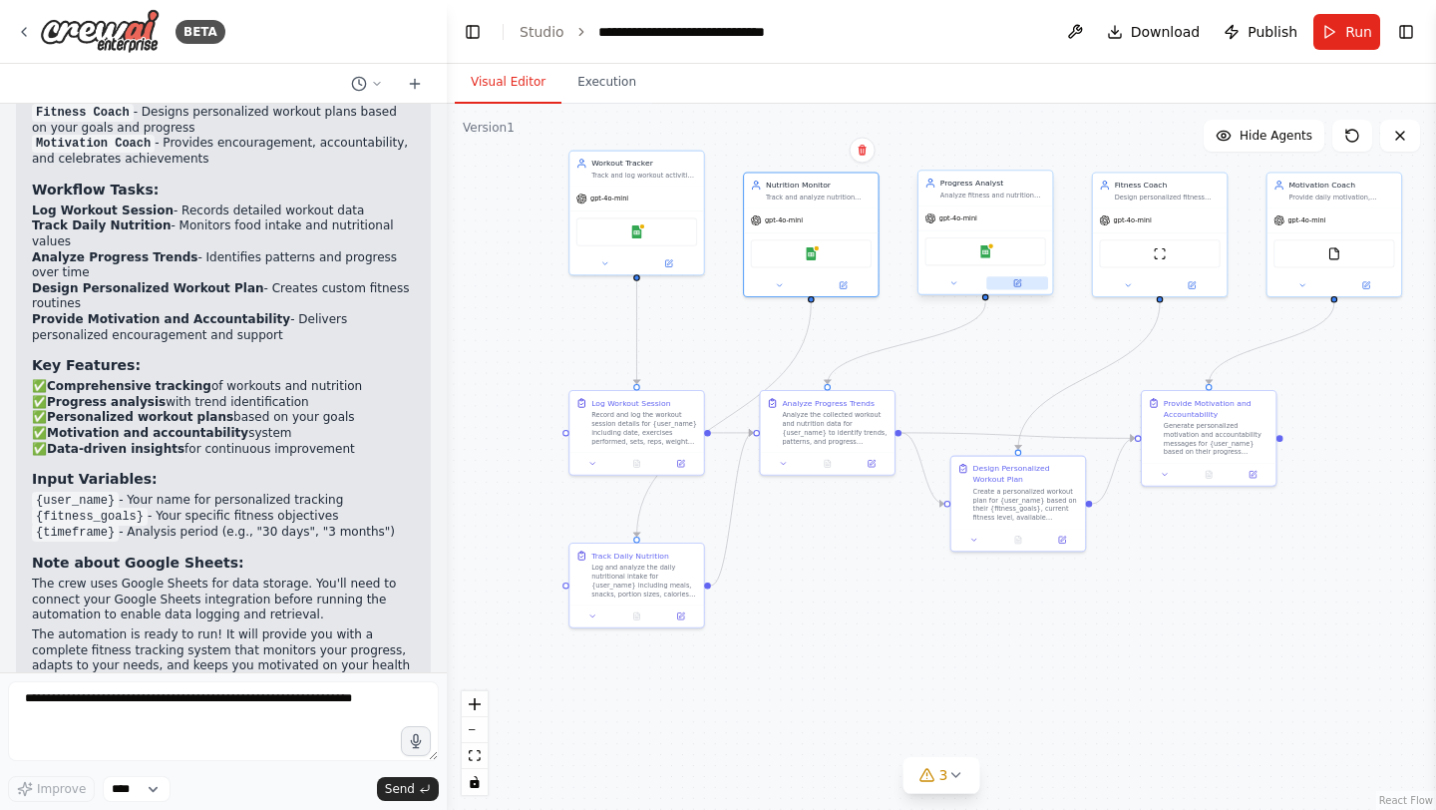
click at [1024, 285] on button at bounding box center [1017, 282] width 62 height 13
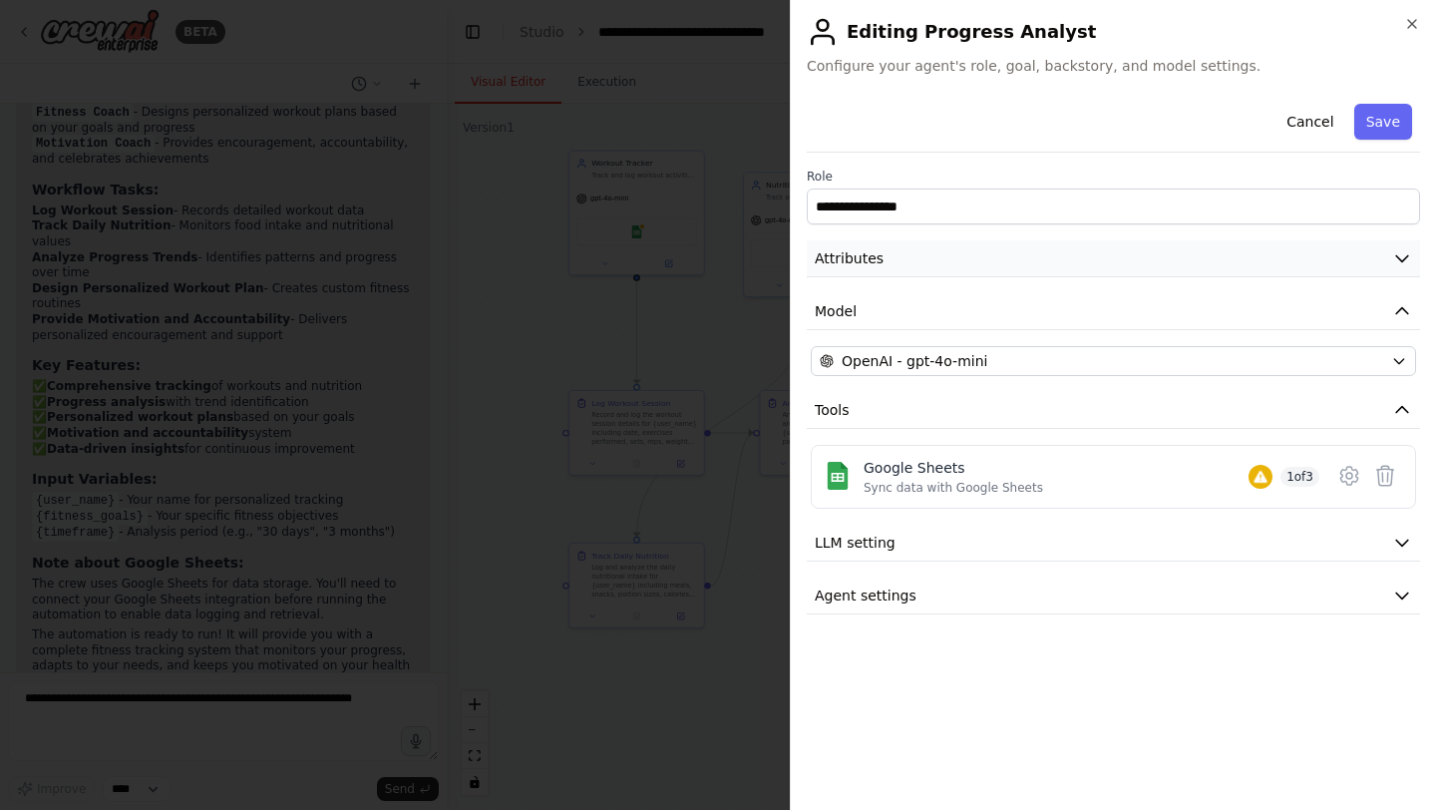
click at [978, 251] on button "Attributes" at bounding box center [1113, 258] width 613 height 37
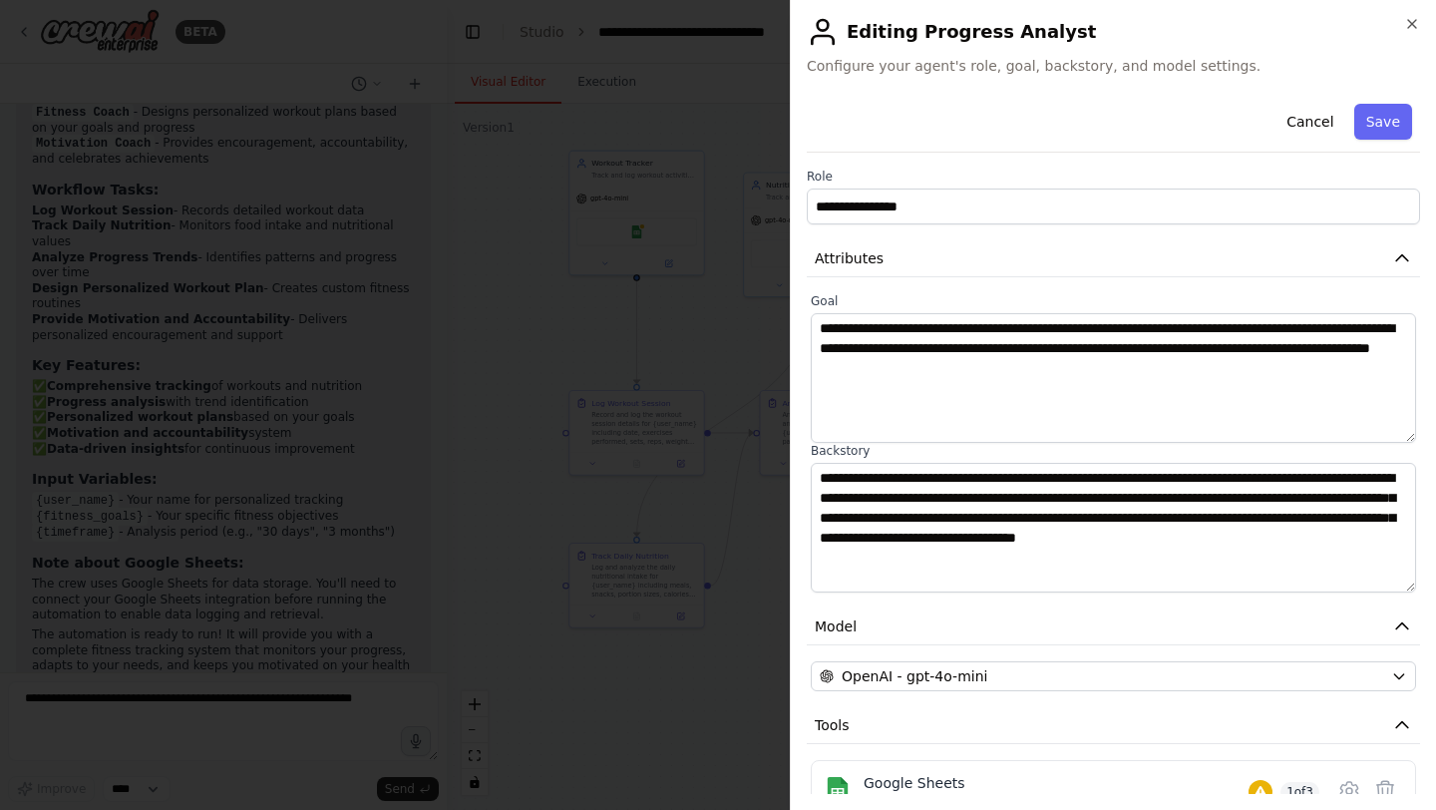
click at [540, 326] on div at bounding box center [718, 405] width 1436 height 810
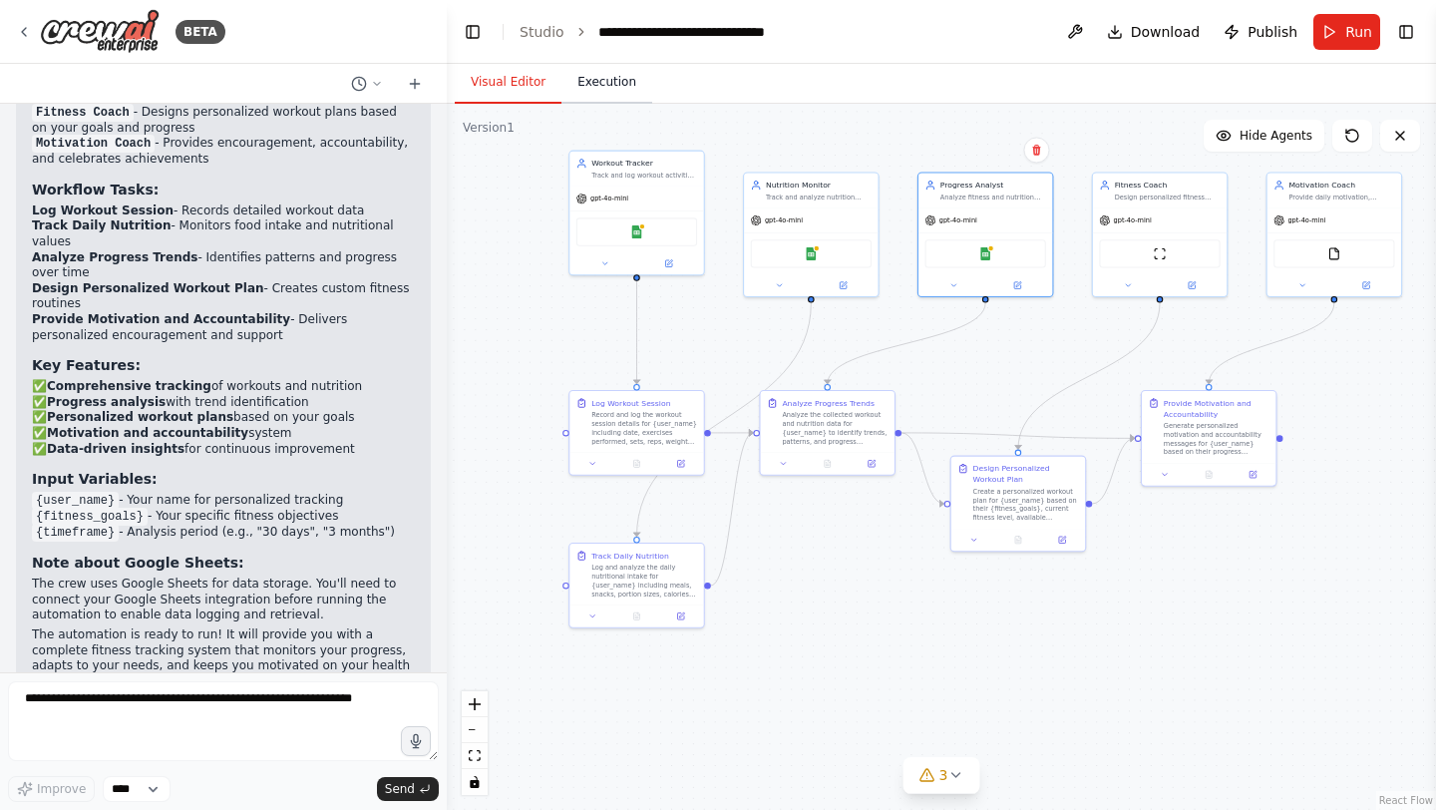
click at [593, 96] on button "Execution" at bounding box center [606, 83] width 91 height 42
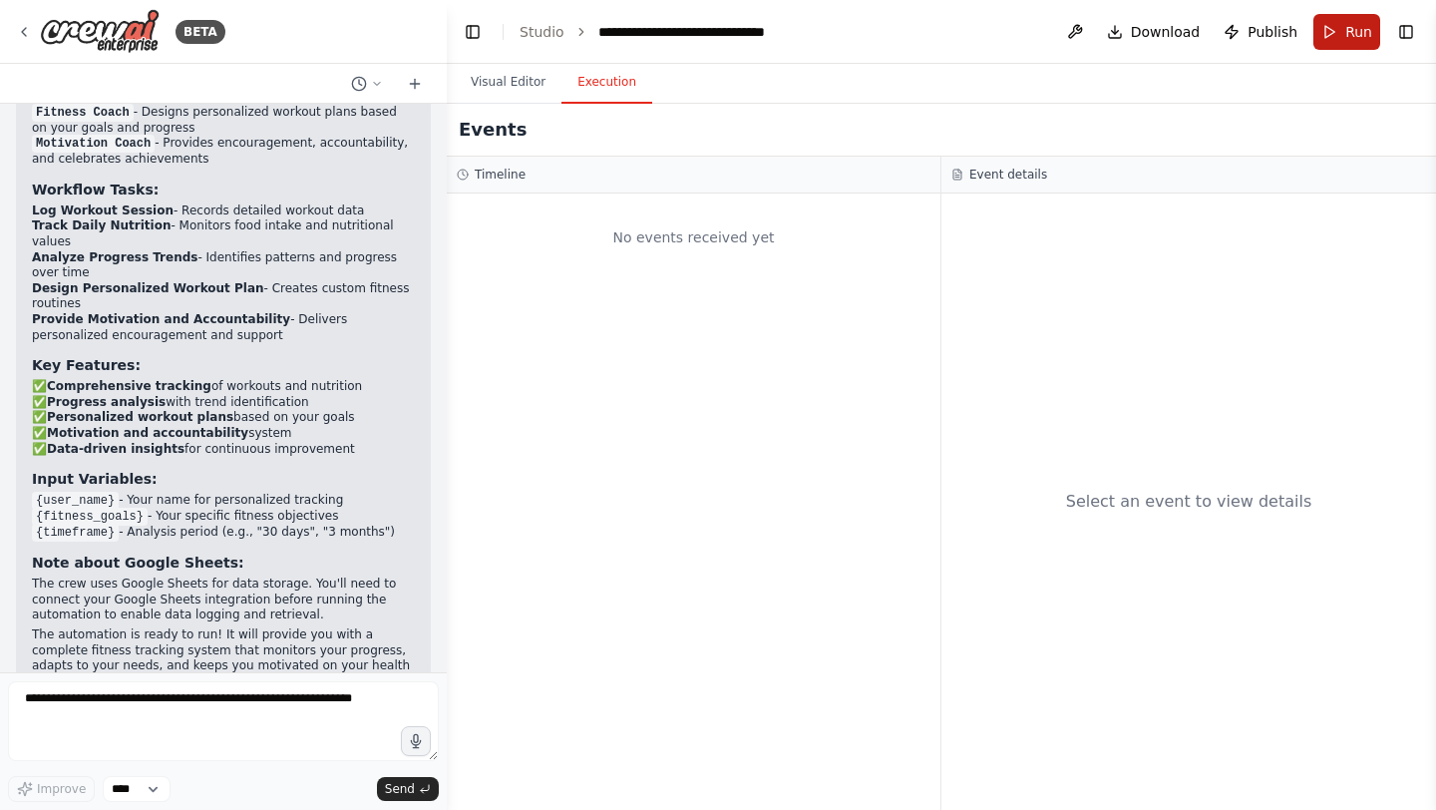
click at [1351, 20] on button "Run" at bounding box center [1346, 32] width 67 height 36
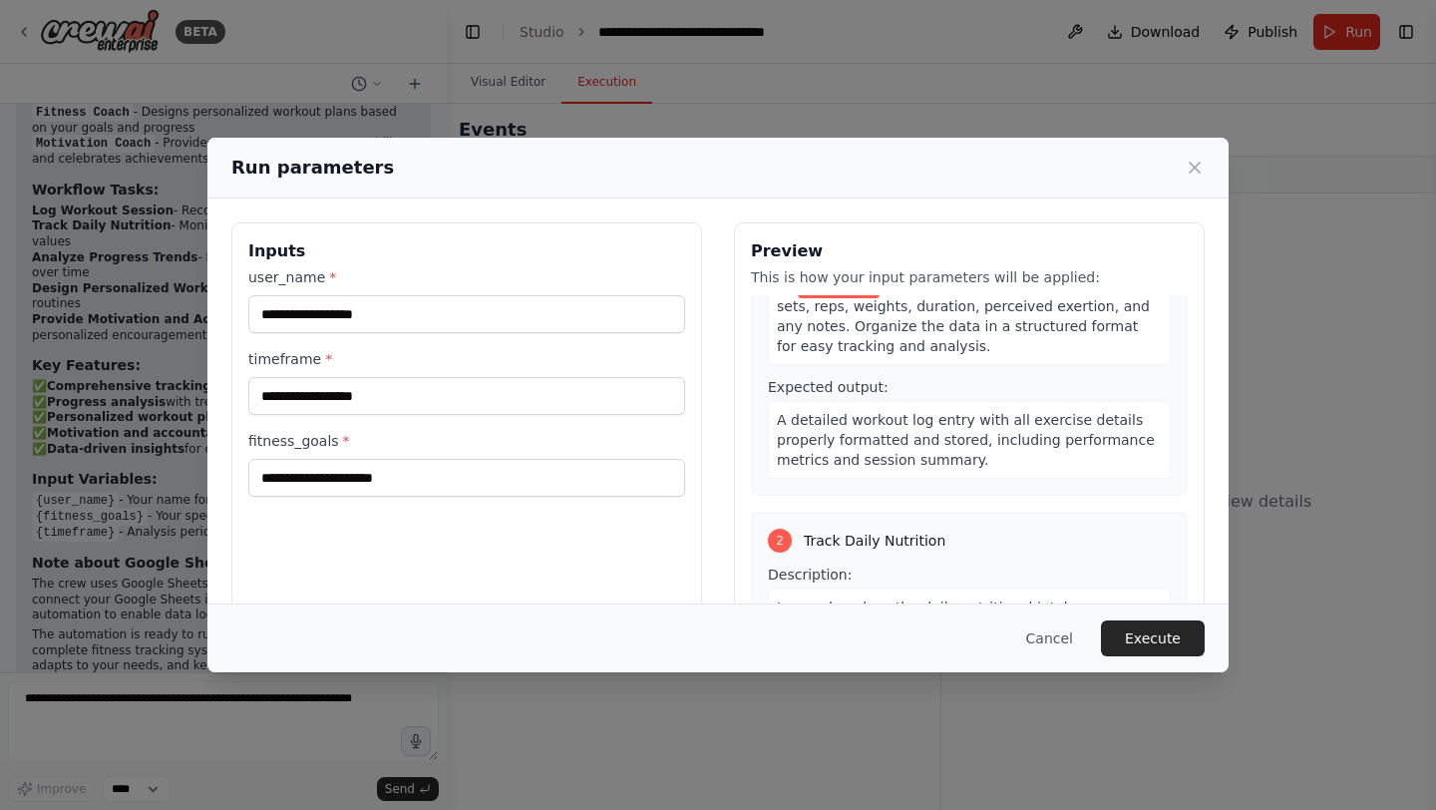
scroll to position [0, 0]
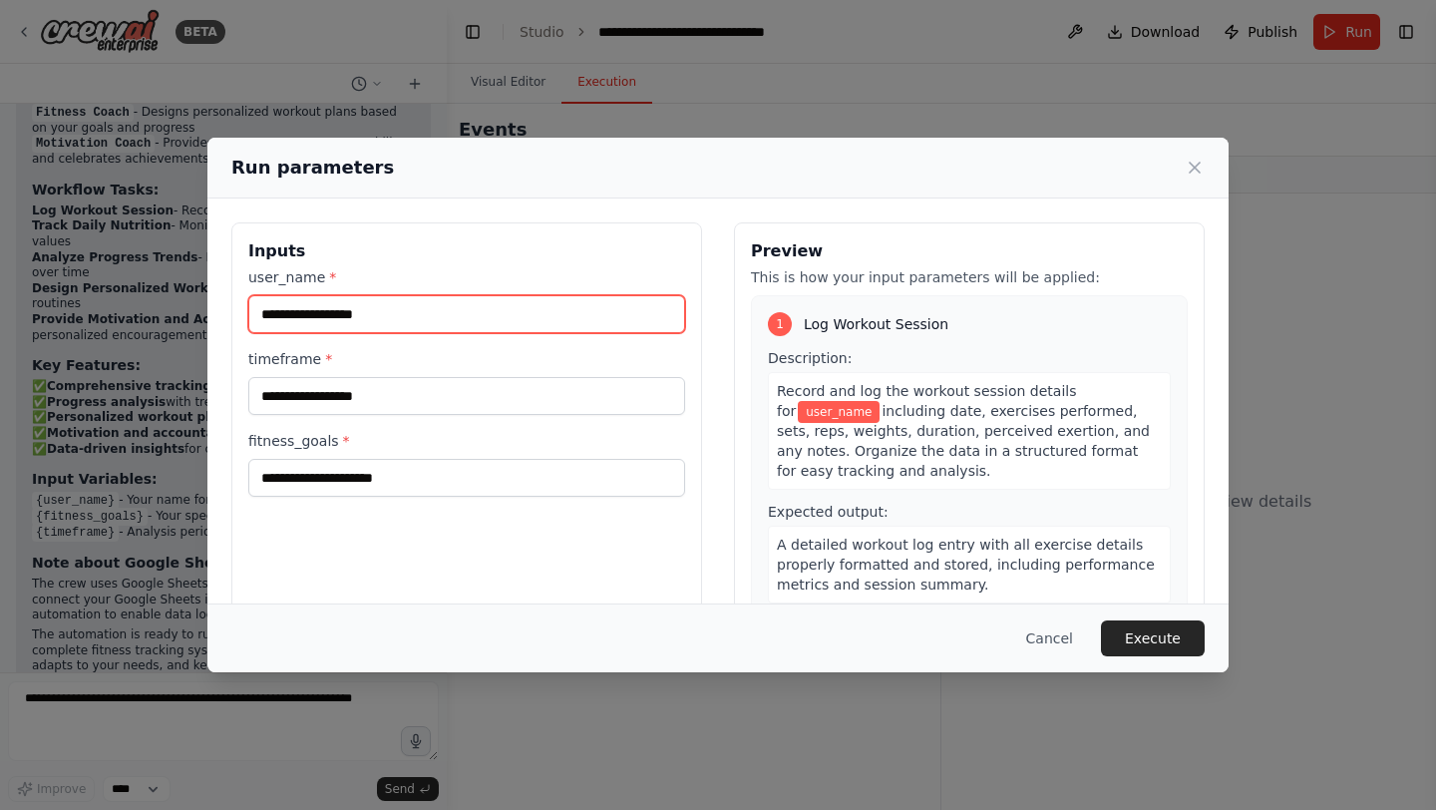
click at [291, 312] on input "user_name *" at bounding box center [466, 314] width 437 height 38
type input "****"
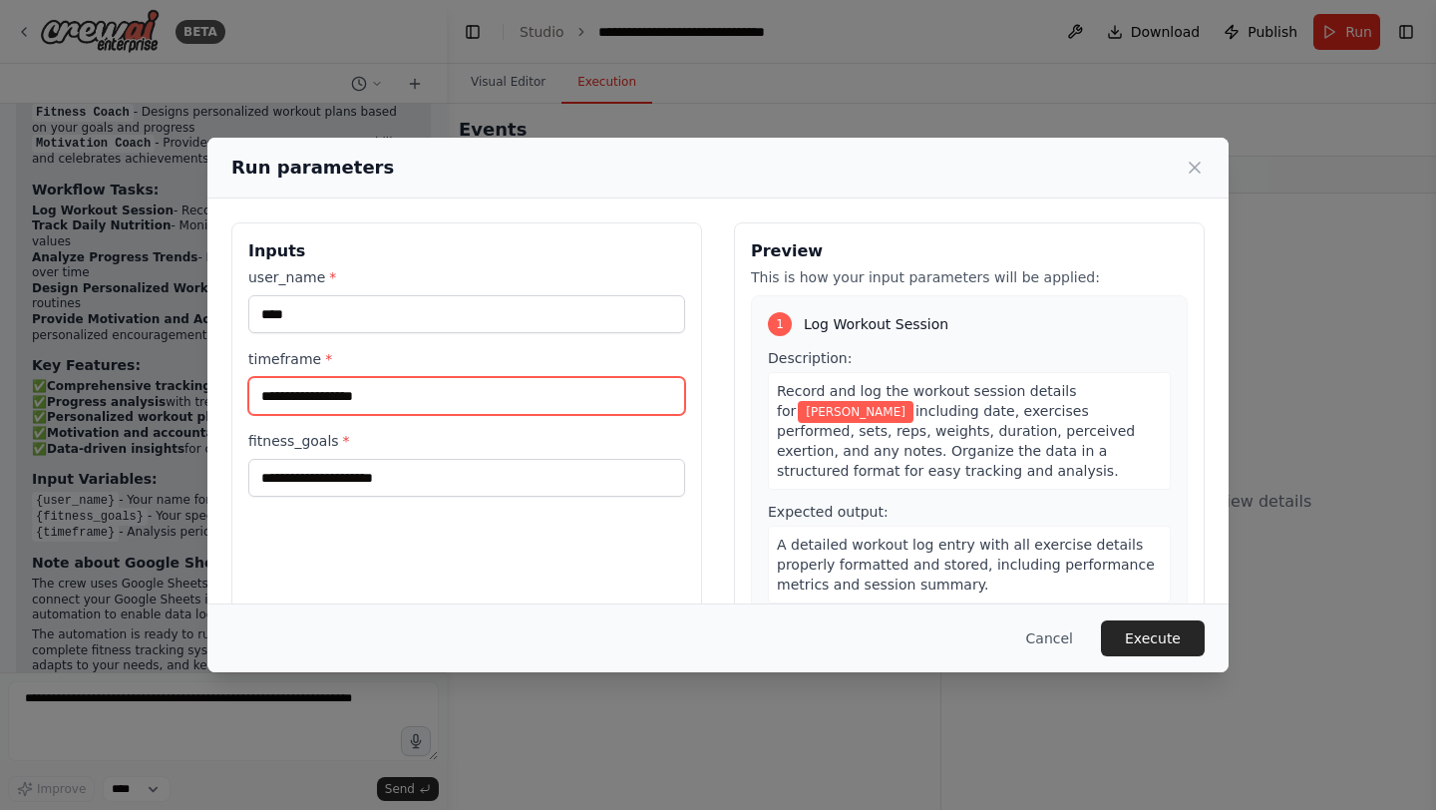
click at [303, 400] on input "timeframe *" at bounding box center [466, 396] width 437 height 38
type input "*******"
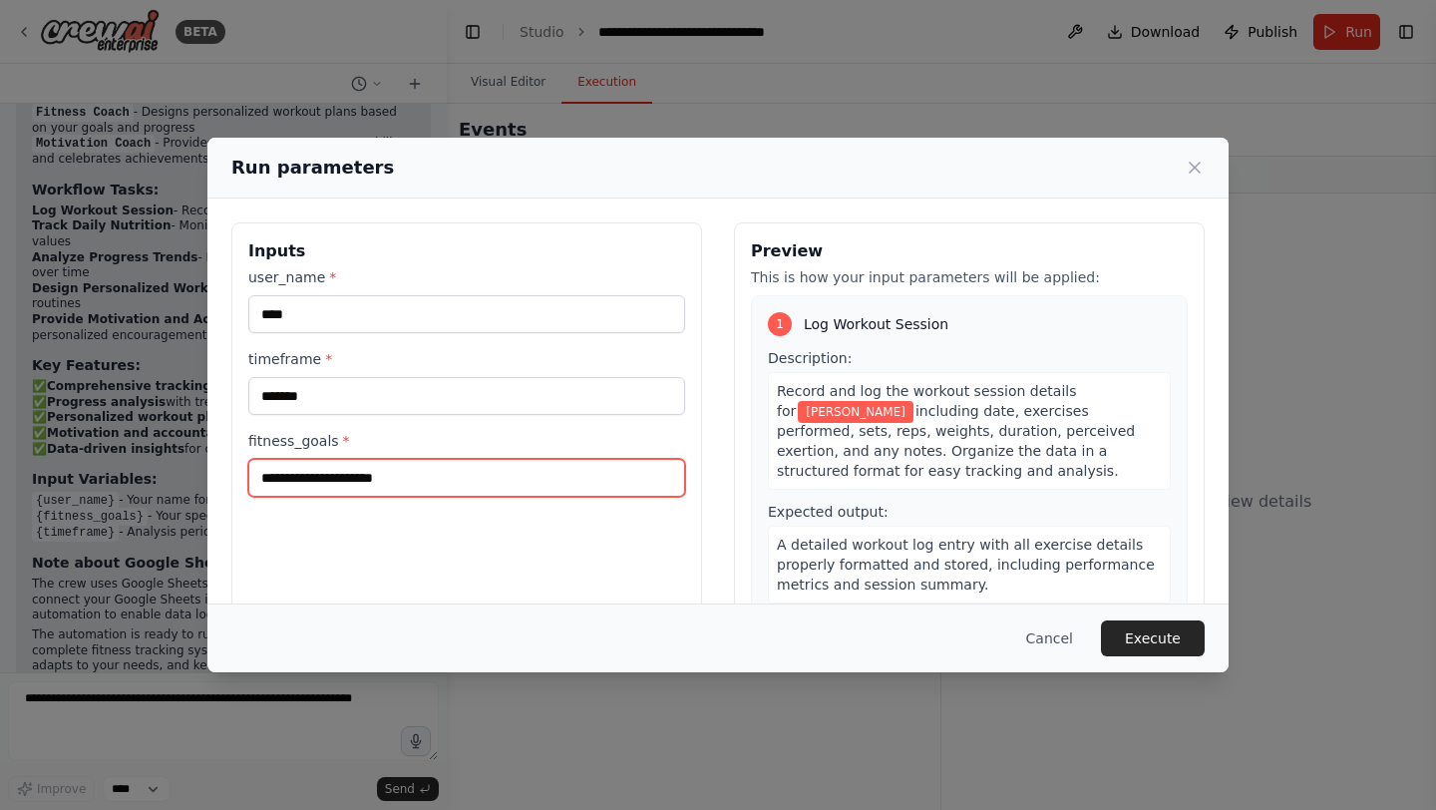
click at [310, 486] on input "fitness_goals *" at bounding box center [466, 478] width 437 height 38
type input "**********"
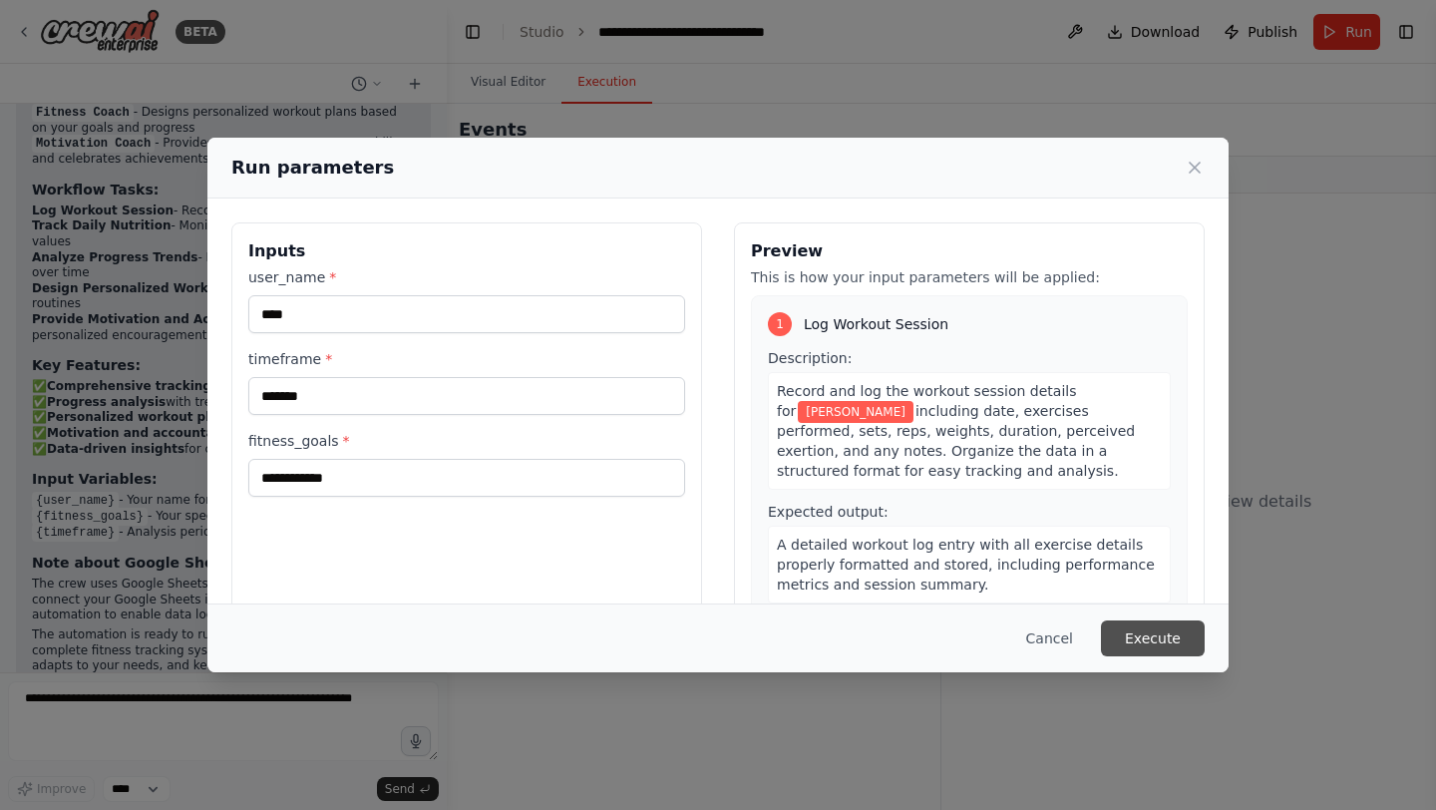
click at [1135, 628] on button "Execute" at bounding box center [1153, 638] width 104 height 36
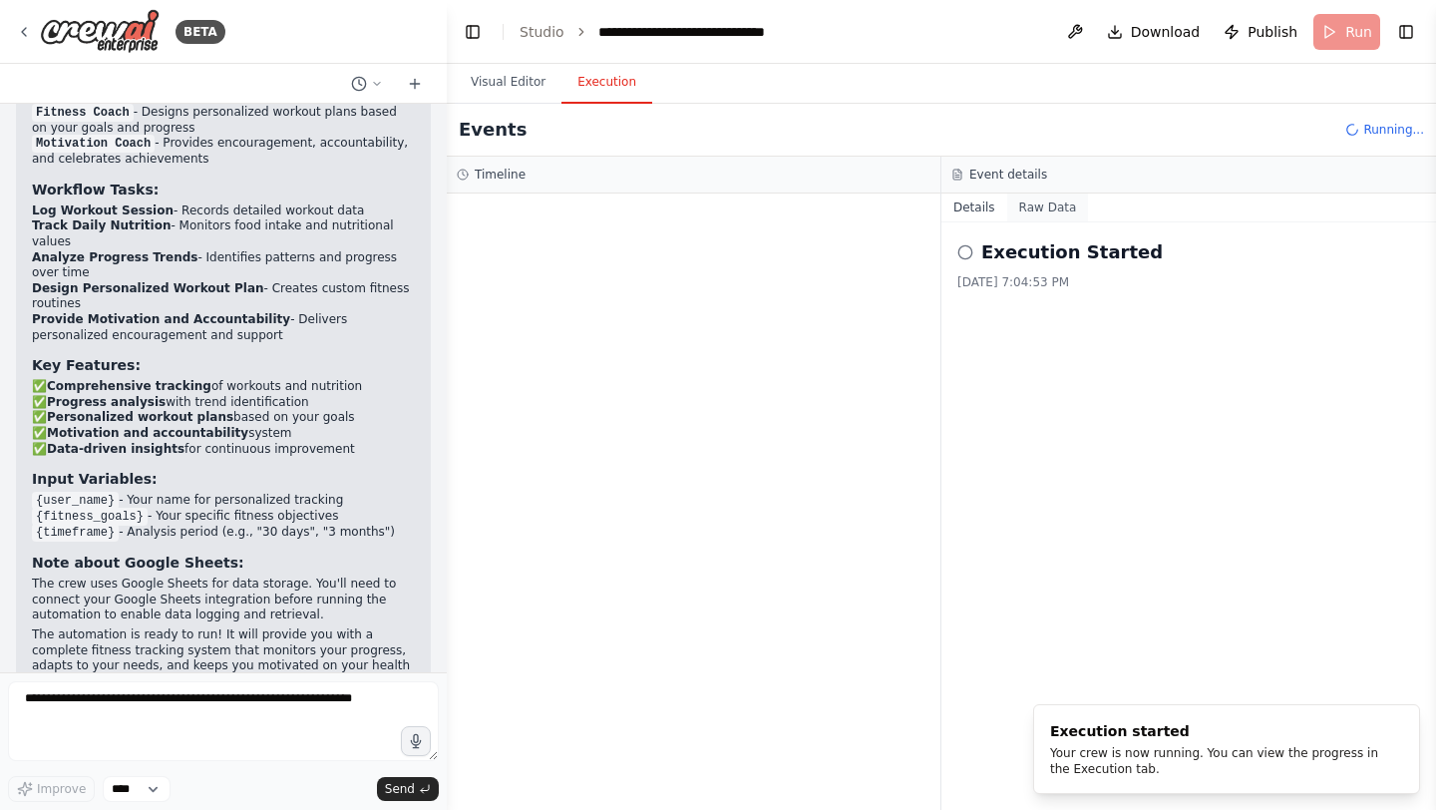
click at [1039, 200] on button "Raw Data" at bounding box center [1048, 207] width 82 height 28
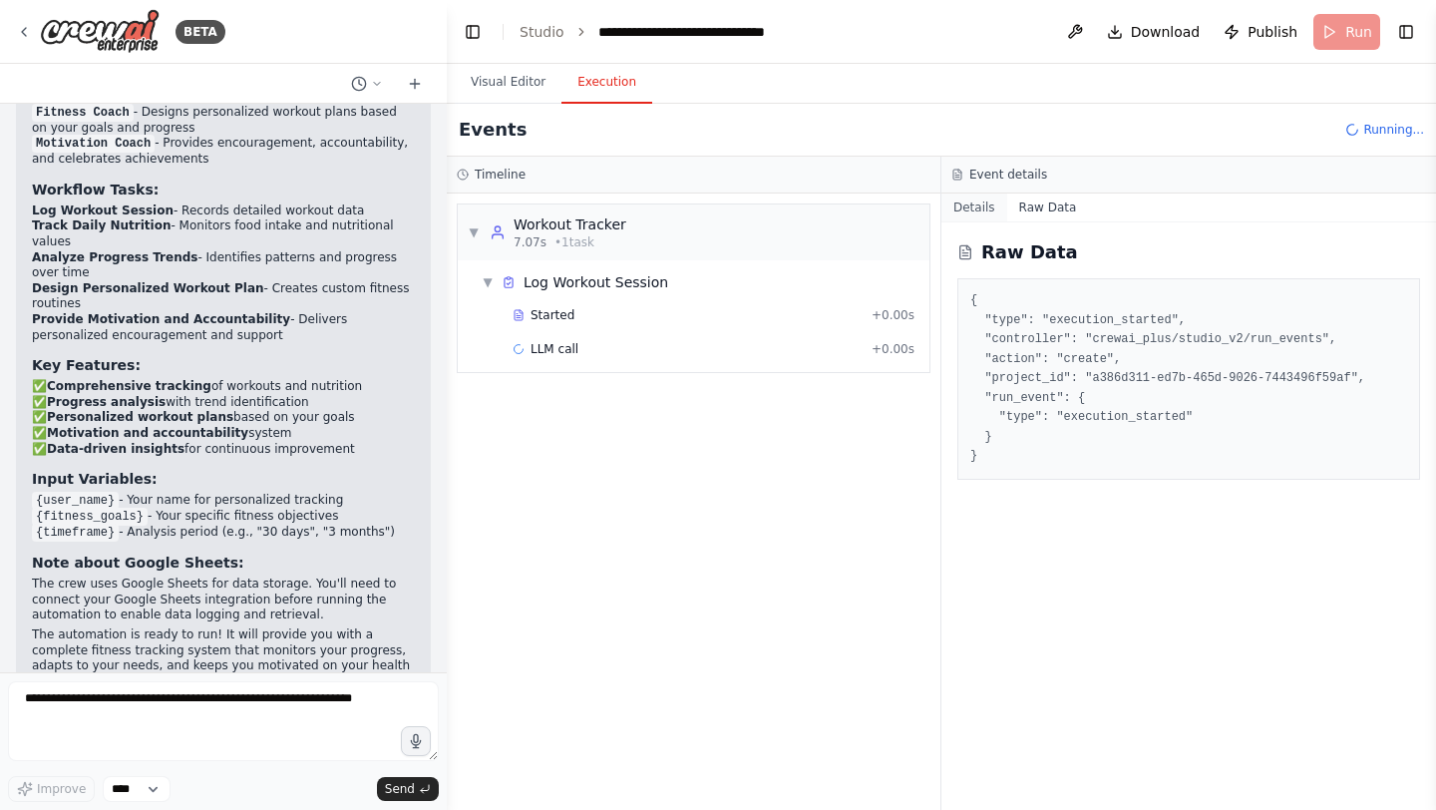
click at [987, 212] on button "Details" at bounding box center [974, 207] width 66 height 28
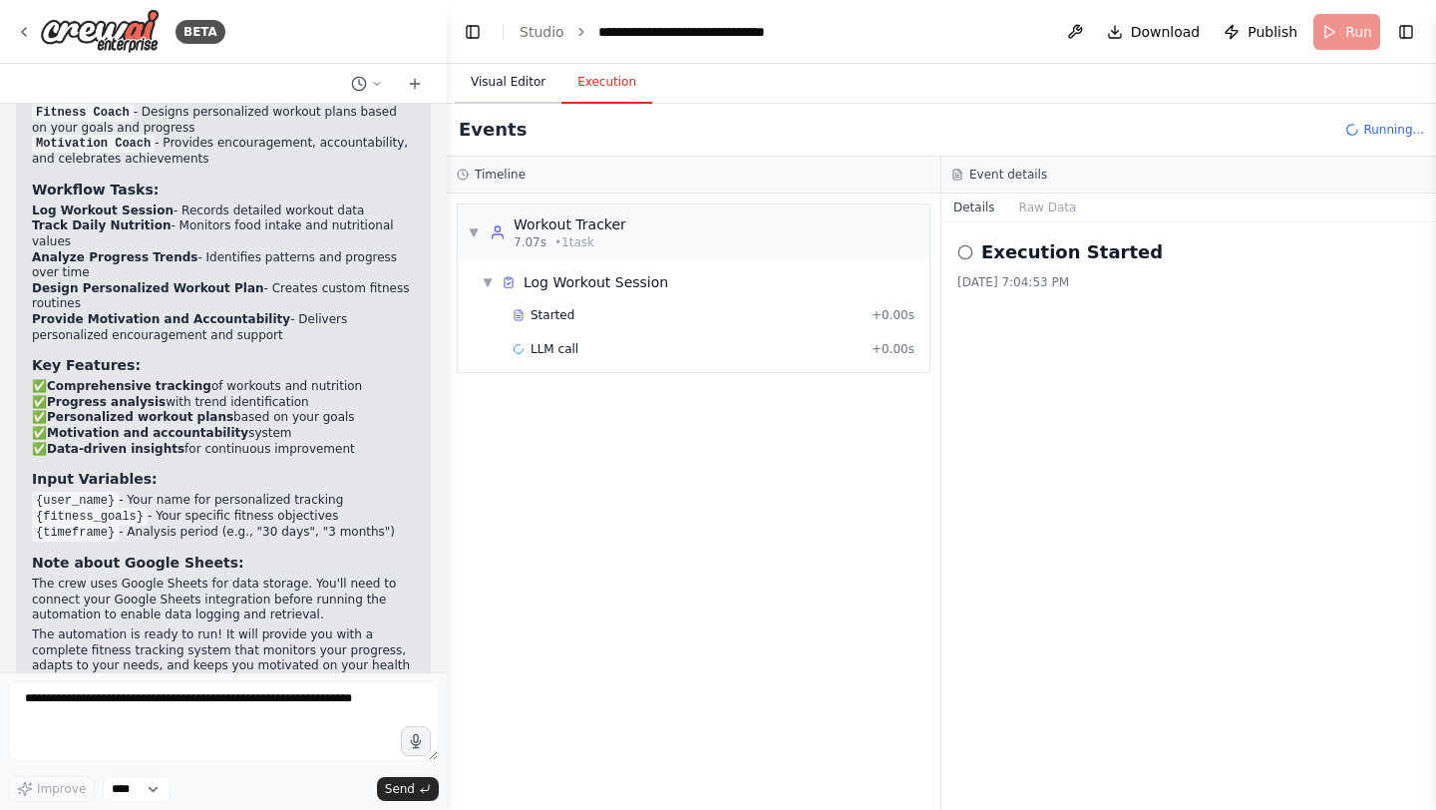
click at [501, 93] on button "Visual Editor" at bounding box center [508, 83] width 107 height 42
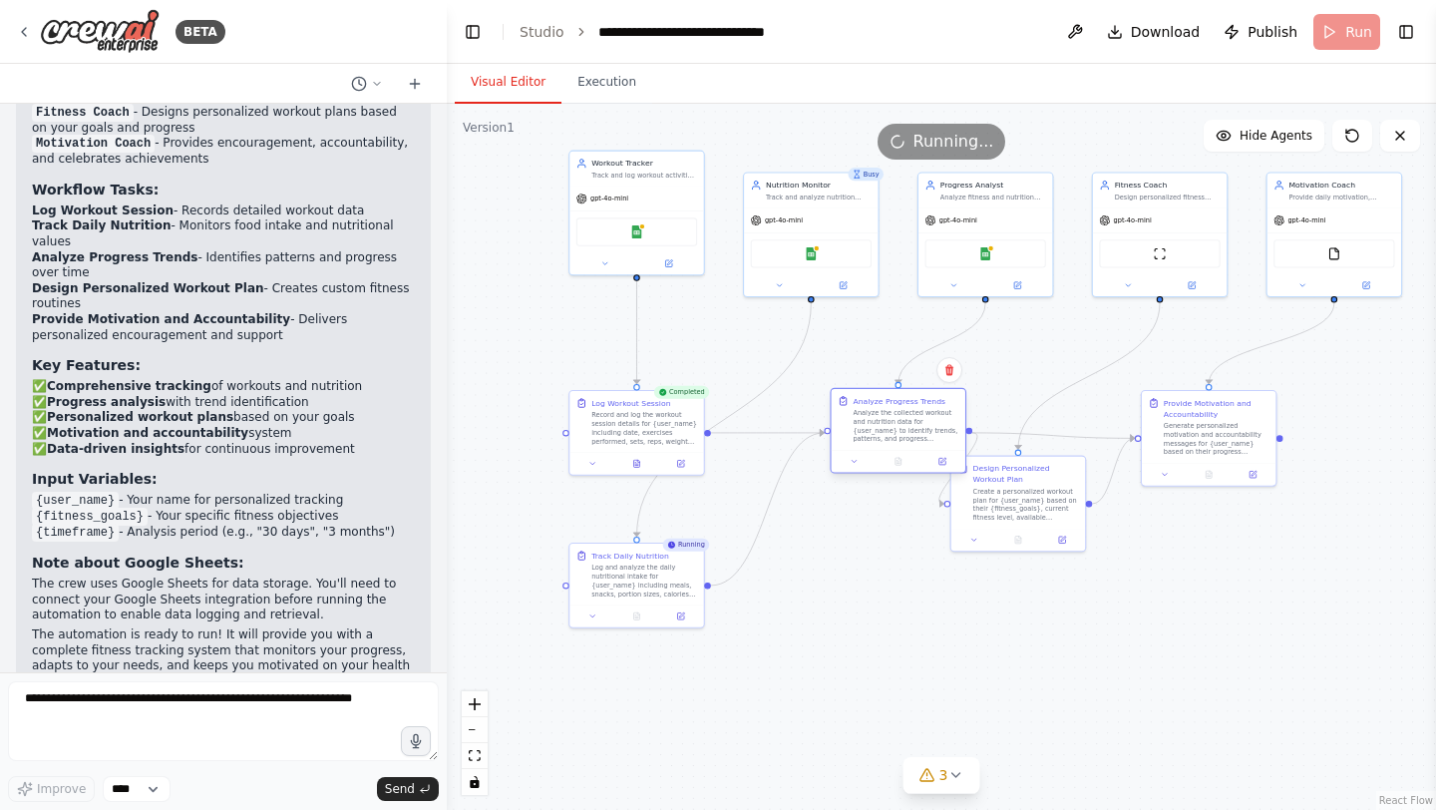
drag, startPoint x: 823, startPoint y: 425, endPoint x: 897, endPoint y: 420, distance: 74.9
click at [897, 420] on div "Analyze the collected workout and nutrition data for {user_name} to identify tr…" at bounding box center [906, 426] width 106 height 35
drag, startPoint x: 1029, startPoint y: 498, endPoint x: 1075, endPoint y: 499, distance: 45.9
click at [1075, 499] on div "Create a personalized workout plan for {user_name} based on their {fitness_goal…" at bounding box center [1069, 502] width 106 height 35
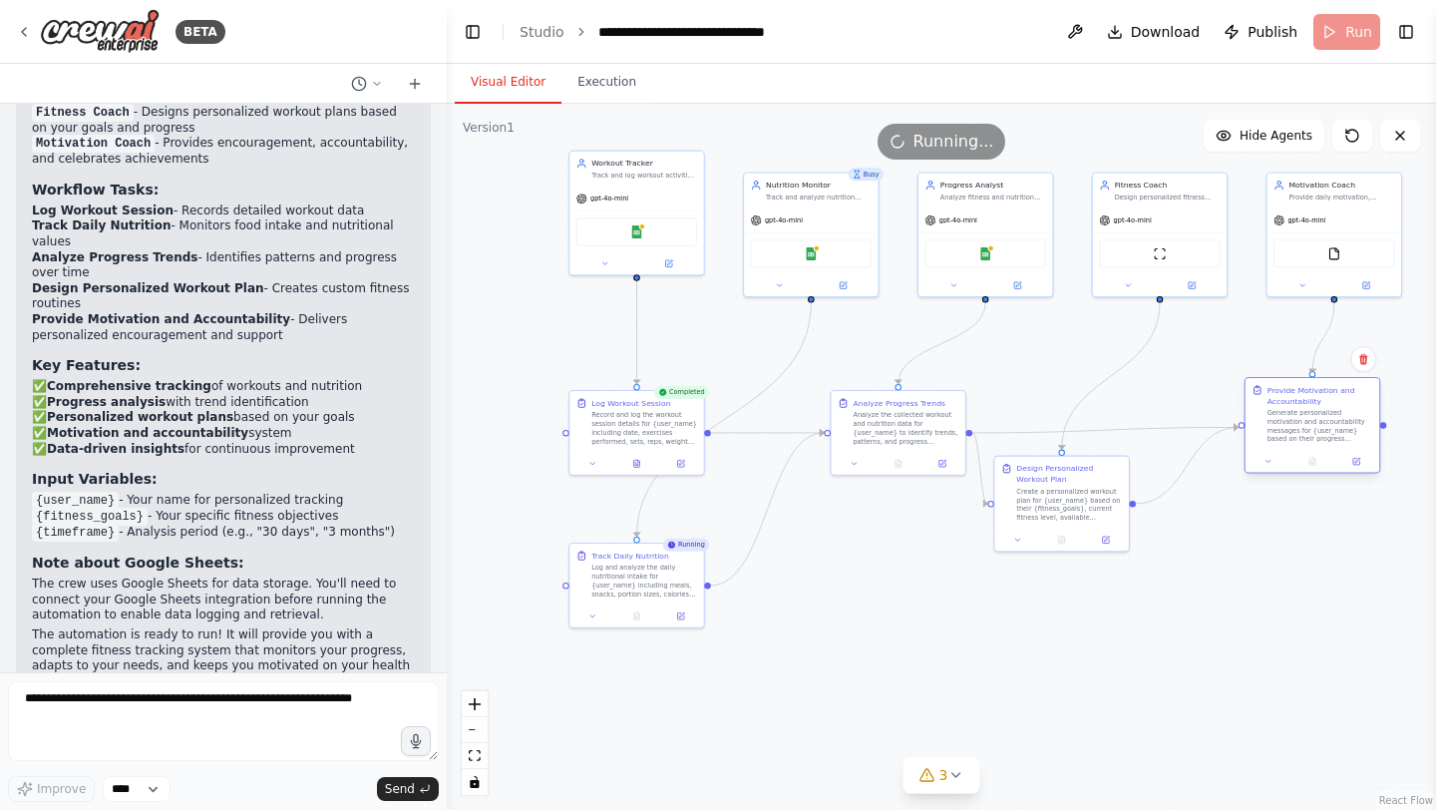
drag, startPoint x: 1187, startPoint y: 431, endPoint x: 1293, endPoint y: 417, distance: 107.6
click at [1293, 417] on div "Generate personalized motivation and accountability messages for {user_name} ba…" at bounding box center [1320, 426] width 106 height 35
drag, startPoint x: 1068, startPoint y: 493, endPoint x: 1120, endPoint y: 499, distance: 52.2
click at [1120, 499] on div "Create a personalized workout plan for {user_name} based on their {fitness_goal…" at bounding box center [1124, 513] width 106 height 35
drag, startPoint x: 874, startPoint y: 436, endPoint x: 907, endPoint y: 413, distance: 40.1
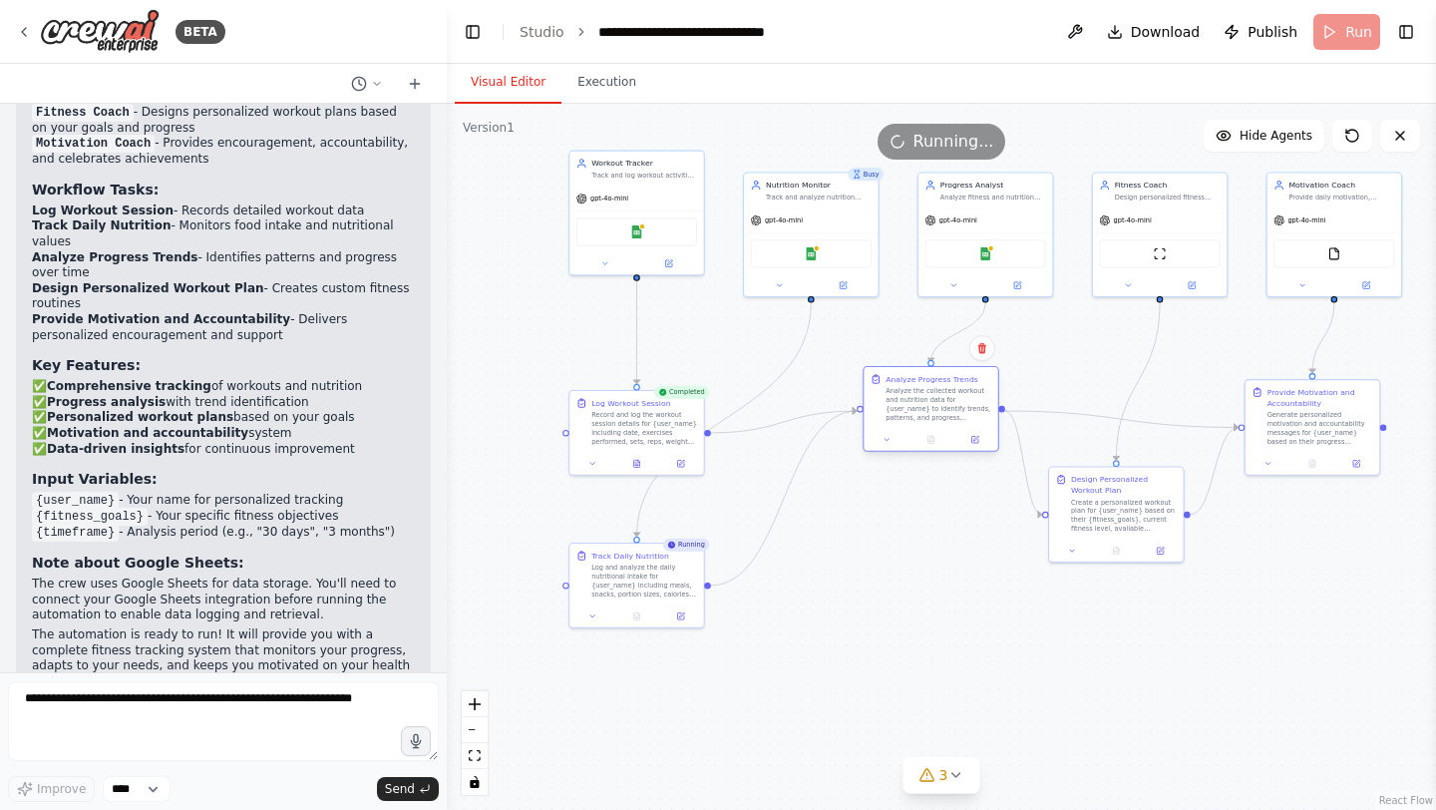
click at [907, 413] on div "Analyze the collected workout and nutrition data for {user_name} to identify tr…" at bounding box center [938, 404] width 106 height 35
drag, startPoint x: 644, startPoint y: 579, endPoint x: 773, endPoint y: 539, distance: 134.7
click at [773, 539] on div "Log and analyze the daily nutritional intake for {user_name} including meals, s…" at bounding box center [775, 534] width 106 height 35
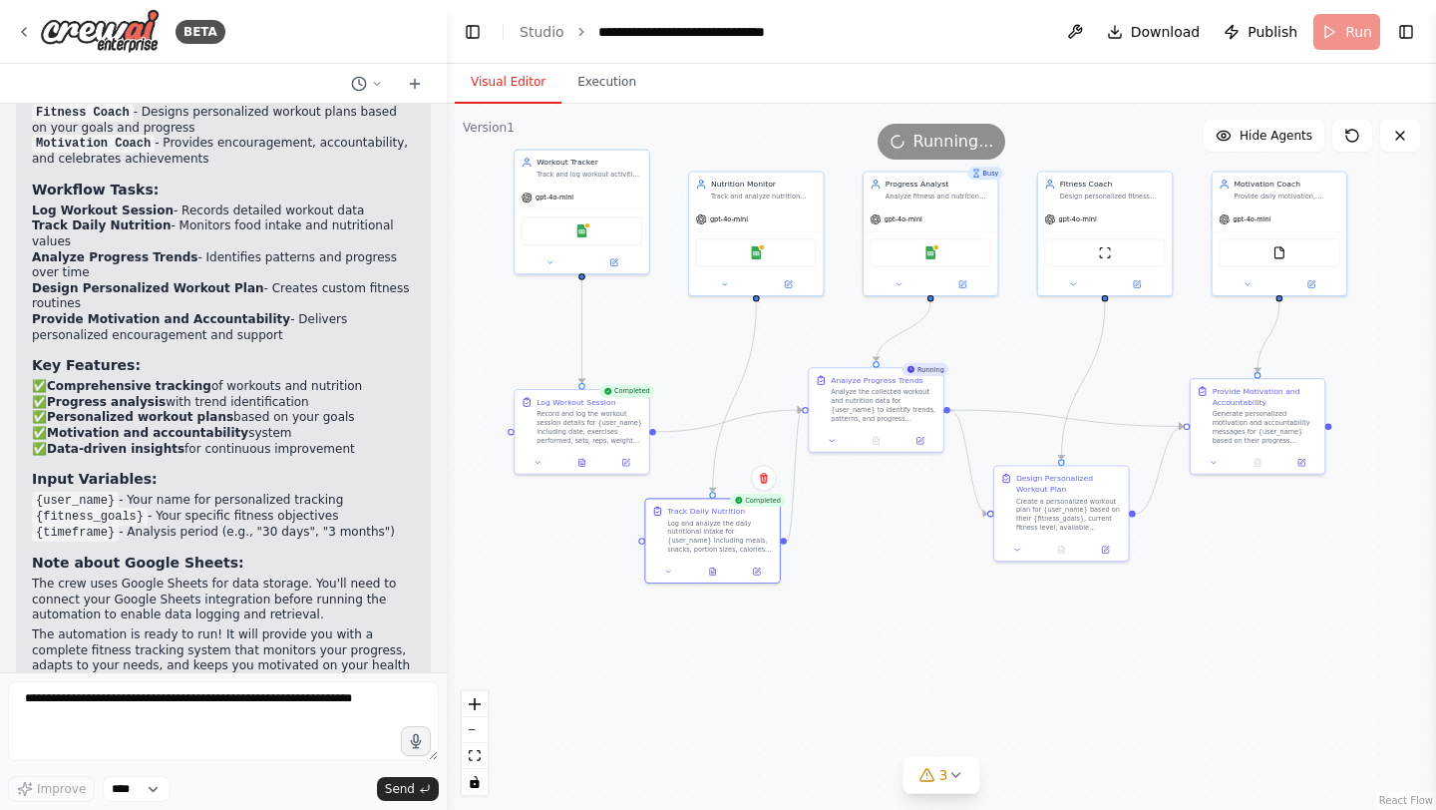
drag, startPoint x: 912, startPoint y: 598, endPoint x: 857, endPoint y: 597, distance: 54.8
click at [857, 597] on div ".deletable-edge-delete-btn { width: 20px; height: 20px; border: 0px solid #ffff…" at bounding box center [941, 457] width 989 height 706
click at [604, 80] on button "Execution" at bounding box center [606, 83] width 91 height 42
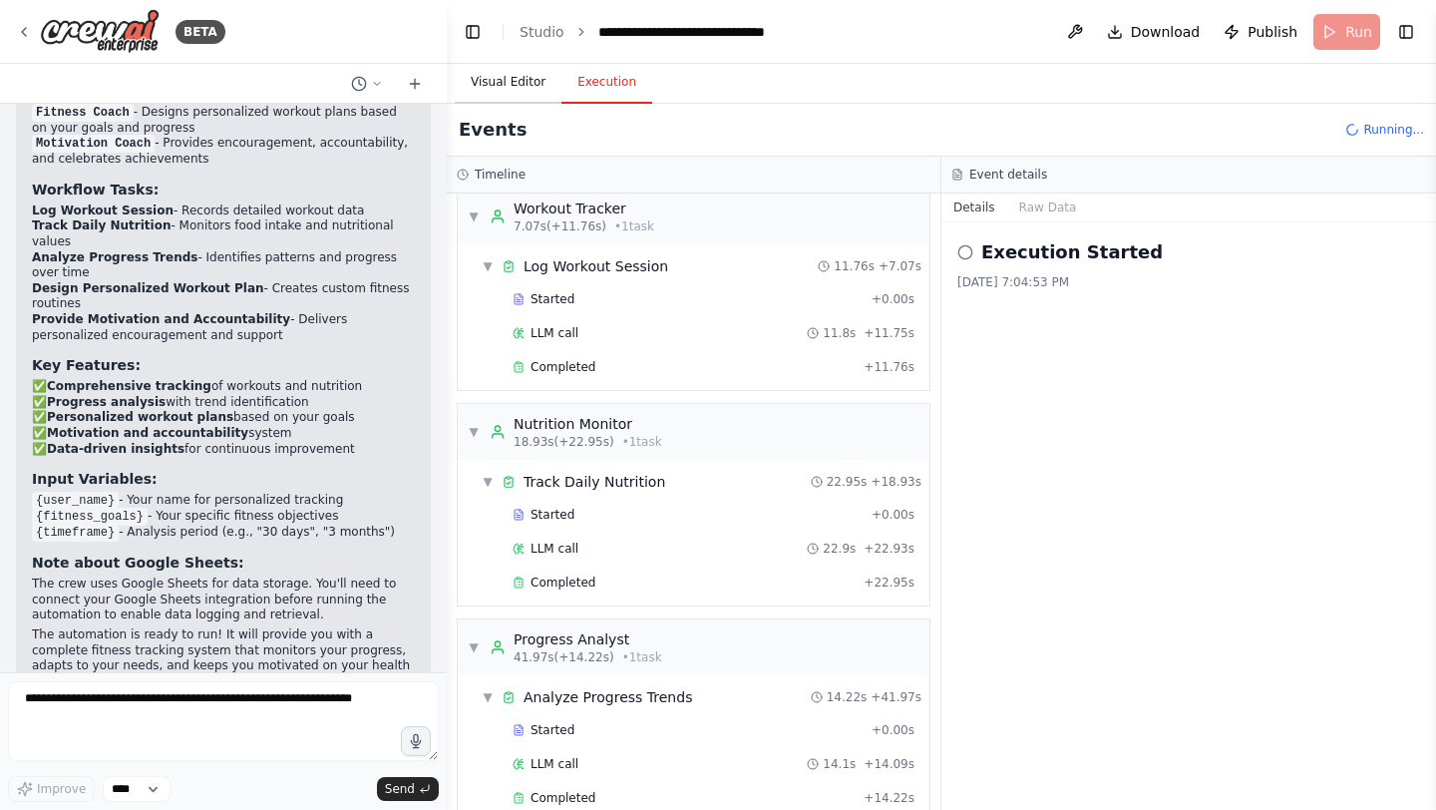
scroll to position [231, 0]
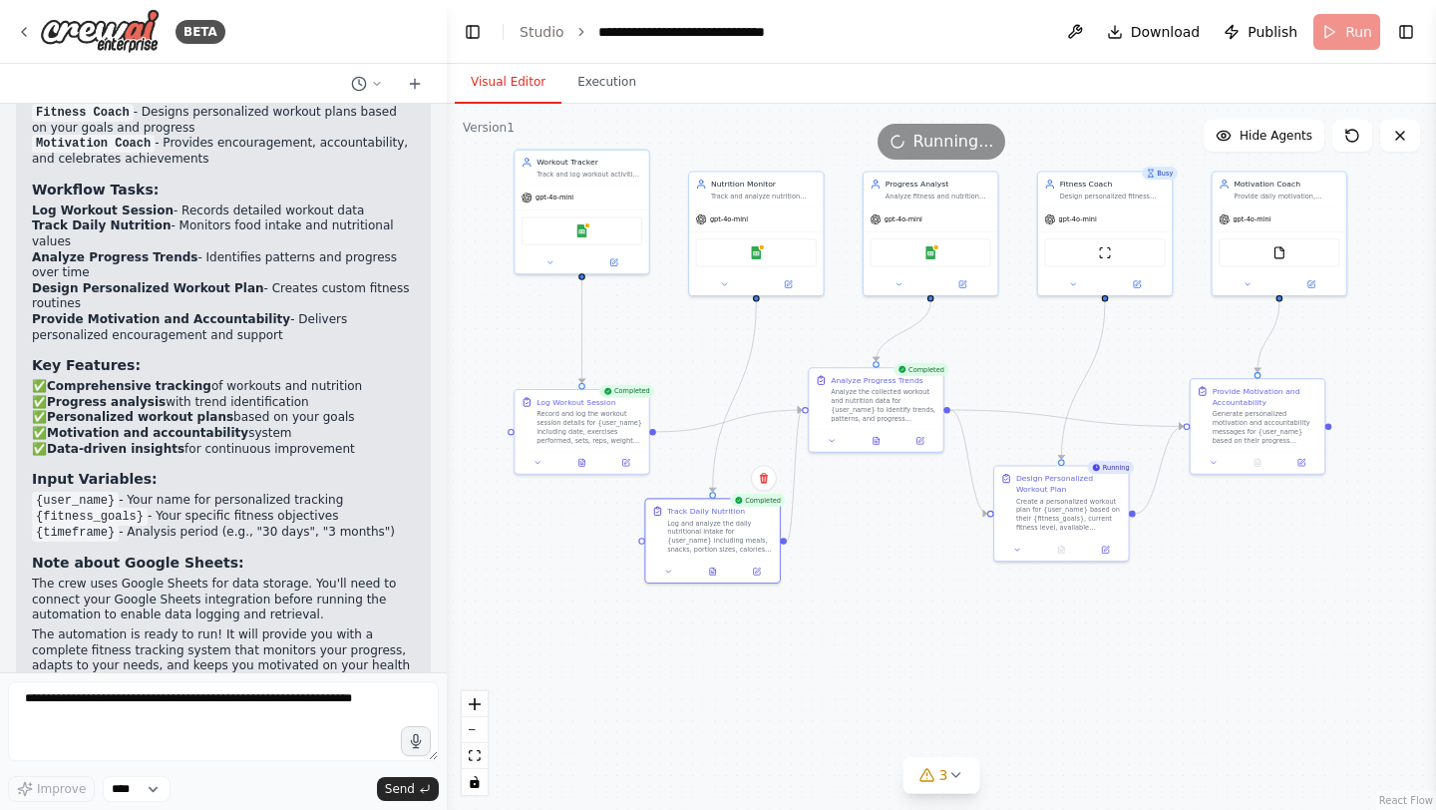
click at [507, 78] on button "Visual Editor" at bounding box center [508, 83] width 107 height 42
click at [606, 91] on button "Execution" at bounding box center [606, 83] width 91 height 42
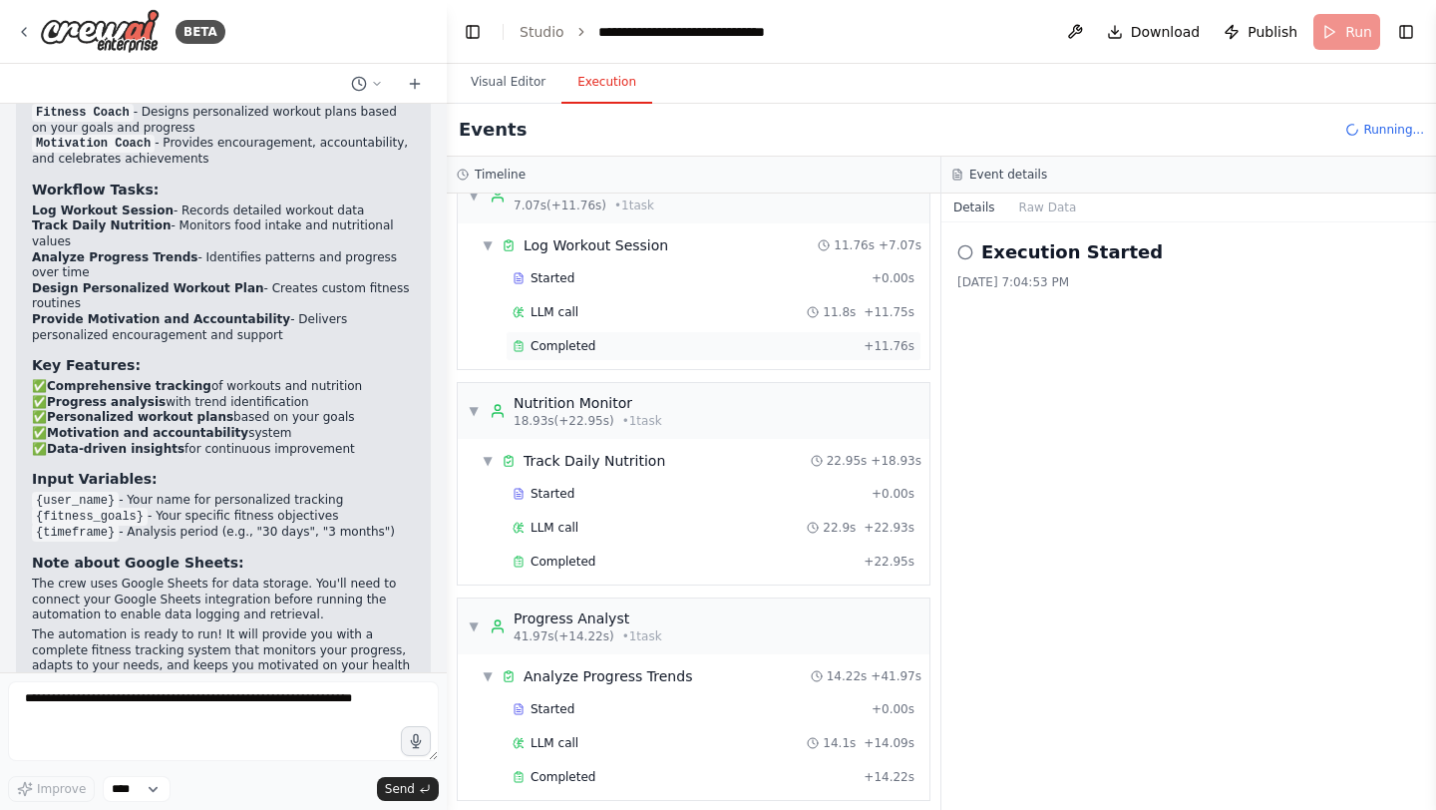
scroll to position [38, 0]
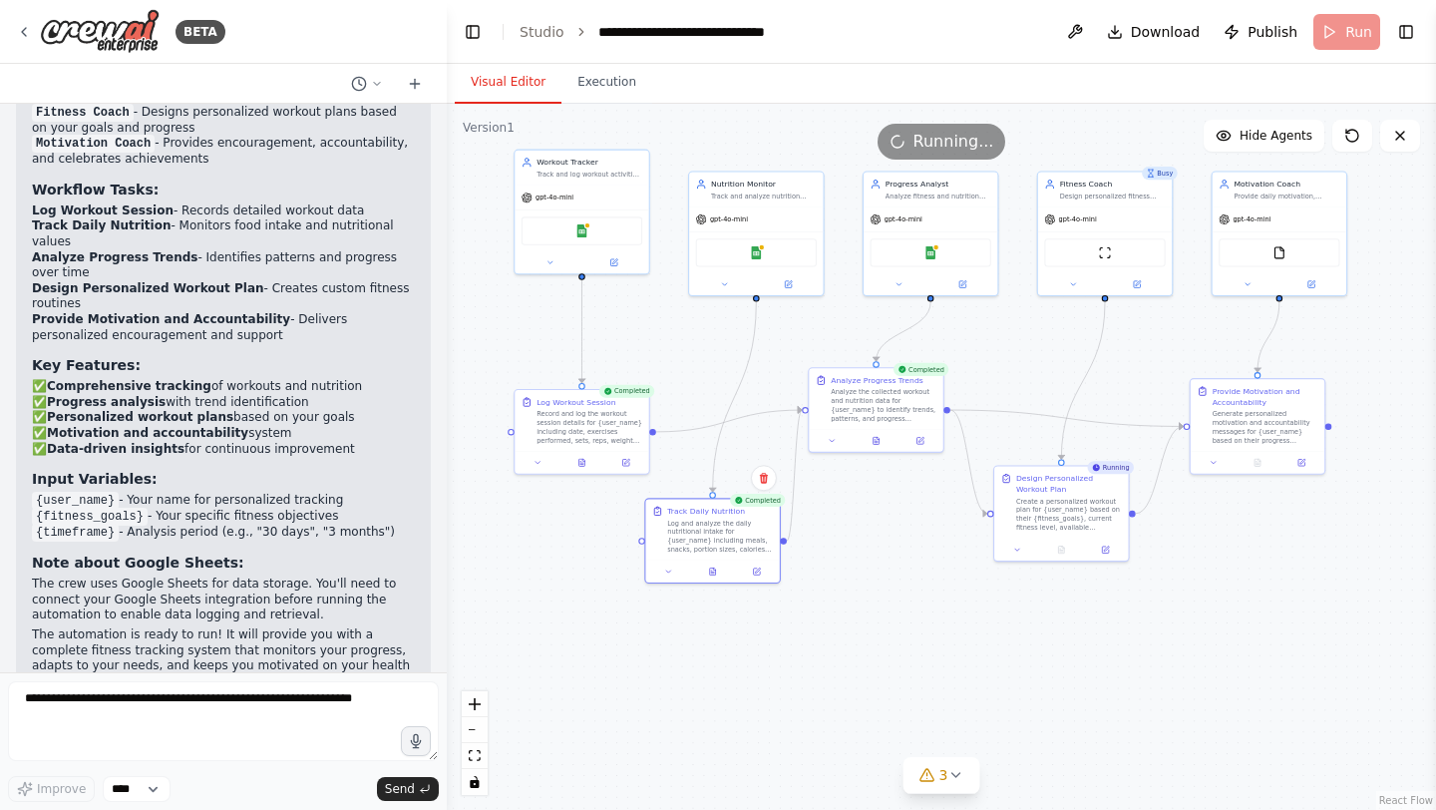
click at [502, 89] on button "Visual Editor" at bounding box center [508, 83] width 107 height 42
click at [609, 82] on button "Execution" at bounding box center [606, 83] width 91 height 42
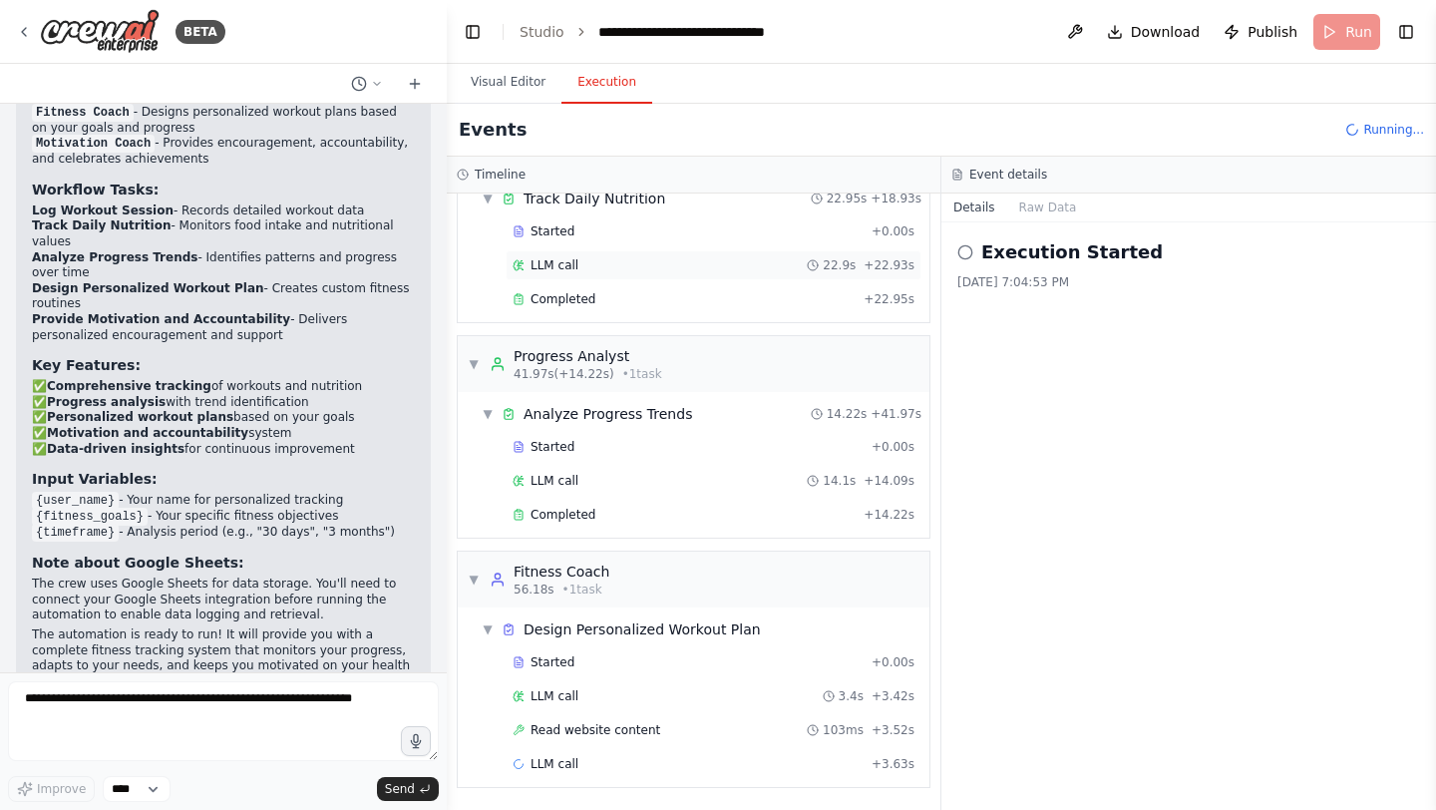
scroll to position [0, 0]
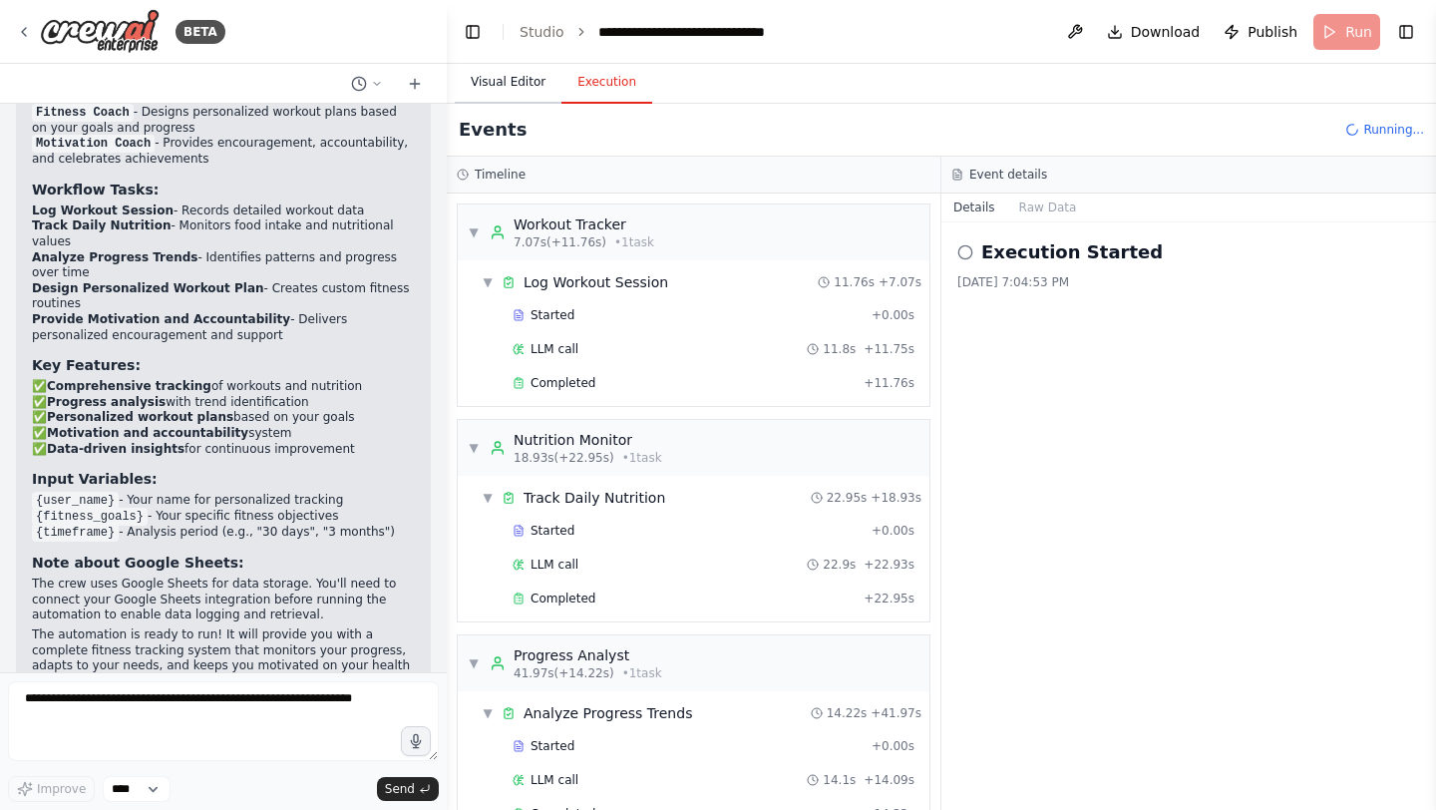
click at [517, 86] on button "Visual Editor" at bounding box center [508, 83] width 107 height 42
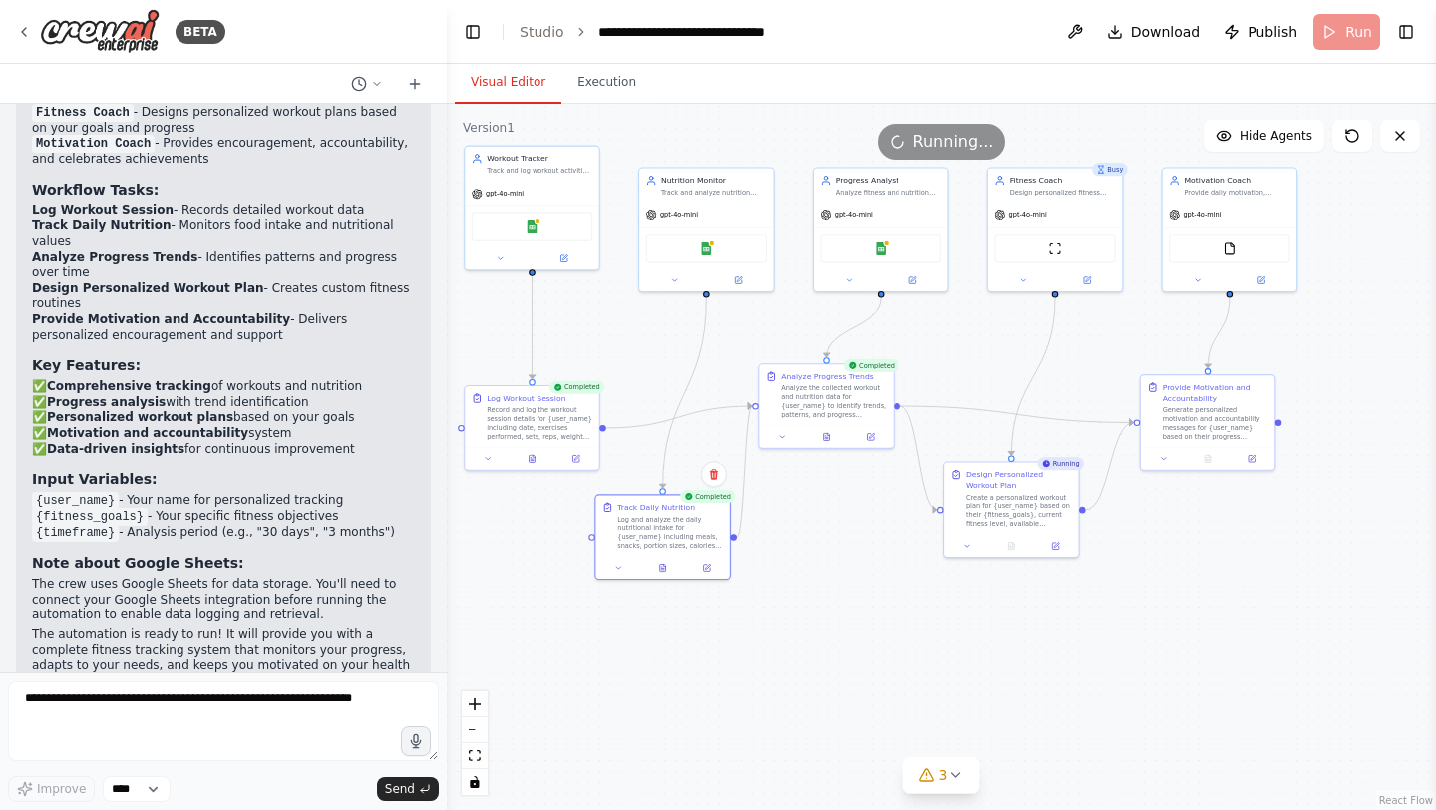
drag, startPoint x: 904, startPoint y: 579, endPoint x: 856, endPoint y: 576, distance: 48.9
click at [856, 576] on div ".deletable-edge-delete-btn { width: 20px; height: 20px; border: 0px solid #ffff…" at bounding box center [941, 457] width 989 height 706
click at [535, 459] on icon at bounding box center [533, 457] width 6 height 7
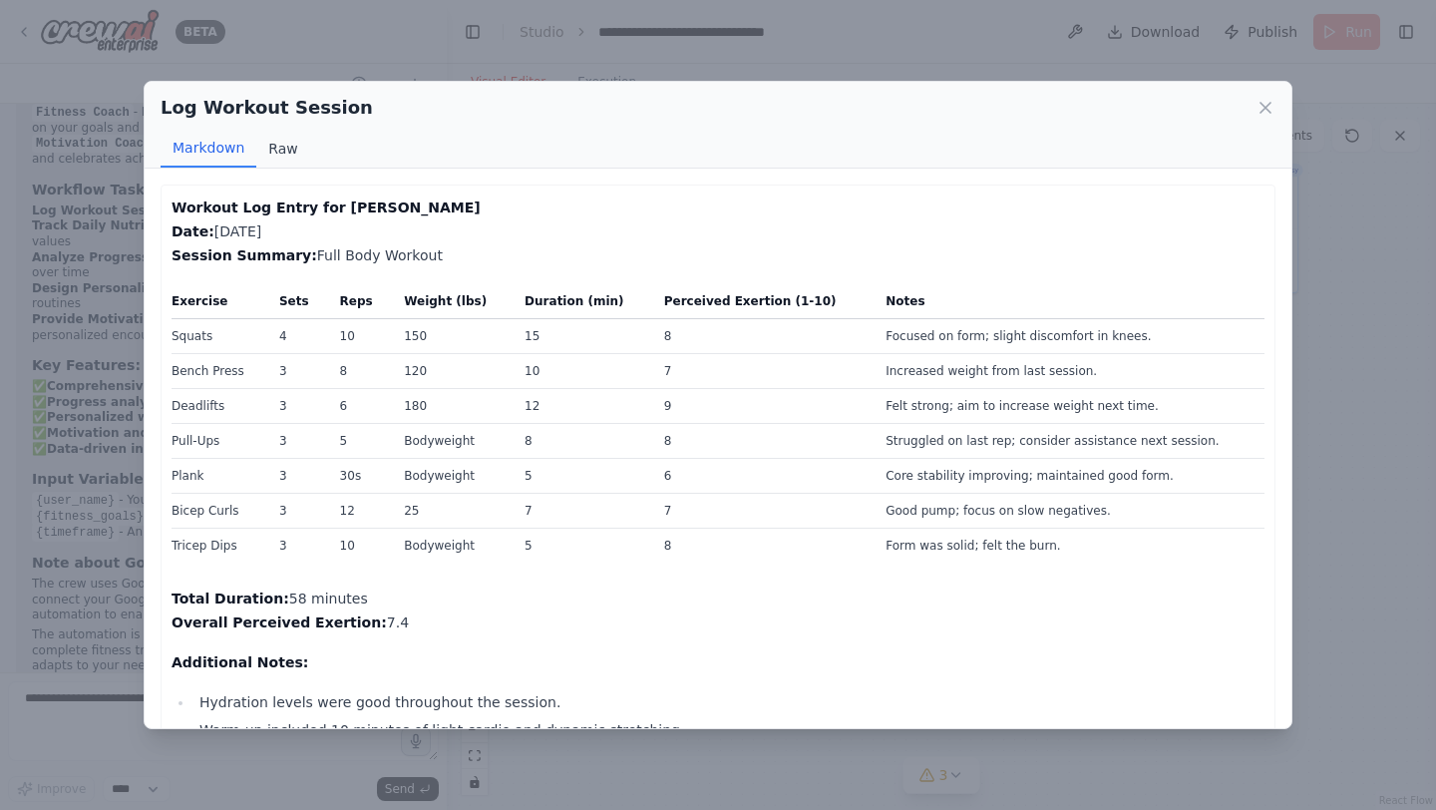
click at [277, 145] on button "Raw" at bounding box center [282, 149] width 53 height 38
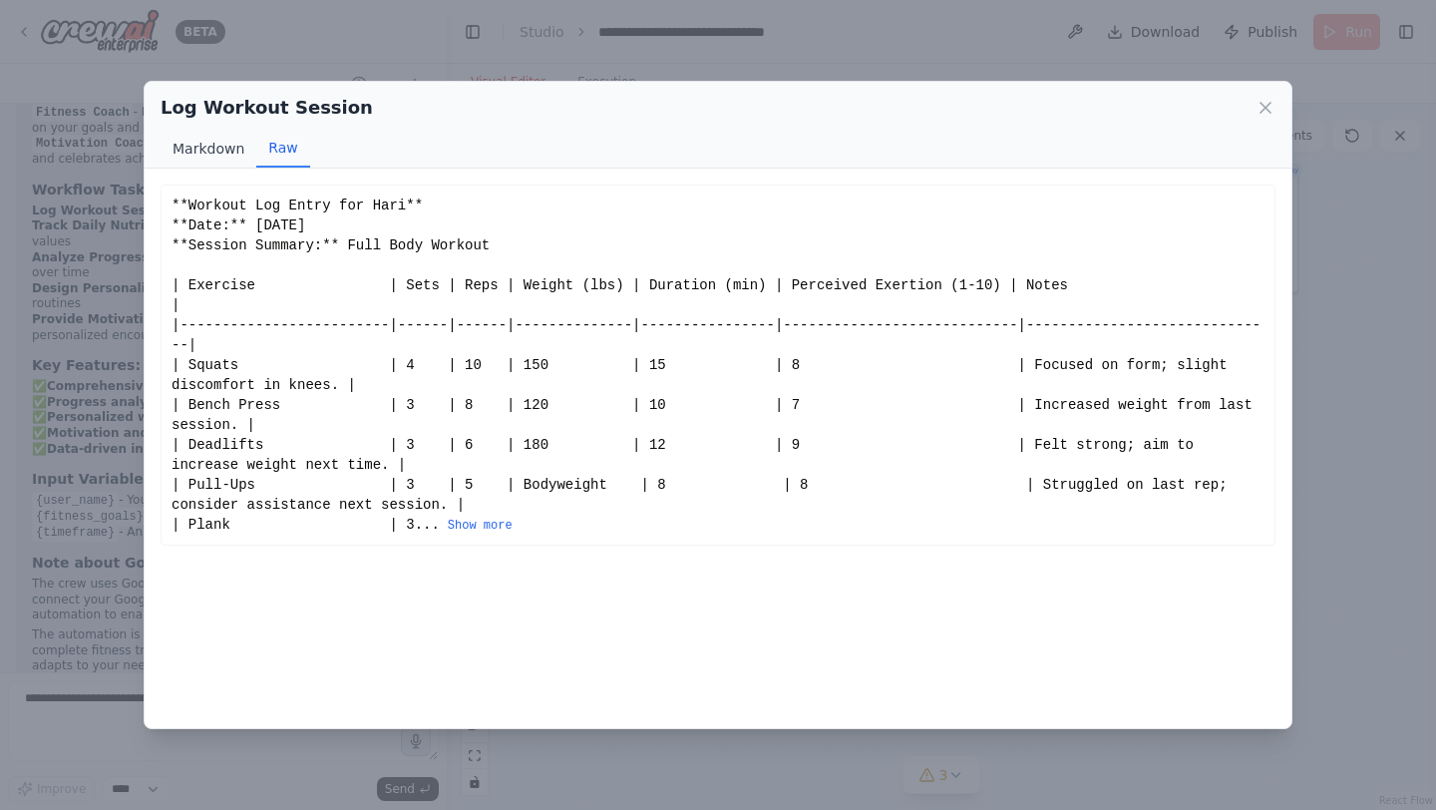
click at [227, 149] on button "Markdown" at bounding box center [209, 149] width 96 height 38
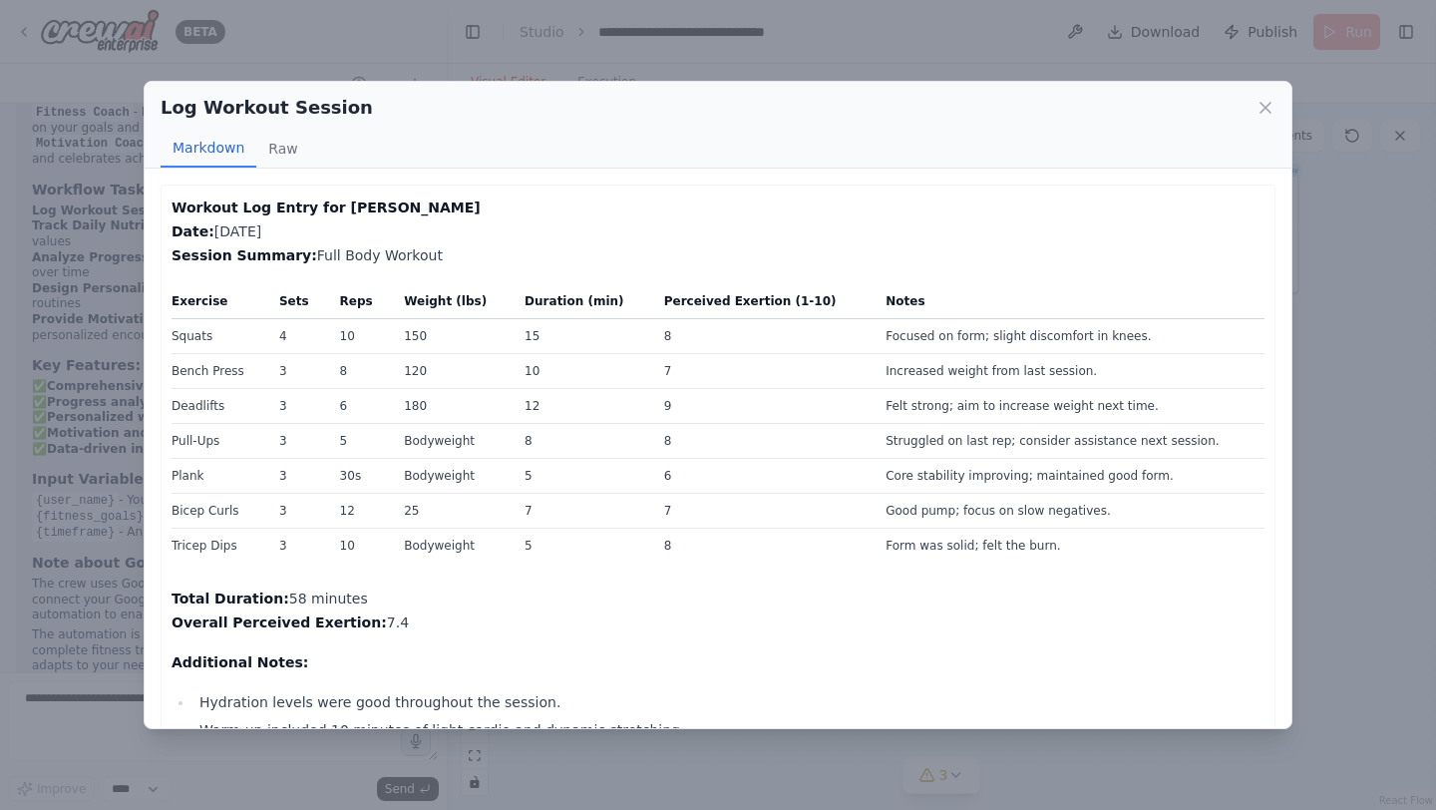
click at [1337, 276] on div "Log Workout Session Markdown Raw Workout Log Entry for Hari Date: [DATE] Sessio…" at bounding box center [718, 405] width 1436 height 810
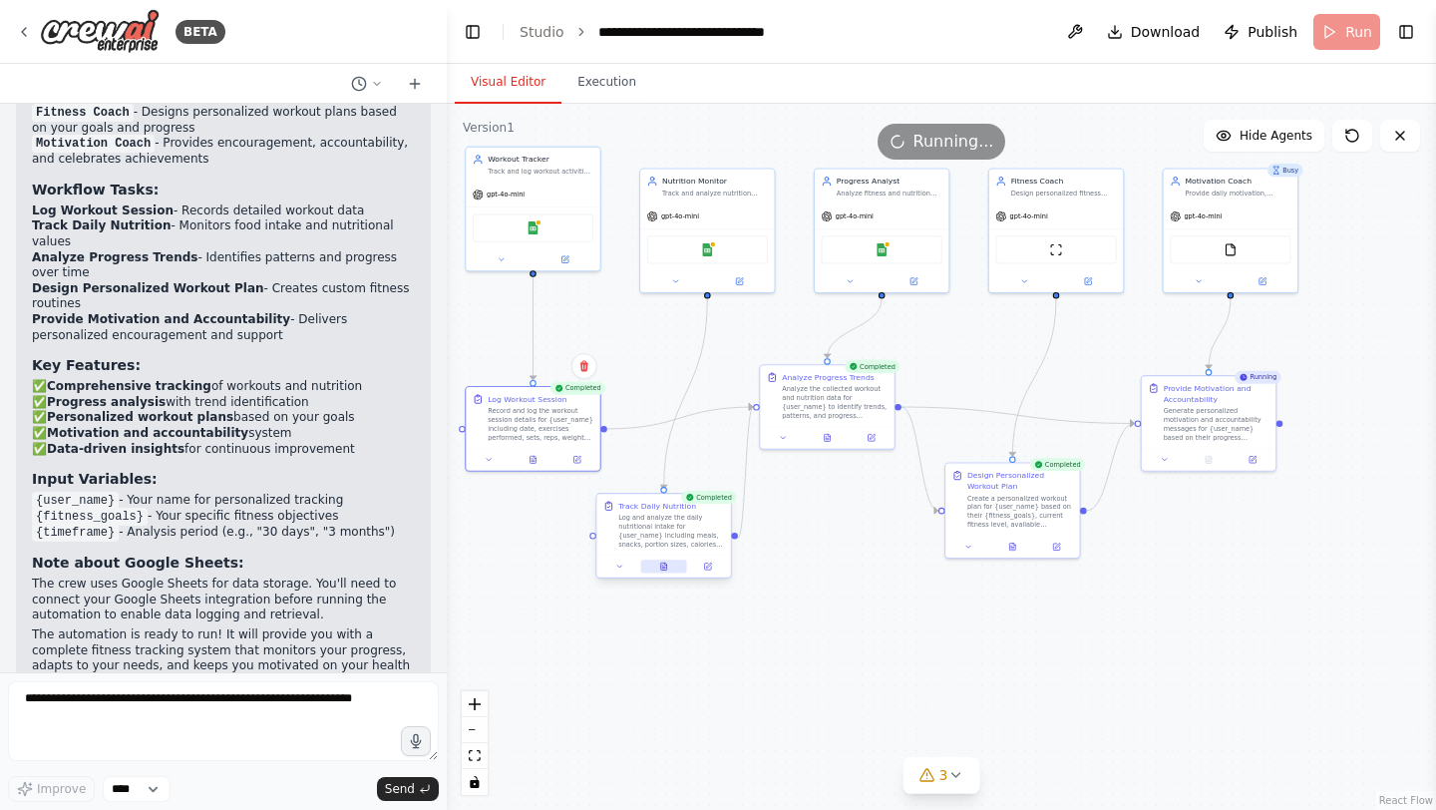
click at [662, 568] on icon at bounding box center [663, 568] width 3 height 0
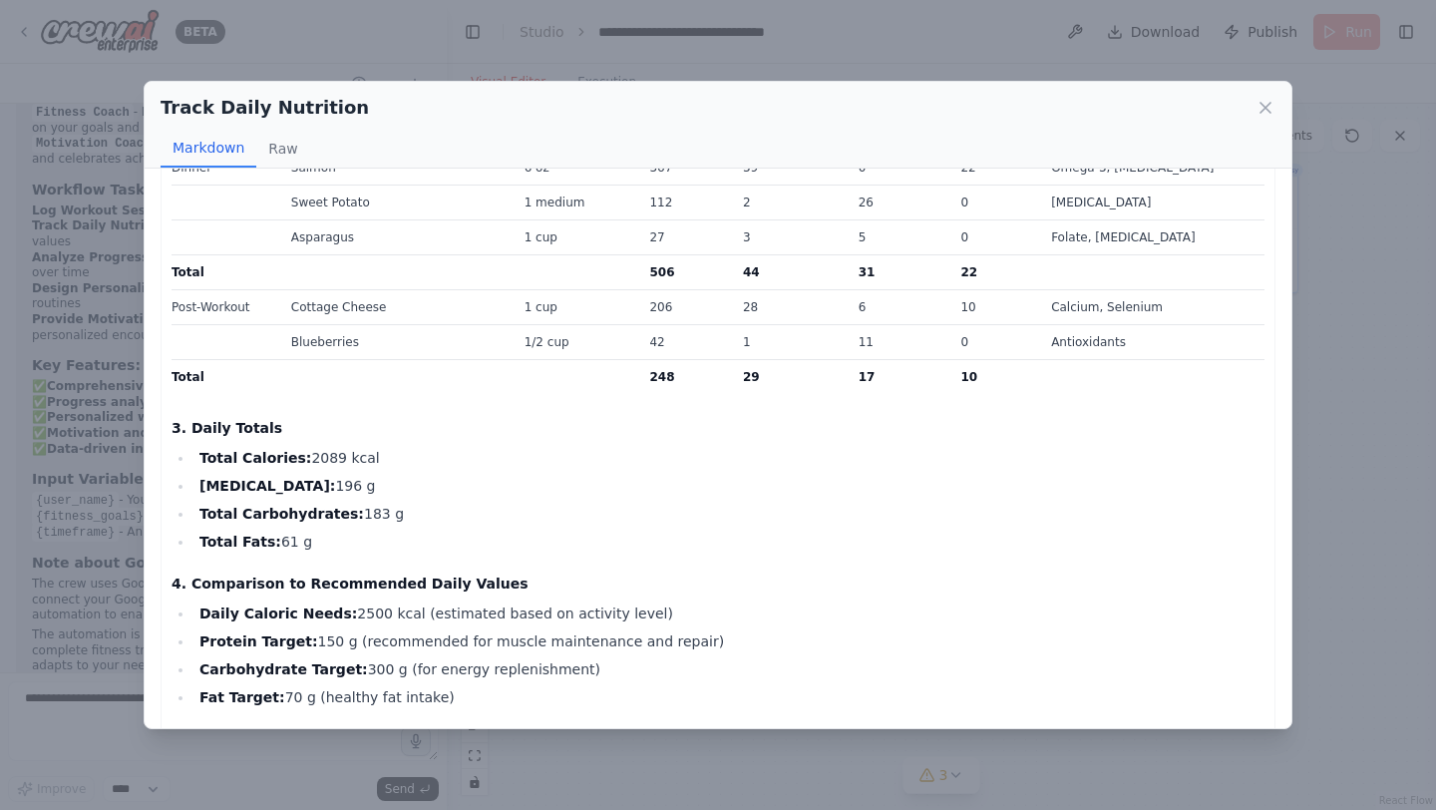
scroll to position [943, 0]
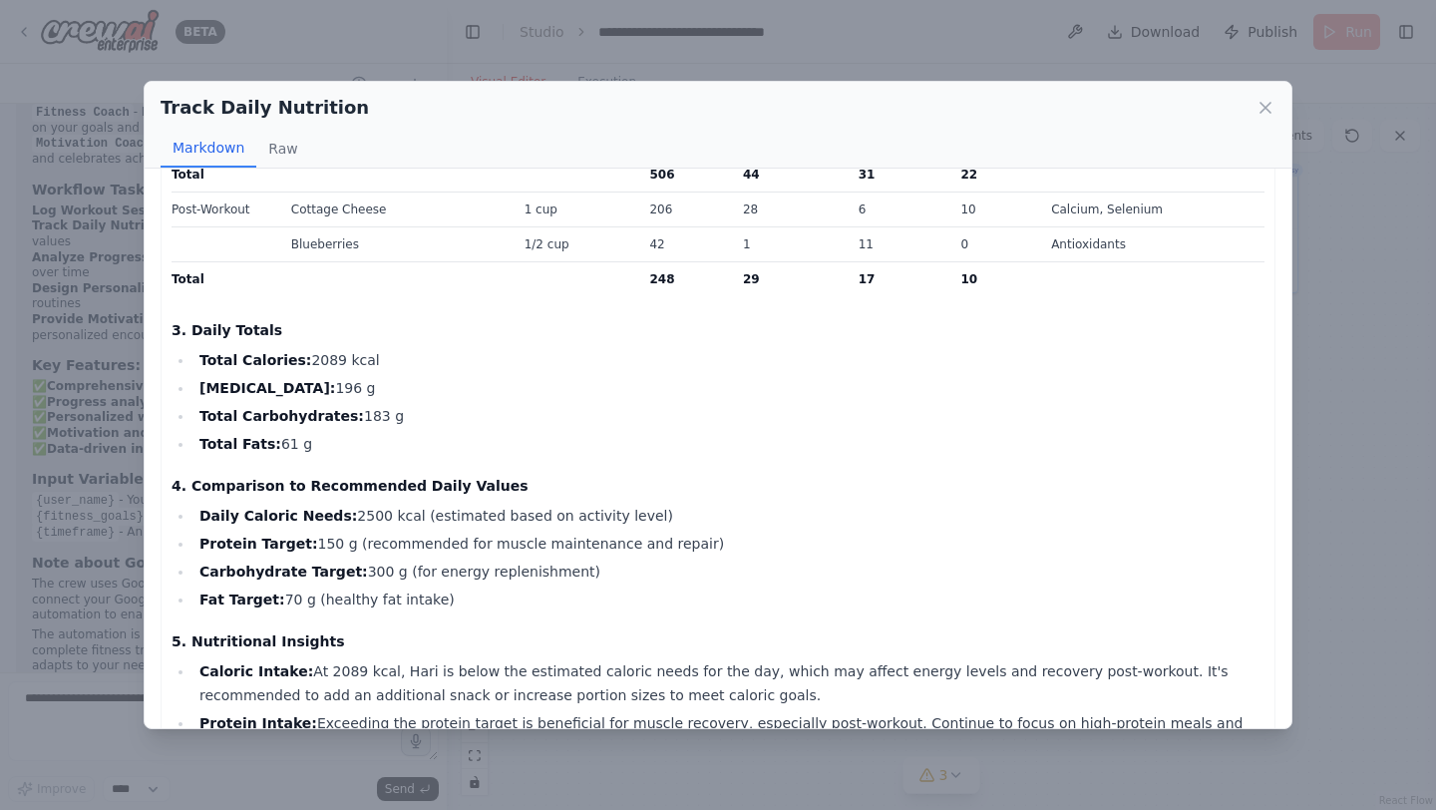
click at [1380, 306] on div "Track Daily Nutrition Markdown Raw Daily Nutrition Log for Hari Date: [DATE] 1.…" at bounding box center [718, 405] width 1436 height 810
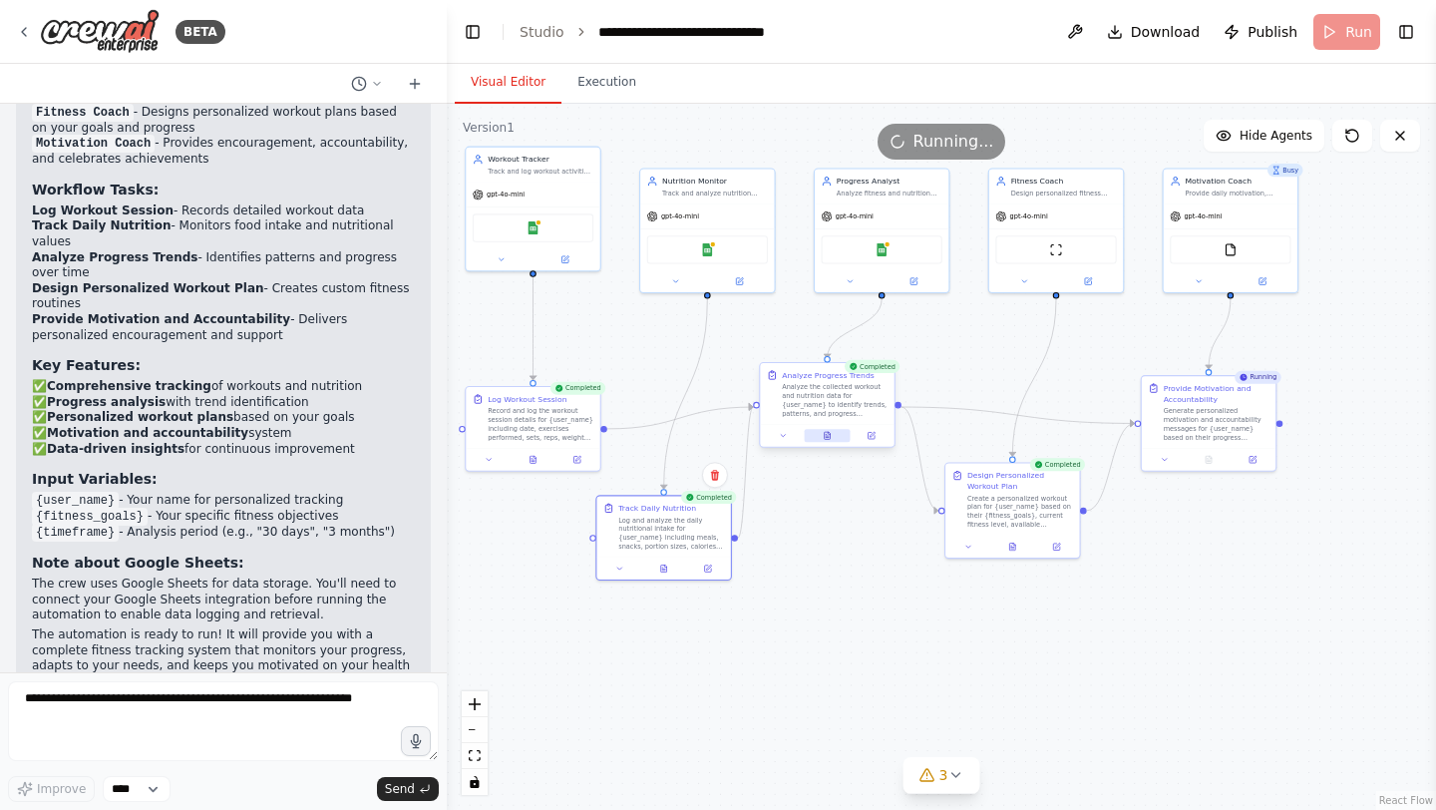
click at [830, 431] on icon at bounding box center [827, 435] width 9 height 9
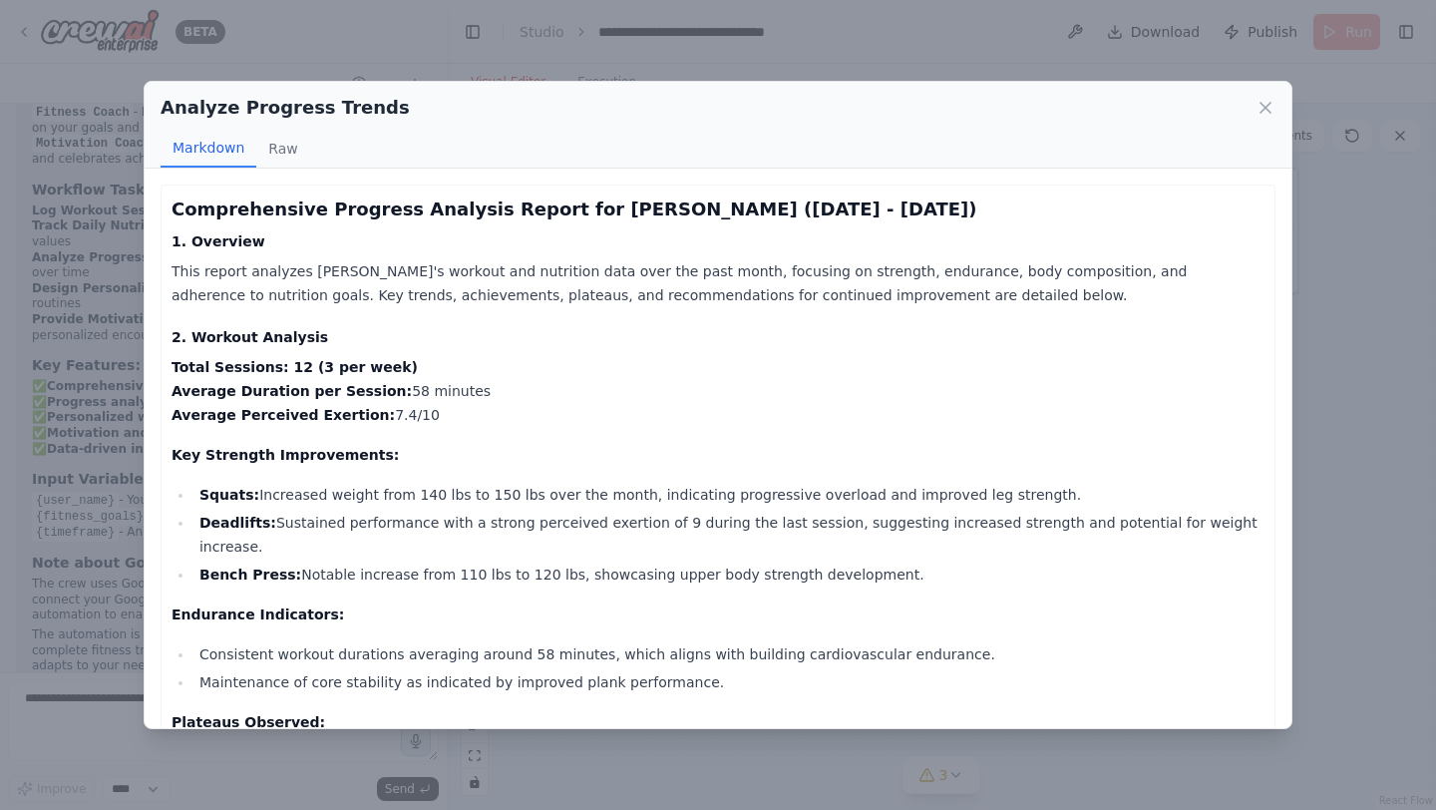
scroll to position [2267, 0]
click at [1336, 279] on div "Analyze Progress Trends Markdown Raw Comprehensive Progress Analysis Report for…" at bounding box center [718, 405] width 1436 height 810
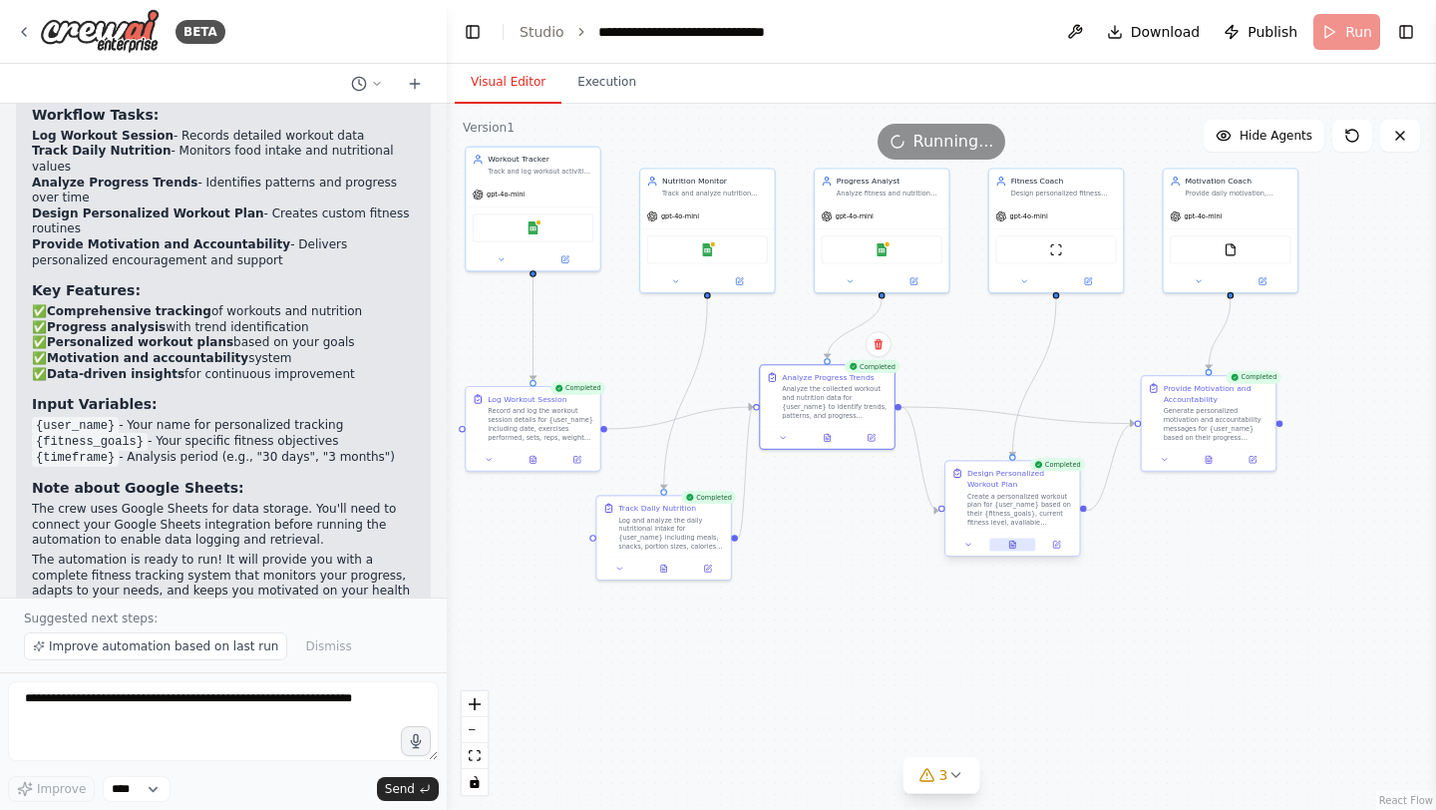
click at [1013, 546] on icon at bounding box center [1012, 543] width 6 height 7
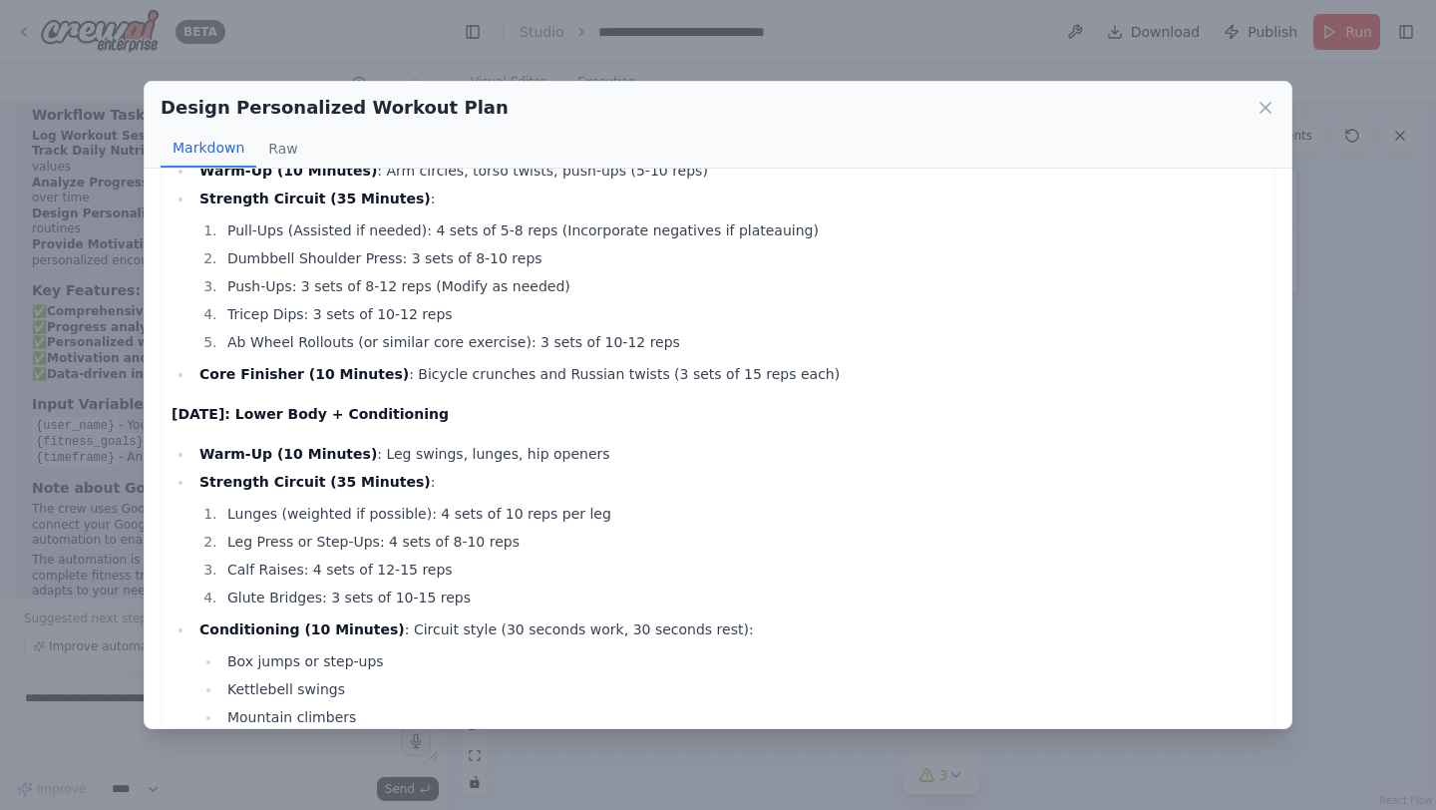
scroll to position [1736, 0]
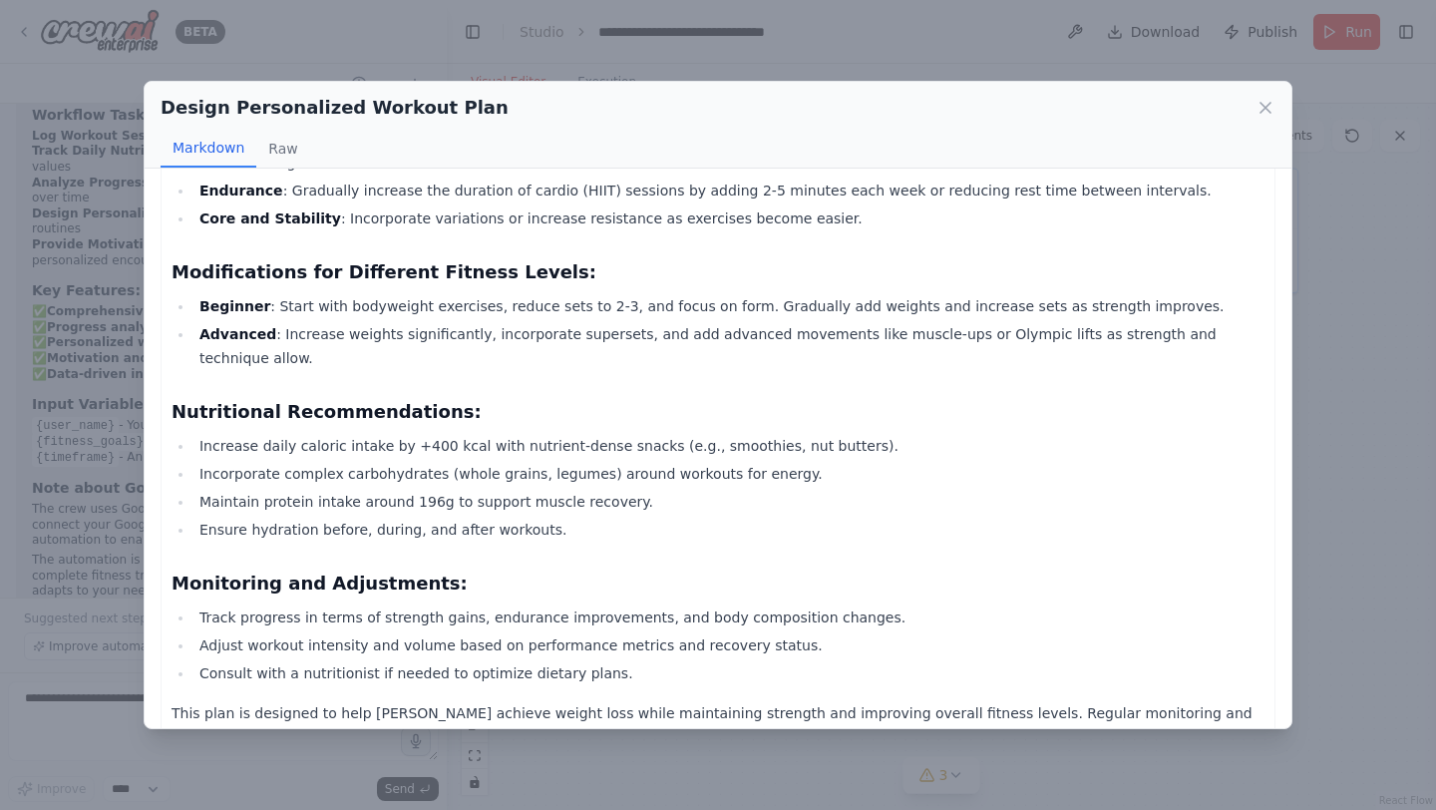
click at [1372, 276] on div "Design Personalized Workout Plan Markdown Raw Personalized Workout Plan for [PE…" at bounding box center [718, 405] width 1436 height 810
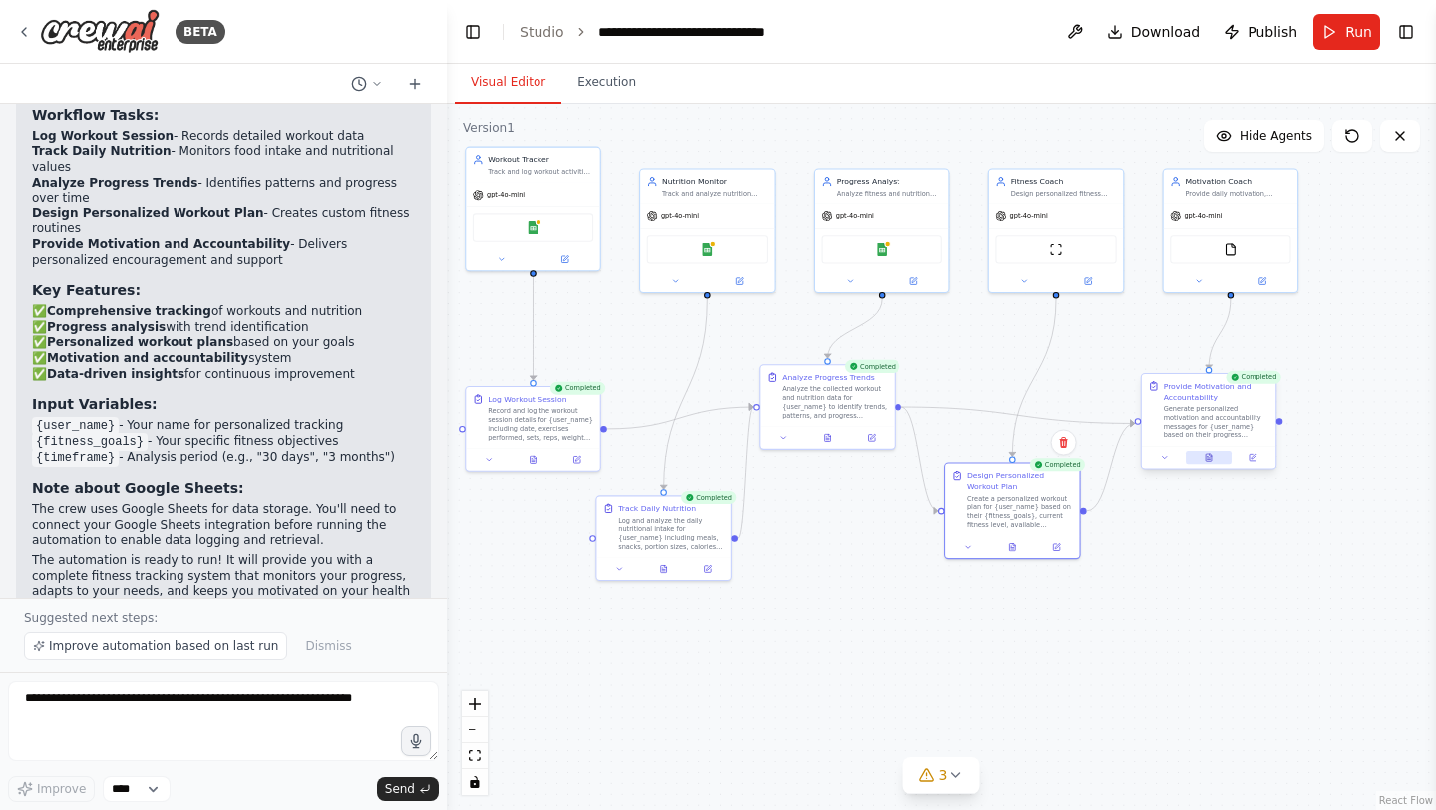
click at [1204, 463] on button at bounding box center [1209, 457] width 46 height 13
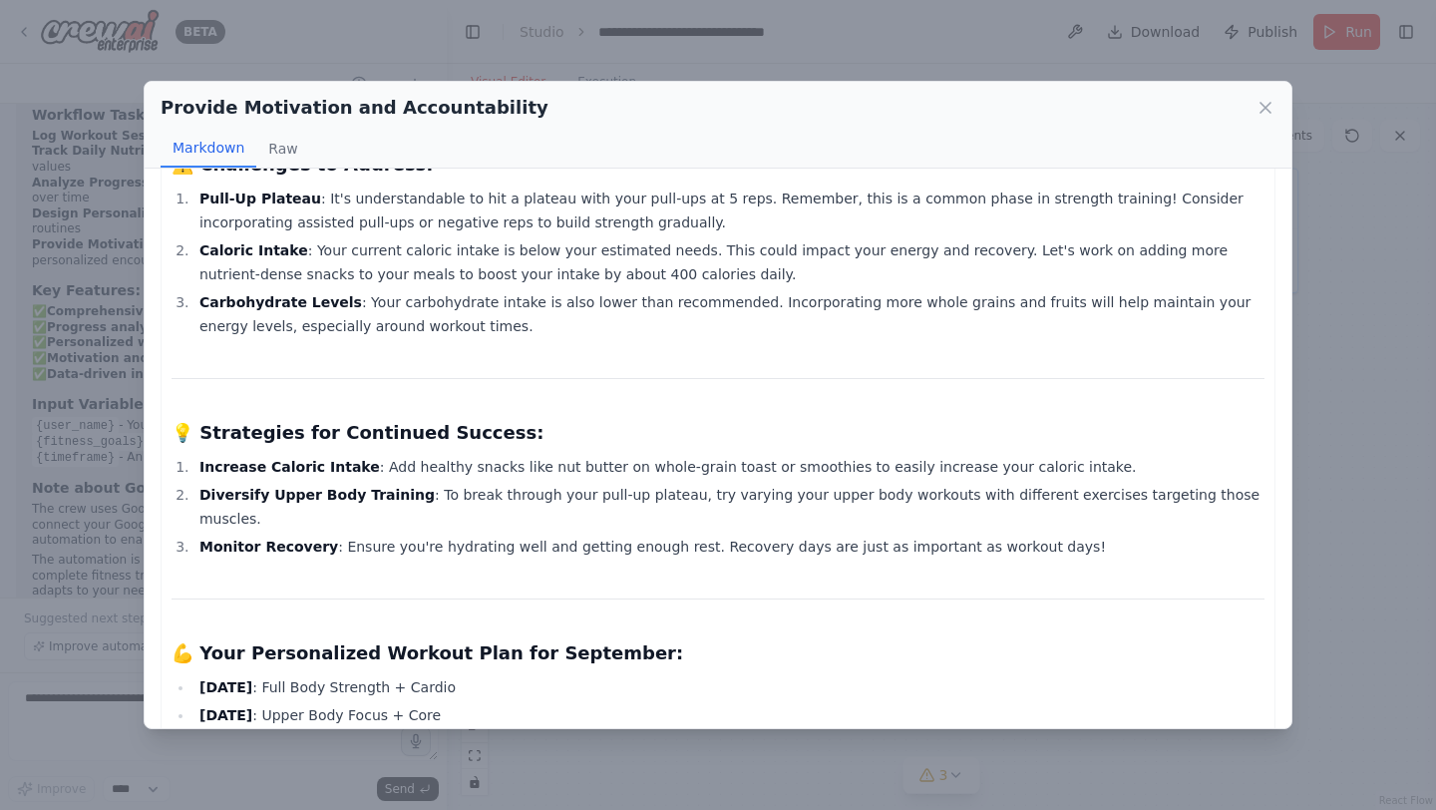
scroll to position [809, 0]
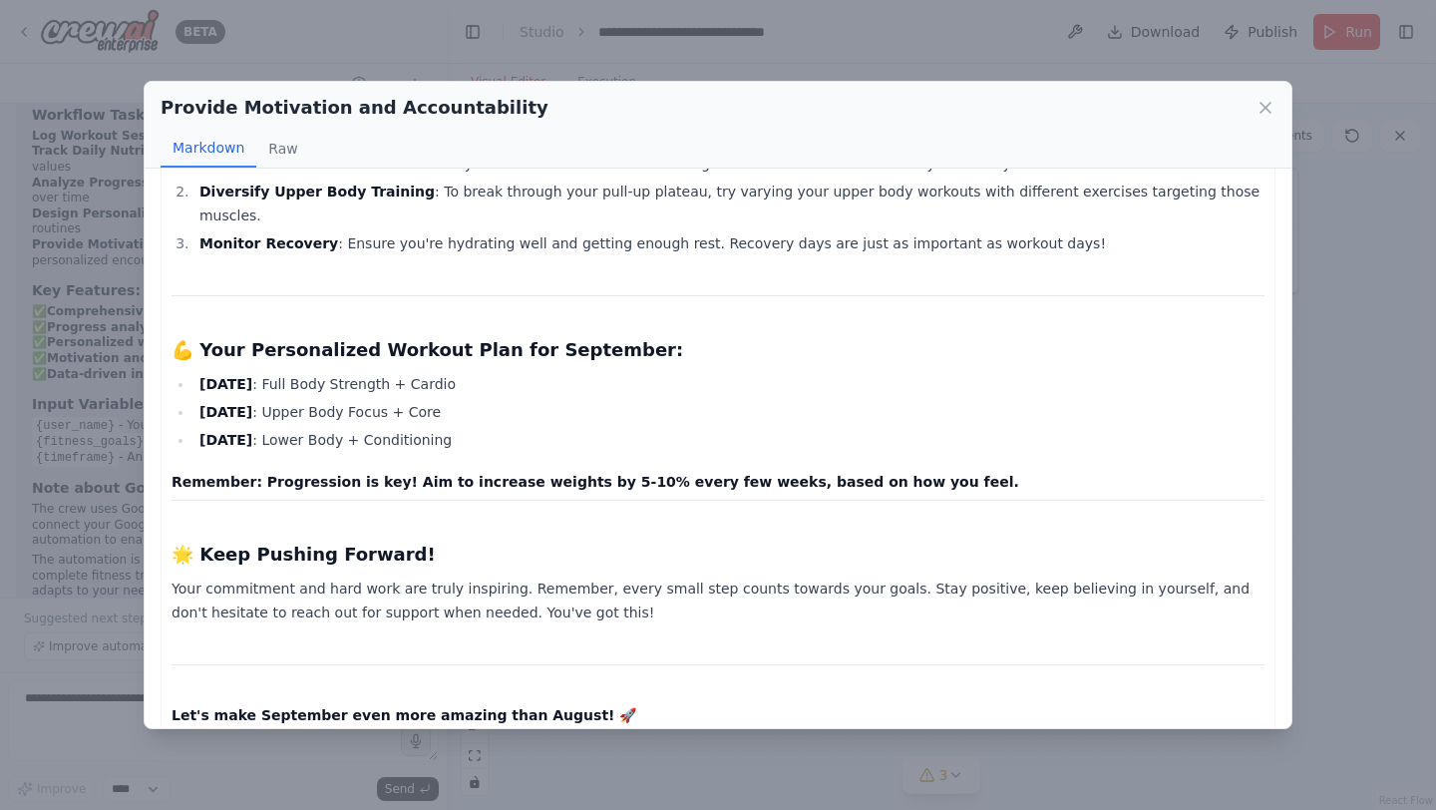
click at [1325, 328] on div "Provide Motivation and Accountability Markdown Raw Personalized Motivation and …" at bounding box center [718, 405] width 1436 height 810
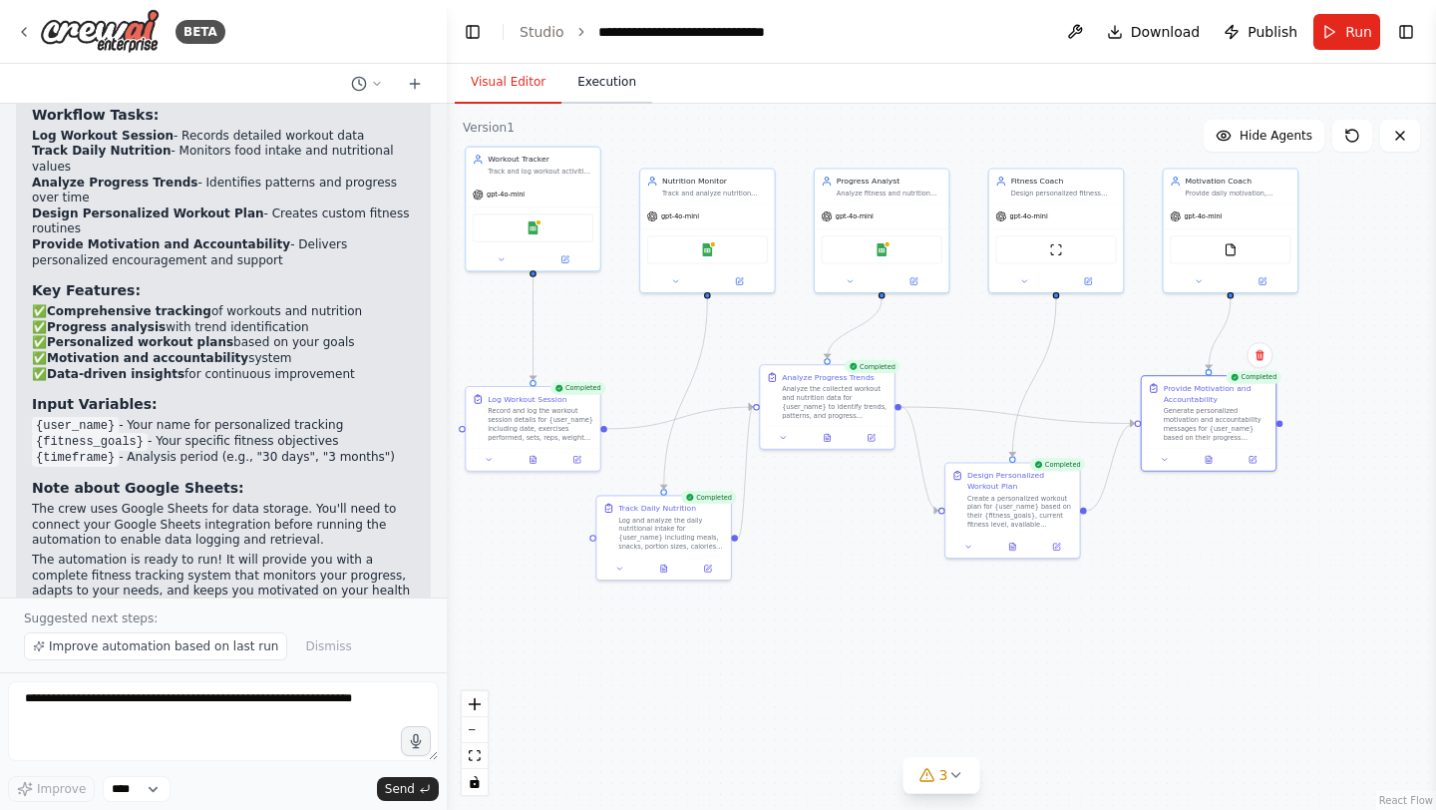
click at [606, 89] on button "Execution" at bounding box center [606, 83] width 91 height 42
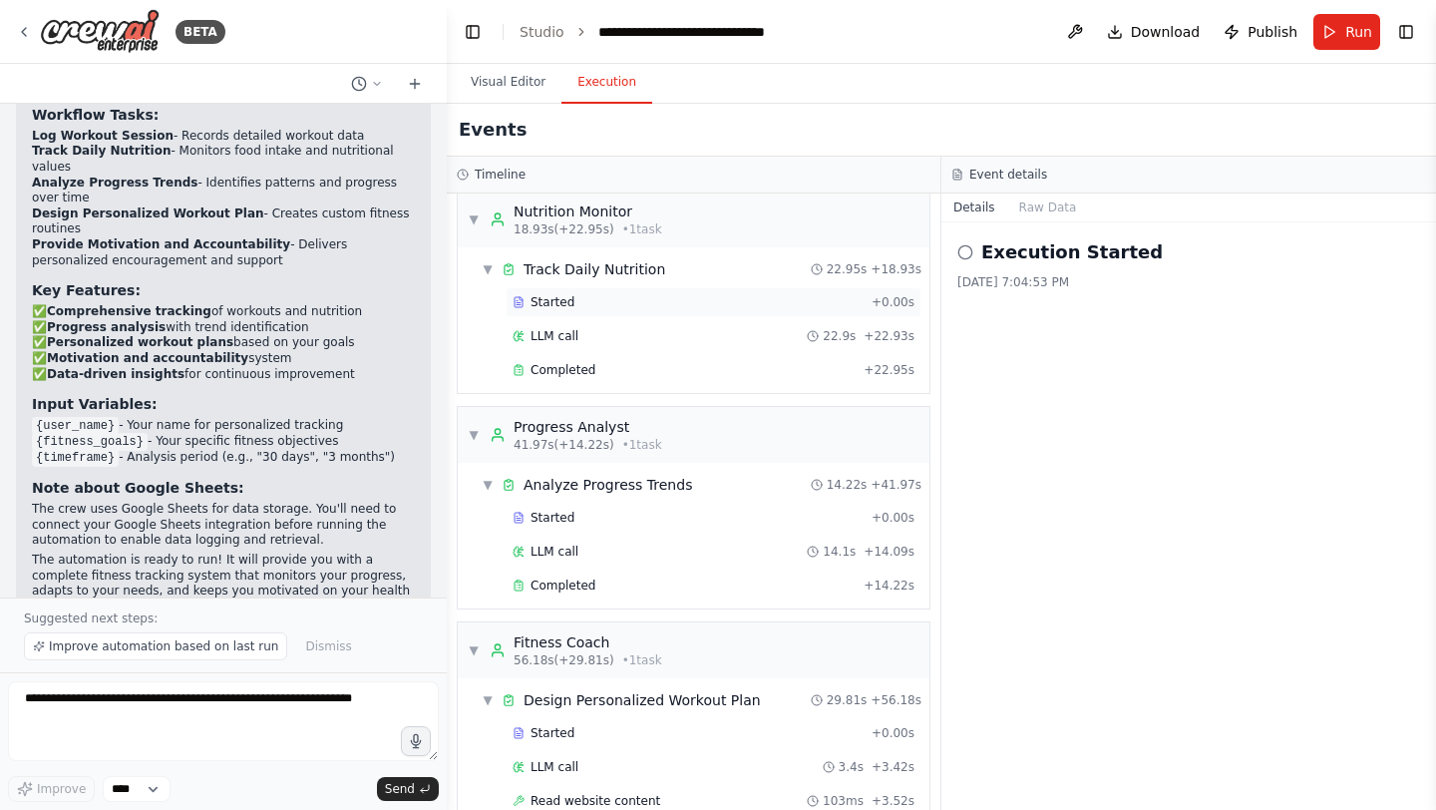
scroll to position [229, 0]
click at [515, 74] on button "Visual Editor" at bounding box center [508, 83] width 107 height 42
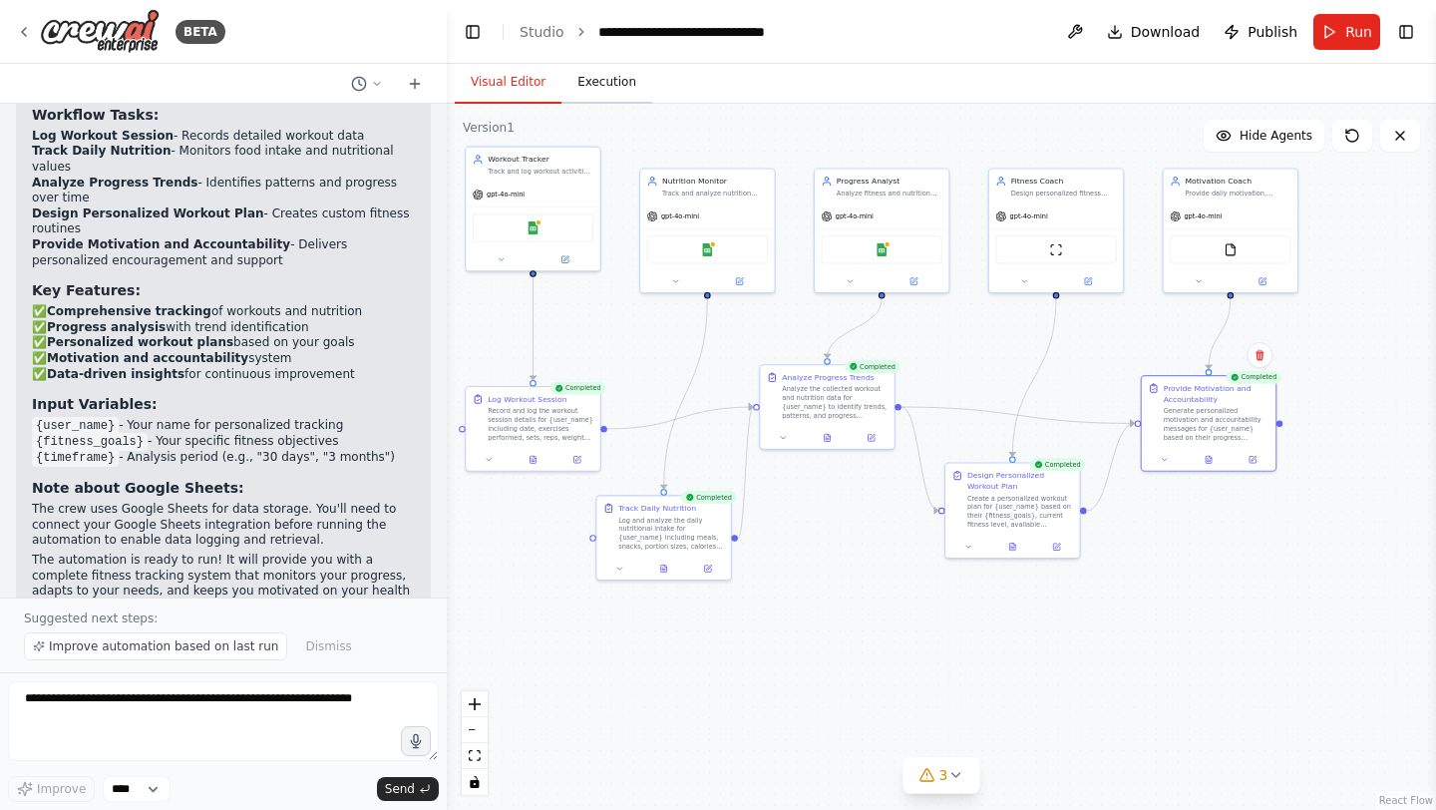
click at [616, 77] on button "Execution" at bounding box center [606, 83] width 91 height 42
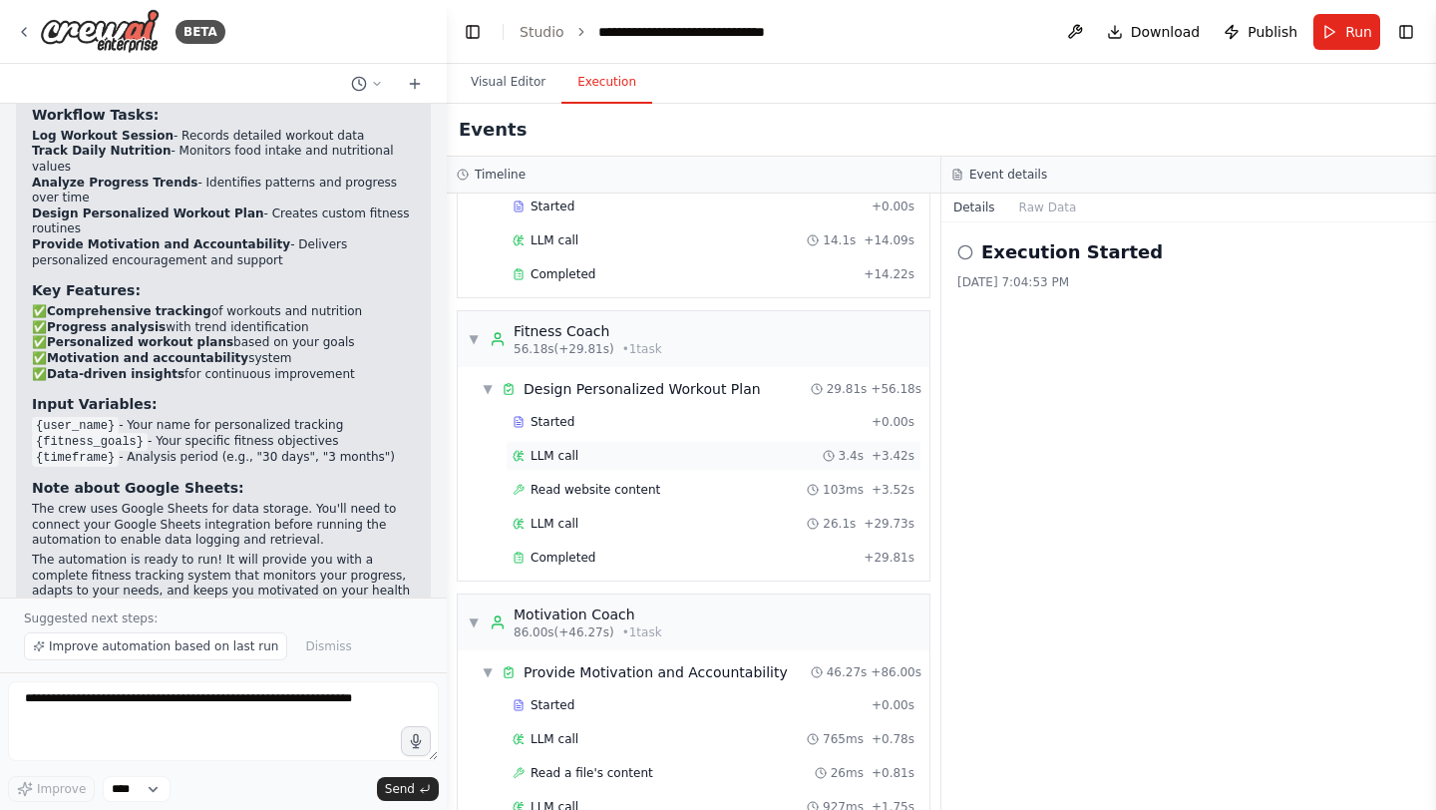
scroll to position [529, 0]
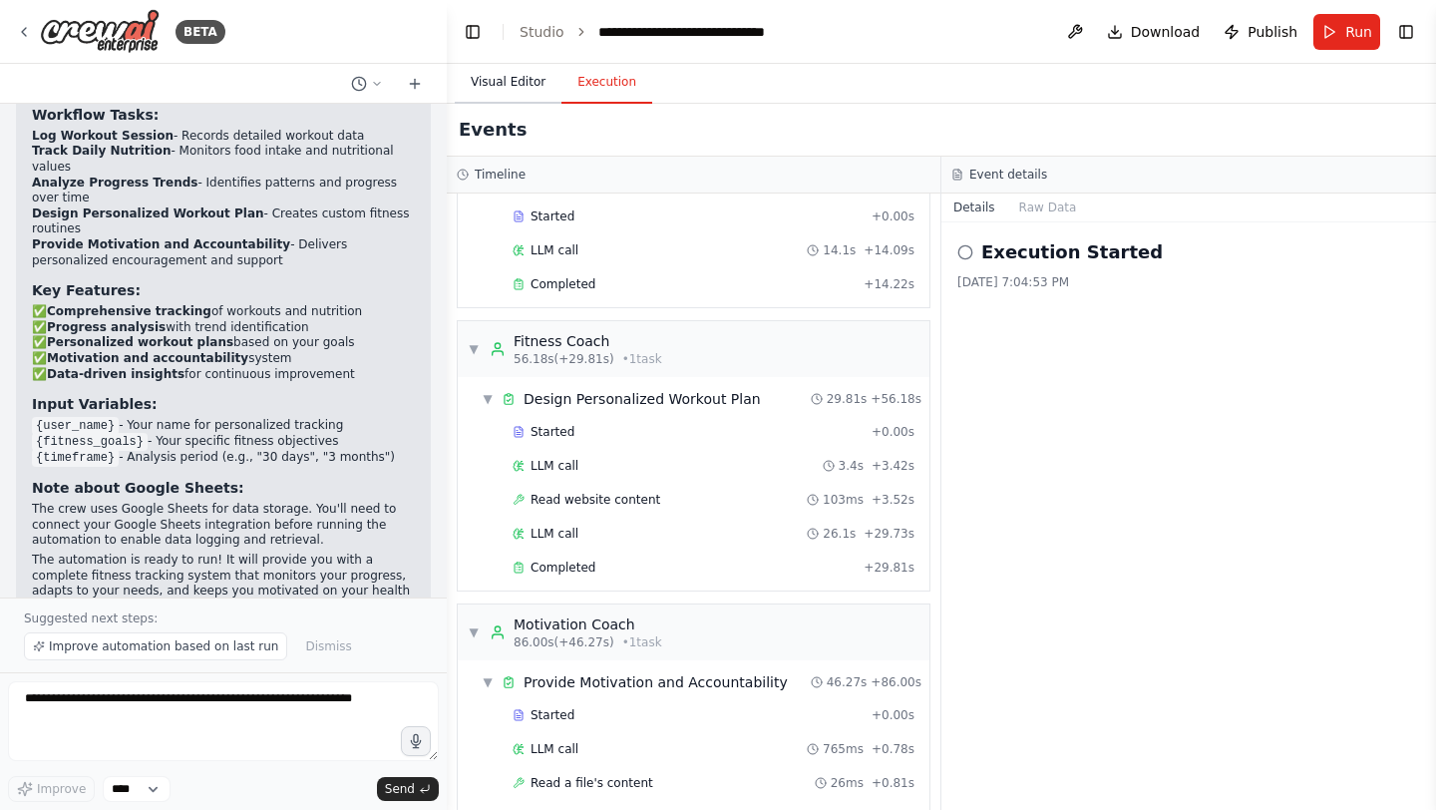
click at [515, 74] on button "Visual Editor" at bounding box center [508, 83] width 107 height 42
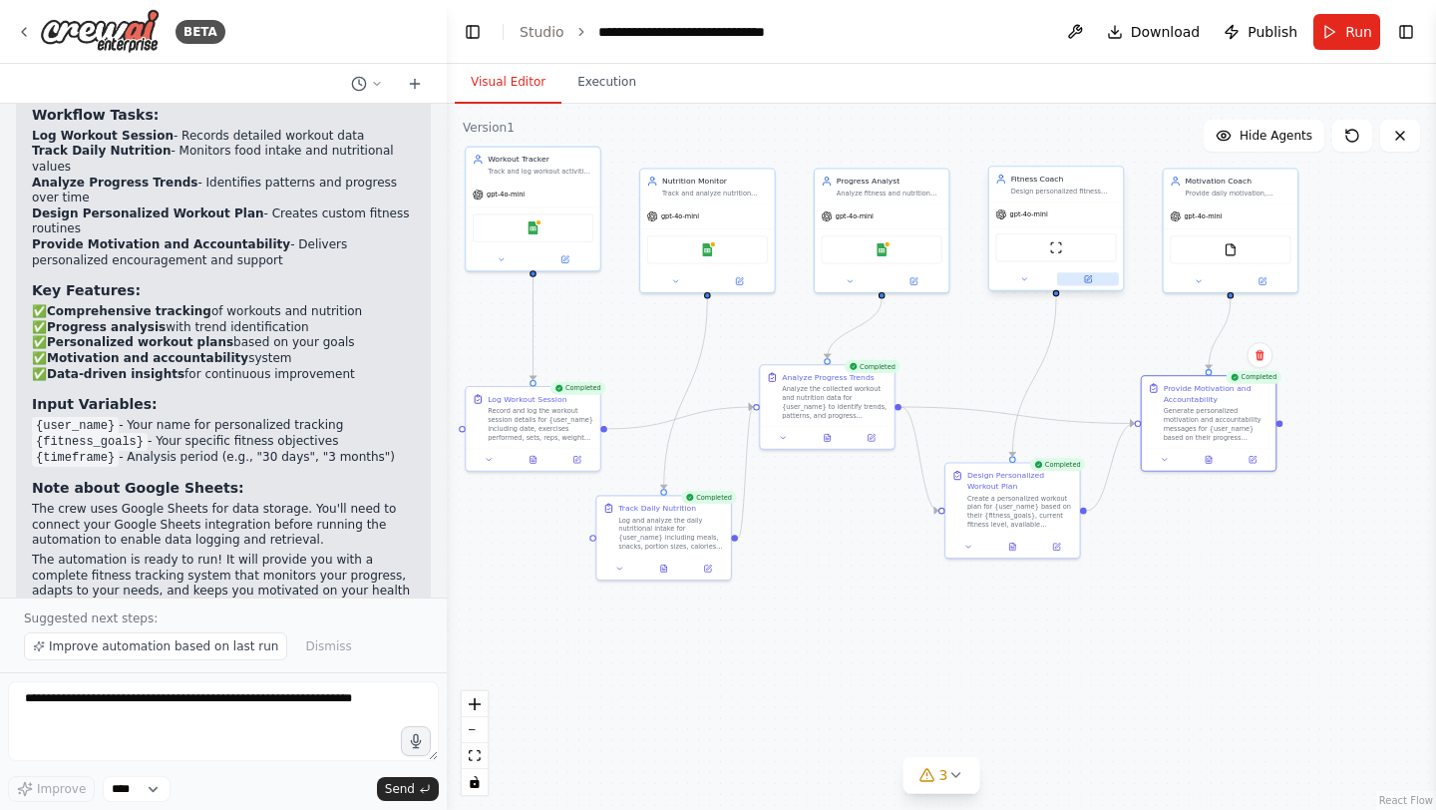
click at [1085, 275] on icon at bounding box center [1088, 279] width 9 height 9
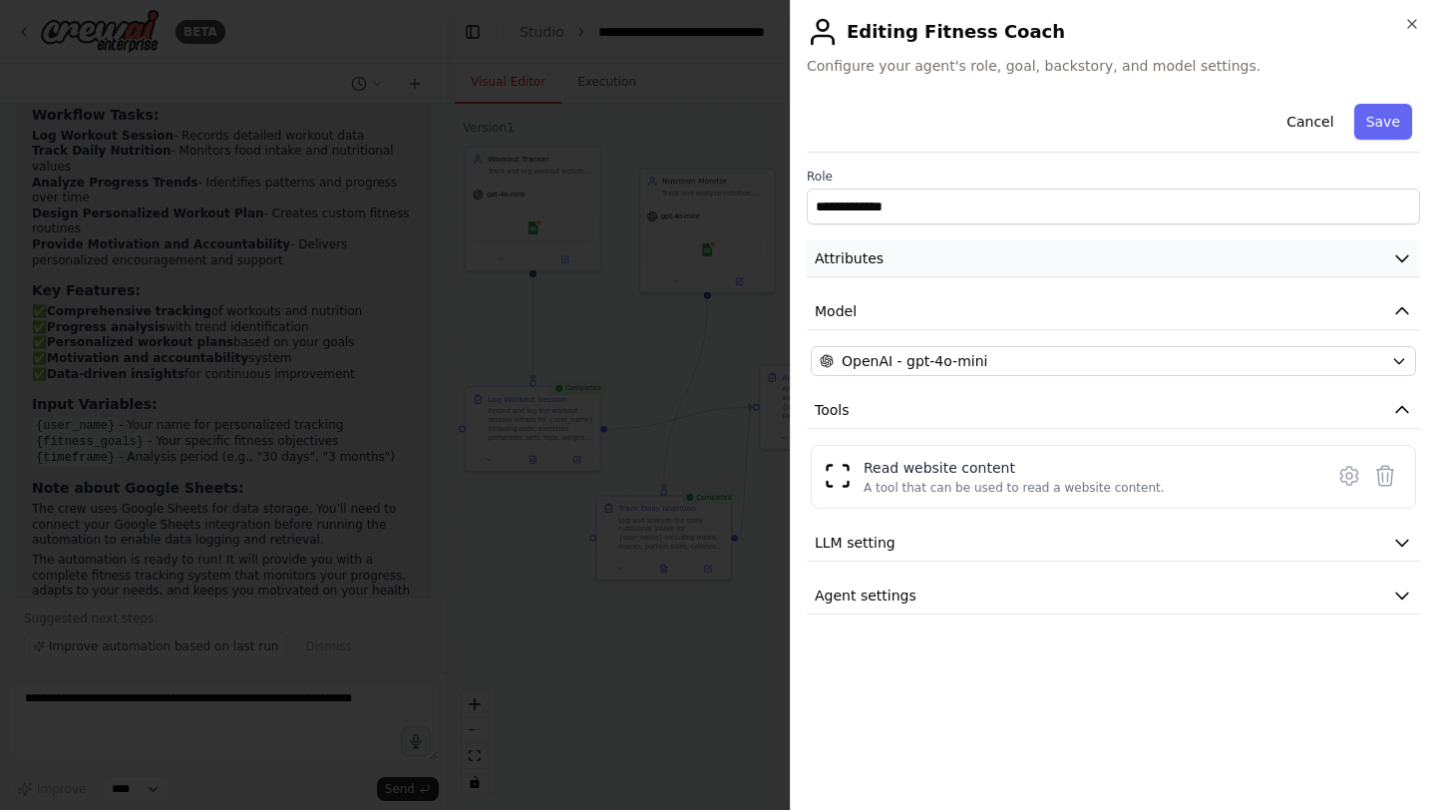
click at [1189, 258] on button "Attributes" at bounding box center [1113, 258] width 613 height 37
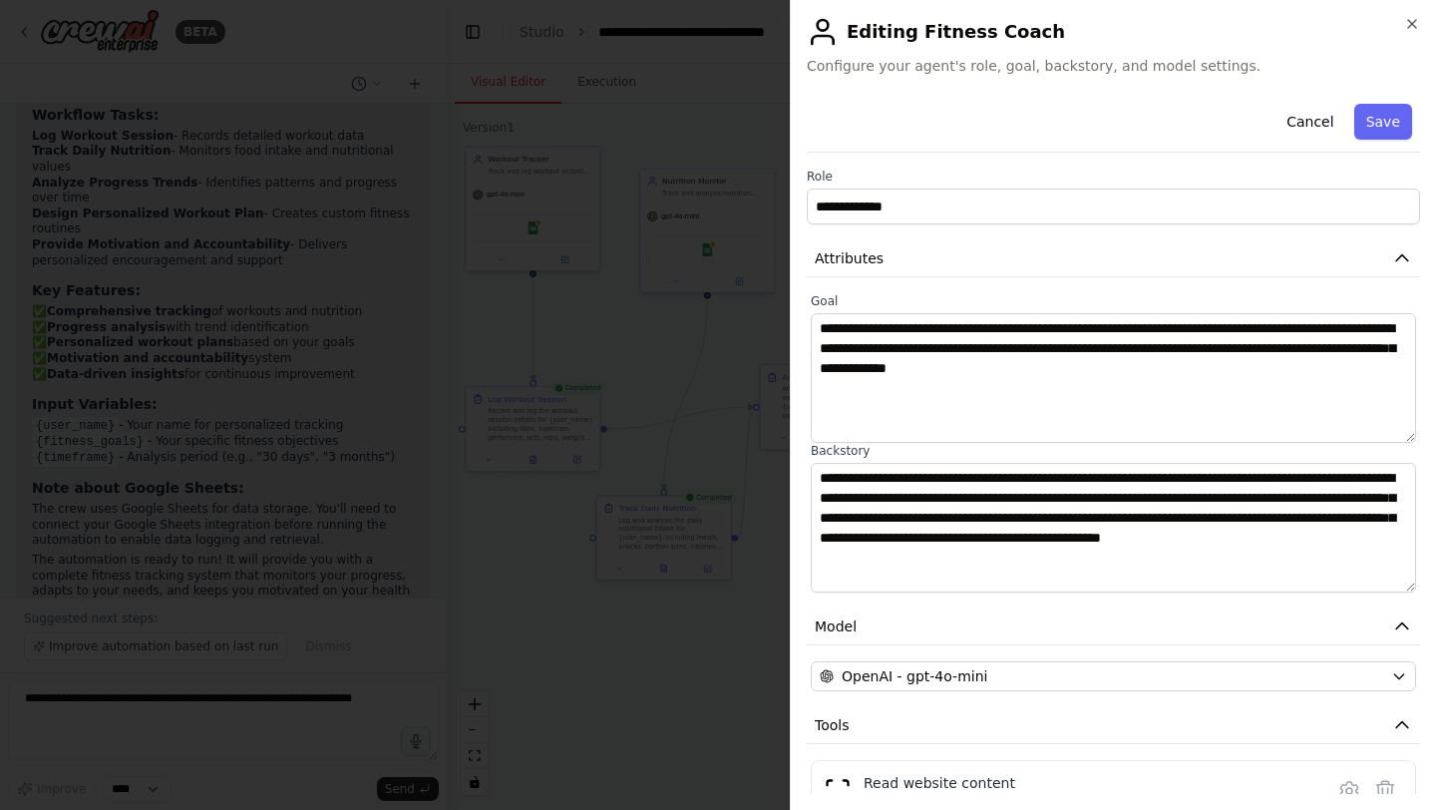
scroll to position [152, 0]
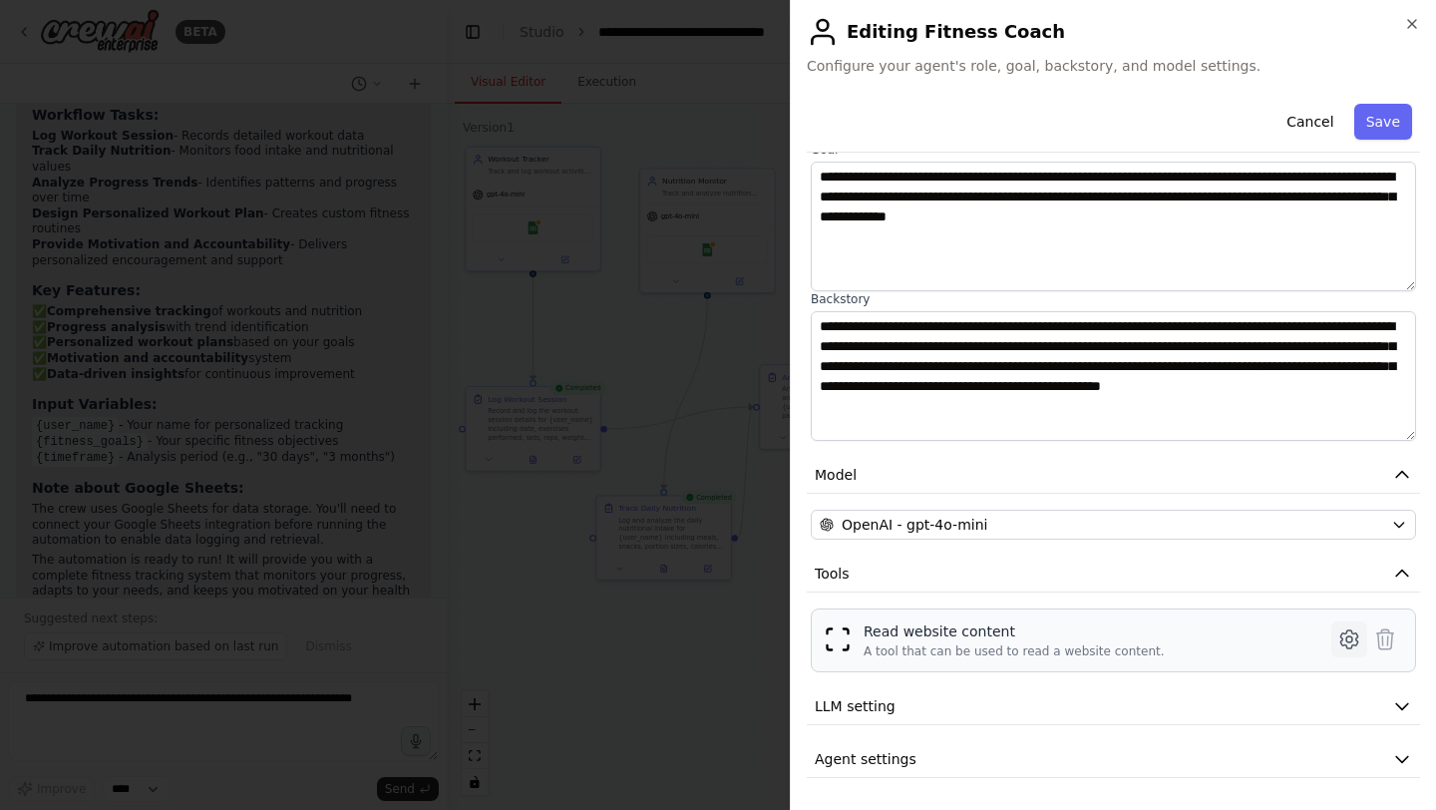
click at [1350, 636] on icon at bounding box center [1349, 639] width 24 height 24
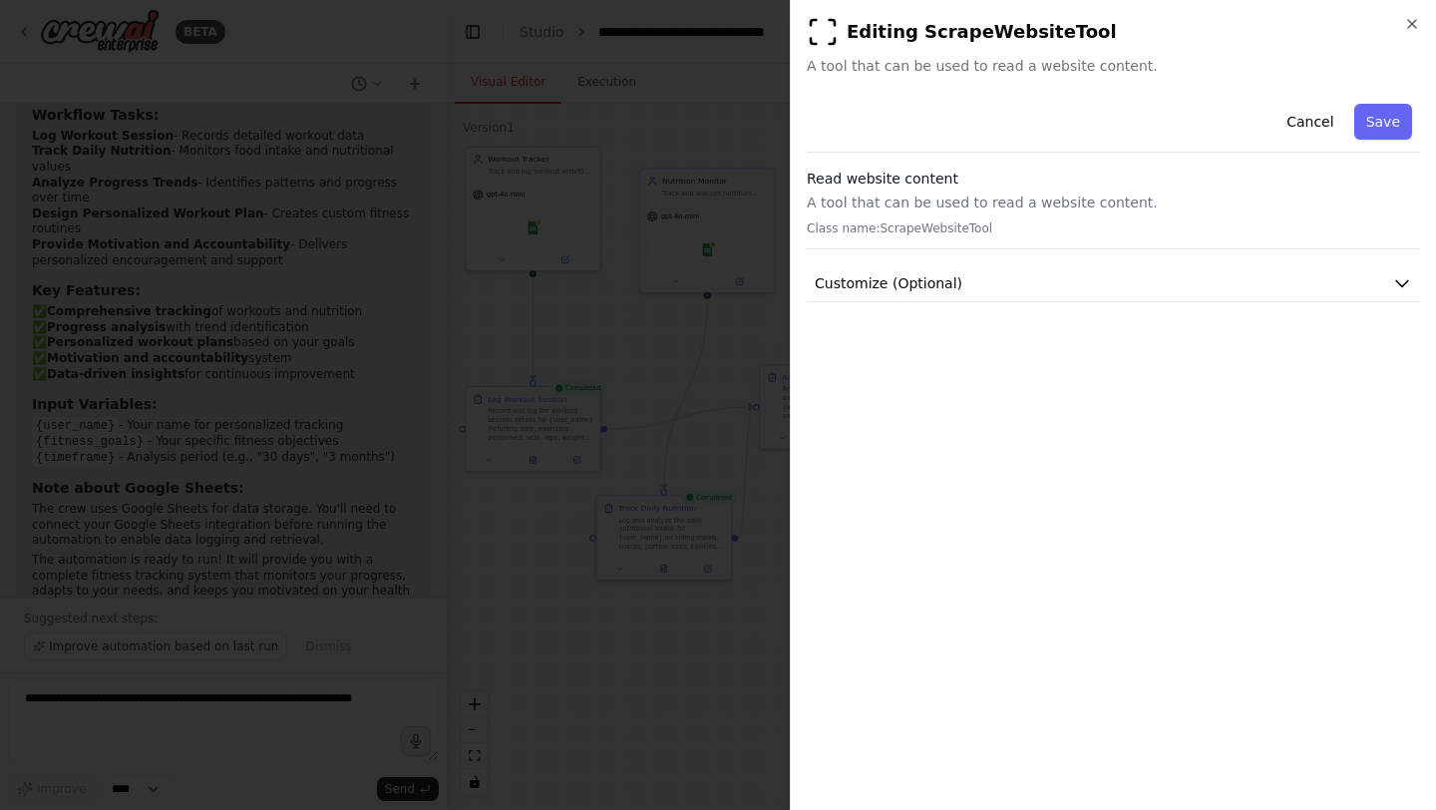
scroll to position [0, 0]
click at [863, 295] on button "Customize (Optional)" at bounding box center [1113, 283] width 613 height 37
click at [648, 703] on div at bounding box center [718, 405] width 1436 height 810
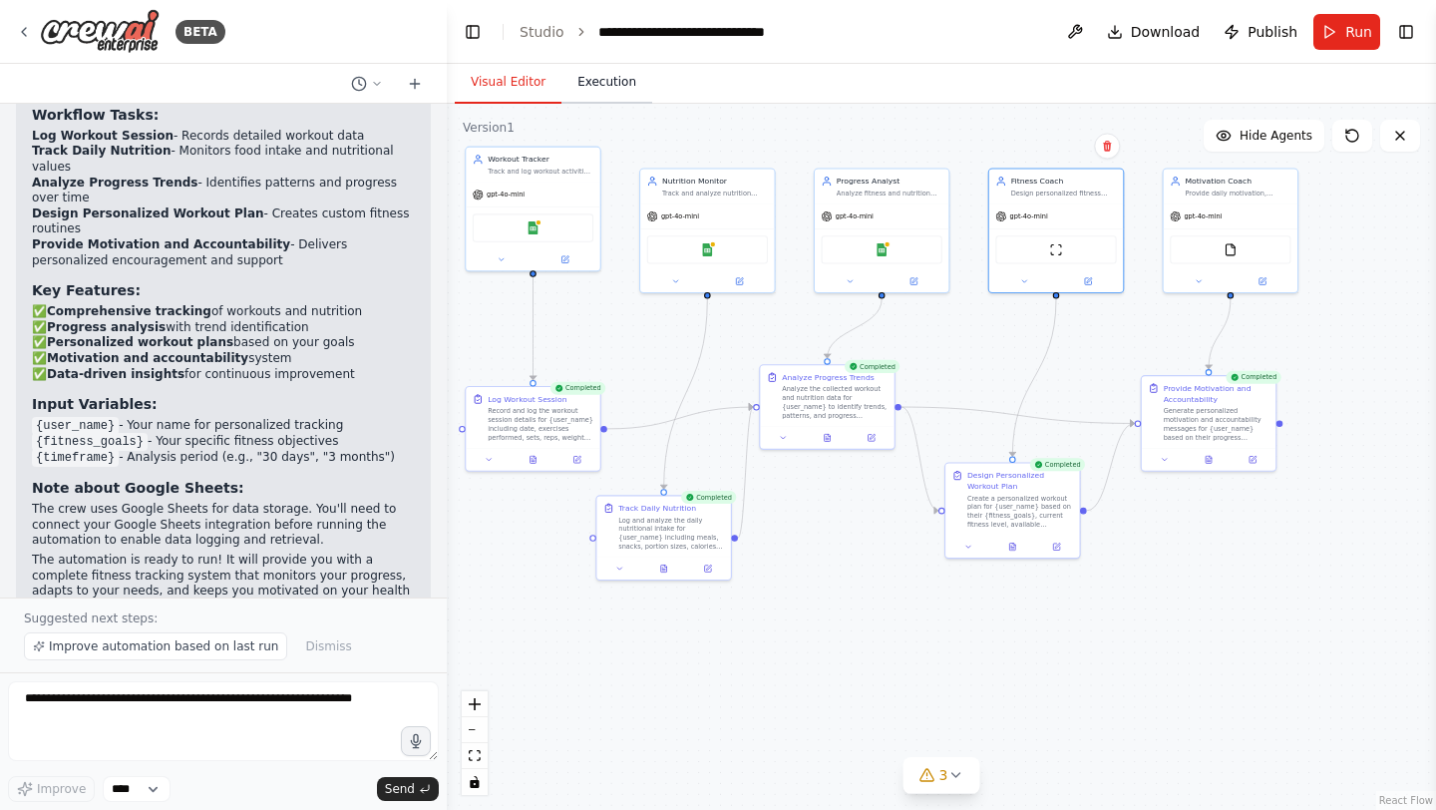
click at [589, 75] on button "Execution" at bounding box center [606, 83] width 91 height 42
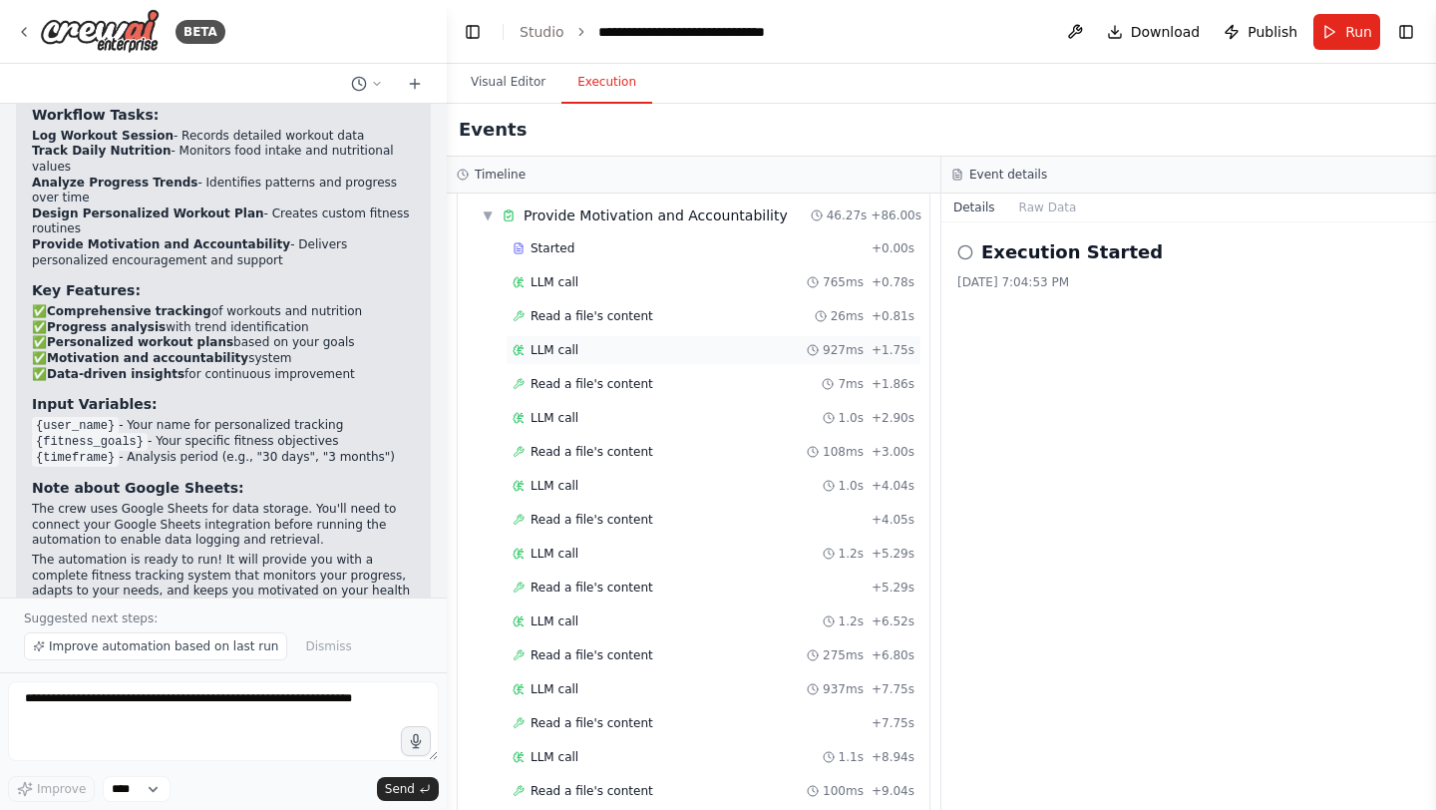
scroll to position [1011, 0]
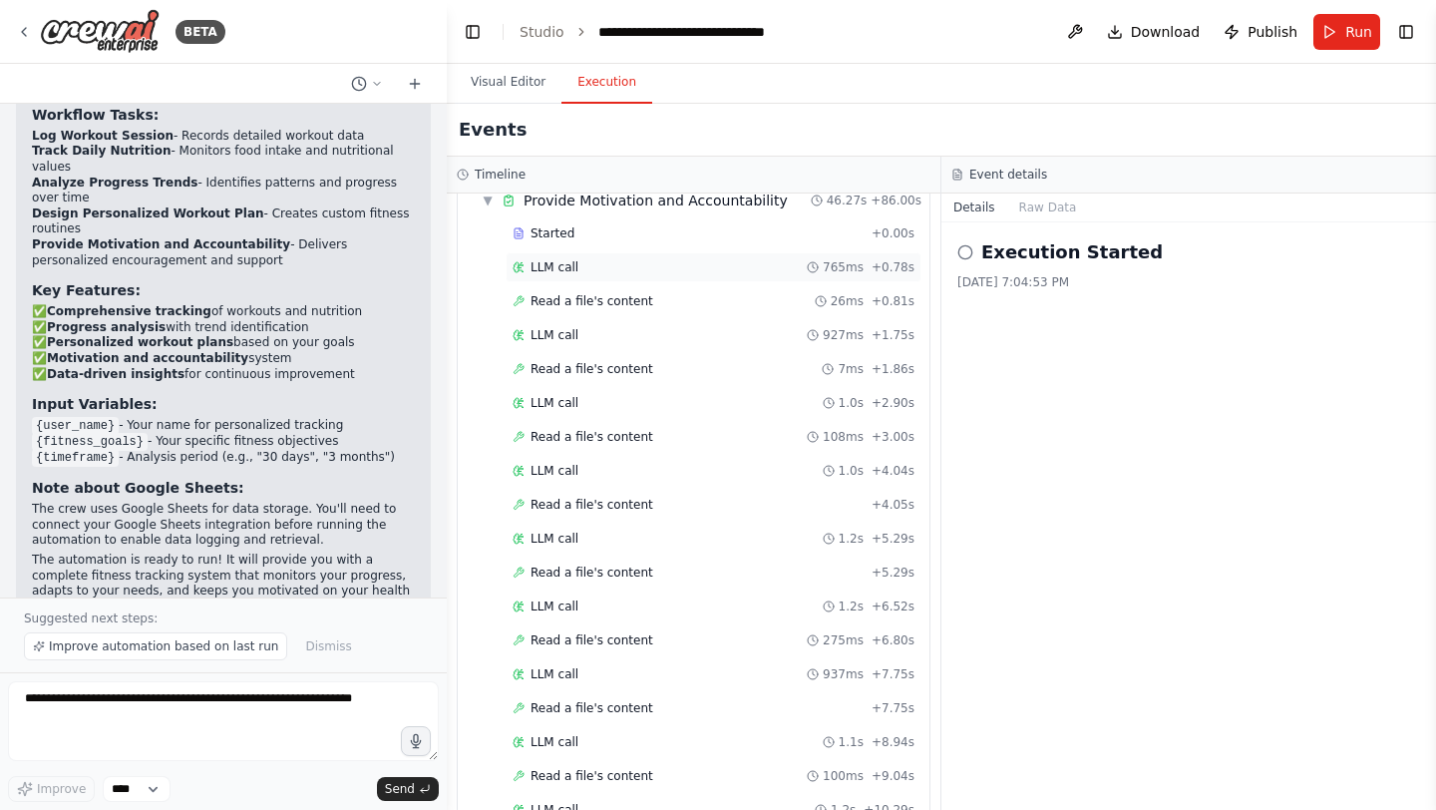
click at [579, 257] on div "LLM call 765ms + 0.78s" at bounding box center [714, 267] width 416 height 30
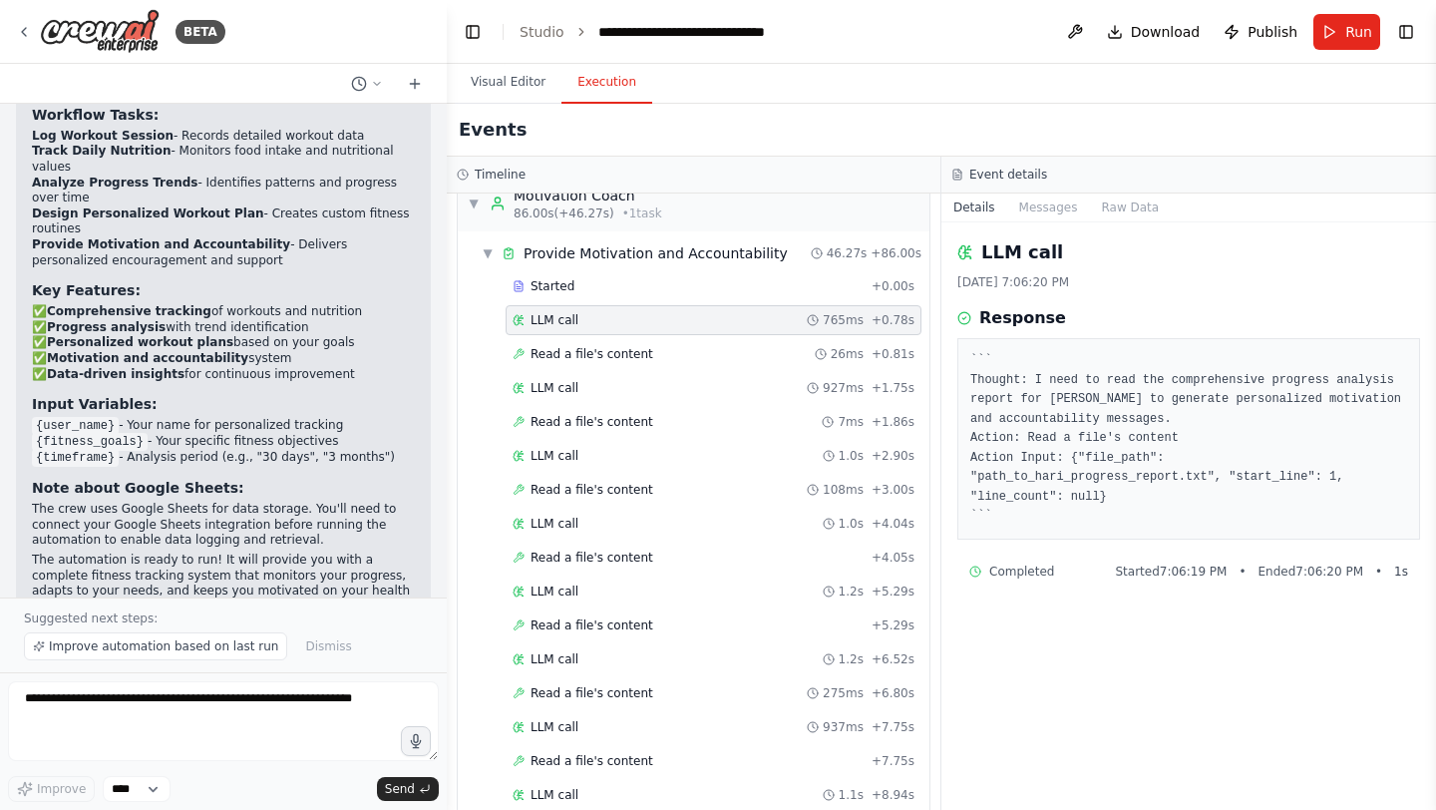
scroll to position [945, 0]
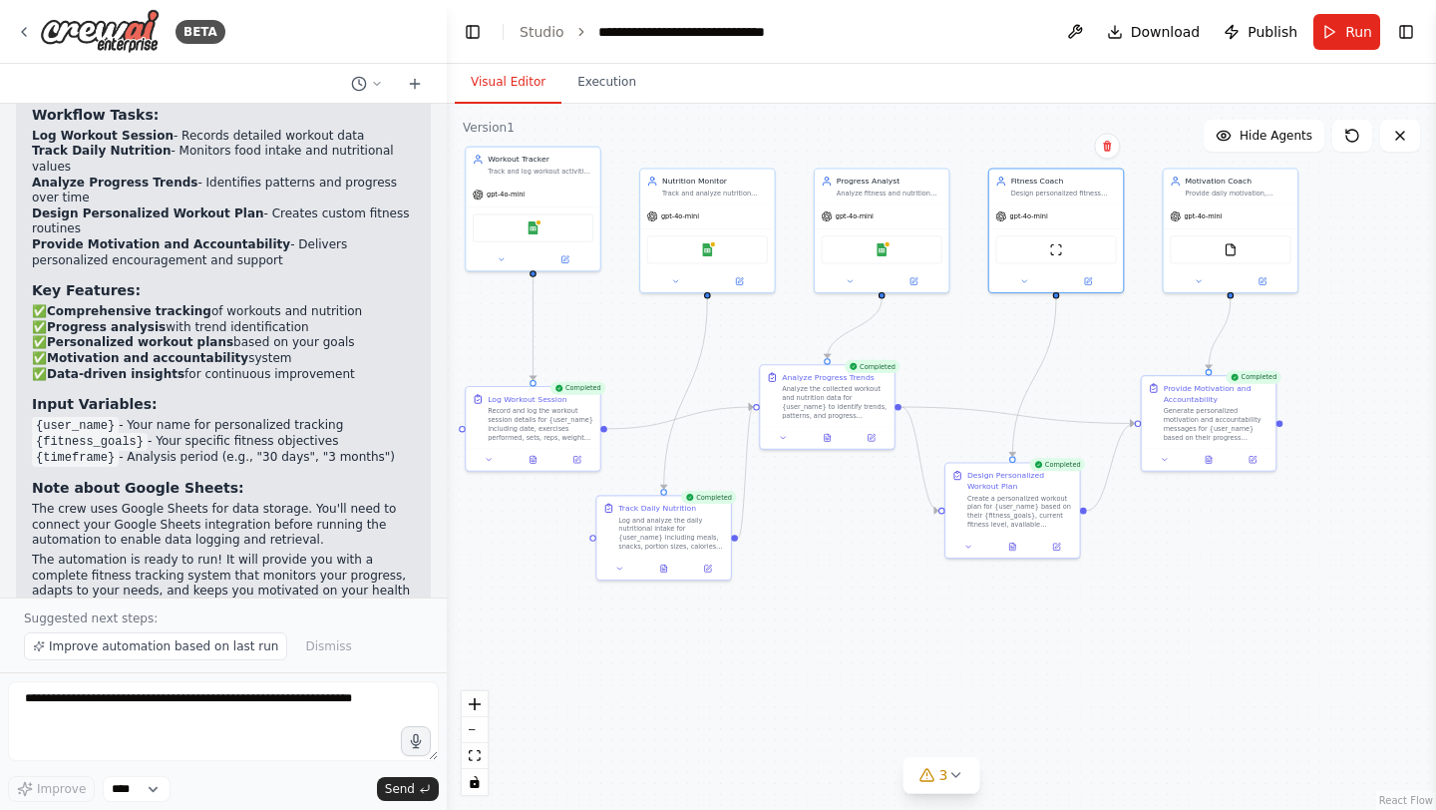
click at [494, 87] on button "Visual Editor" at bounding box center [508, 83] width 107 height 42
click at [1259, 284] on button at bounding box center [1262, 278] width 62 height 13
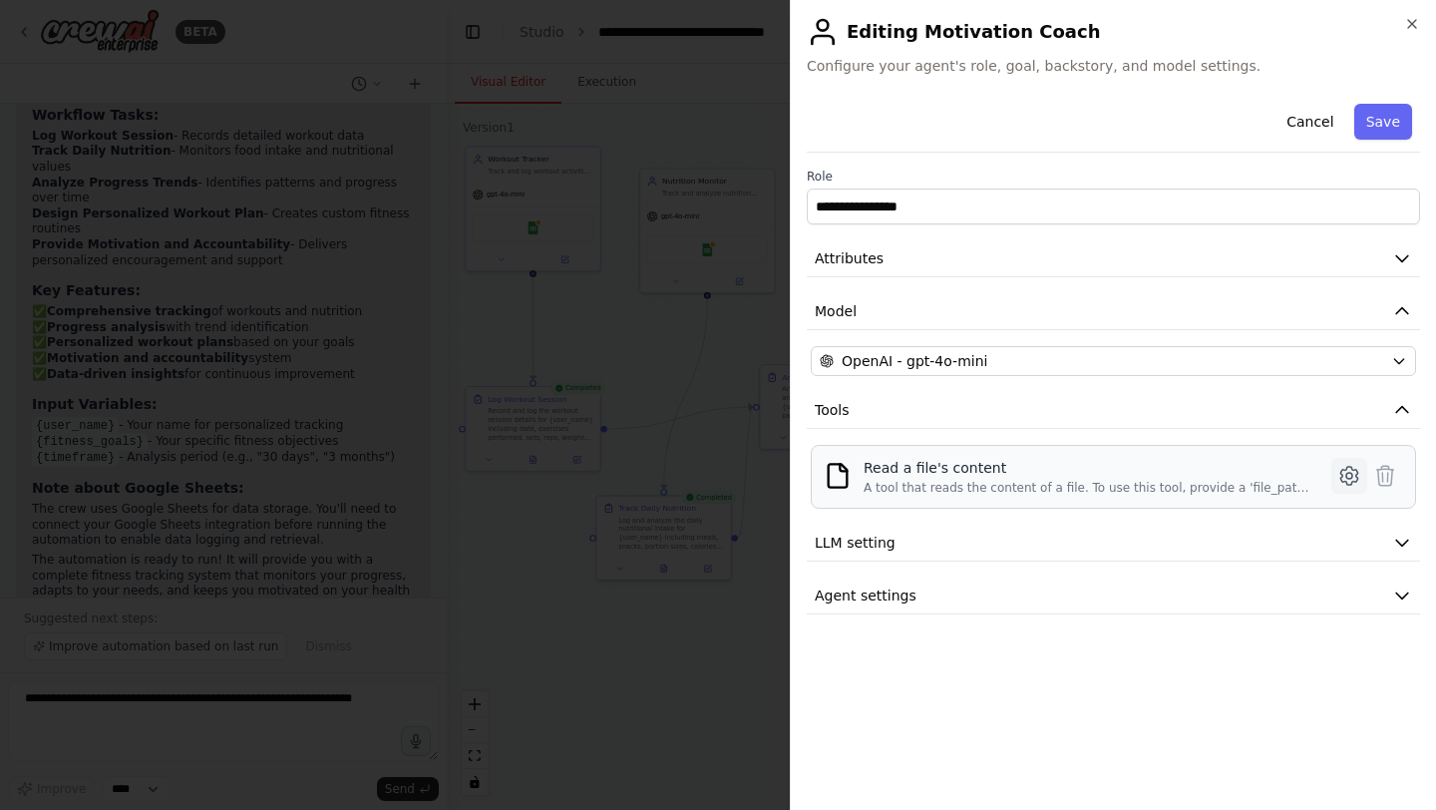
click at [1344, 477] on icon at bounding box center [1349, 476] width 24 height 24
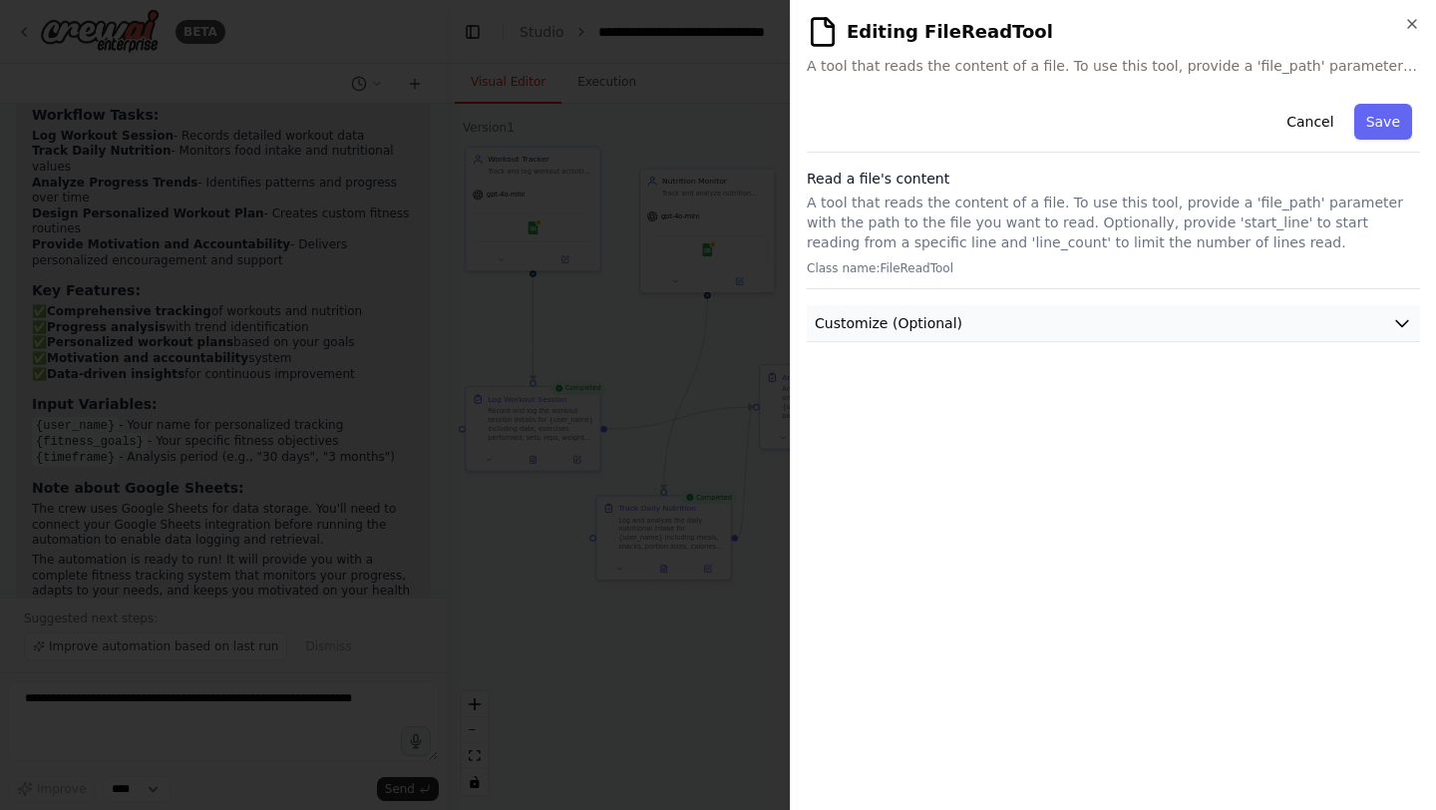
click at [1092, 335] on button "Customize (Optional)" at bounding box center [1113, 323] width 613 height 37
click at [729, 693] on div at bounding box center [718, 405] width 1436 height 810
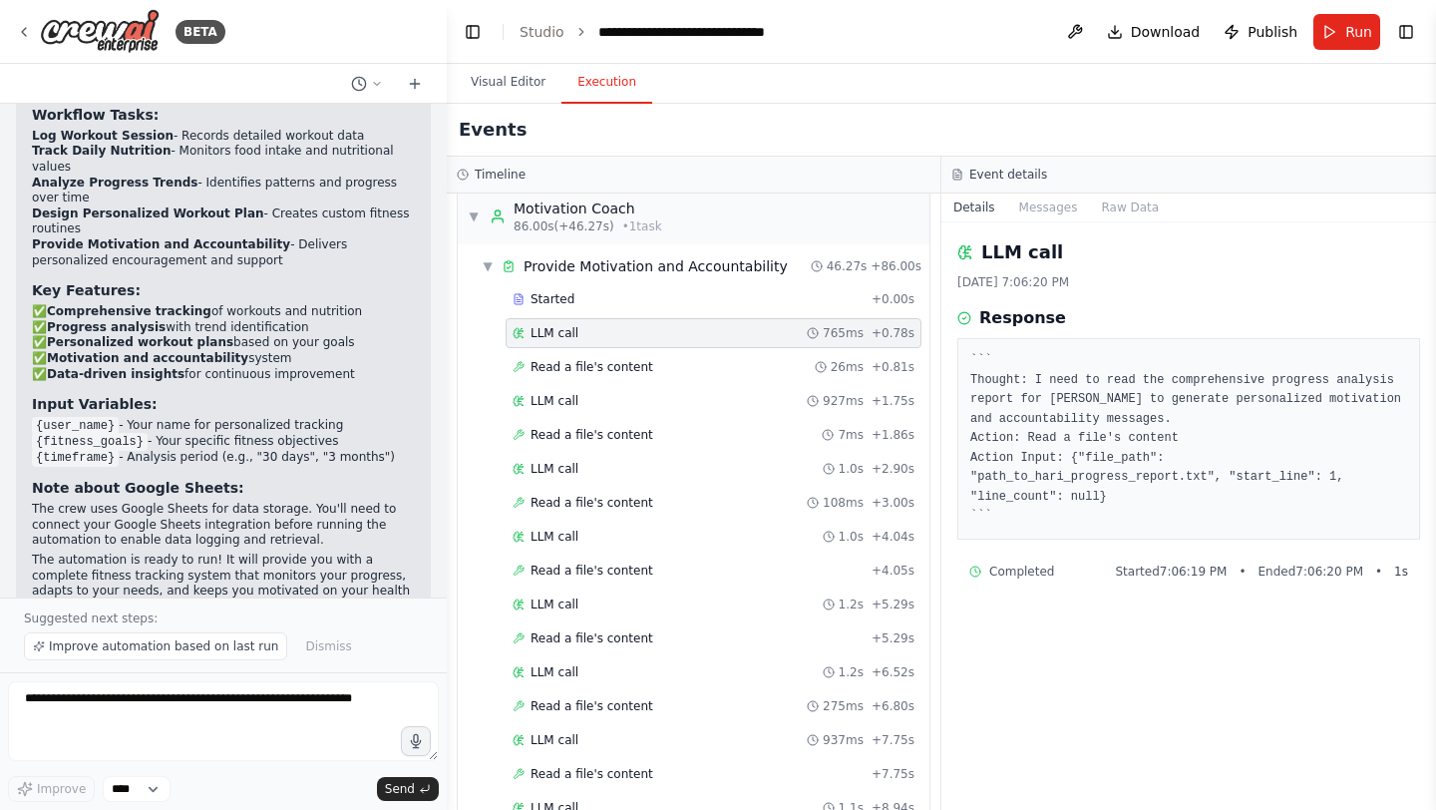
click at [594, 88] on button "Execution" at bounding box center [606, 83] width 91 height 42
click at [586, 369] on span "Read a file's content" at bounding box center [591, 367] width 123 height 16
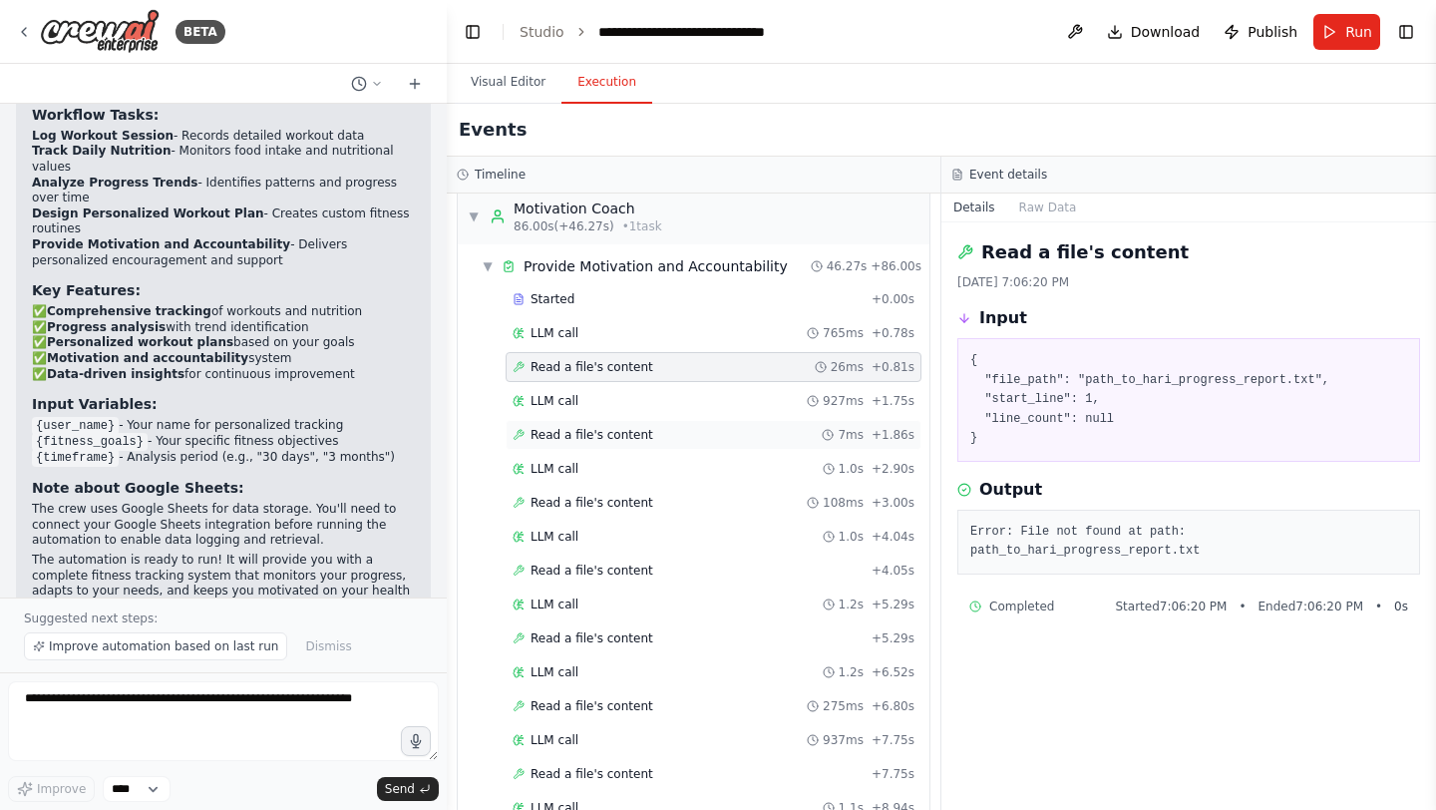
click at [628, 427] on span "Read a file's content" at bounding box center [591, 435] width 123 height 16
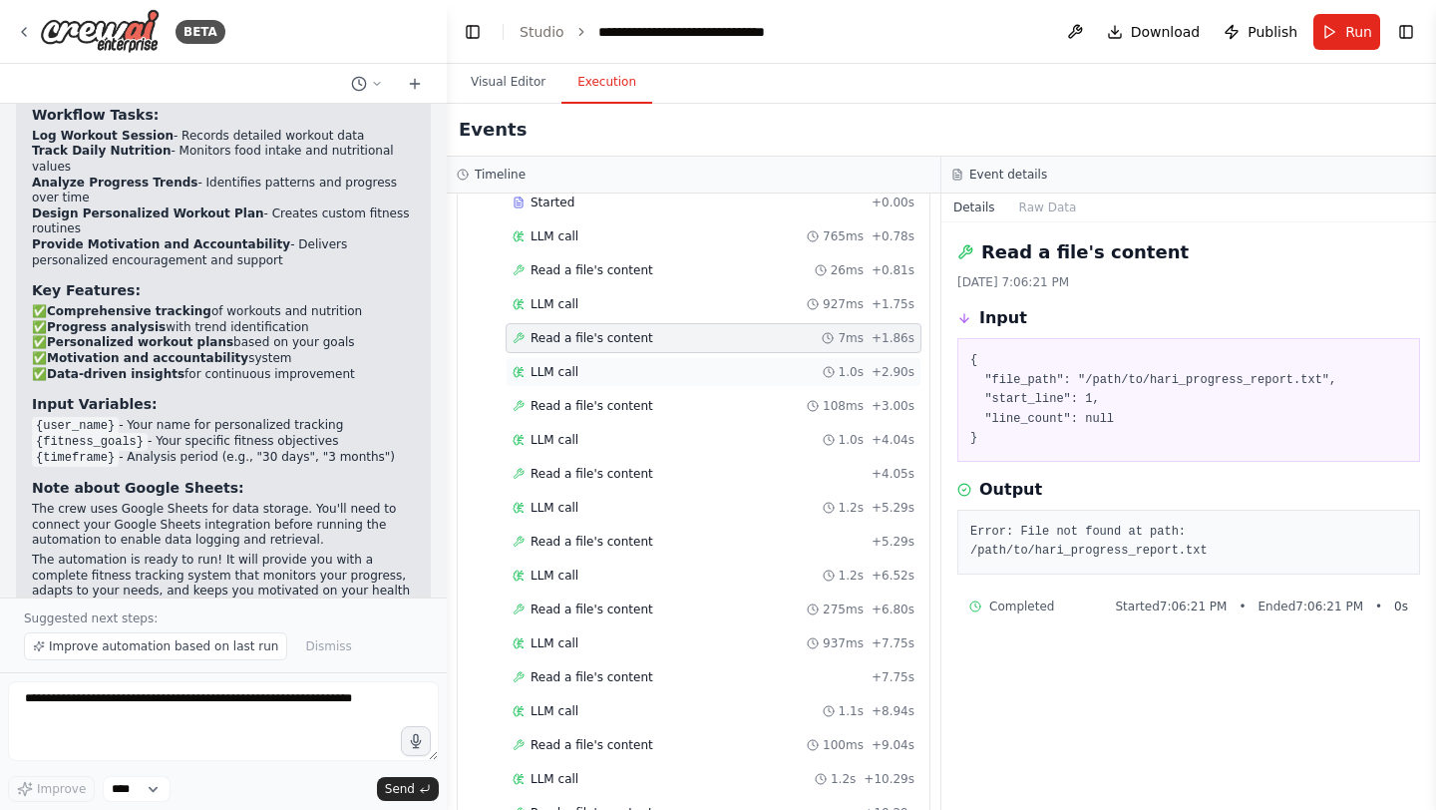
scroll to position [1054, 0]
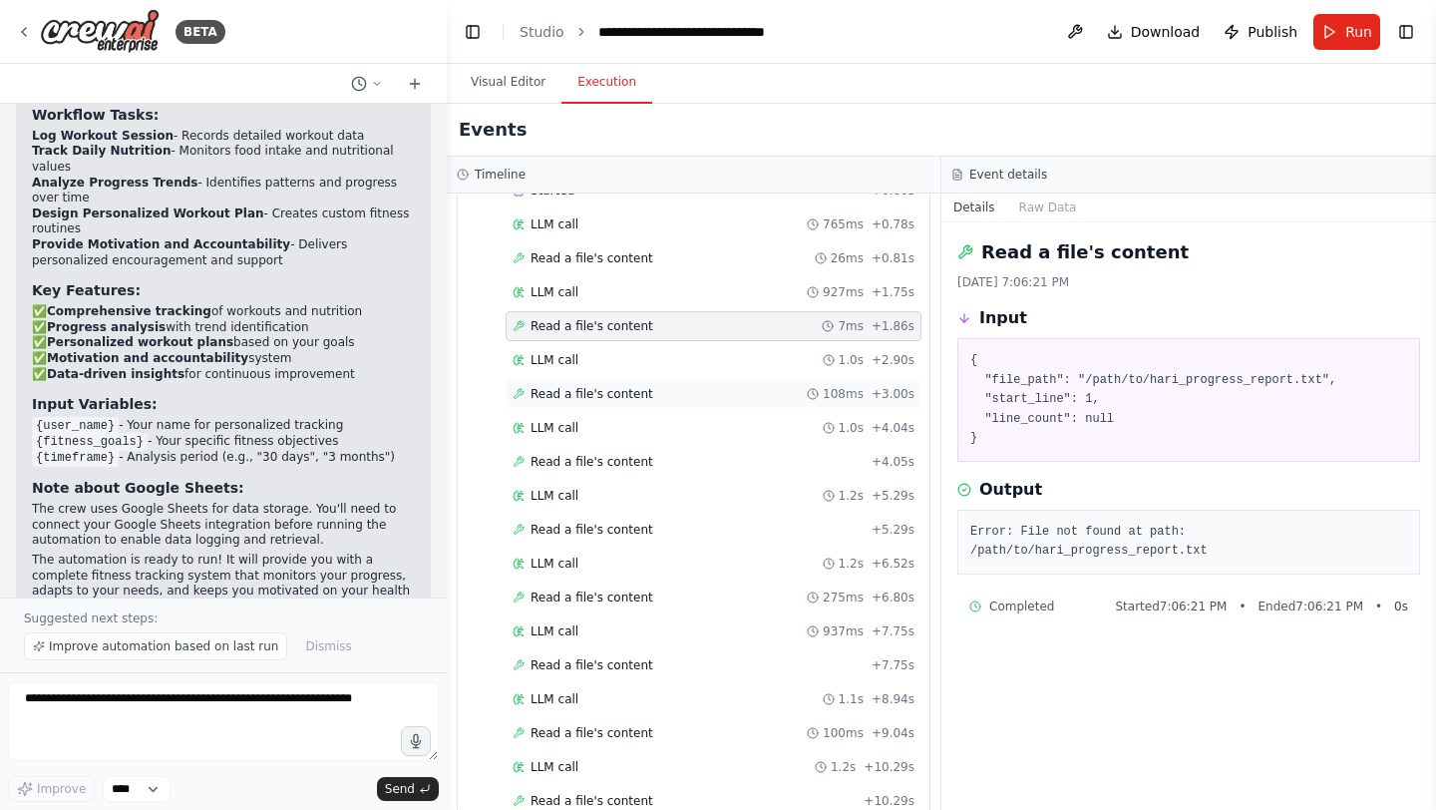
click at [613, 392] on span "Read a file's content" at bounding box center [591, 394] width 123 height 16
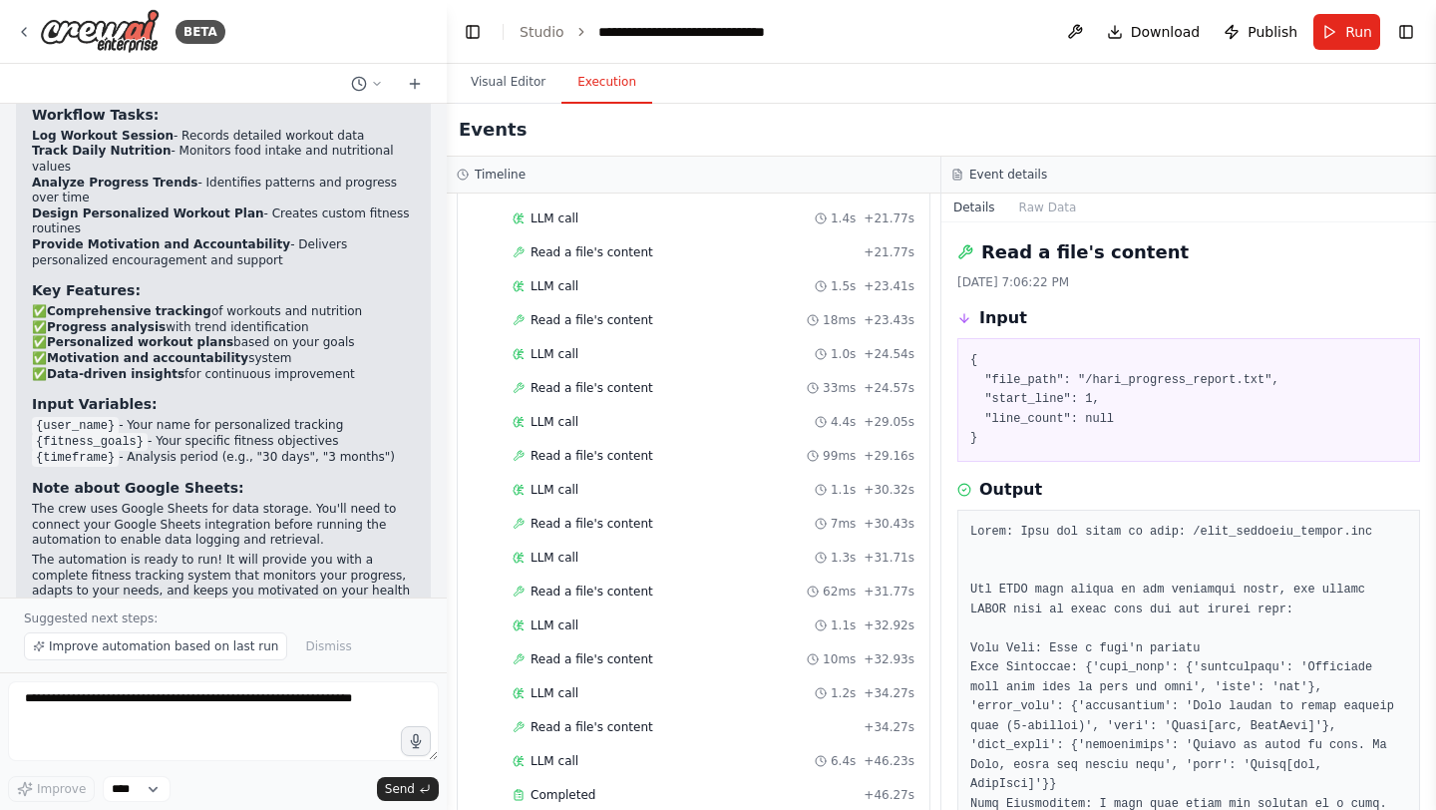
scroll to position [2243, 0]
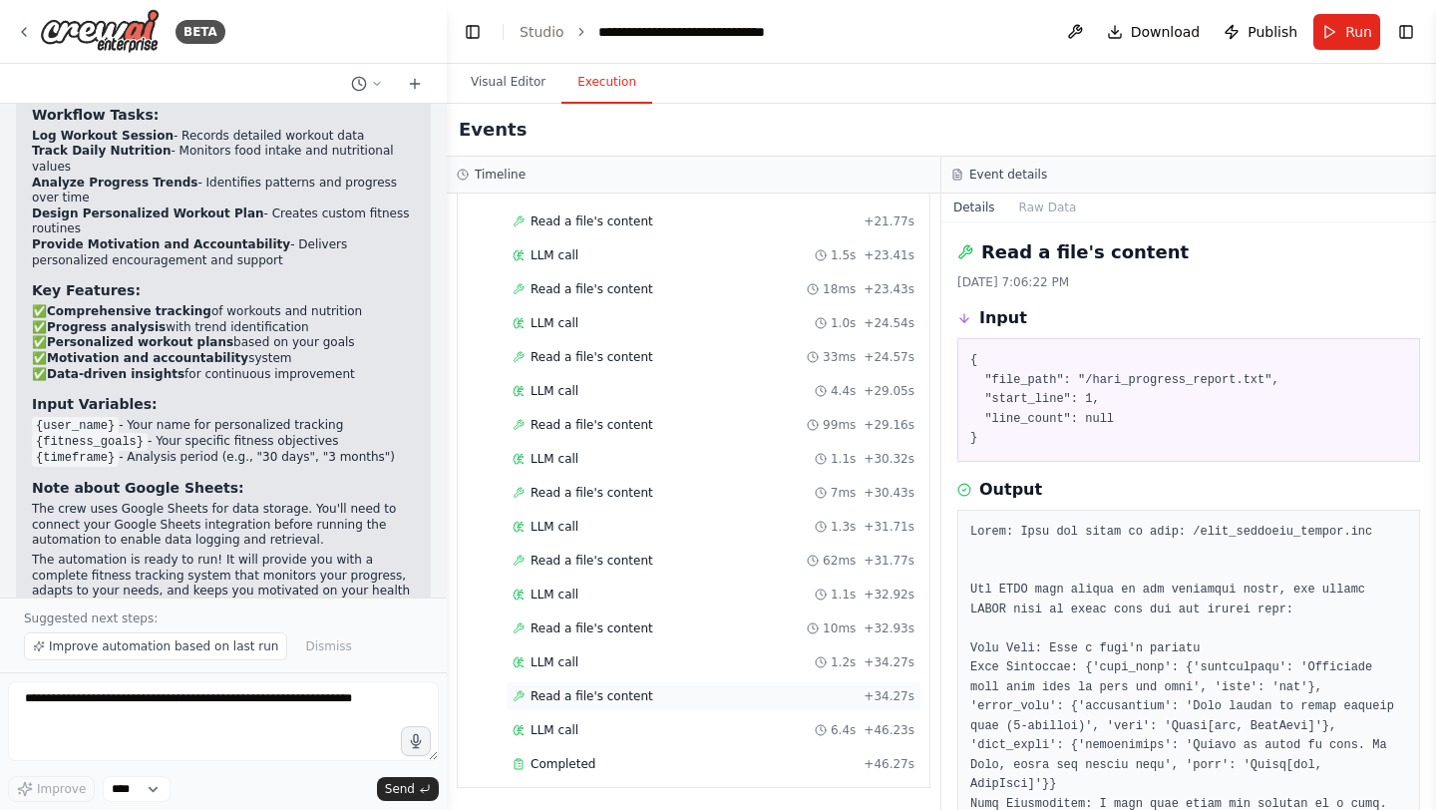
click at [607, 693] on span "Read a file's content" at bounding box center [591, 696] width 123 height 16
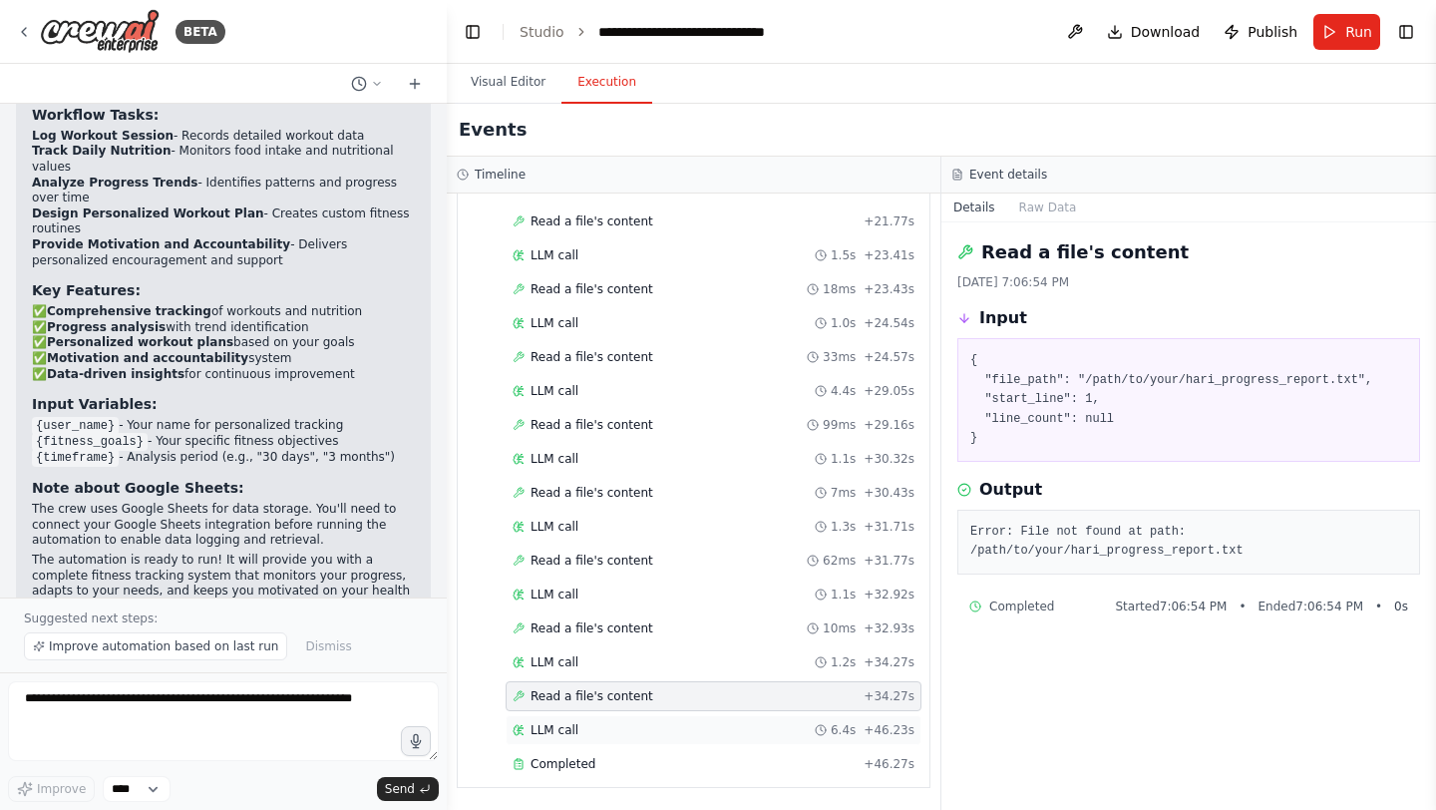
click at [597, 721] on div "LLM call 6.4s + 46.23s" at bounding box center [714, 730] width 416 height 30
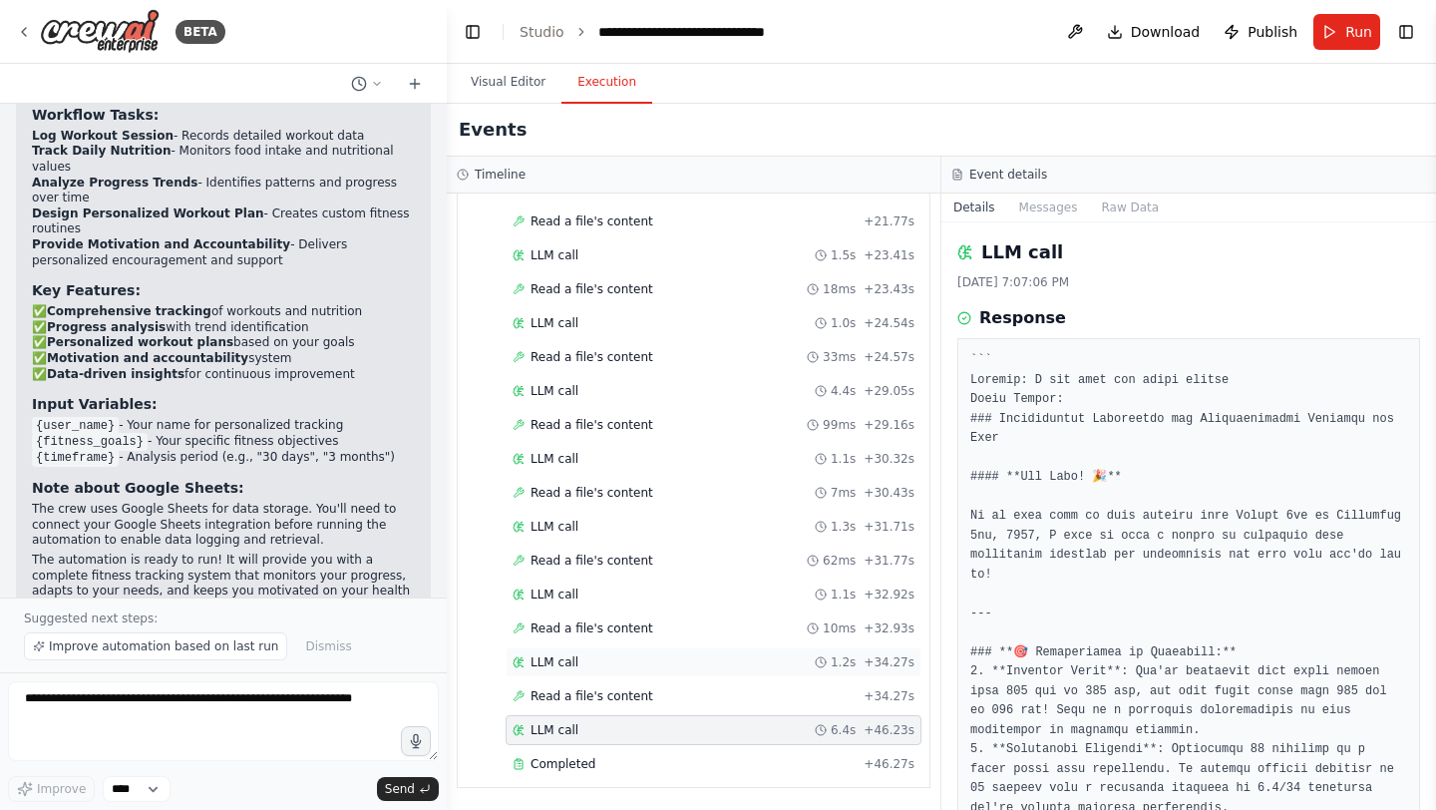
click at [552, 669] on span "LLM call" at bounding box center [554, 662] width 48 height 16
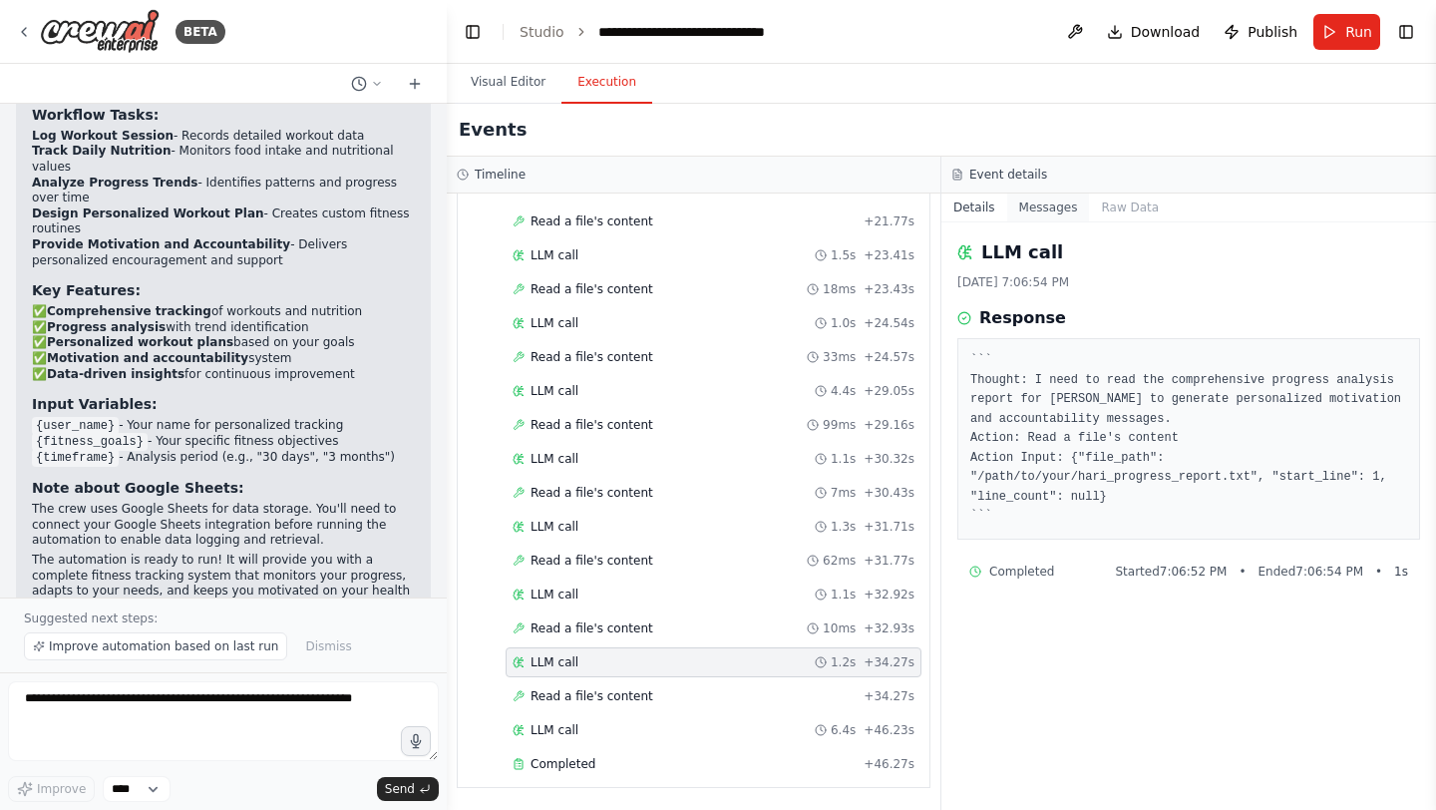
click at [1045, 197] on button "Messages" at bounding box center [1048, 207] width 83 height 28
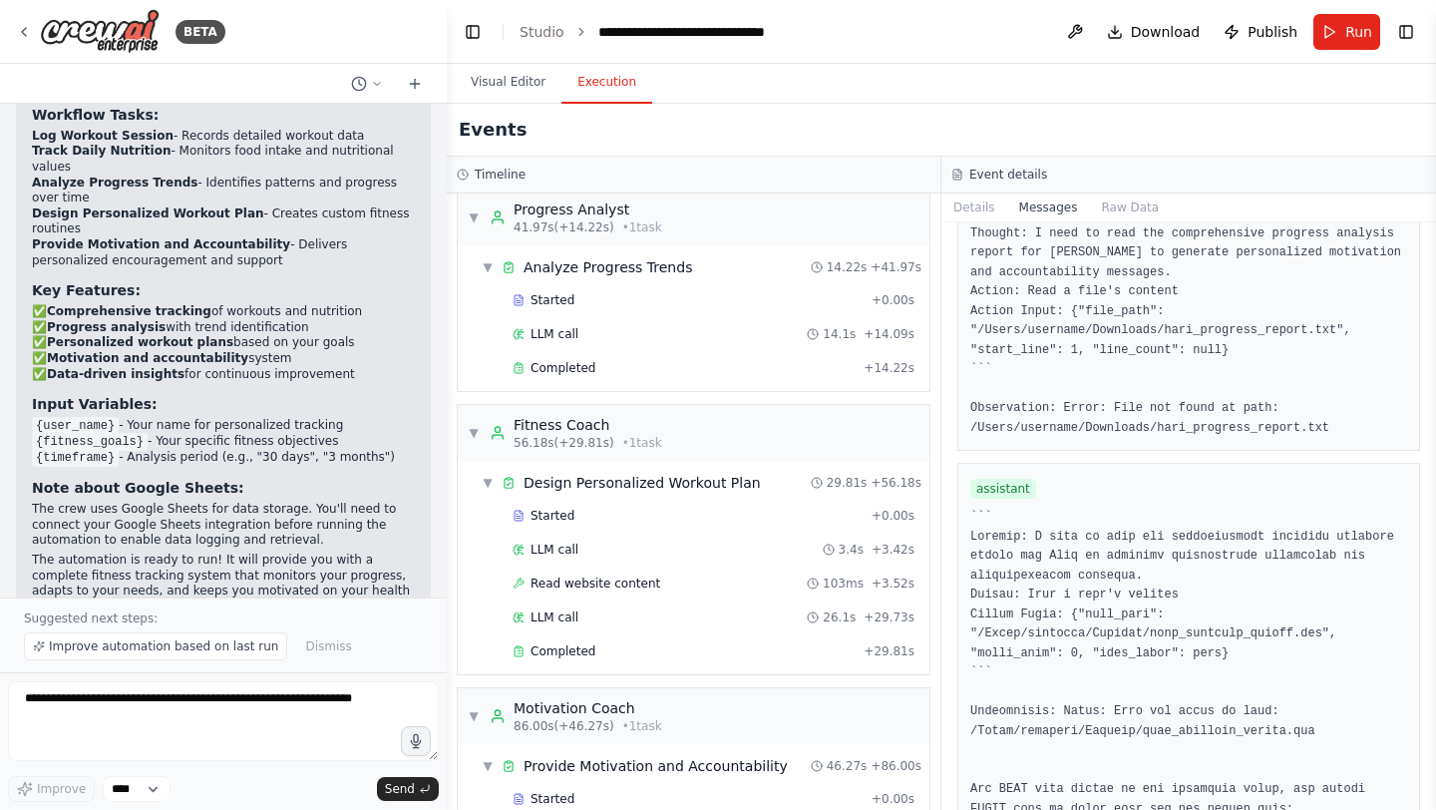
scroll to position [18475, 0]
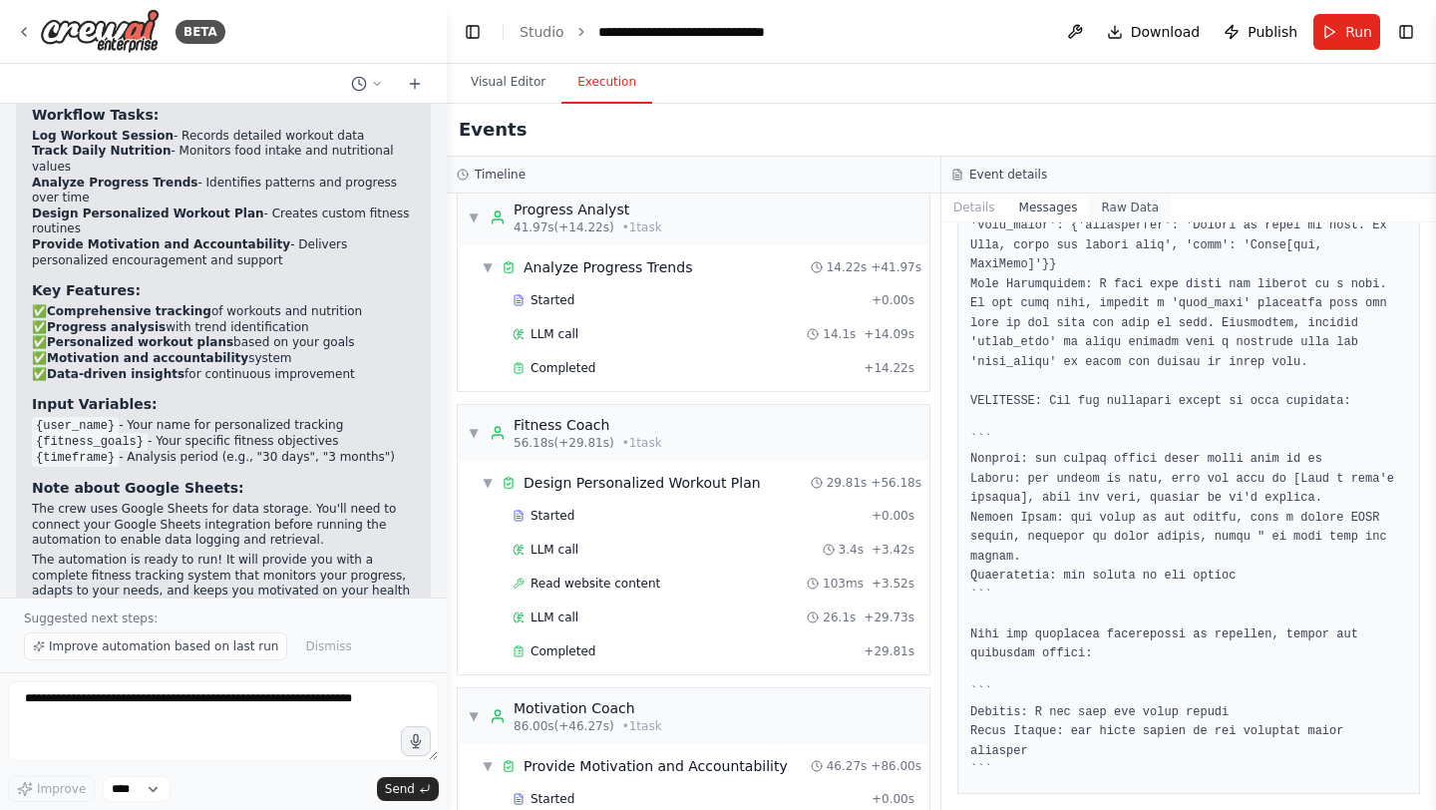
click at [1123, 206] on button "Raw Data" at bounding box center [1130, 207] width 82 height 28
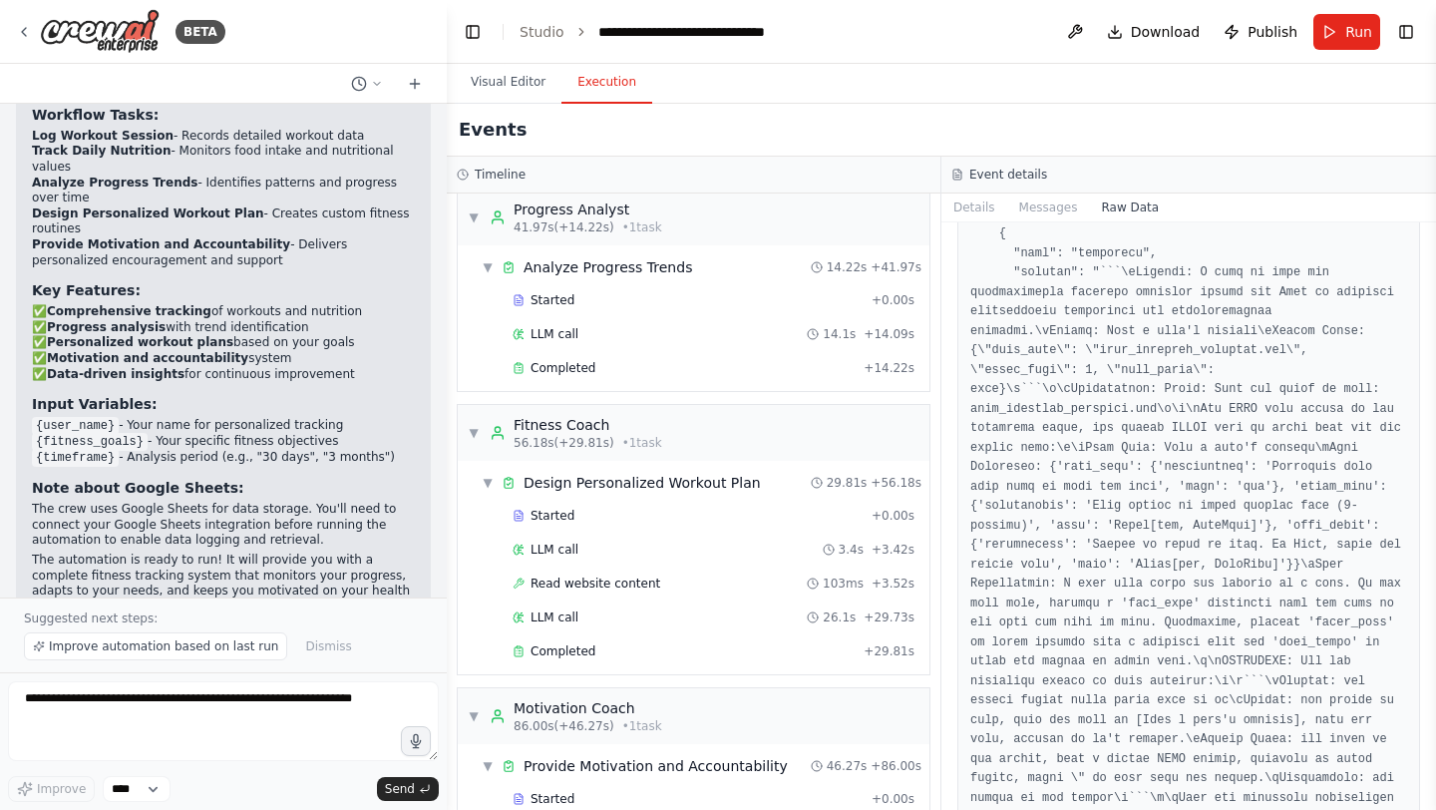
scroll to position [5891, 0]
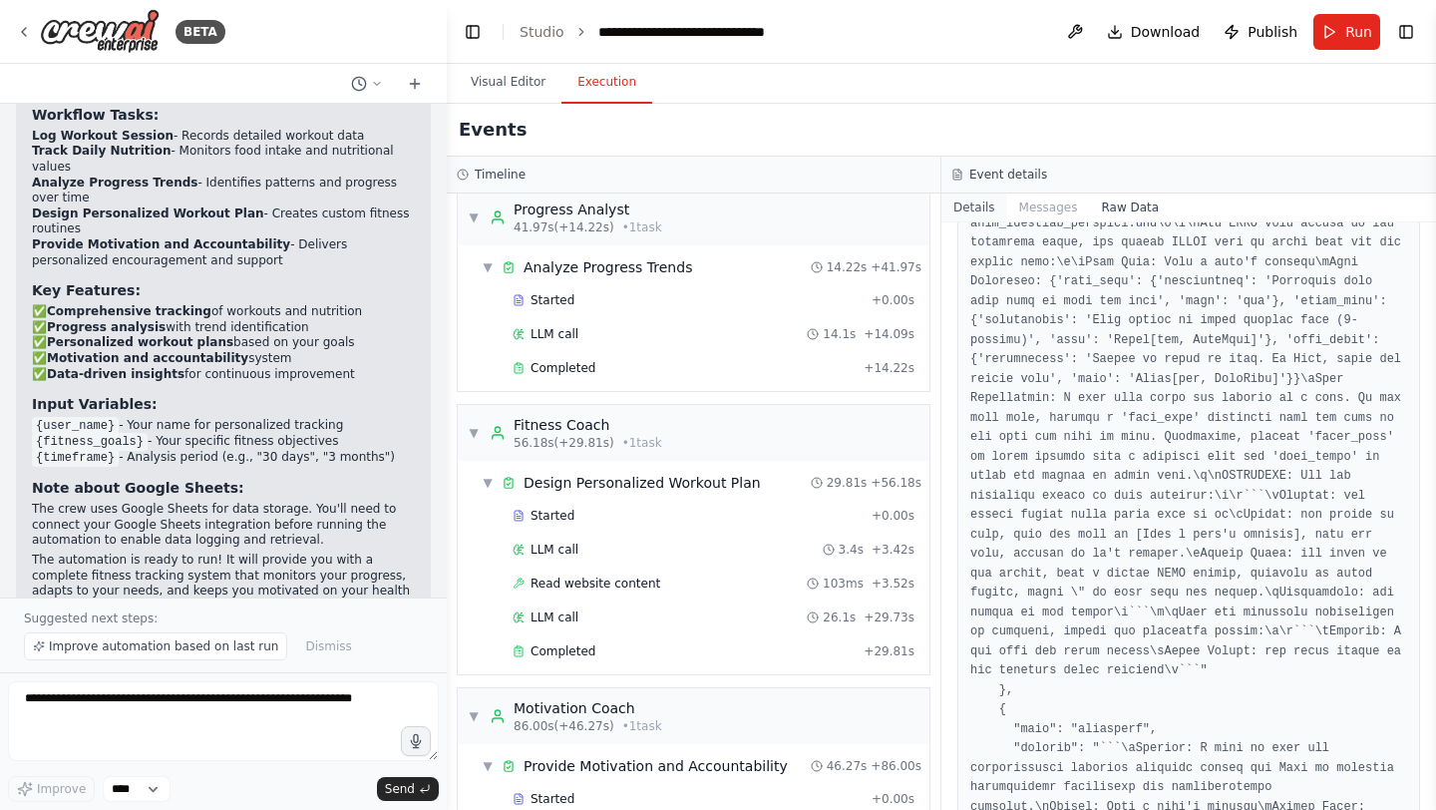
click at [980, 203] on button "Details" at bounding box center [974, 207] width 66 height 28
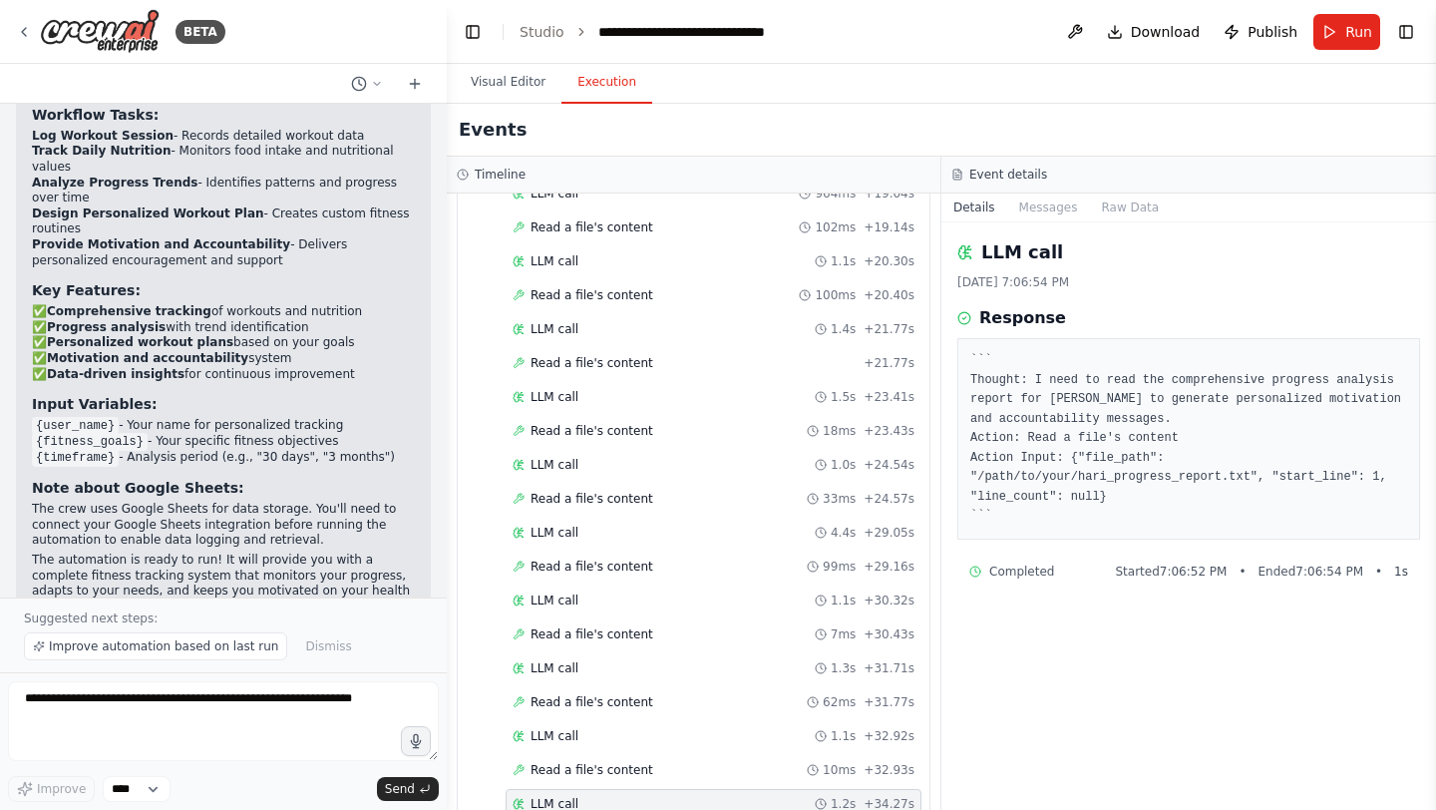
scroll to position [2243, 0]
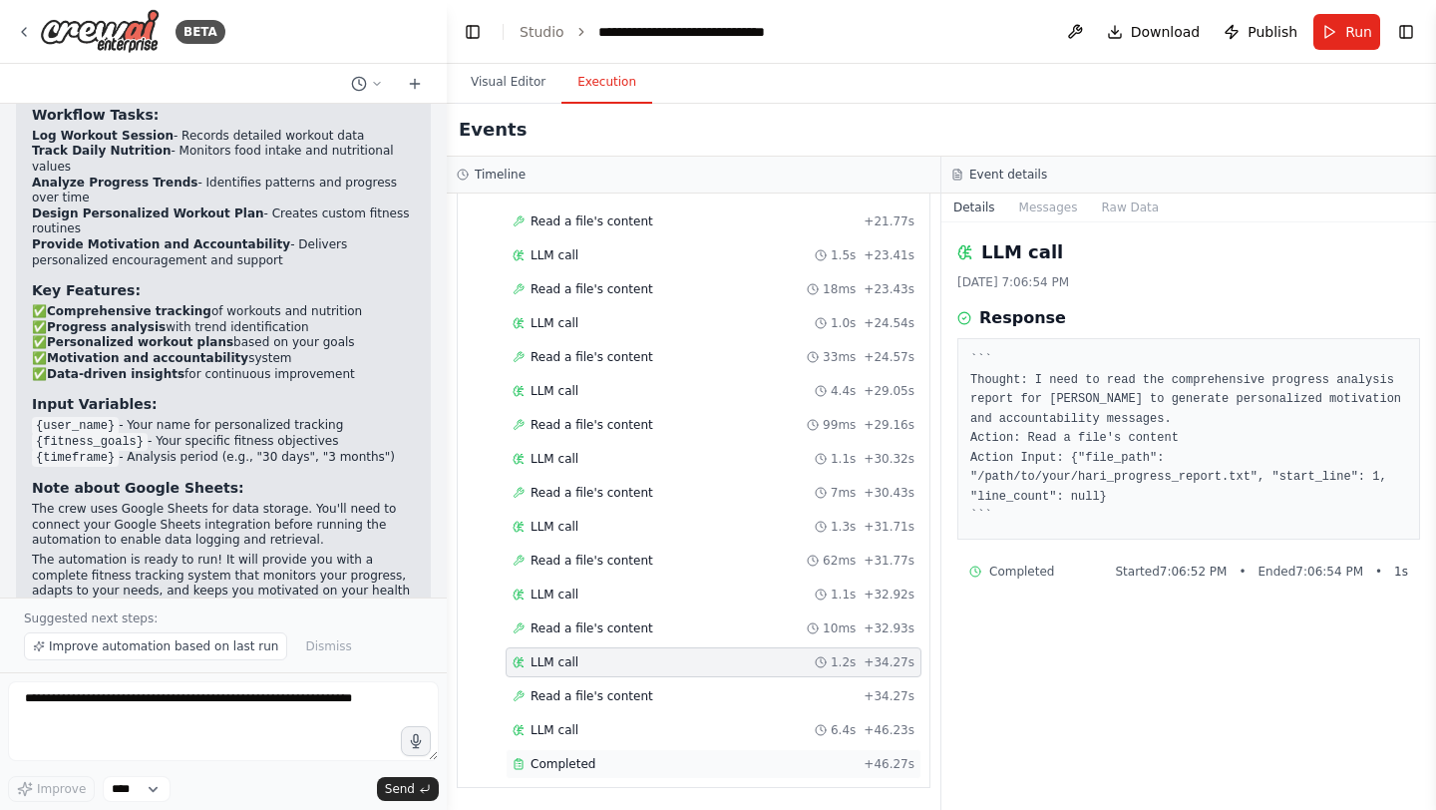
click at [665, 759] on div "Completed" at bounding box center [684, 764] width 343 height 16
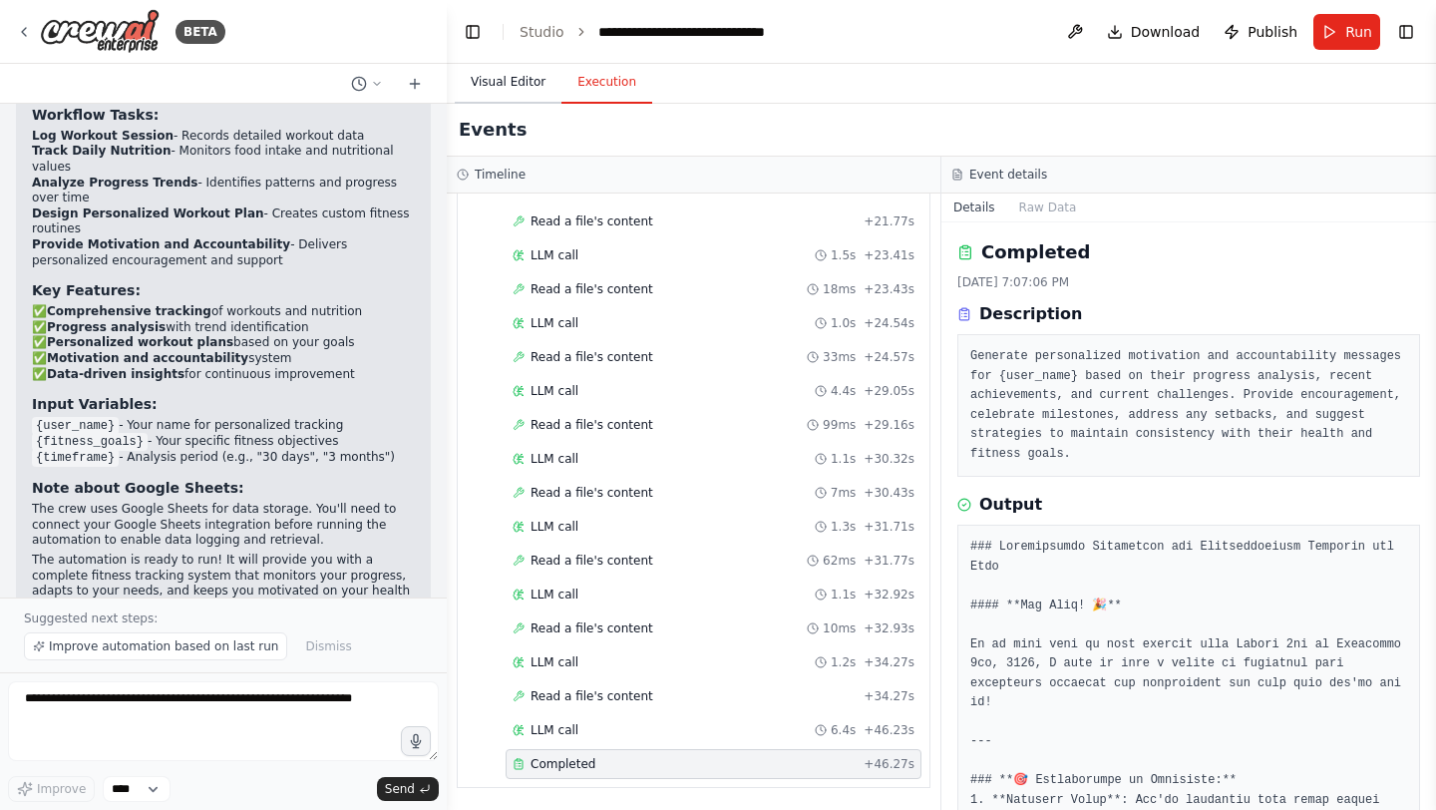
click at [518, 78] on button "Visual Editor" at bounding box center [508, 83] width 107 height 42
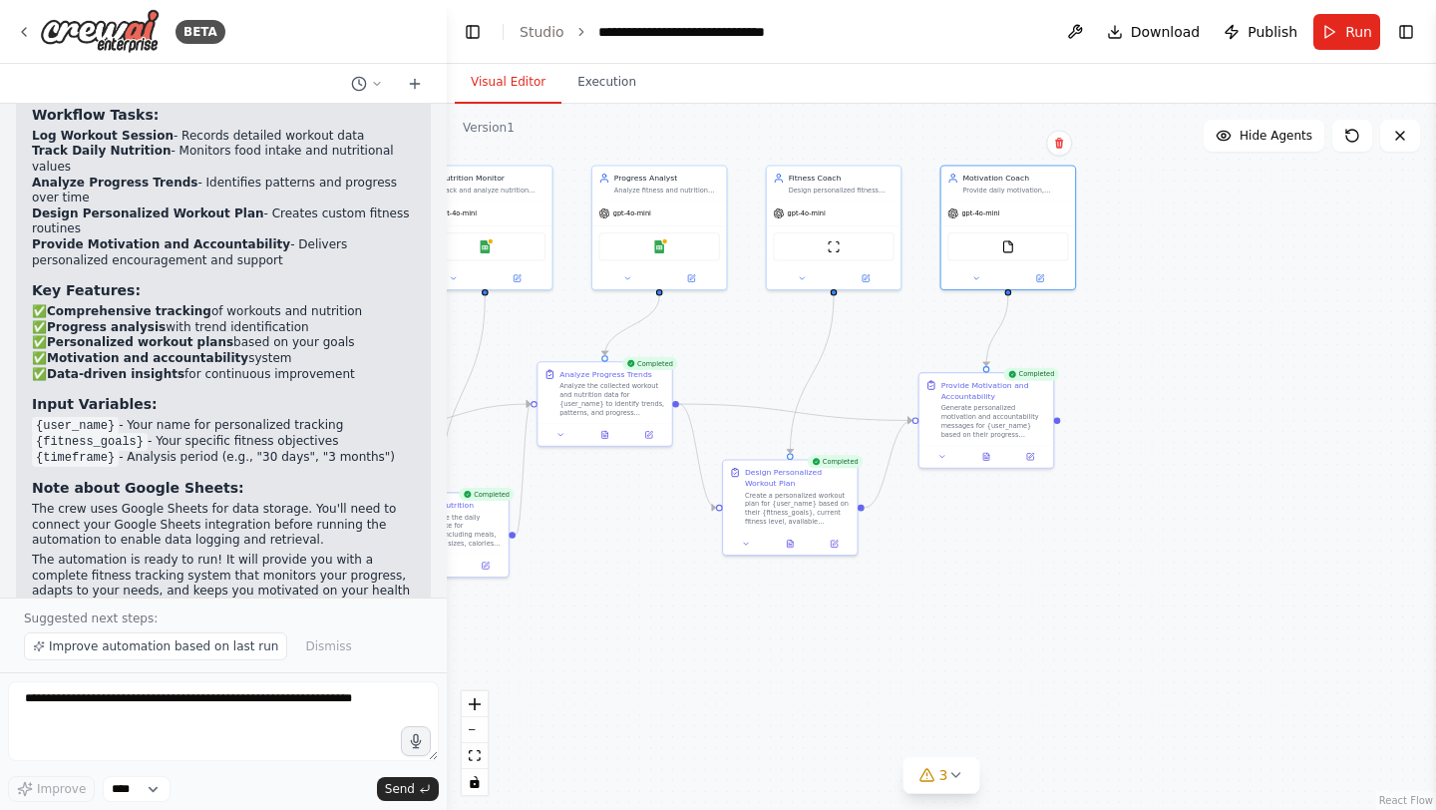
drag, startPoint x: 1208, startPoint y: 569, endPoint x: 986, endPoint y: 566, distance: 222.4
click at [986, 566] on div ".deletable-edge-delete-btn { width: 20px; height: 20px; border: 0px solid #ffff…" at bounding box center [941, 457] width 989 height 706
click at [1411, 31] on button "Toggle Right Sidebar" at bounding box center [1406, 32] width 28 height 28
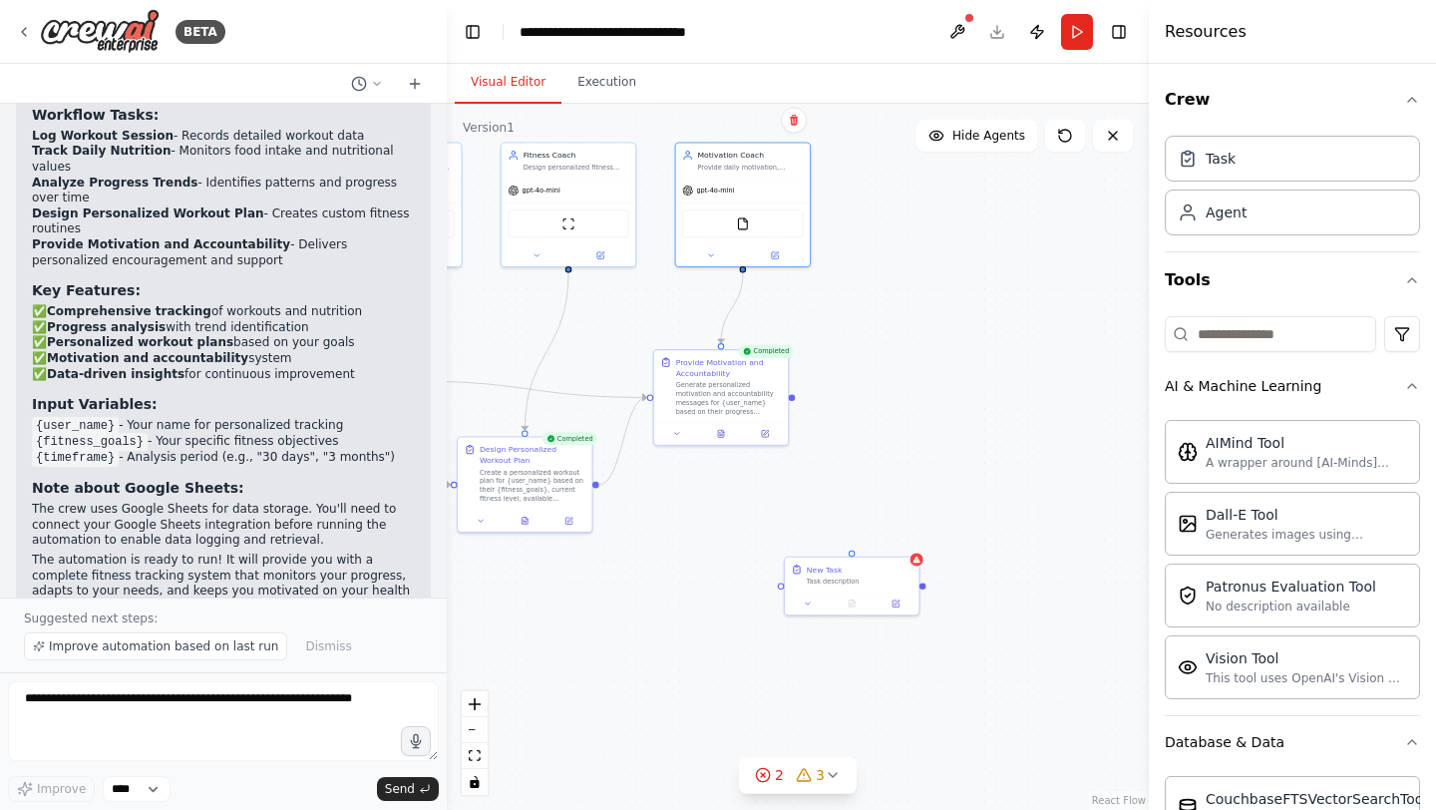
drag, startPoint x: 983, startPoint y: 528, endPoint x: 709, endPoint y: 500, distance: 275.7
click at [710, 503] on div ".deletable-edge-delete-btn { width: 20px; height: 20px; border: 0px solid #ffff…" at bounding box center [798, 457] width 702 height 706
drag, startPoint x: 821, startPoint y: 565, endPoint x: 925, endPoint y: 351, distance: 238.6
click at [925, 351] on div "New Task Task description" at bounding box center [949, 352] width 106 height 22
click at [737, 270] on circle "Edge from 1bf58173-9e47-4ec6-88be-7e809c79c807 to 0d9a2f30-fd92-498e-9640-0fe7c…" at bounding box center [734, 275] width 11 height 11
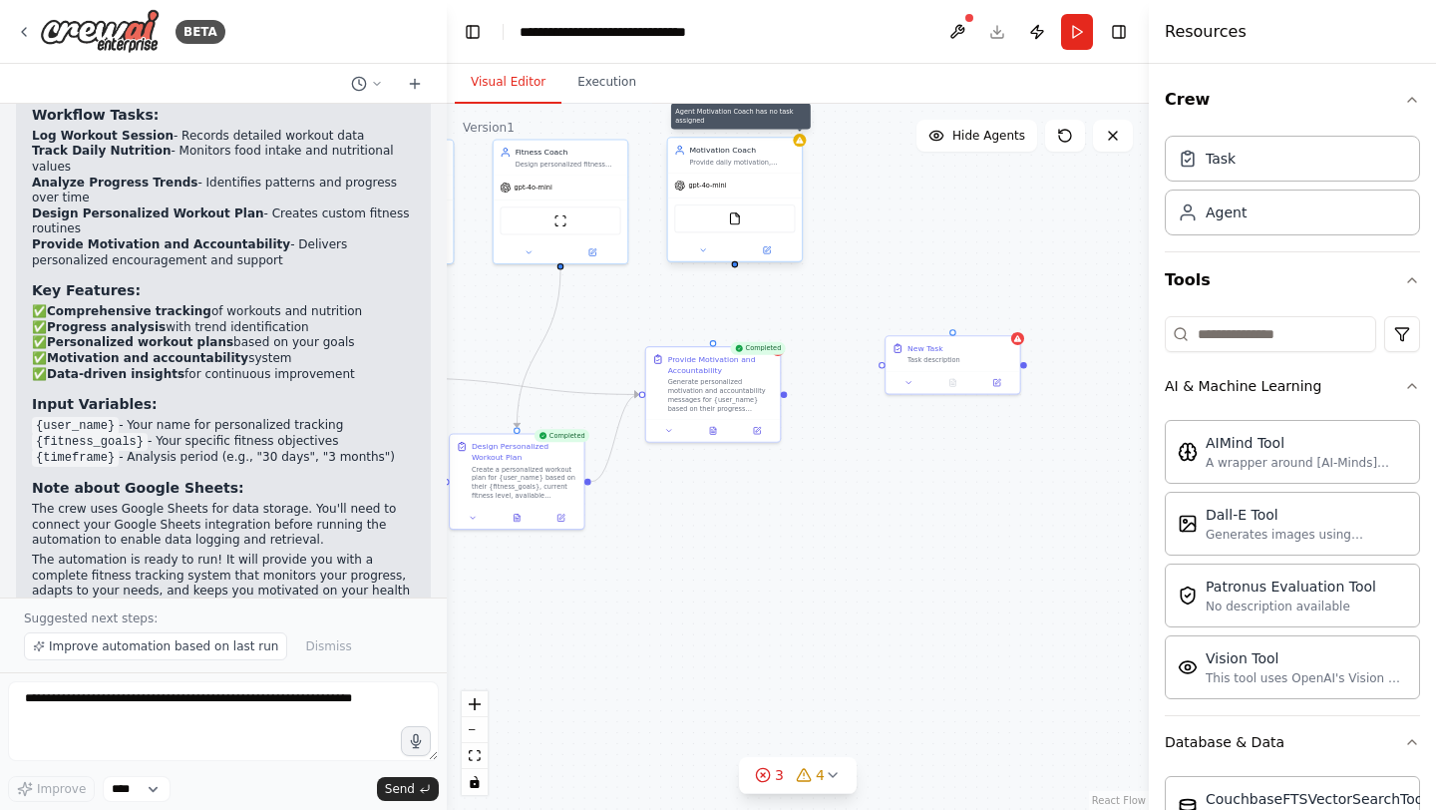
click at [802, 145] on div at bounding box center [799, 140] width 13 height 13
drag, startPoint x: 715, startPoint y: 341, endPoint x: 735, endPoint y: 267, distance: 76.4
click at [735, 267] on div ".deletable-edge-delete-btn { width: 20px; height: 20px; border: 0px solid #ffff…" at bounding box center [798, 457] width 702 height 706
drag, startPoint x: 882, startPoint y: 363, endPoint x: 738, endPoint y: 272, distance: 170.7
click at [299, 272] on div ".deletable-edge-delete-btn { width: 20px; height: 20px; border: 0px solid #ffff…" at bounding box center [107, 278] width 384 height 386
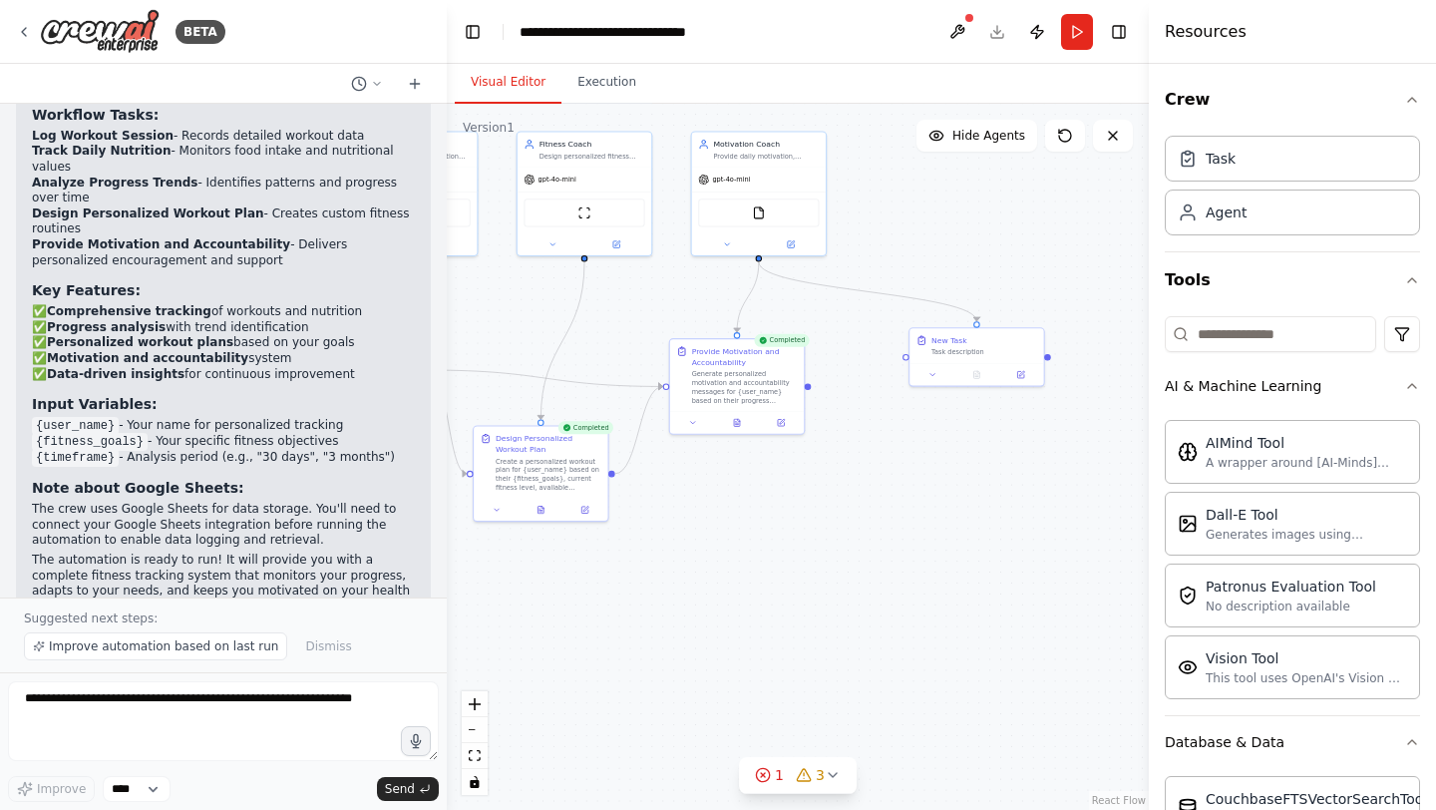
drag, startPoint x: 879, startPoint y: 366, endPoint x: 903, endPoint y: 358, distance: 25.2
click at [903, 358] on div ".deletable-edge-delete-btn { width: 20px; height: 20px; border: 0px solid #ffff…" at bounding box center [798, 457] width 702 height 706
drag, startPoint x: 902, startPoint y: 355, endPoint x: 812, endPoint y: 388, distance: 96.5
click at [812, 388] on div ".deletable-edge-delete-btn { width: 20px; height: 20px; border: 0px solid #ffff…" at bounding box center [798, 457] width 702 height 706
drag, startPoint x: 905, startPoint y: 356, endPoint x: 614, endPoint y: 477, distance: 315.2
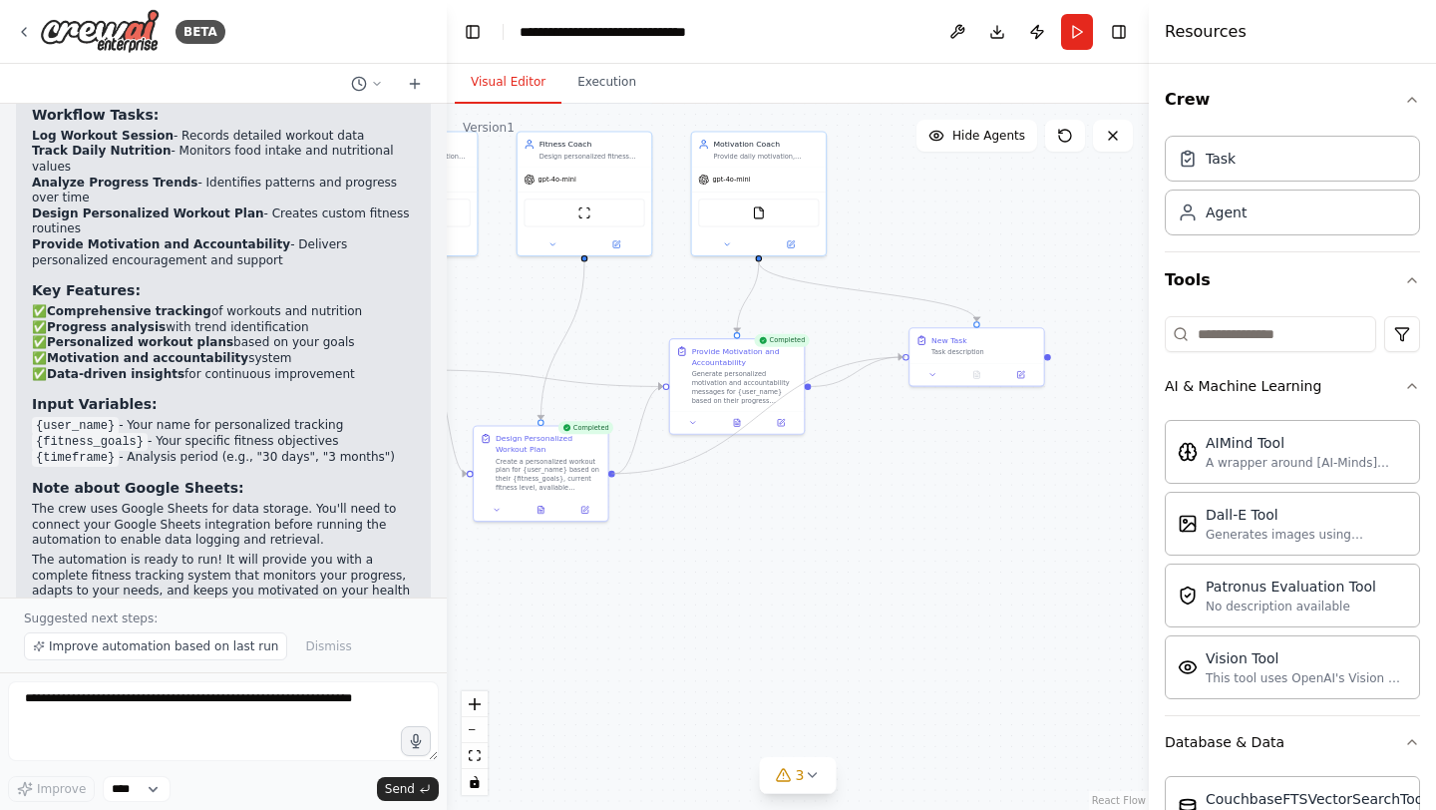
click at [323, 463] on div ".deletable-edge-delete-btn { width: 20px; height: 20px; border: 0px solid #ffff…" at bounding box center [131, 270] width 384 height 386
click at [666, 470] on icon "Edge from 2ba0c542-5e07-4d85-a007-ad733c388b5f to 4966eef4-837a-4285-a213-a7be1…" at bounding box center [758, 415] width 287 height 117
drag, startPoint x: 670, startPoint y: 468, endPoint x: 708, endPoint y: 516, distance: 61.8
click at [708, 516] on div ".deletable-edge-delete-btn { width: 20px; height: 20px; border: 0px solid #ffff…" at bounding box center [798, 457] width 702 height 706
click at [690, 459] on icon "Edge from 2ba0c542-5e07-4d85-a007-ad733c388b5f to 4966eef4-837a-4285-a213-a7be1…" at bounding box center [758, 415] width 287 height 117
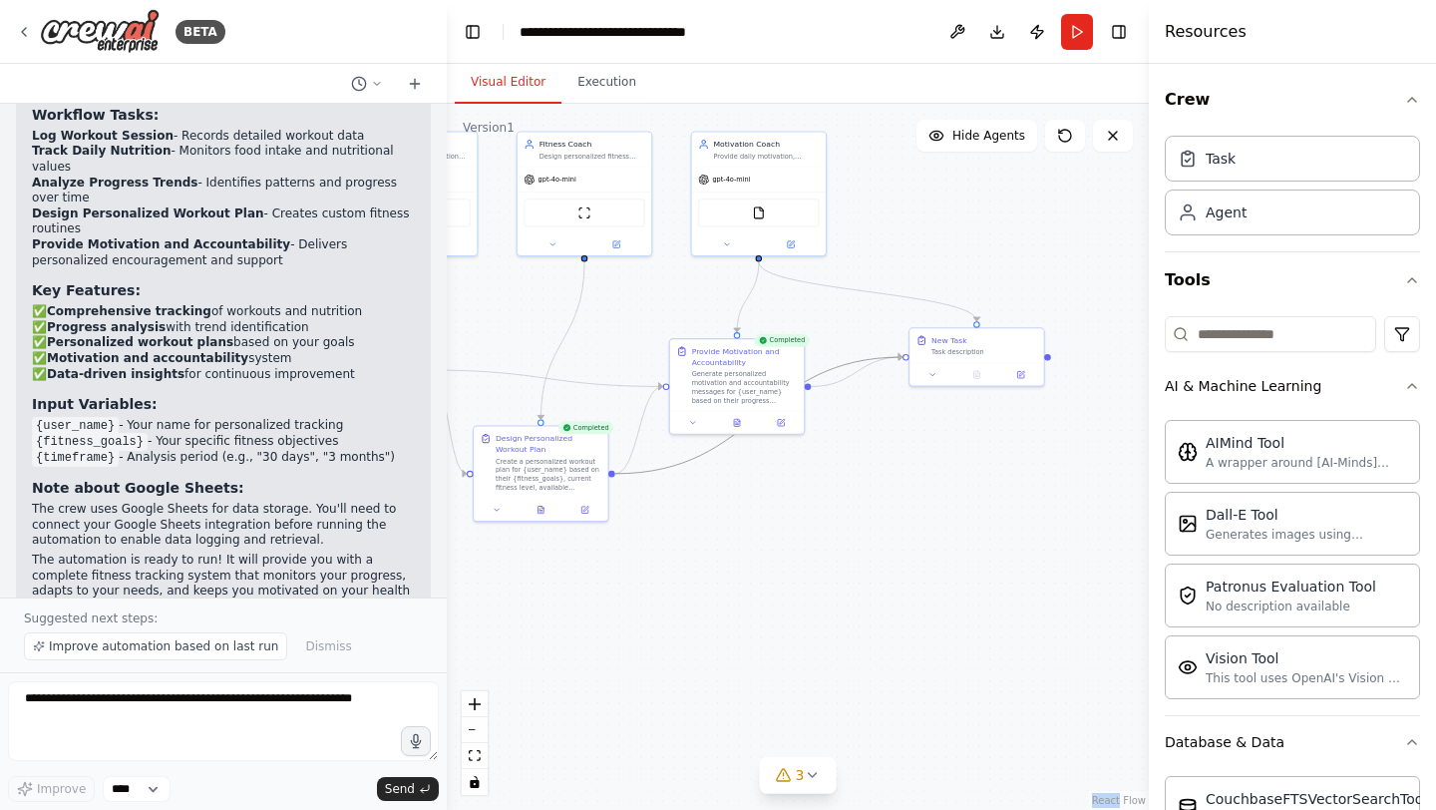
click at [690, 459] on icon "Edge from 2ba0c542-5e07-4d85-a007-ad733c388b5f to 4966eef4-837a-4285-a213-a7be1…" at bounding box center [758, 415] width 287 height 117
click at [622, 470] on div ".deletable-edge-delete-btn { width: 20px; height: 20px; border: 0px solid #ffff…" at bounding box center [798, 457] width 702 height 706
drag, startPoint x: 1007, startPoint y: 337, endPoint x: 1016, endPoint y: 413, distance: 76.3
click at [1016, 413] on div "New Task" at bounding box center [1003, 409] width 106 height 11
click at [746, 453] on icon "Edge from 2ba0c542-5e07-4d85-a007-ad733c388b5f to 4966eef4-837a-4285-a213-a7be1…" at bounding box center [772, 448] width 298 height 40
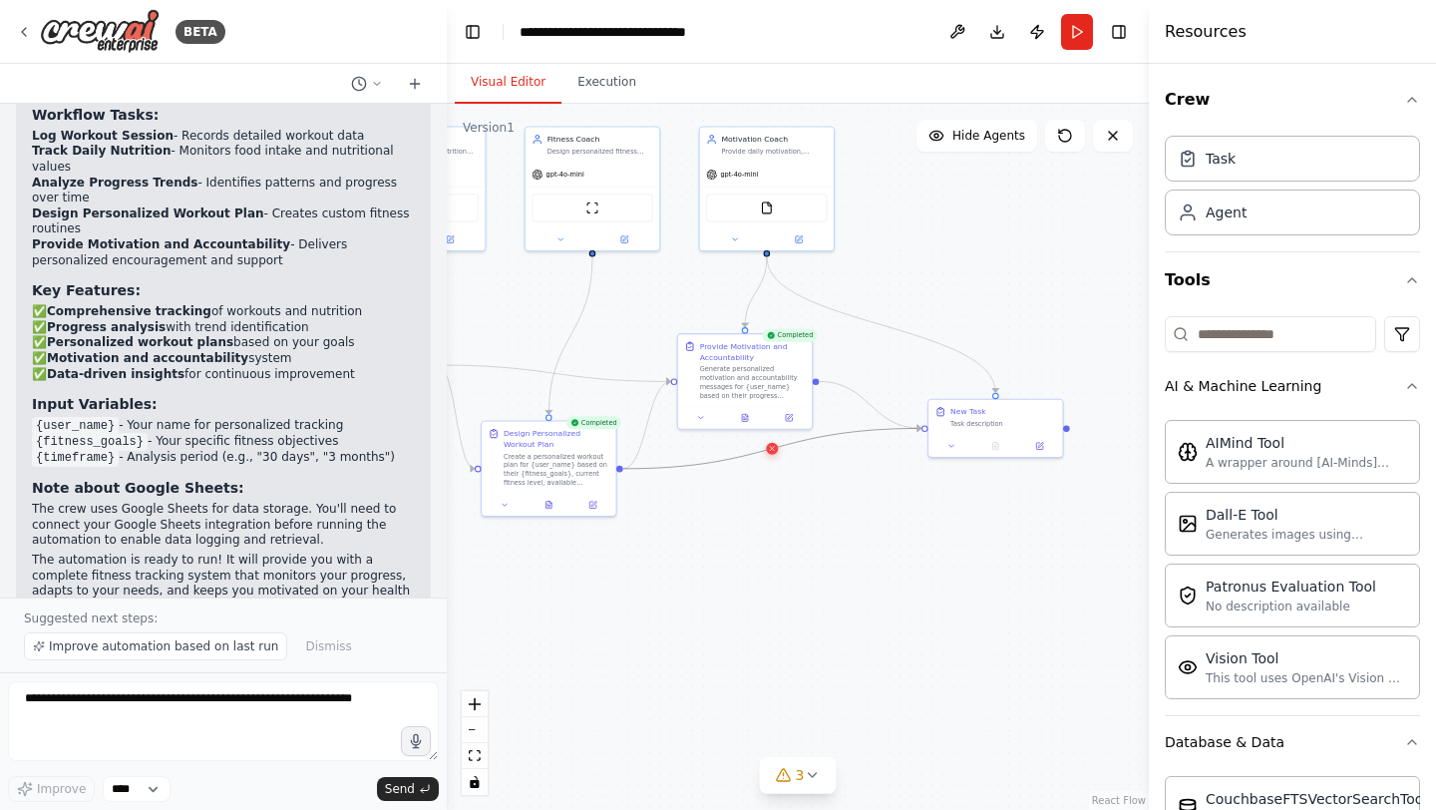
click at [775, 448] on icon at bounding box center [772, 449] width 8 height 10
drag, startPoint x: 1012, startPoint y: 414, endPoint x: 977, endPoint y: 328, distance: 92.6
click at [977, 328] on div "New Task Task description" at bounding box center [970, 328] width 106 height 22
